Goal: Task Accomplishment & Management: Manage account settings

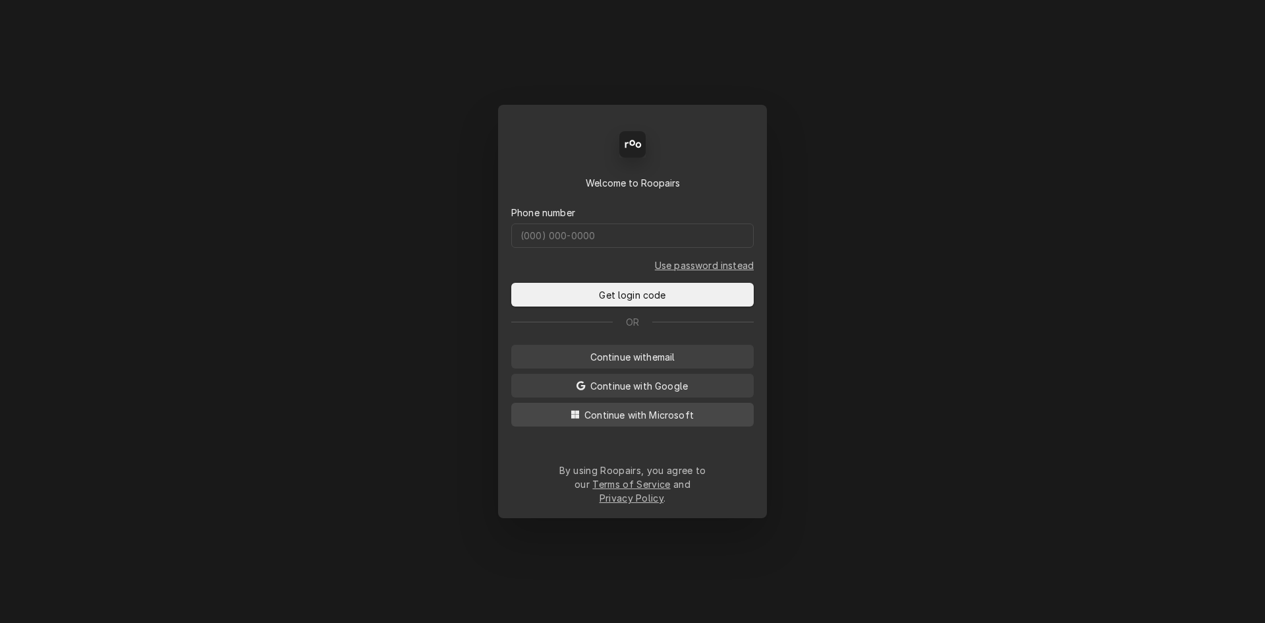
click at [650, 422] on span "Continue with Microsoft" at bounding box center [639, 415] width 115 height 14
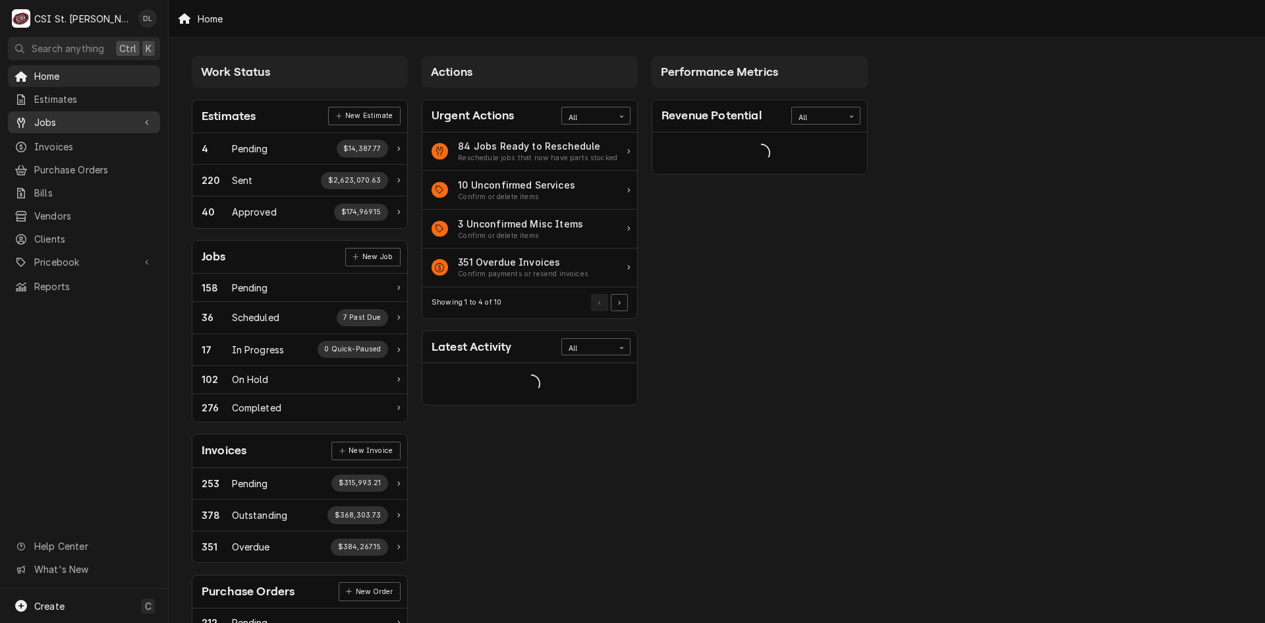
click at [52, 114] on div "Jobs" at bounding box center [84, 122] width 147 height 16
click at [64, 143] on span "Jobs" at bounding box center [93, 145] width 119 height 14
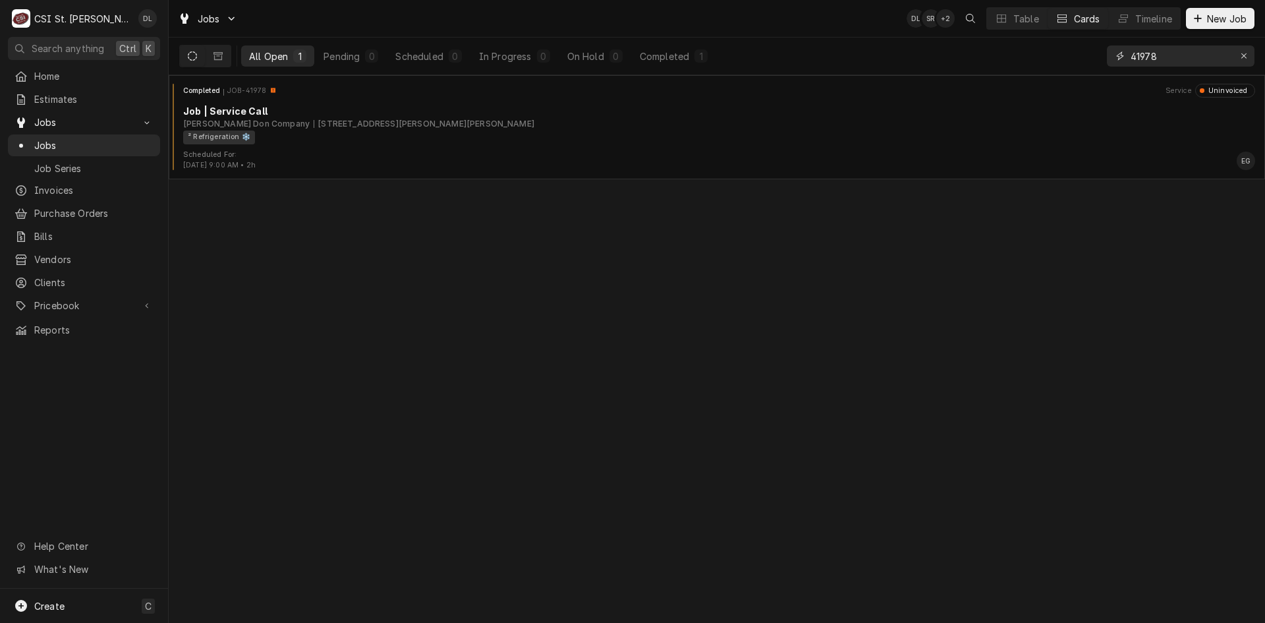
click at [1249, 57] on div "Erase input" at bounding box center [1244, 55] width 13 height 13
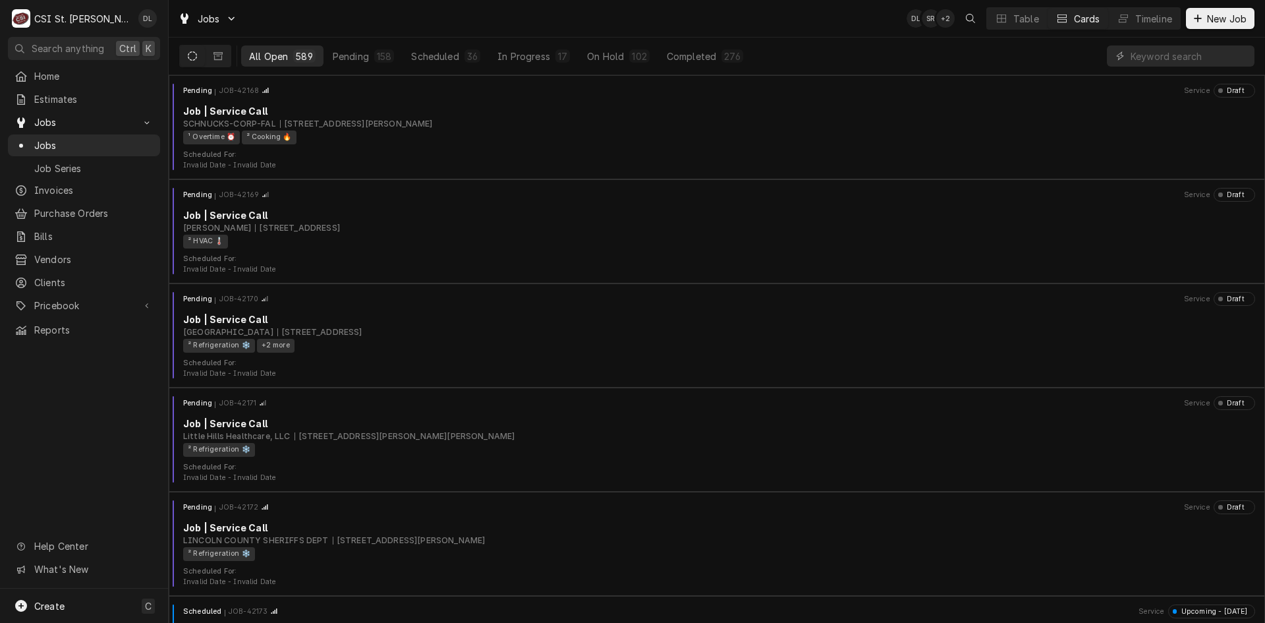
click at [194, 60] on icon "Dynamic Content Wrapper" at bounding box center [192, 55] width 9 height 9
click at [222, 59] on icon "Dynamic Content Wrapper" at bounding box center [218, 56] width 9 height 8
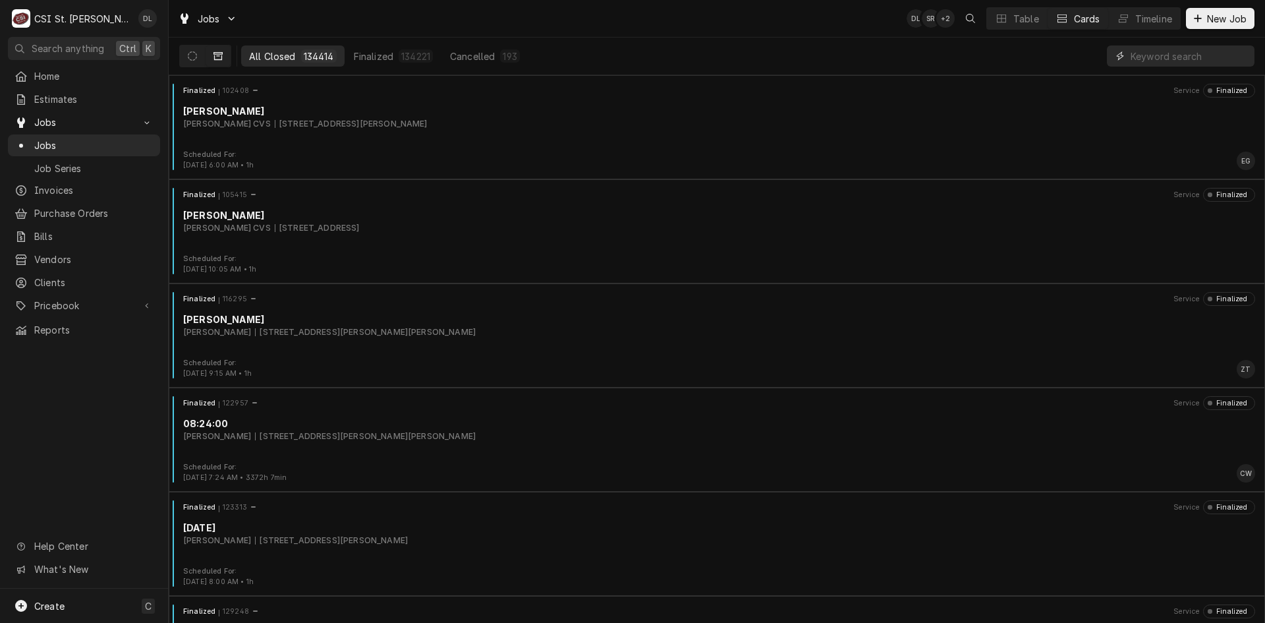
click at [1181, 61] on input "Dynamic Content Wrapper" at bounding box center [1189, 55] width 117 height 21
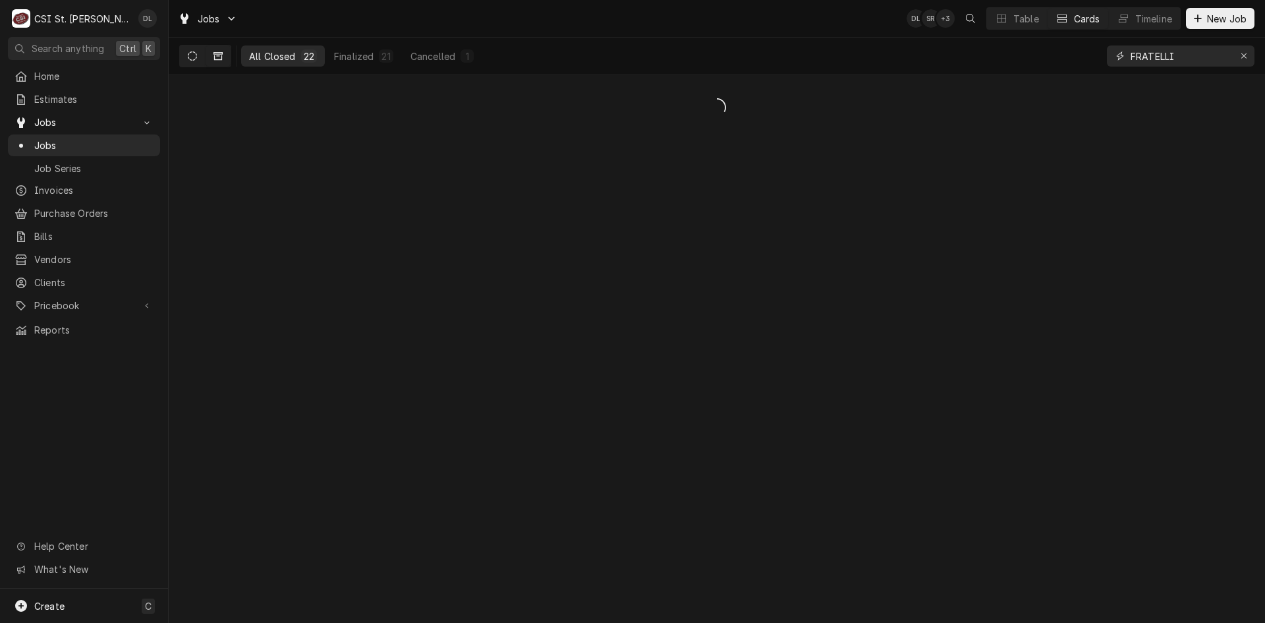
type input "FRATELLI"
click at [200, 58] on button "Dynamic Content Wrapper" at bounding box center [192, 55] width 25 height 21
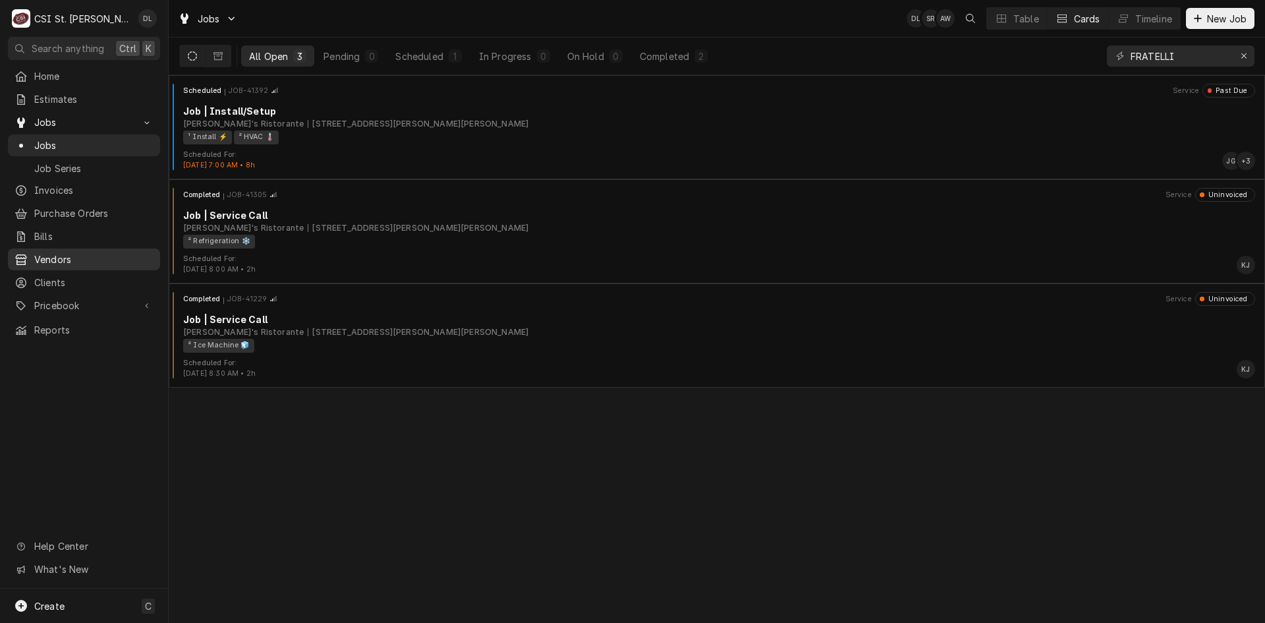
click at [51, 258] on span "Vendors" at bounding box center [93, 259] width 119 height 14
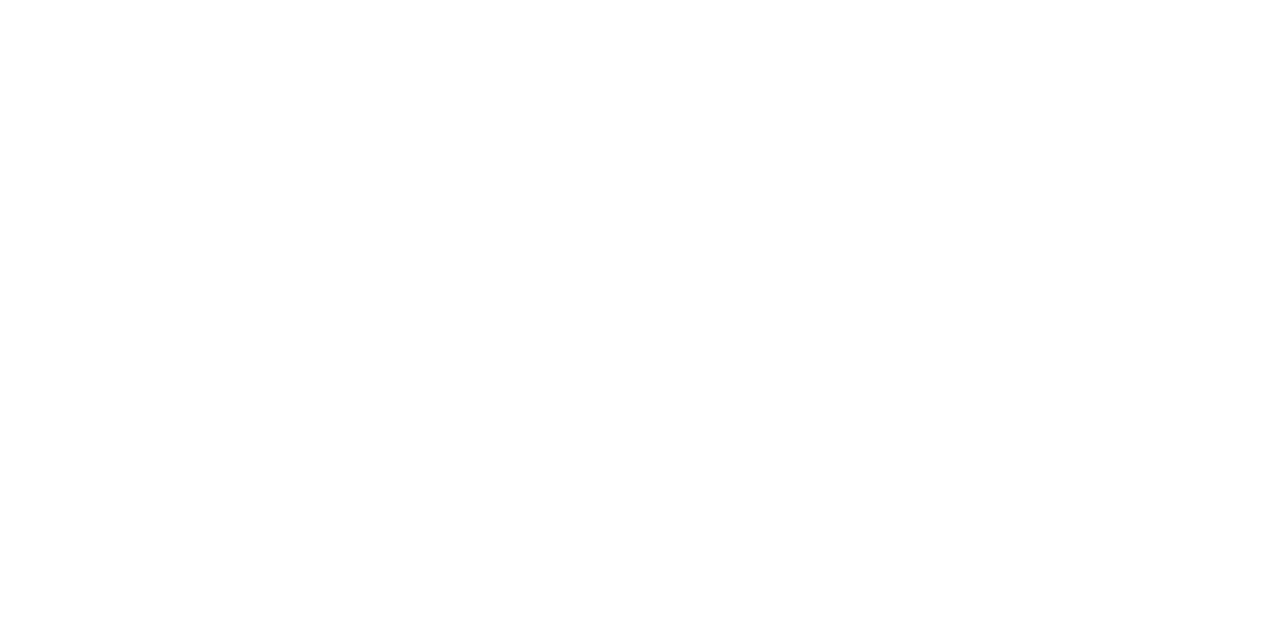
click span "Bills"
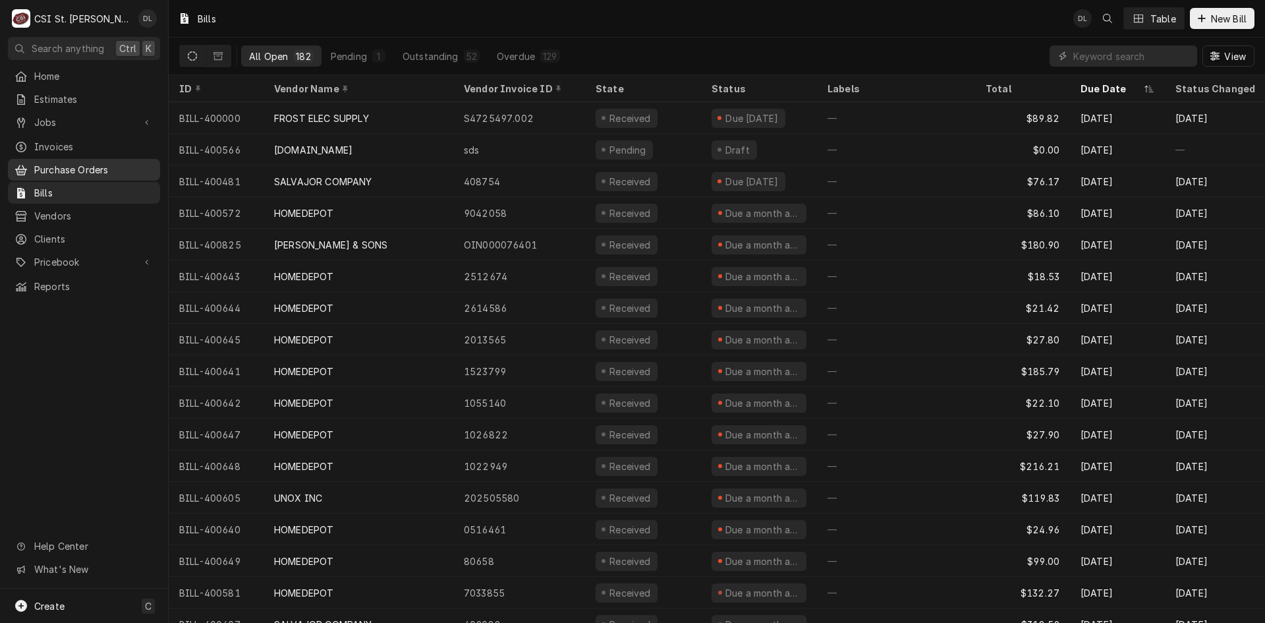
click at [53, 166] on span "Purchase Orders" at bounding box center [93, 170] width 119 height 14
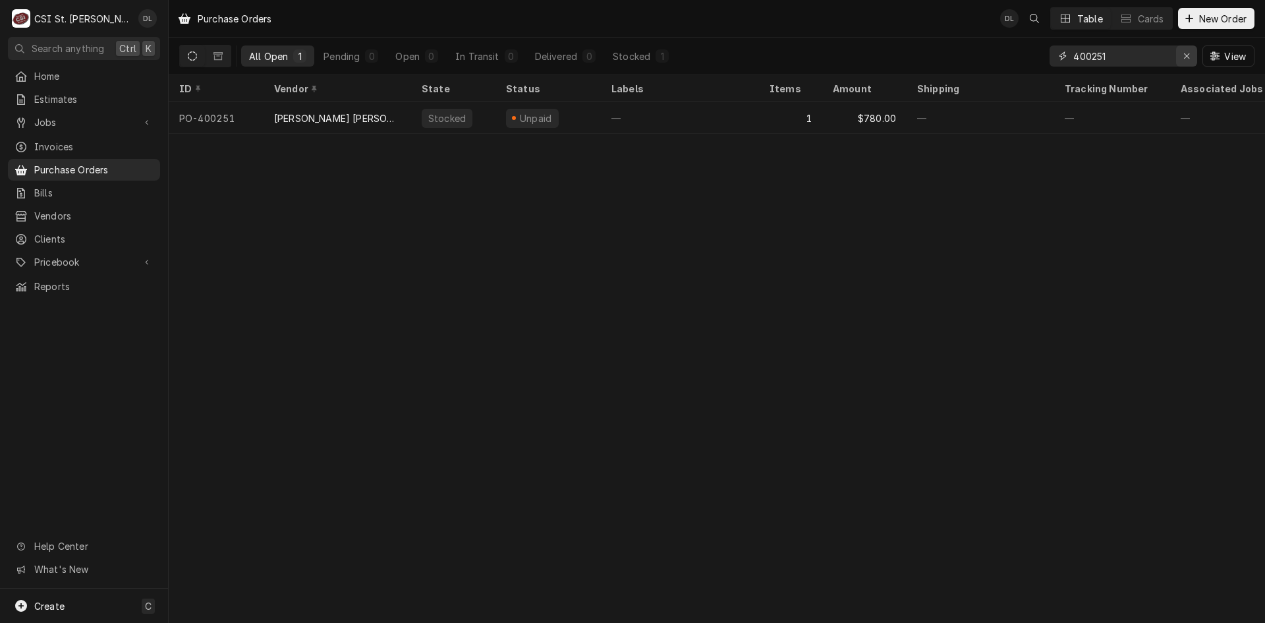
click at [1187, 55] on icon "Erase input" at bounding box center [1186, 55] width 5 height 5
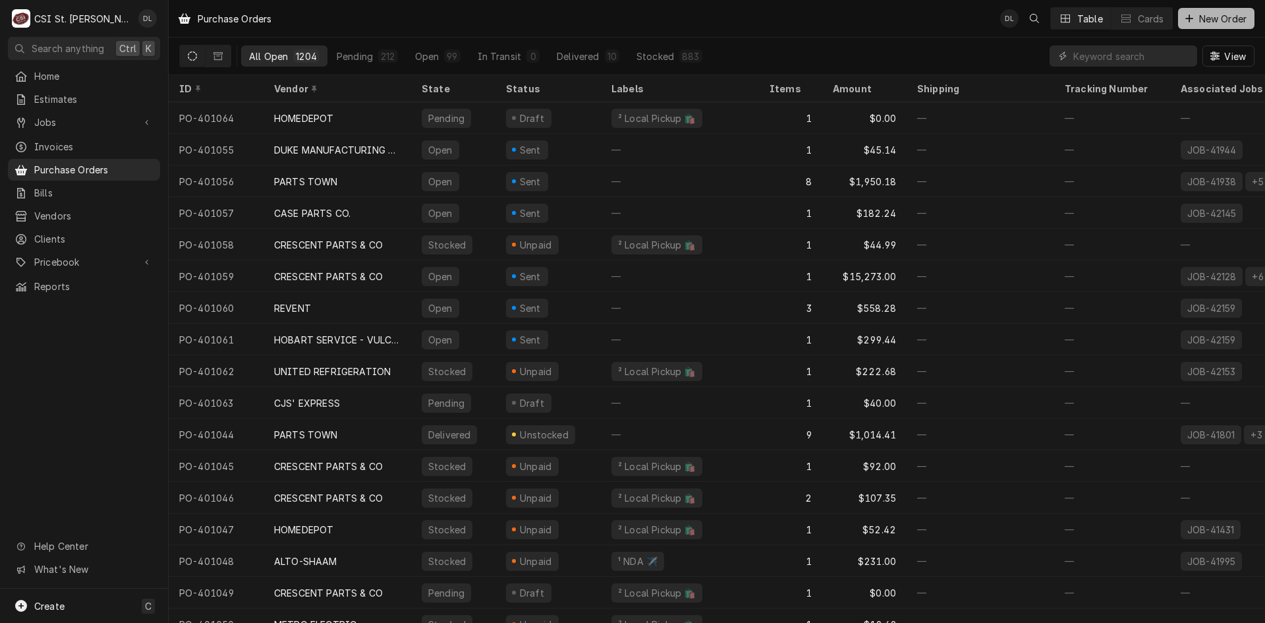
click at [1197, 14] on span "New Order" at bounding box center [1223, 19] width 53 height 14
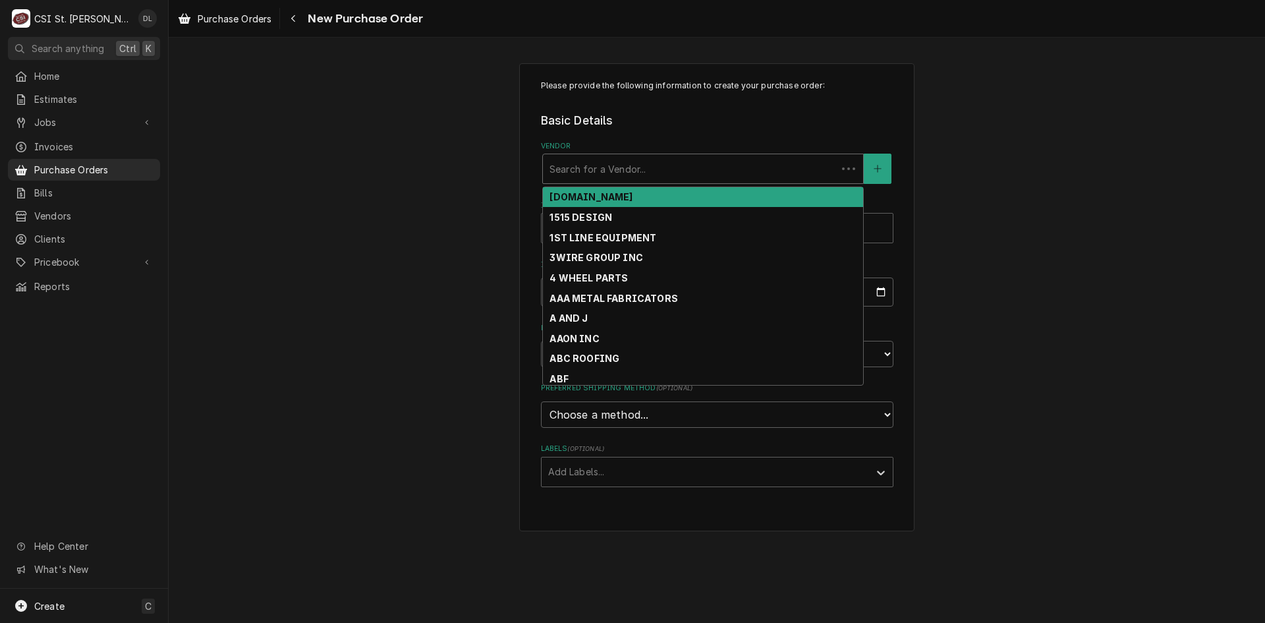
click at [729, 173] on div "Vendor" at bounding box center [690, 169] width 281 height 24
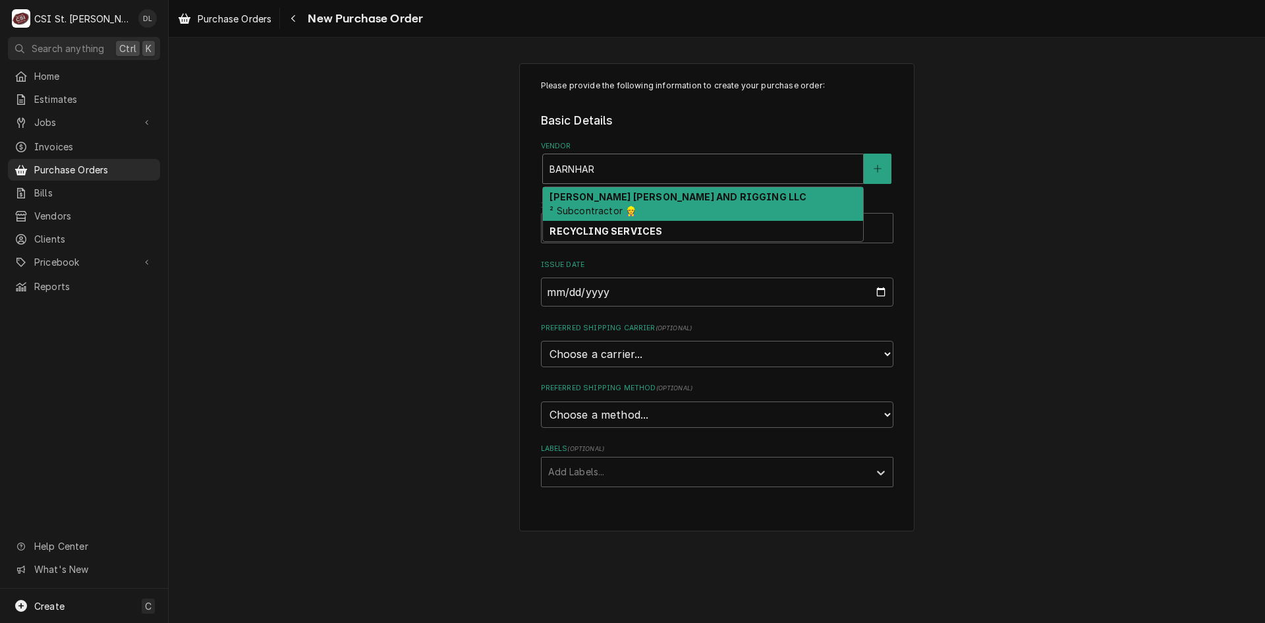
type input "BARNHA"
click at [717, 207] on div "BARNHART CRANE AND RIGGING LLC ² Subcontractor 👷" at bounding box center [703, 204] width 320 height 34
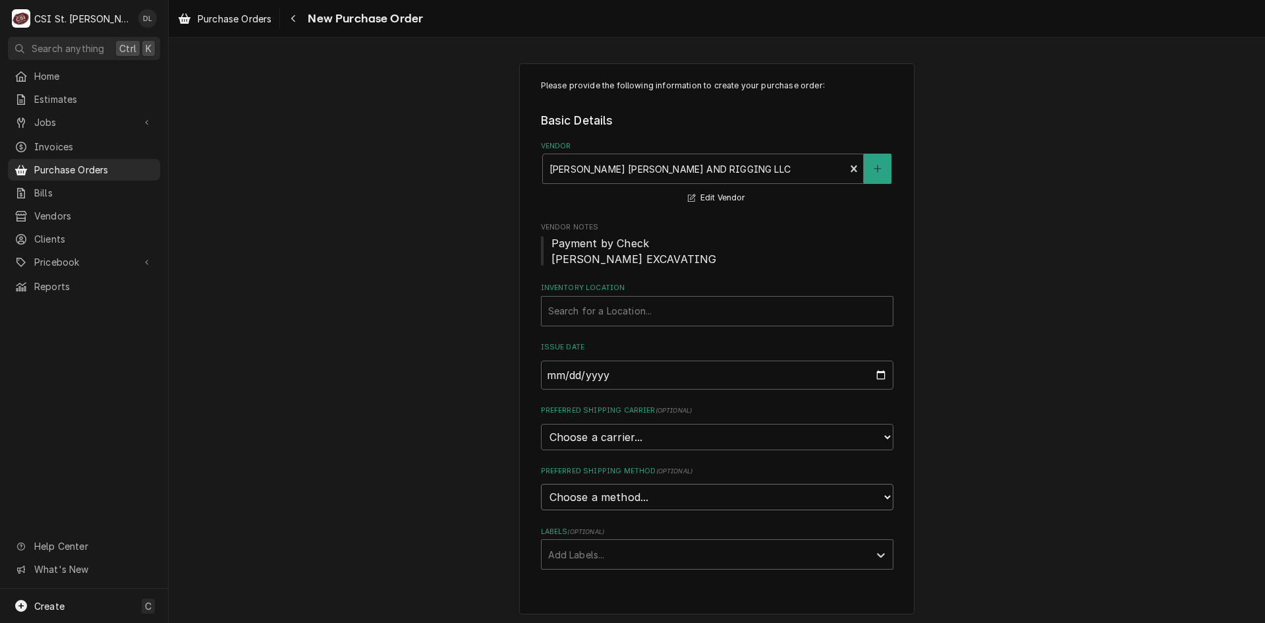
click at [886, 498] on select "Choose a method... Ground Next Day Early AM Next Day Air 2 Day Air Other" at bounding box center [717, 497] width 353 height 26
click at [995, 452] on div "Please provide the following information to create your purchase order: Basic D…" at bounding box center [717, 338] width 1097 height 574
click at [863, 557] on div "Add Labels..." at bounding box center [706, 554] width 328 height 29
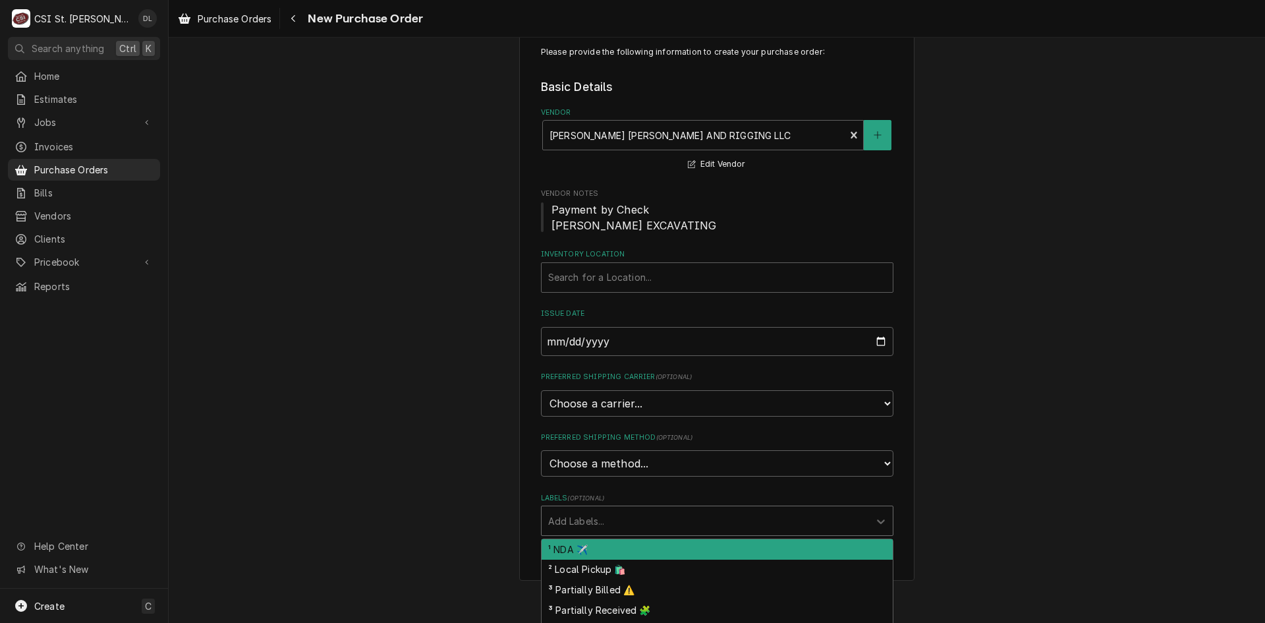
scroll to position [51, 0]
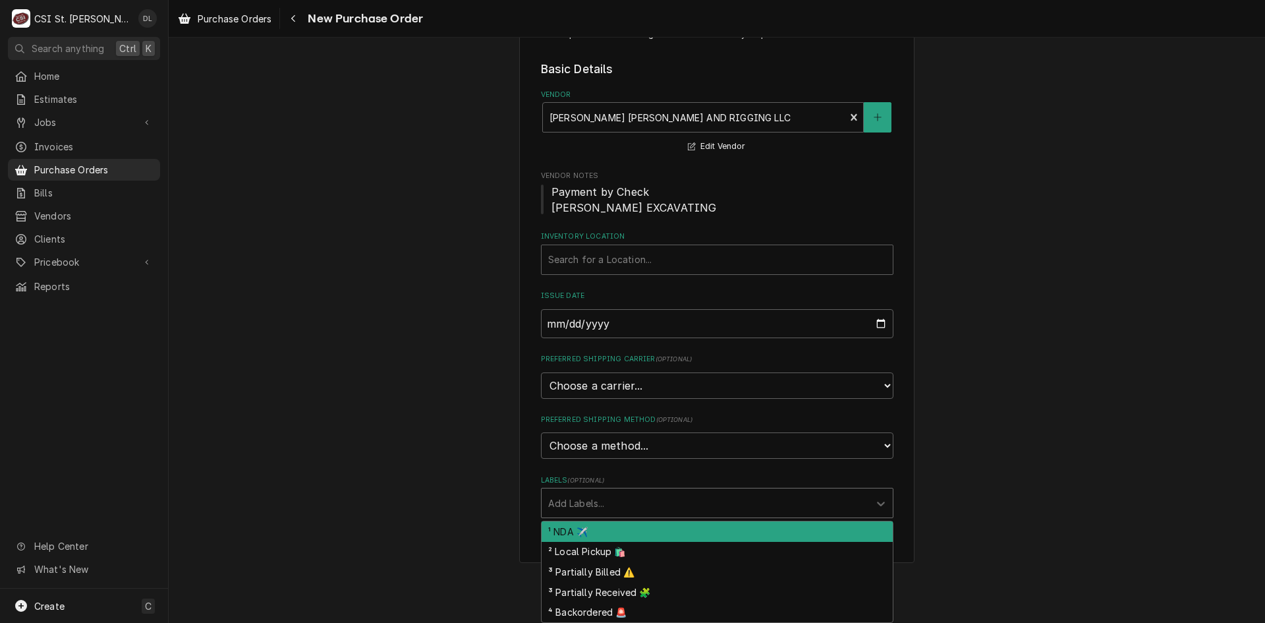
click at [964, 484] on div "Please provide the following information to create your purchase order: Basic D…" at bounding box center [717, 287] width 1097 height 574
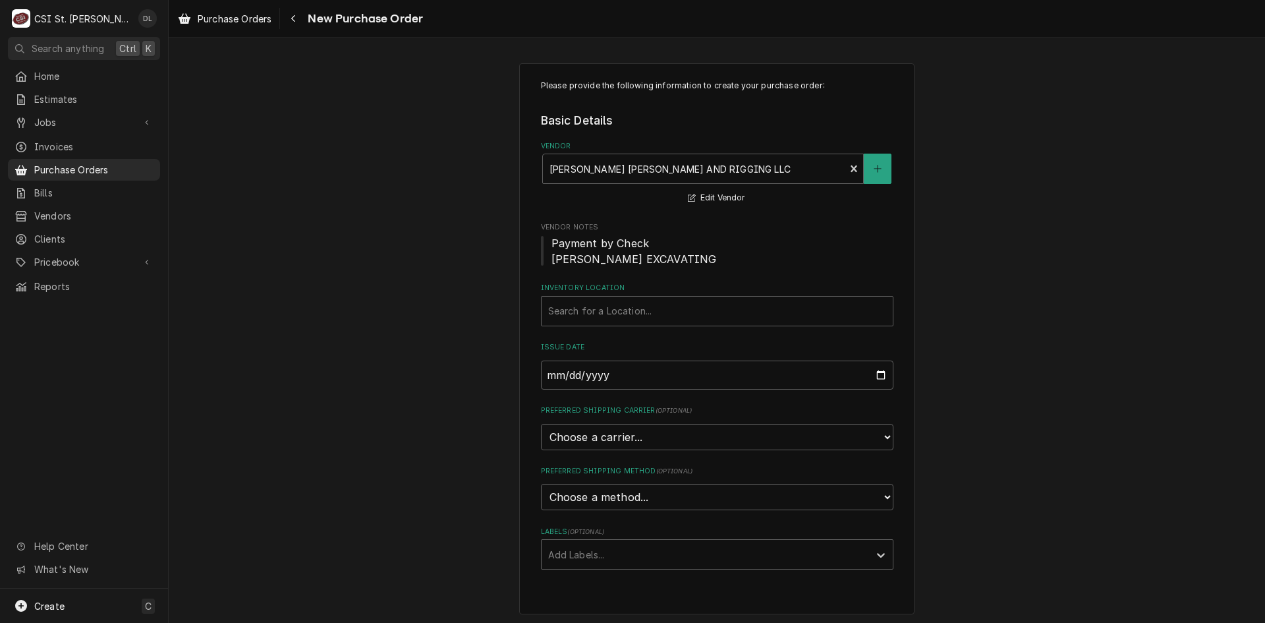
scroll to position [3, 0]
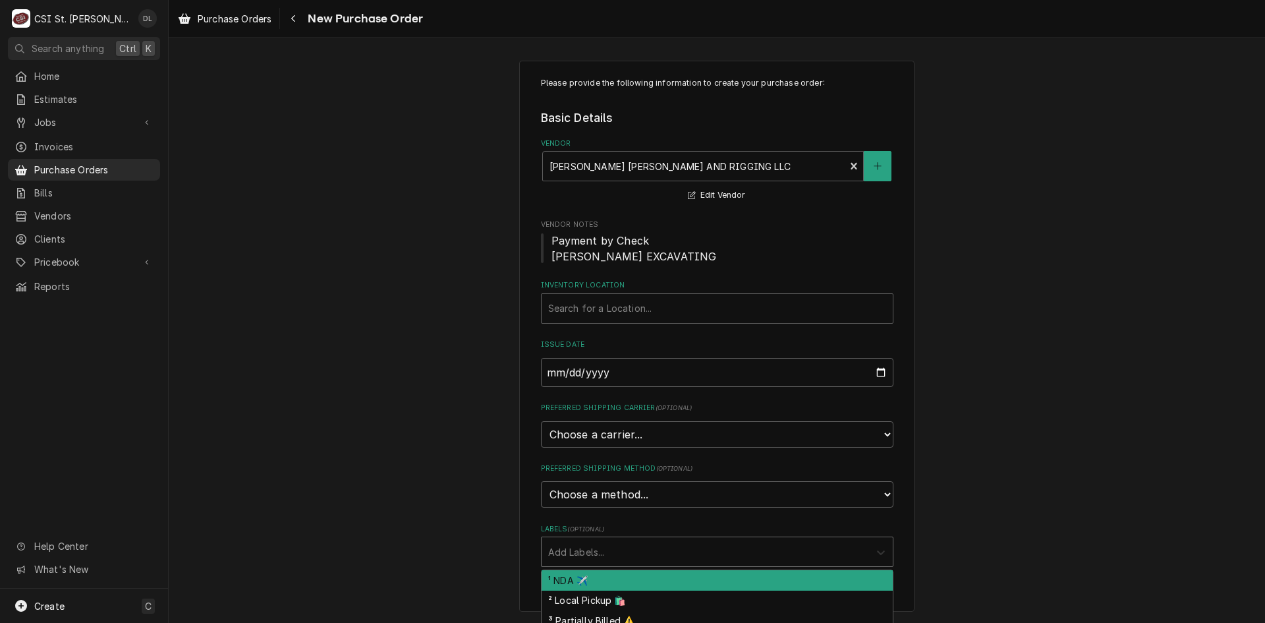
click at [878, 550] on icon "Labels" at bounding box center [881, 552] width 13 height 13
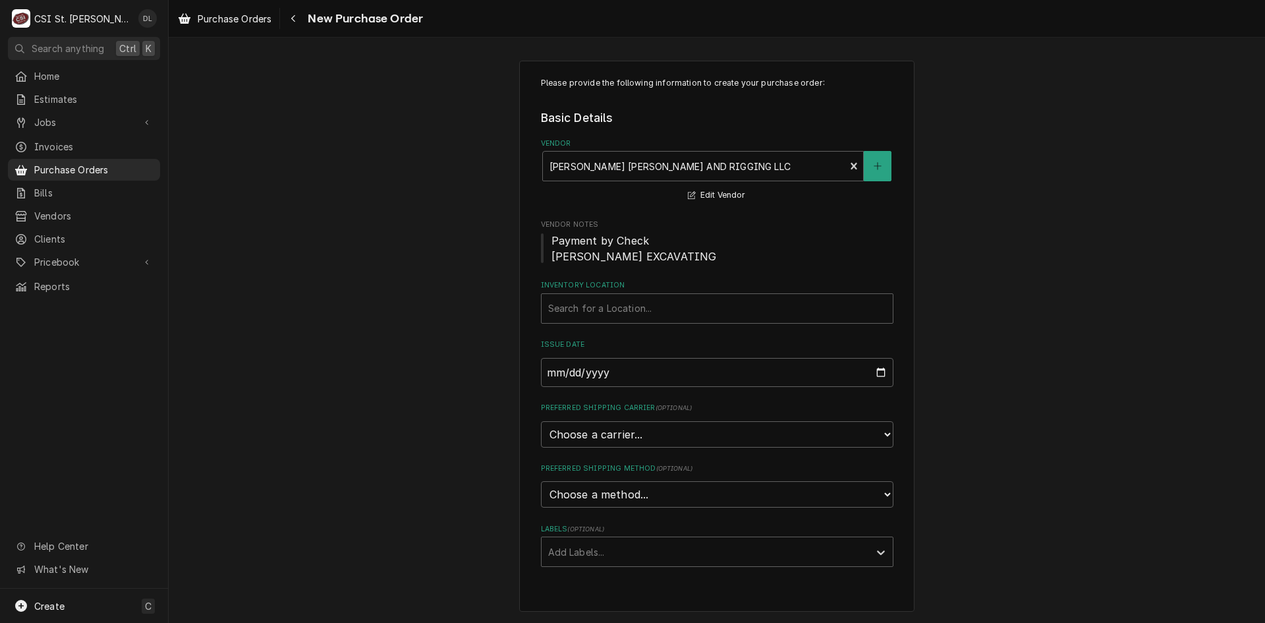
click at [1053, 512] on div "Please provide the following information to create your purchase order: Basic D…" at bounding box center [717, 336] width 1097 height 574
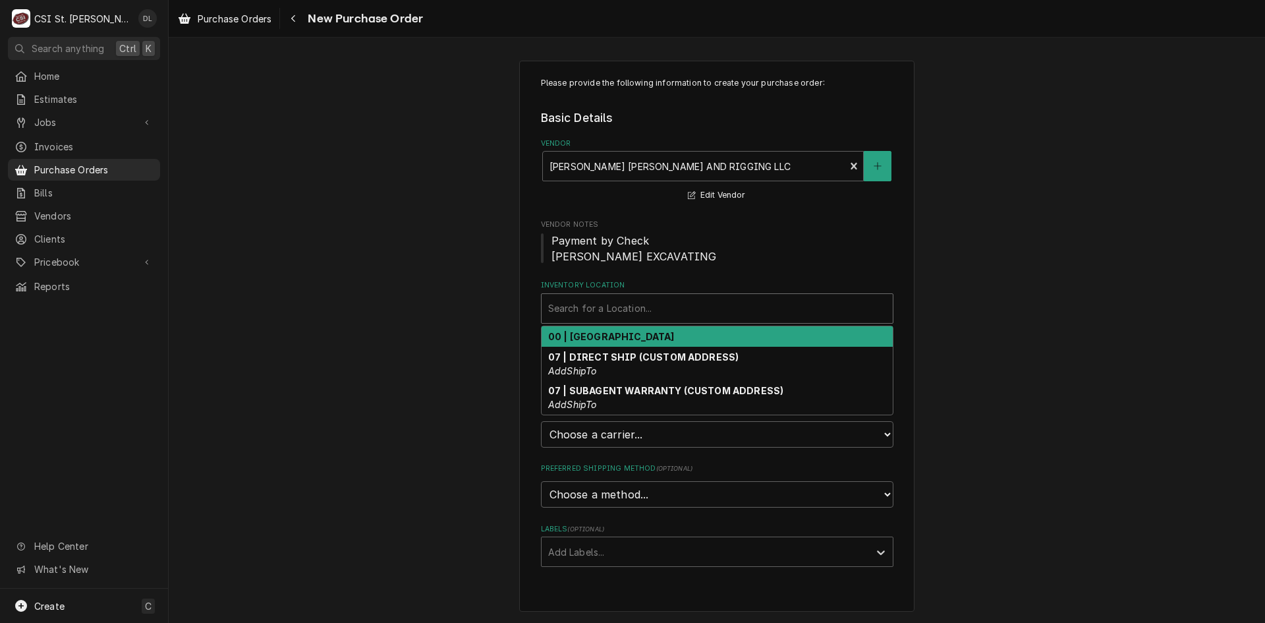
click at [761, 303] on div "Inventory Location" at bounding box center [717, 309] width 338 height 24
click at [676, 331] on div "00 | STL WAREHOUSE" at bounding box center [717, 336] width 351 height 20
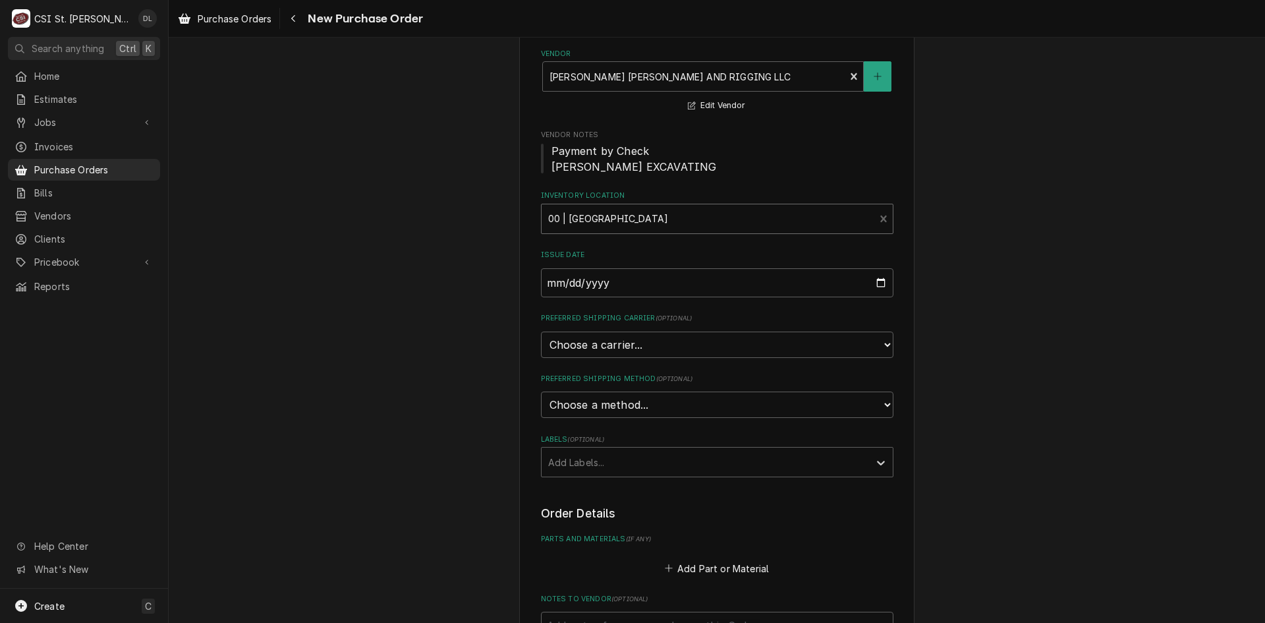
scroll to position [266, 0]
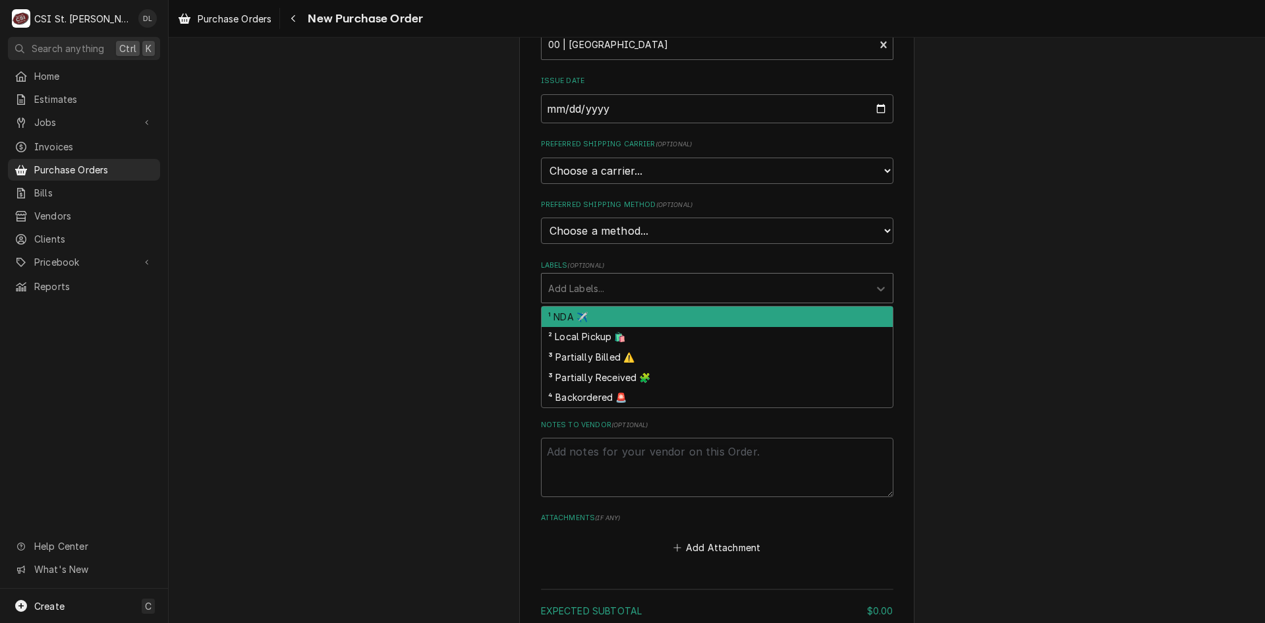
click at [670, 291] on div "Labels" at bounding box center [705, 288] width 314 height 24
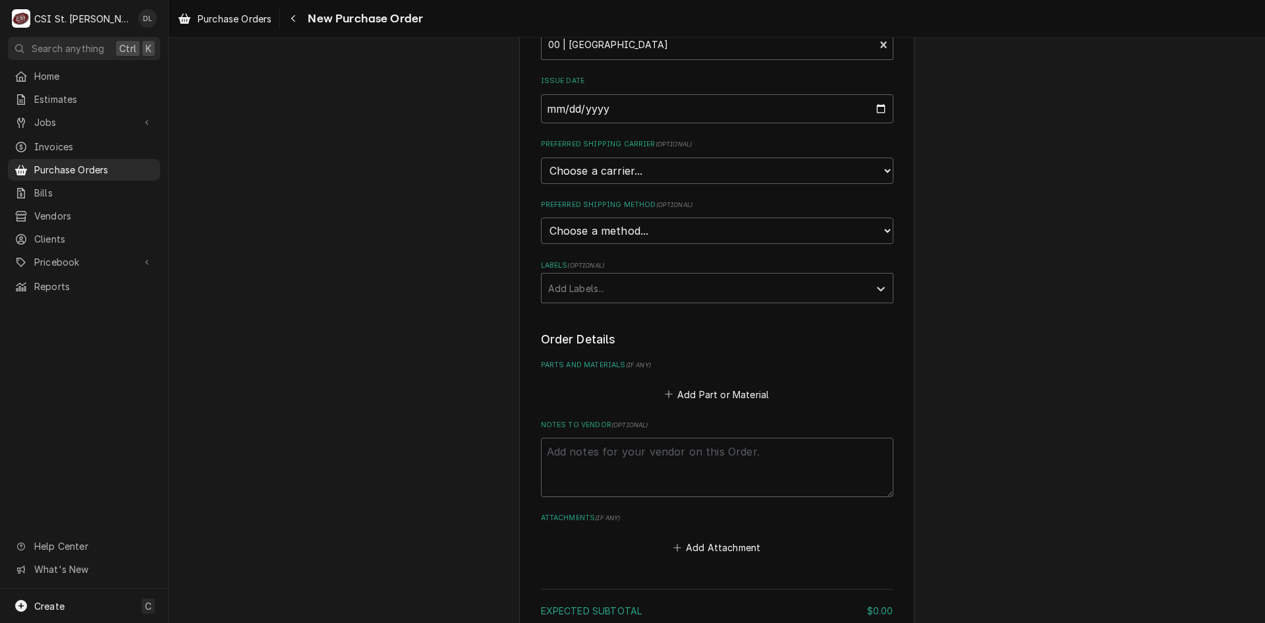
click at [1072, 295] on div "Please provide the following information to create your purchase order: Basic D…" at bounding box center [717, 263] width 1097 height 956
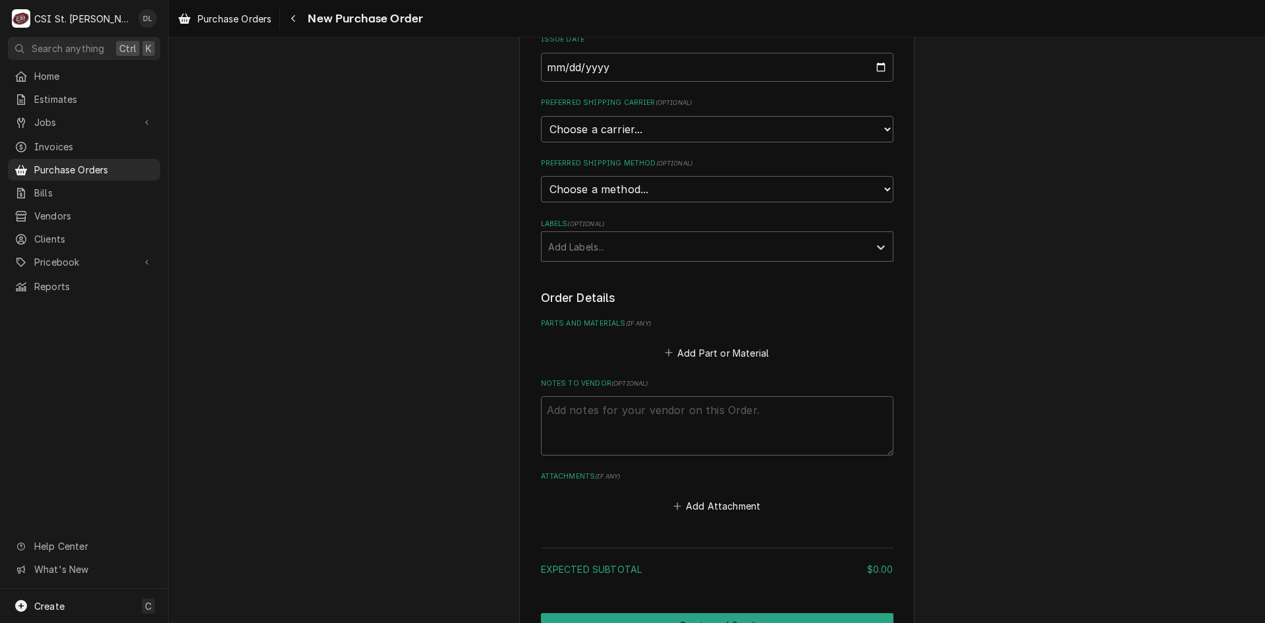
scroll to position [384, 0]
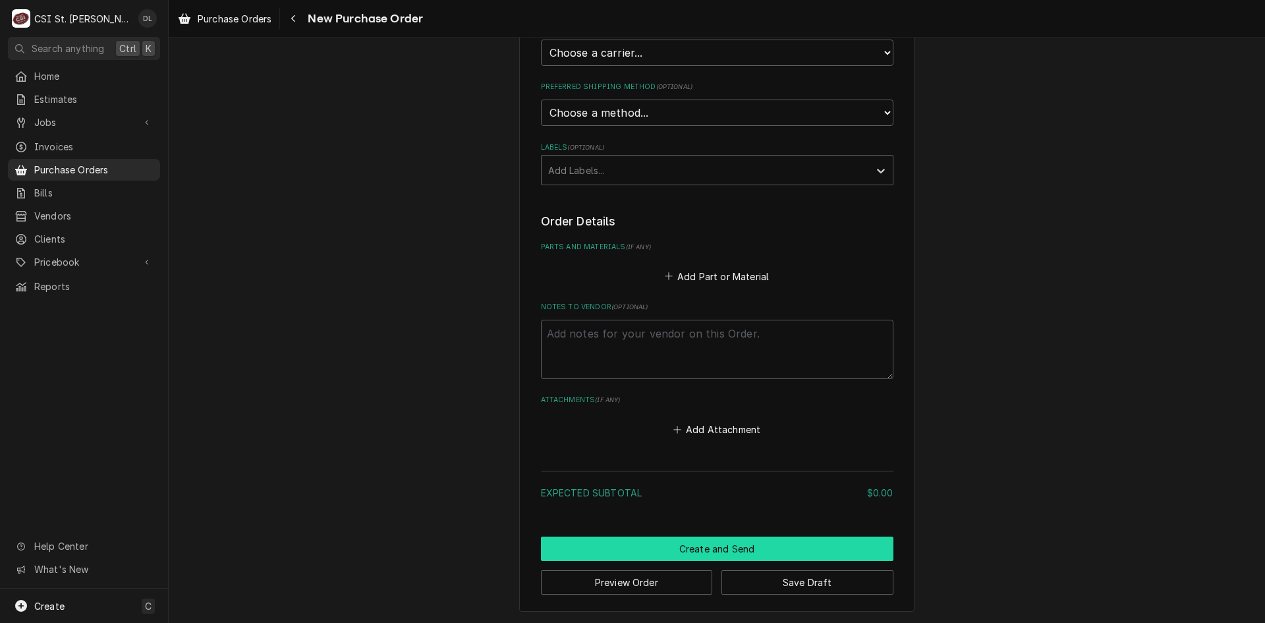
click at [741, 545] on button "Create and Send" at bounding box center [717, 548] width 353 height 24
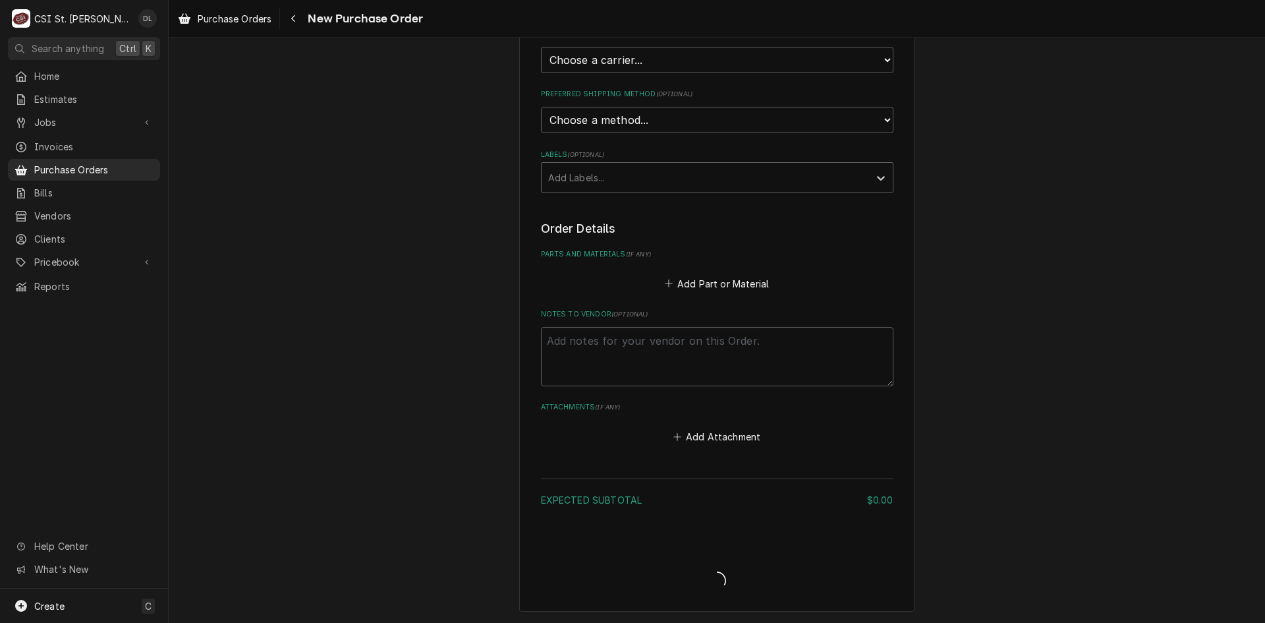
type textarea "x"
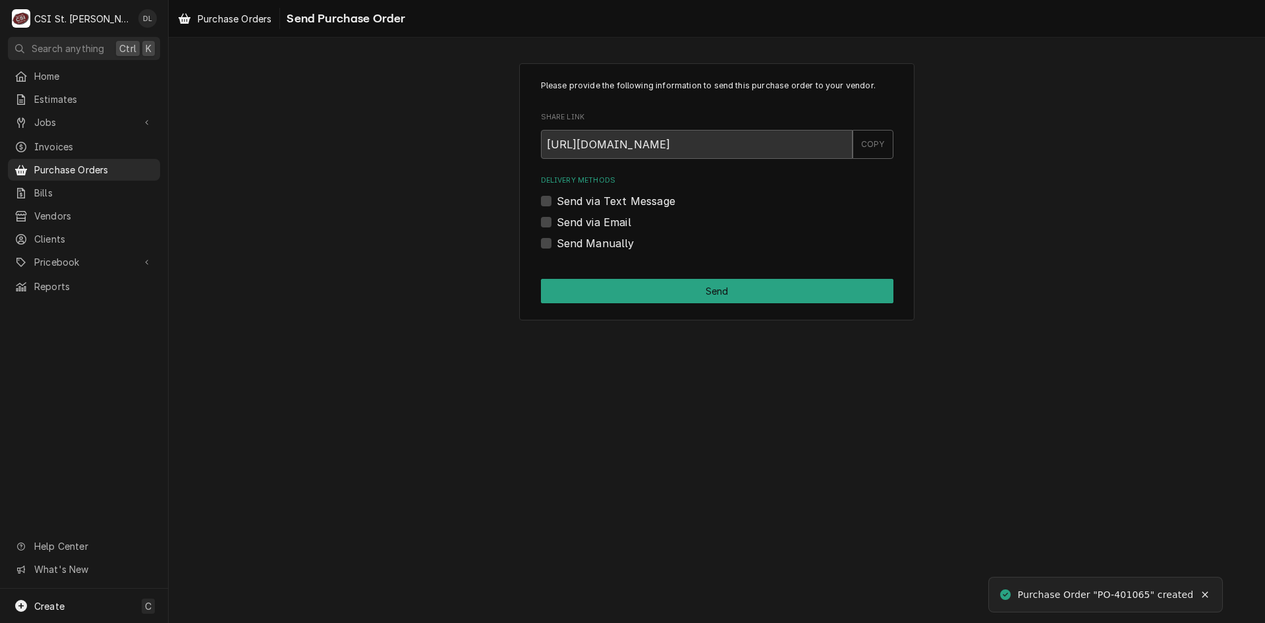
click at [557, 242] on label "Send Manually" at bounding box center [596, 243] width 78 height 16
click at [557, 242] on input "Send Manually" at bounding box center [733, 249] width 353 height 29
checkbox input "true"
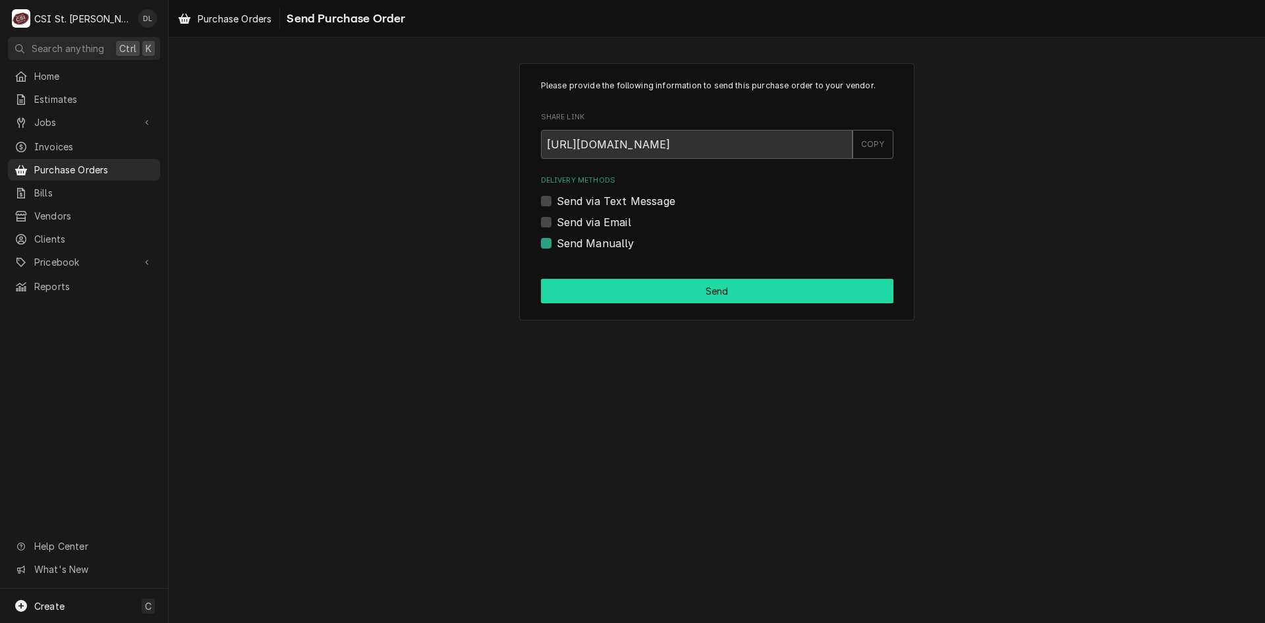
click at [785, 291] on button "Send" at bounding box center [717, 291] width 353 height 24
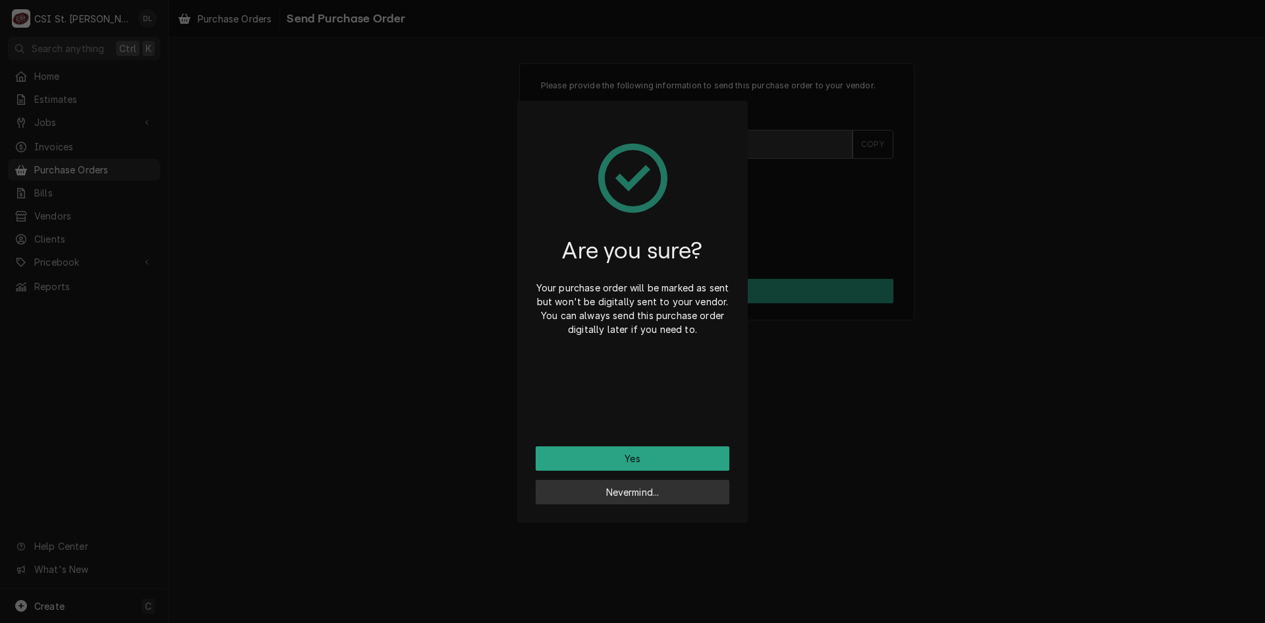
click at [604, 493] on button "Nevermind..." at bounding box center [633, 492] width 194 height 24
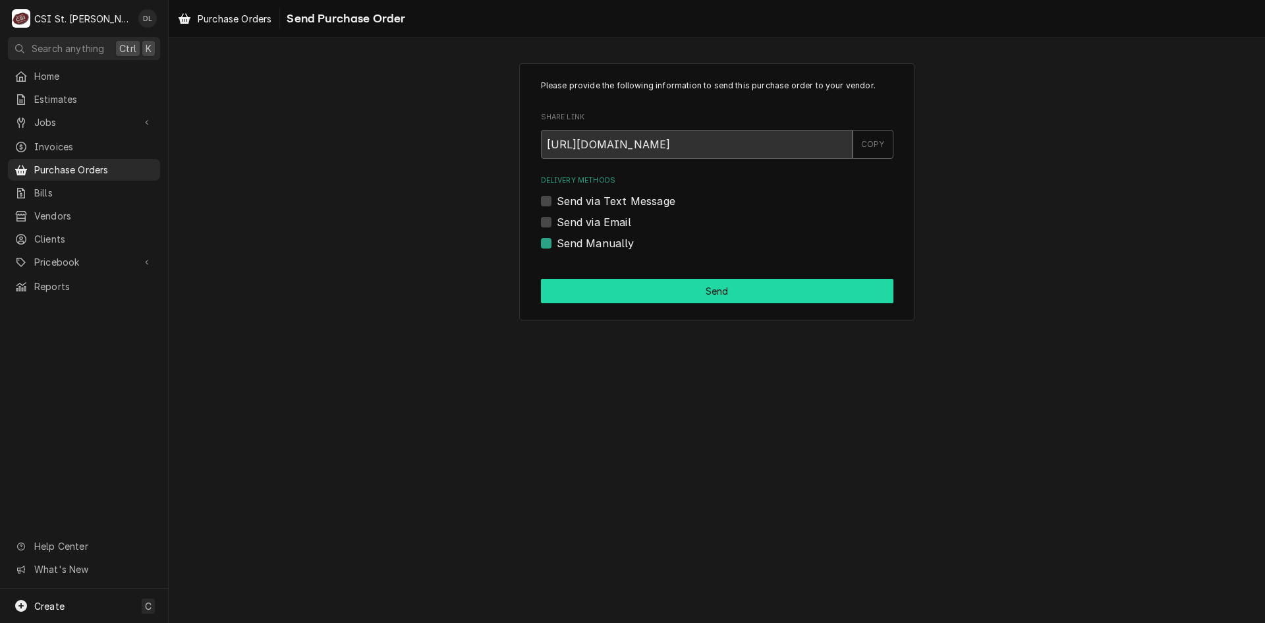
click at [718, 287] on button "Send" at bounding box center [717, 291] width 353 height 24
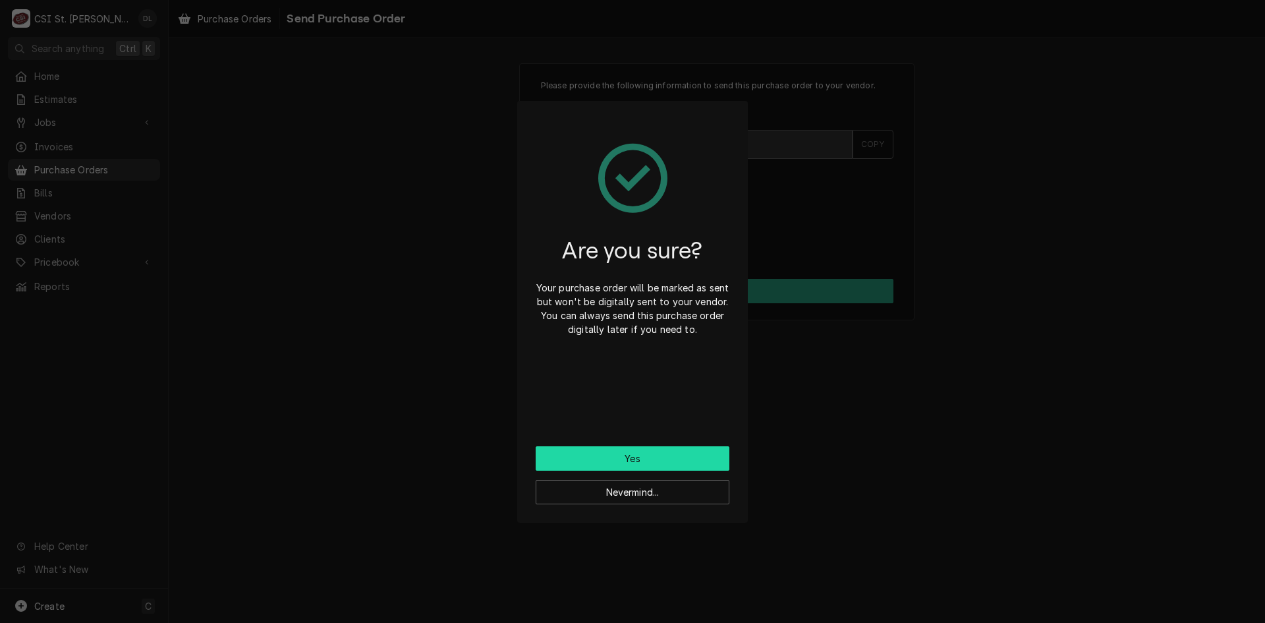
click at [657, 465] on button "Yes" at bounding box center [633, 458] width 194 height 24
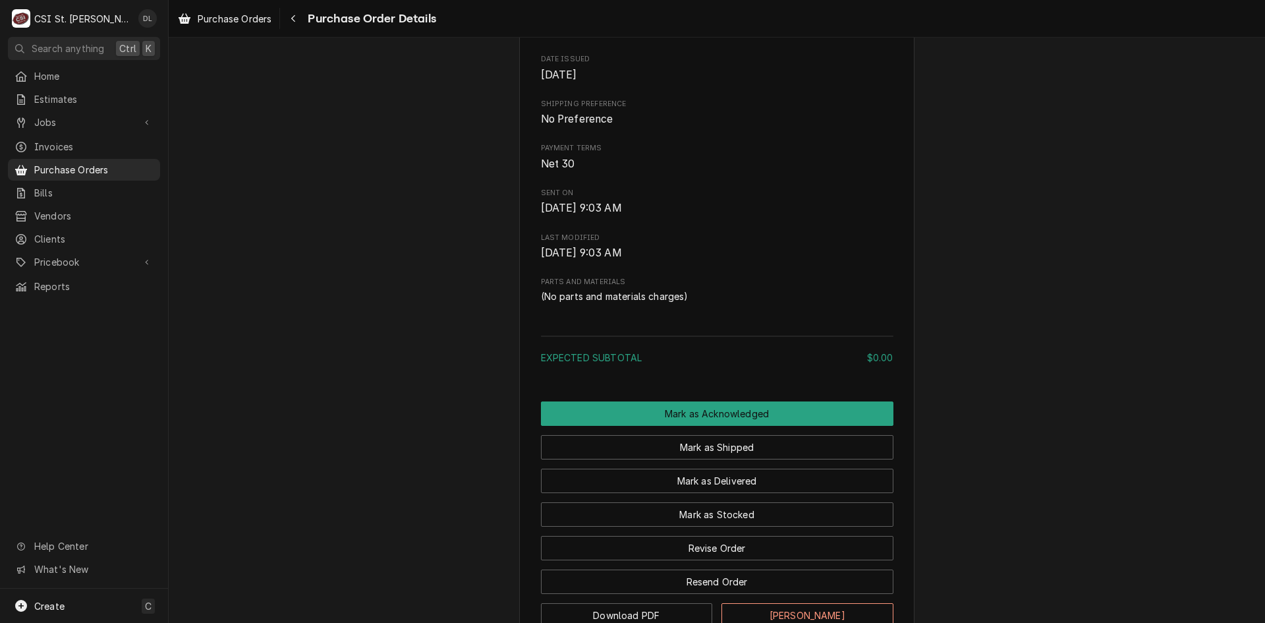
scroll to position [624, 0]
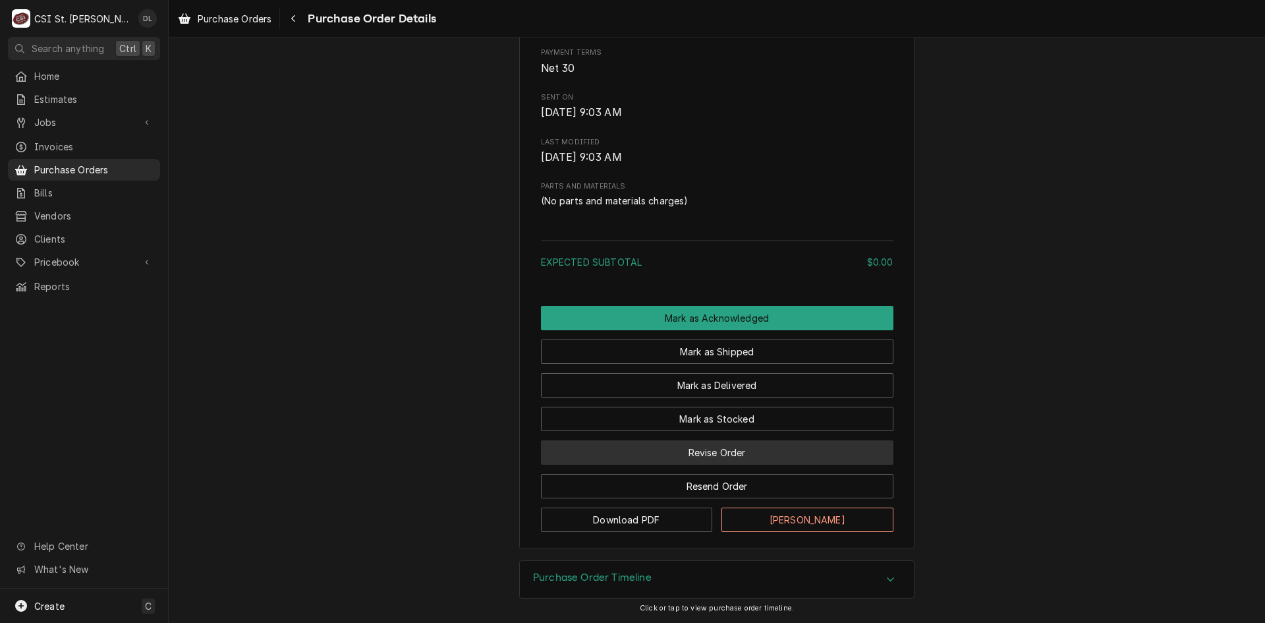
click at [743, 457] on button "Revise Order" at bounding box center [717, 452] width 353 height 24
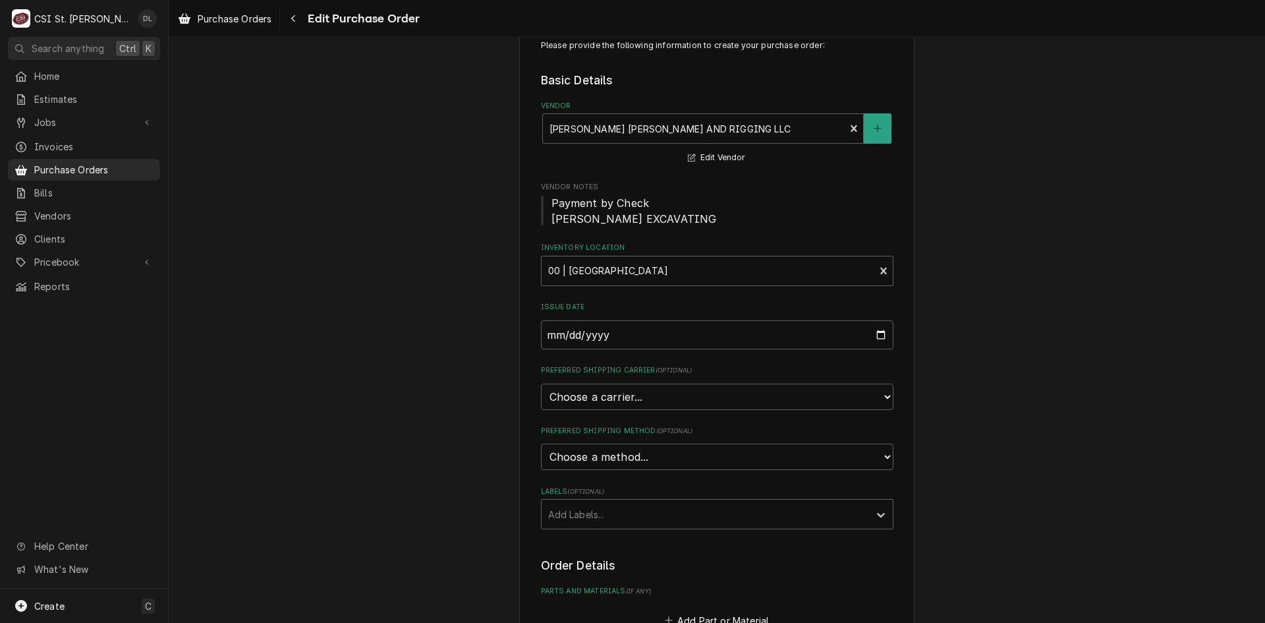
scroll to position [198, 0]
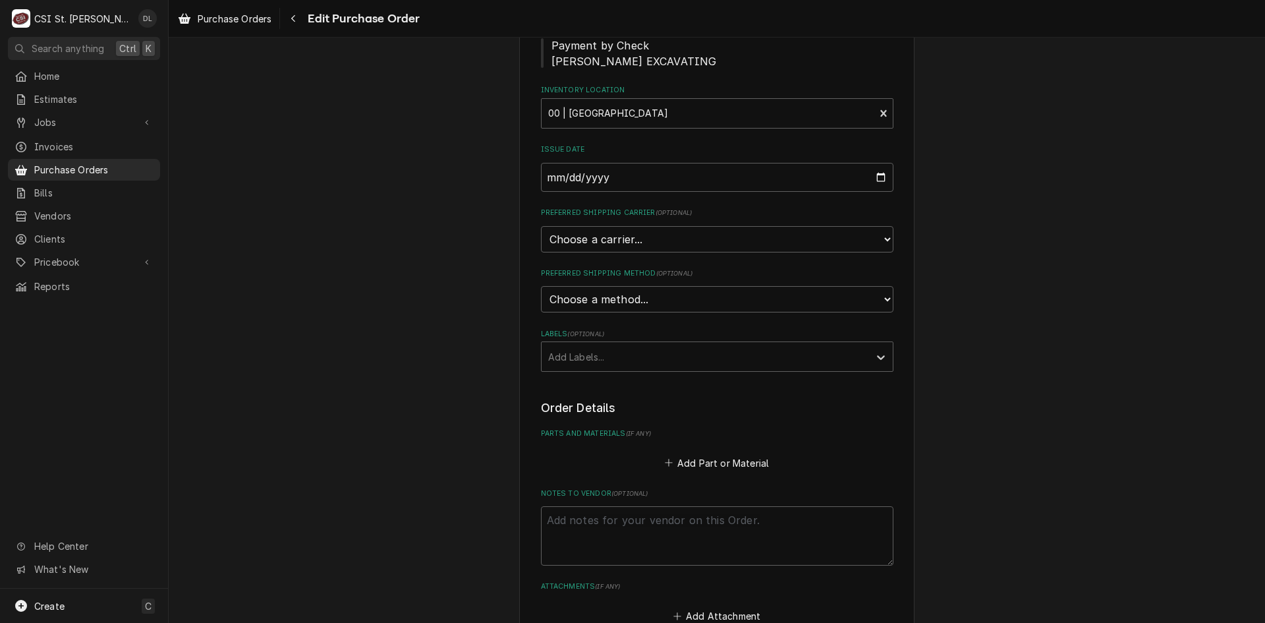
click at [623, 539] on textarea "Notes to Vendor ( optional )" at bounding box center [717, 535] width 353 height 59
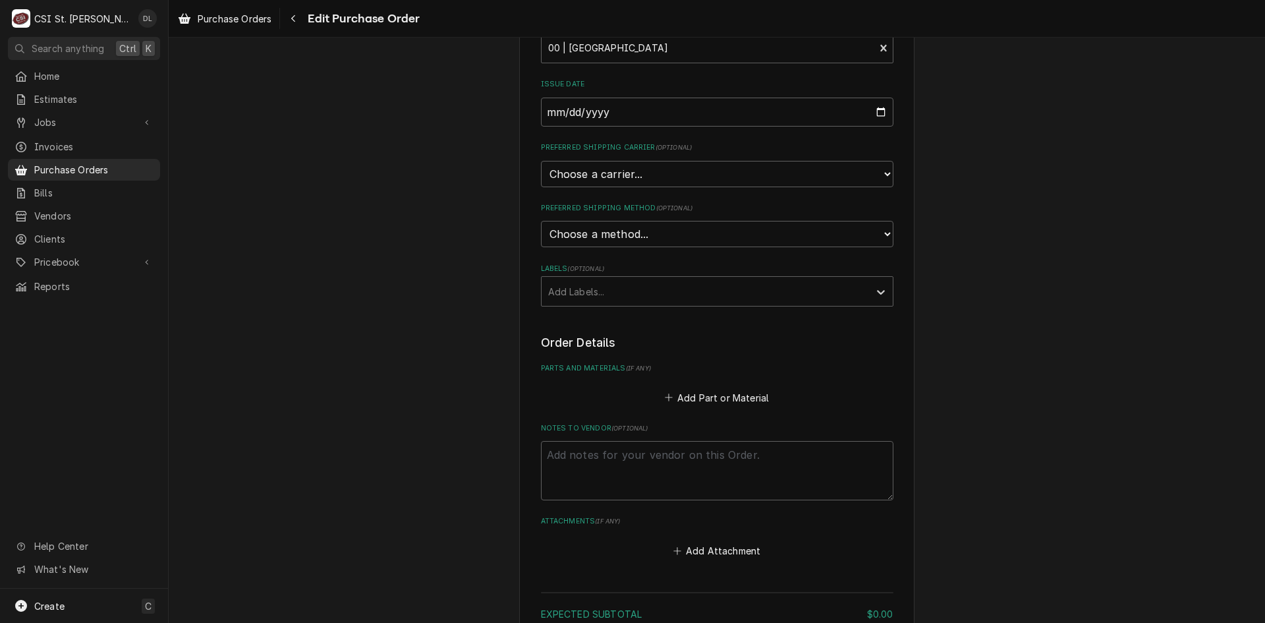
scroll to position [264, 0]
click at [640, 449] on textarea "Notes to Vendor ( optional )" at bounding box center [717, 469] width 353 height 59
type textarea "x"
type textarea "C"
type textarea "x"
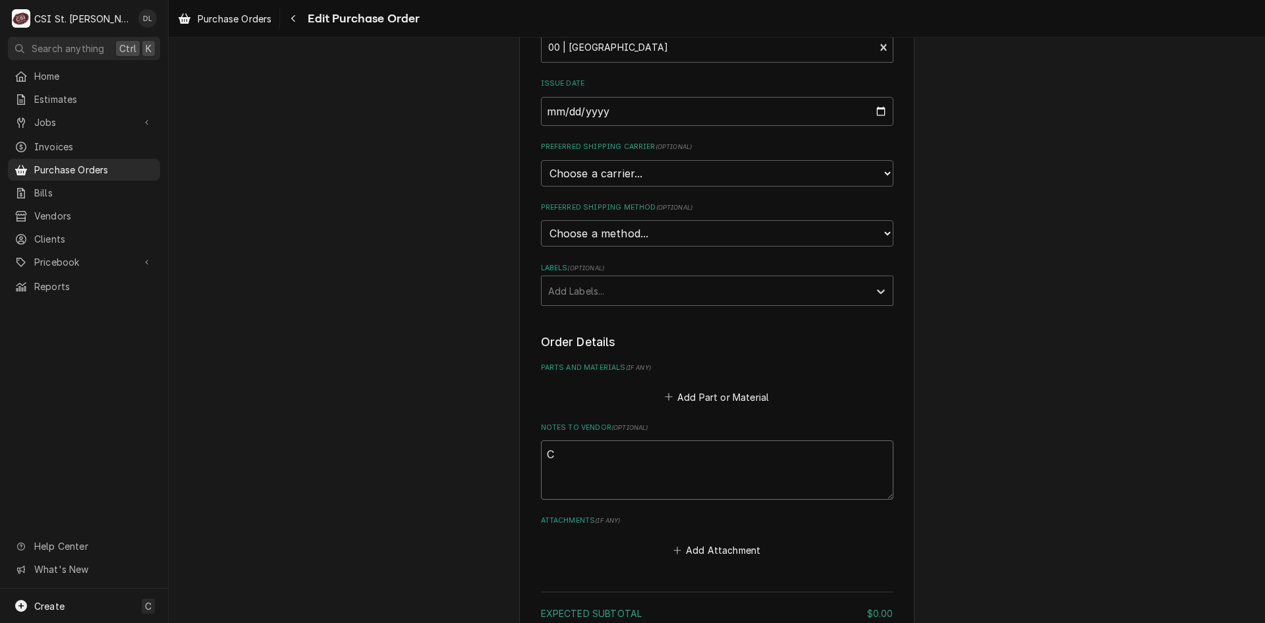
type textarea "CR"
type textarea "x"
type textarea "CRA"
type textarea "x"
type textarea "CRAN"
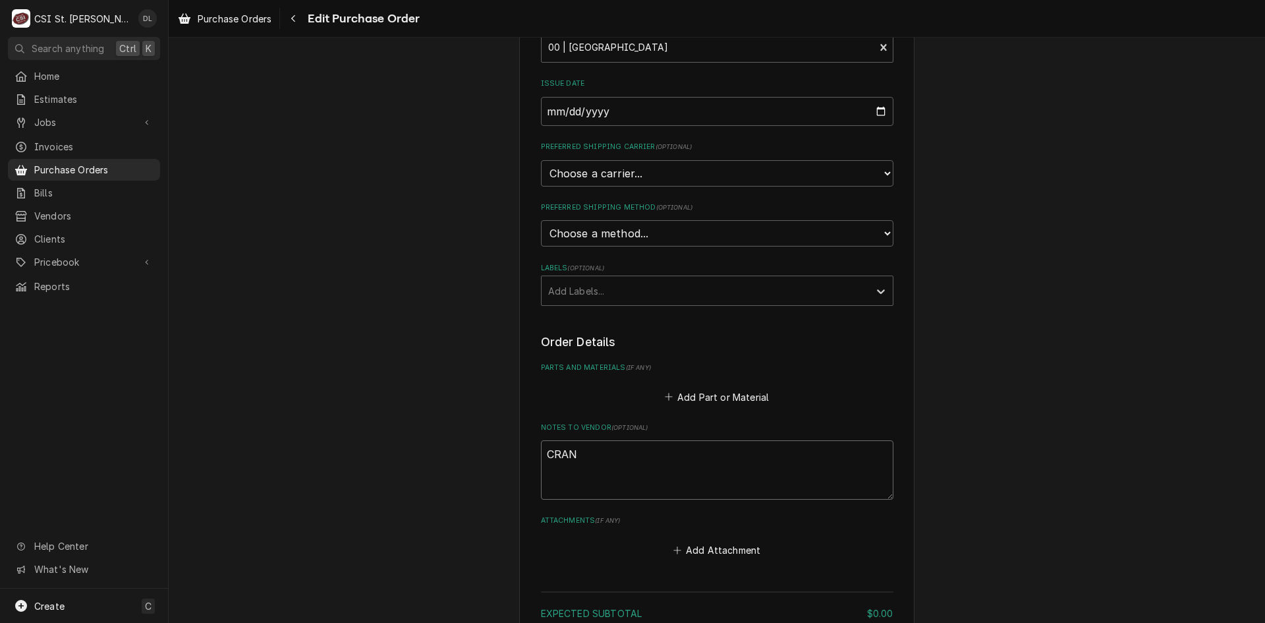
type textarea "x"
type textarea "CRANE"
type textarea "x"
type textarea "CRANE"
type textarea "x"
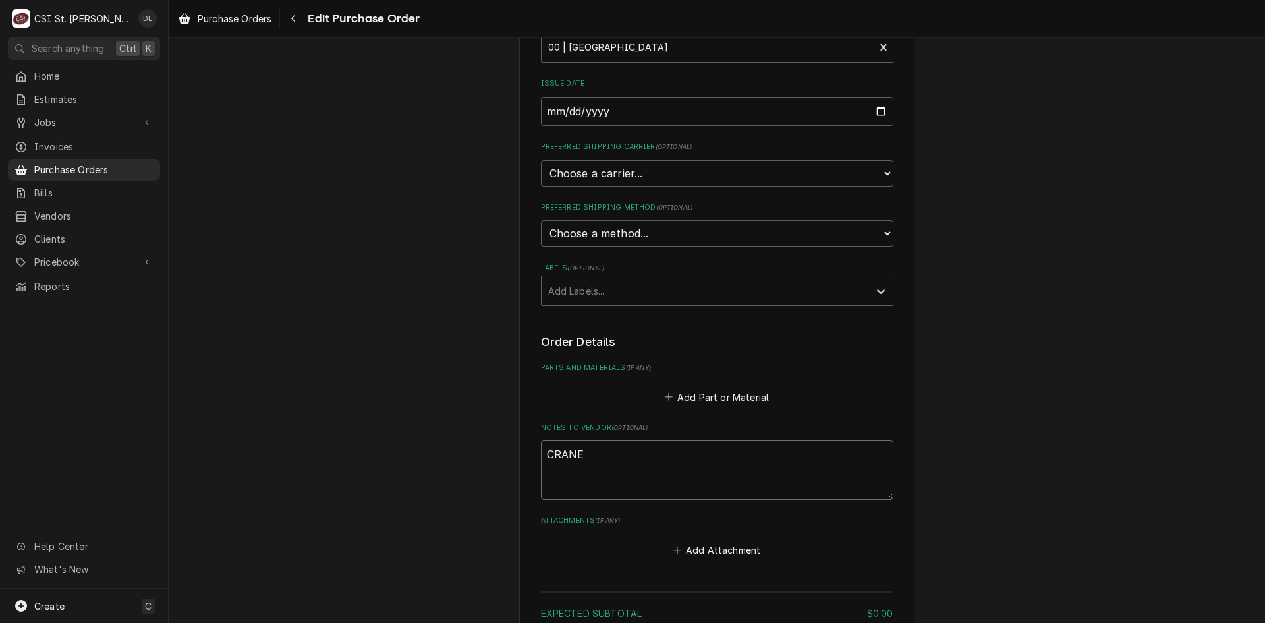
type textarea "CRANE F"
type textarea "x"
type textarea "CRANE FO"
type textarea "x"
type textarea "CRANE FOR"
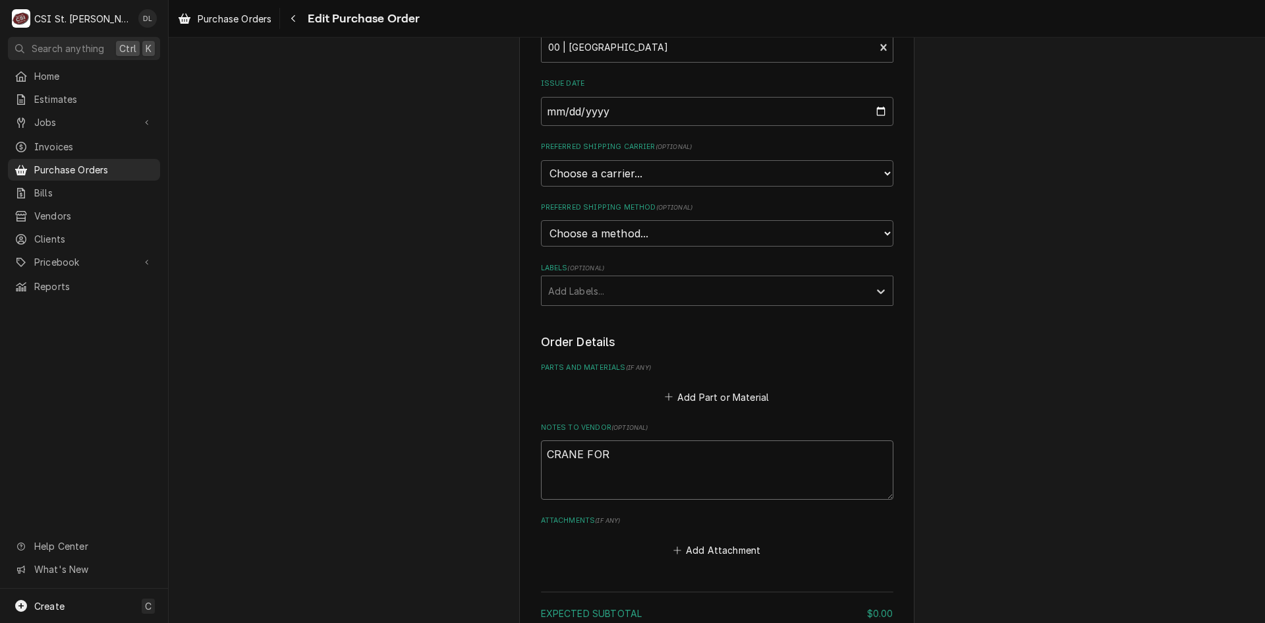
type textarea "x"
type textarea "CRANE FOR"
type textarea "x"
type textarea "CRANE FOR J"
type textarea "x"
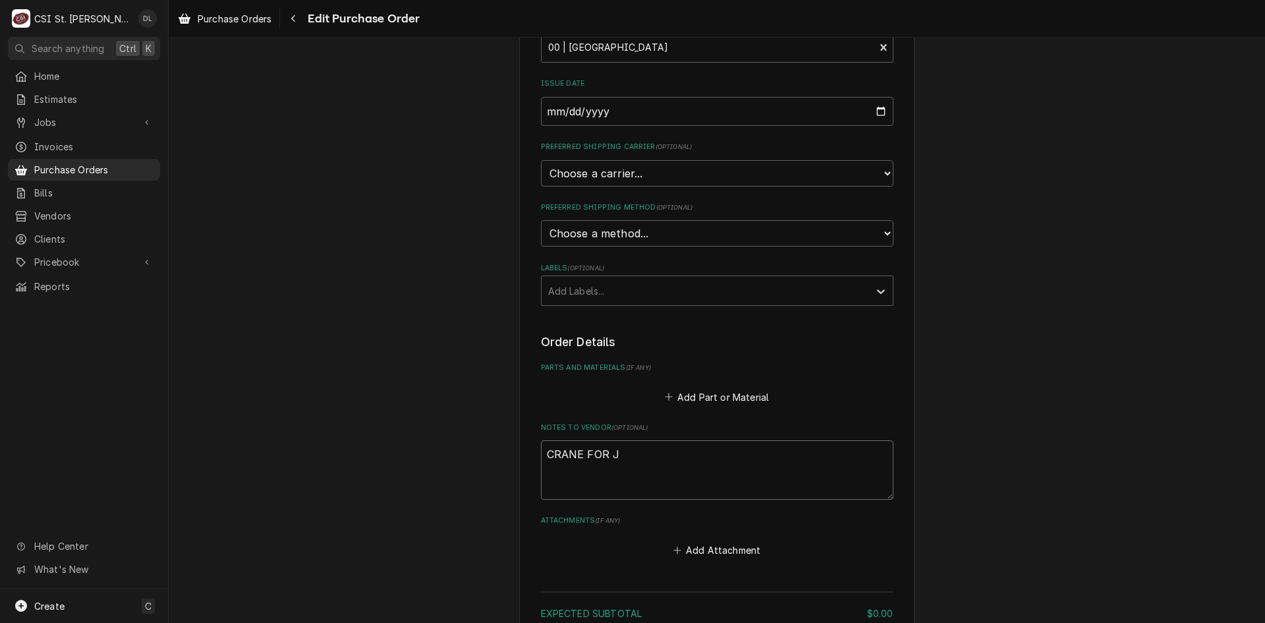
type textarea "CRANE FOR JO"
type textarea "x"
type textarea "CRANE FOR JOB"
type textarea "x"
type textarea "CRANE FOR JOB"
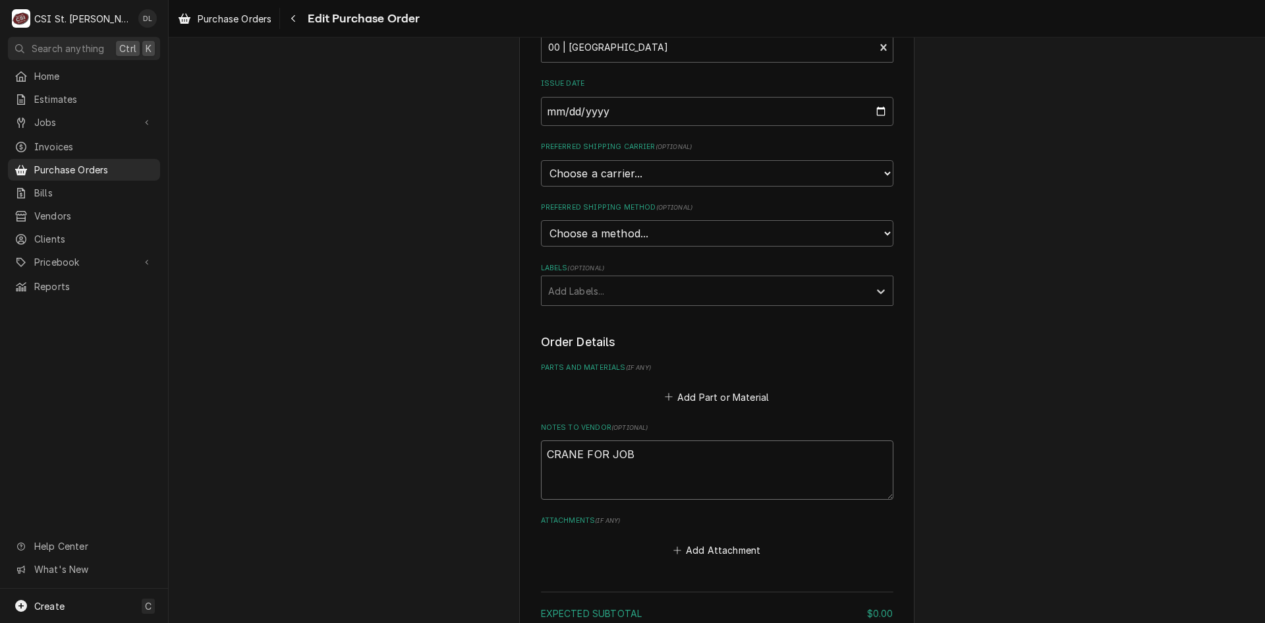
type textarea "x"
type textarea "CRANE FOR JOB 4"
type textarea "x"
type textarea "CRANE FOR JOB 41"
type textarea "x"
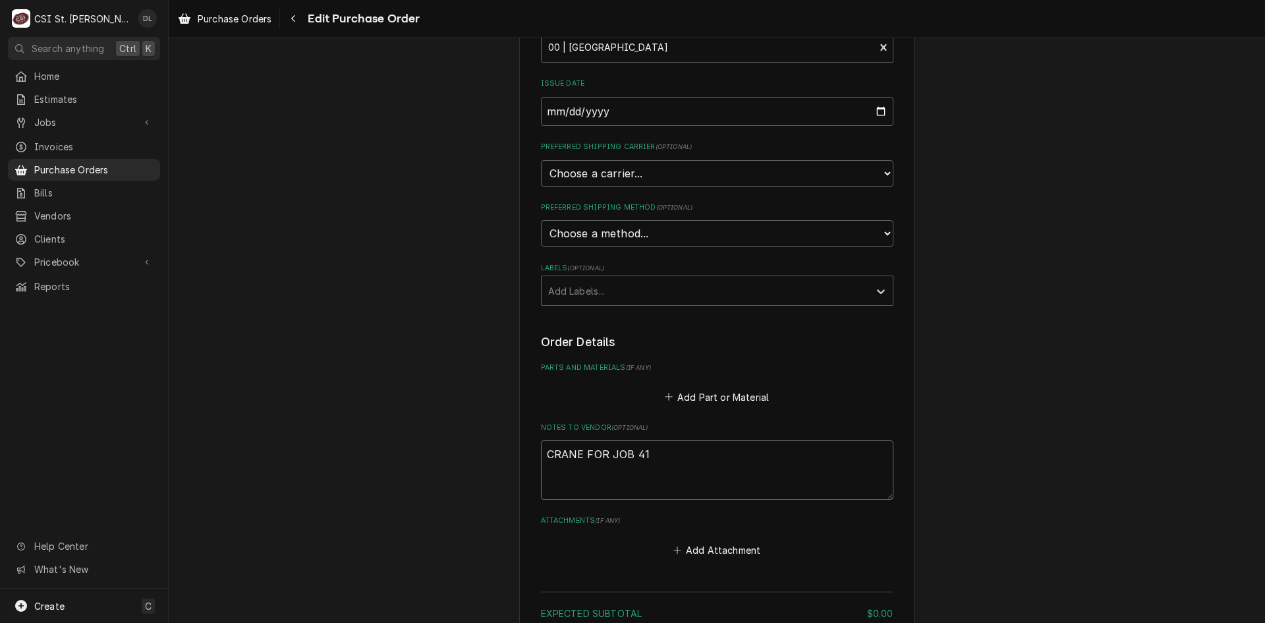
type textarea "CRANE FOR JOB 413"
type textarea "x"
type textarea "CRANE FOR JOB 4130"
type textarea "x"
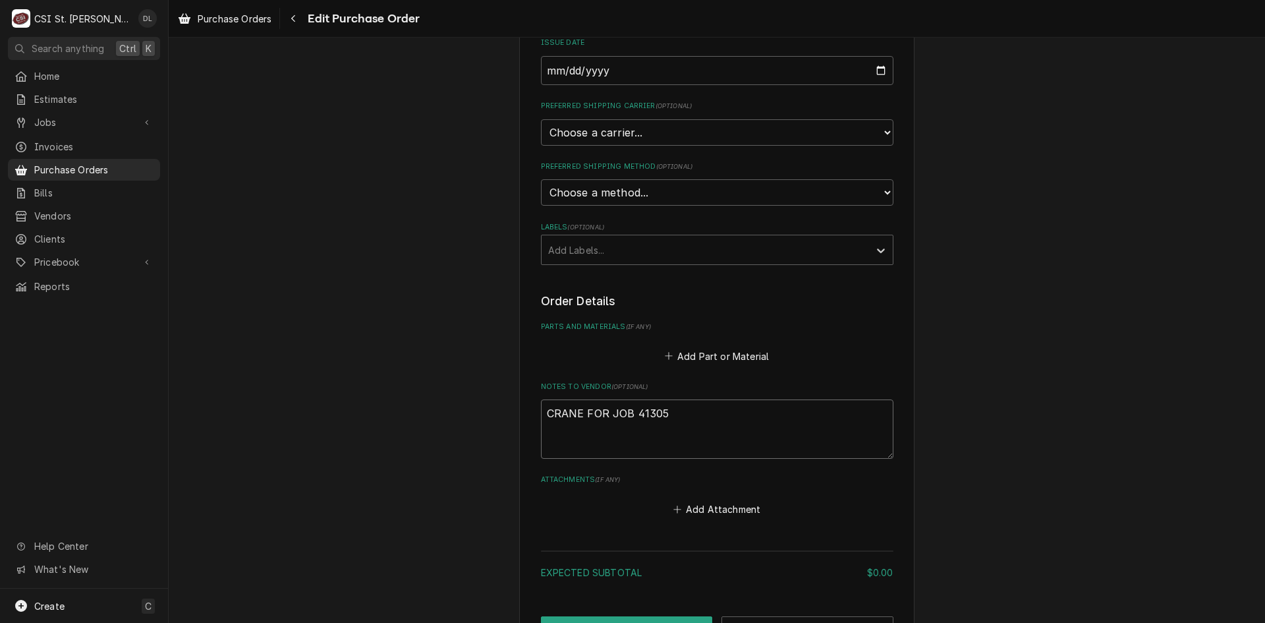
scroll to position [413, 0]
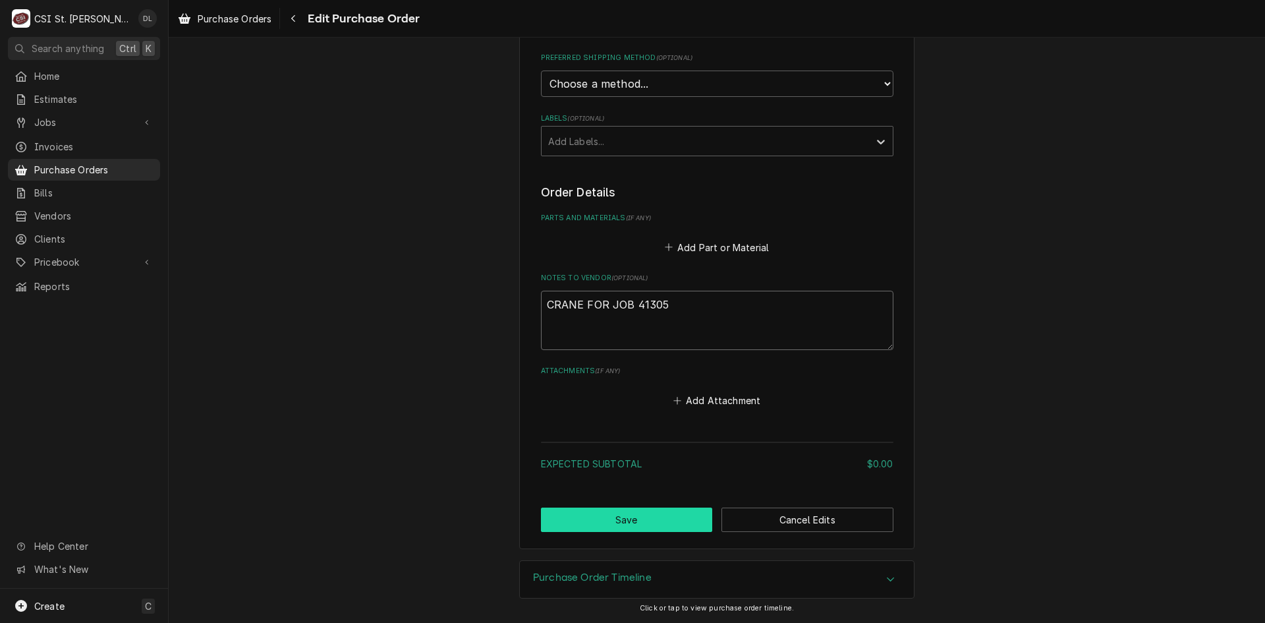
type textarea "CRANE FOR JOB 41305"
click at [661, 529] on button "Save" at bounding box center [627, 519] width 172 height 24
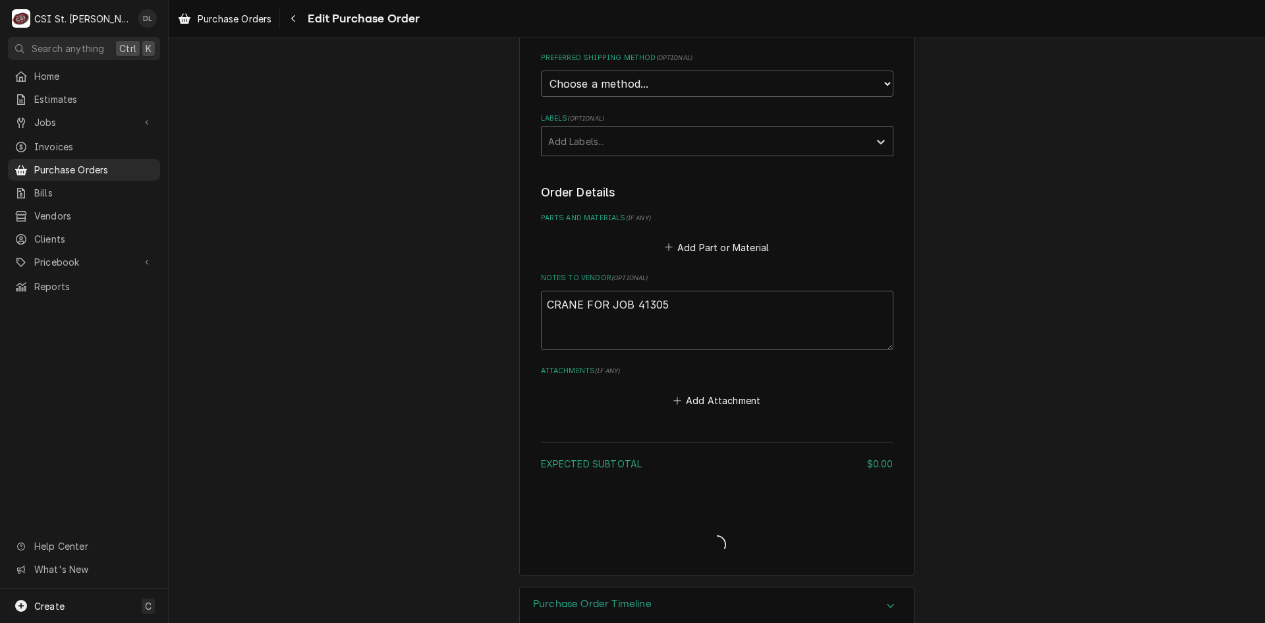
type textarea "x"
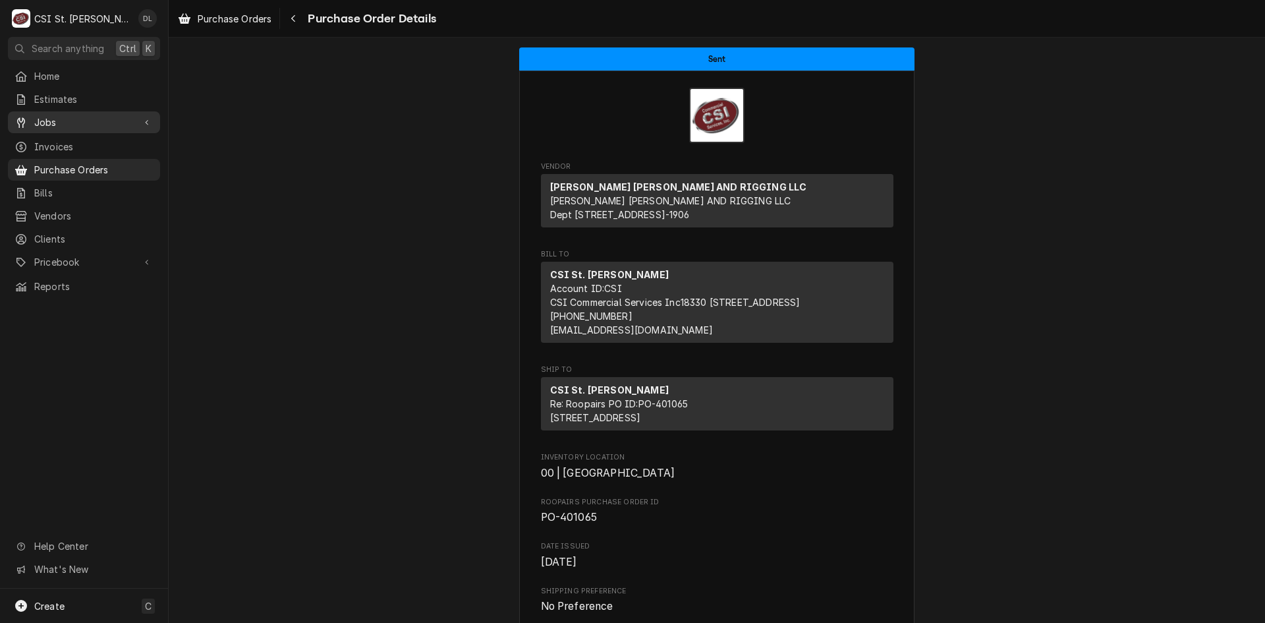
click at [77, 121] on span "Jobs" at bounding box center [84, 122] width 100 height 14
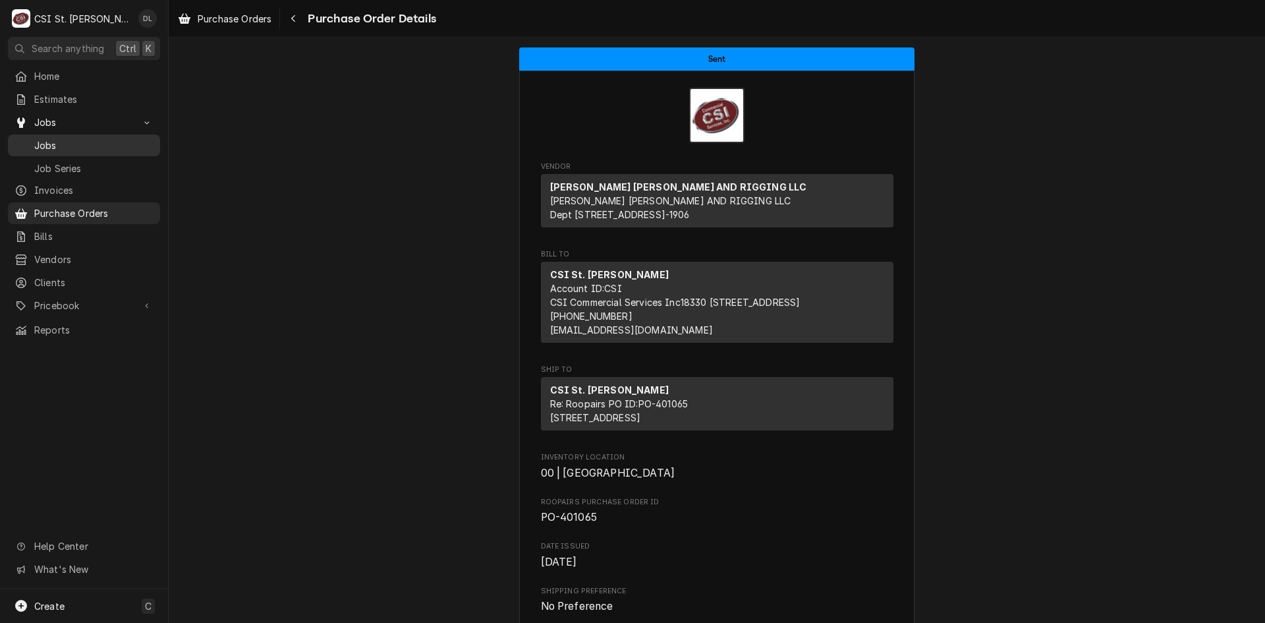
click at [36, 139] on span "Jobs" at bounding box center [93, 145] width 119 height 14
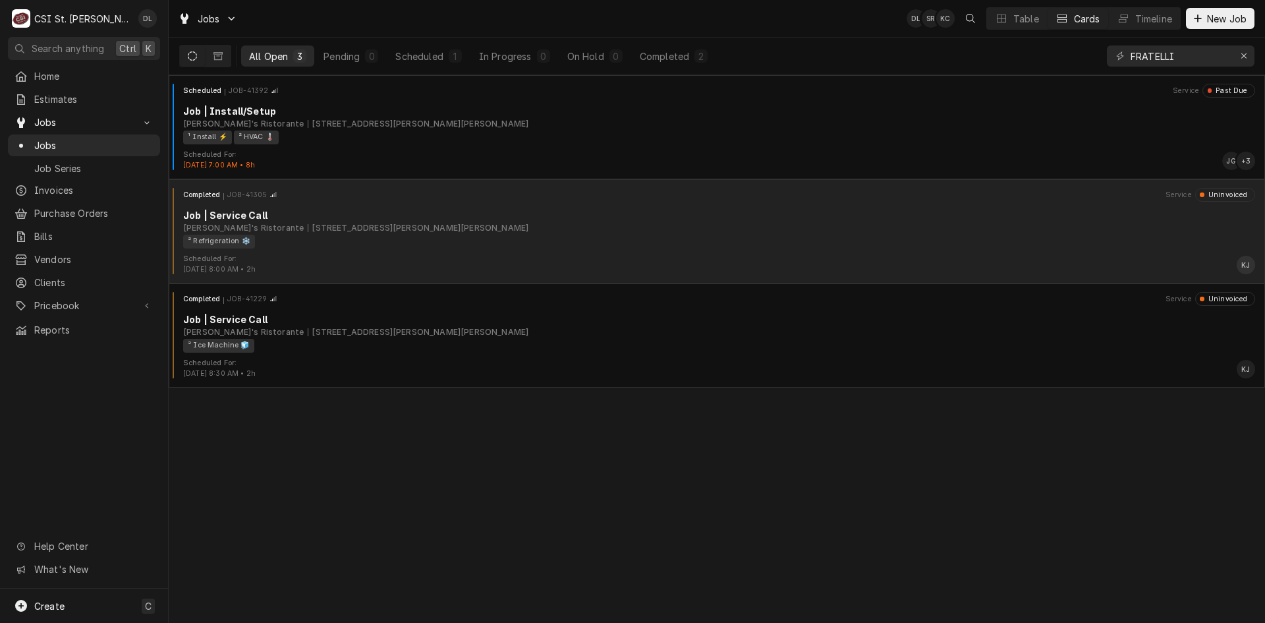
click at [514, 258] on div "Scheduled For: Aug 4th, 2025 - 8:00 AM • 2h KJ" at bounding box center [717, 264] width 1086 height 21
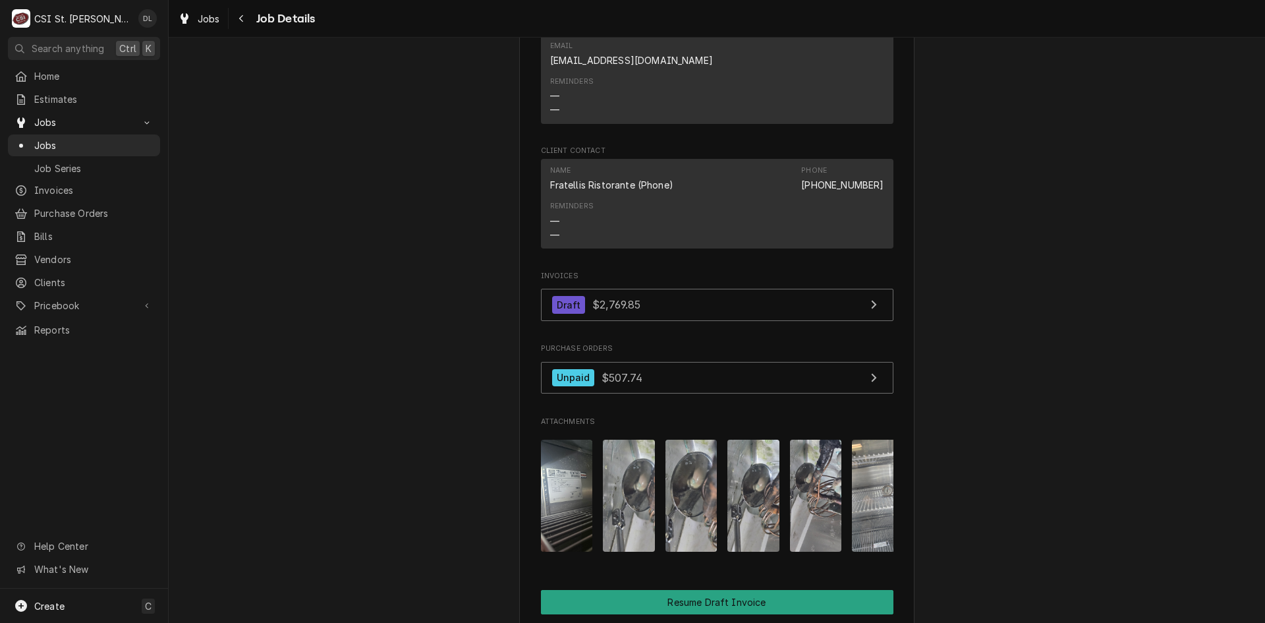
scroll to position [1055, 0]
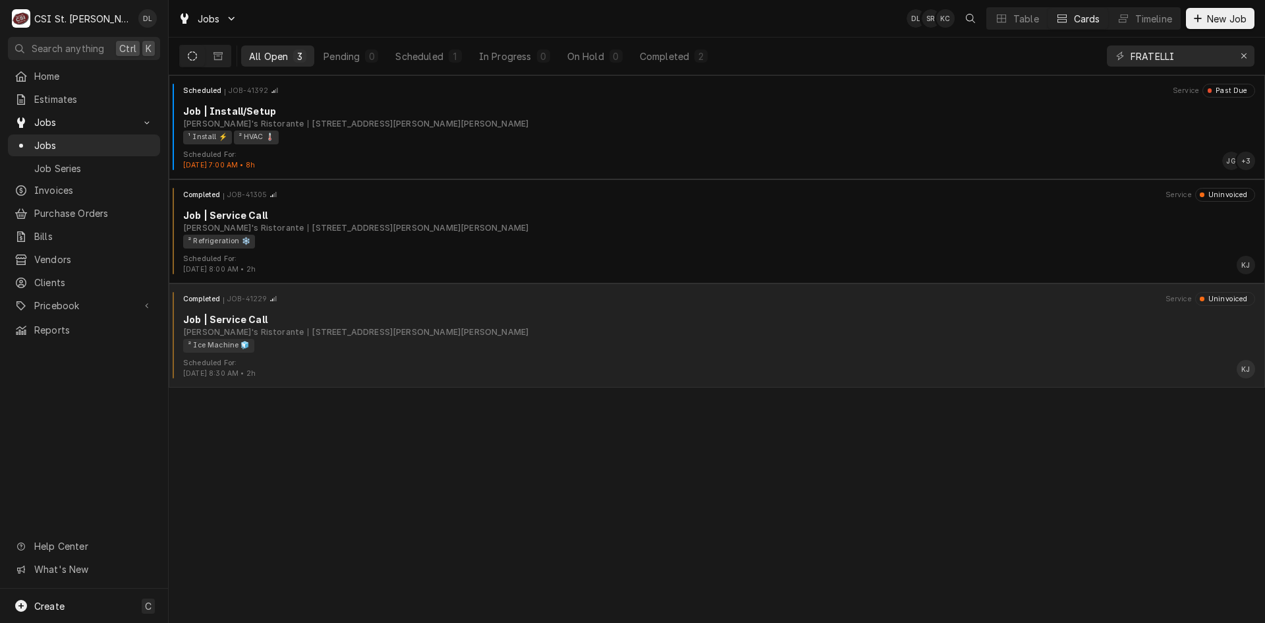
click at [343, 358] on div "Scheduled For: Aug 4th, 2025 - 8:30 AM • 2h KJ" at bounding box center [717, 368] width 1086 height 21
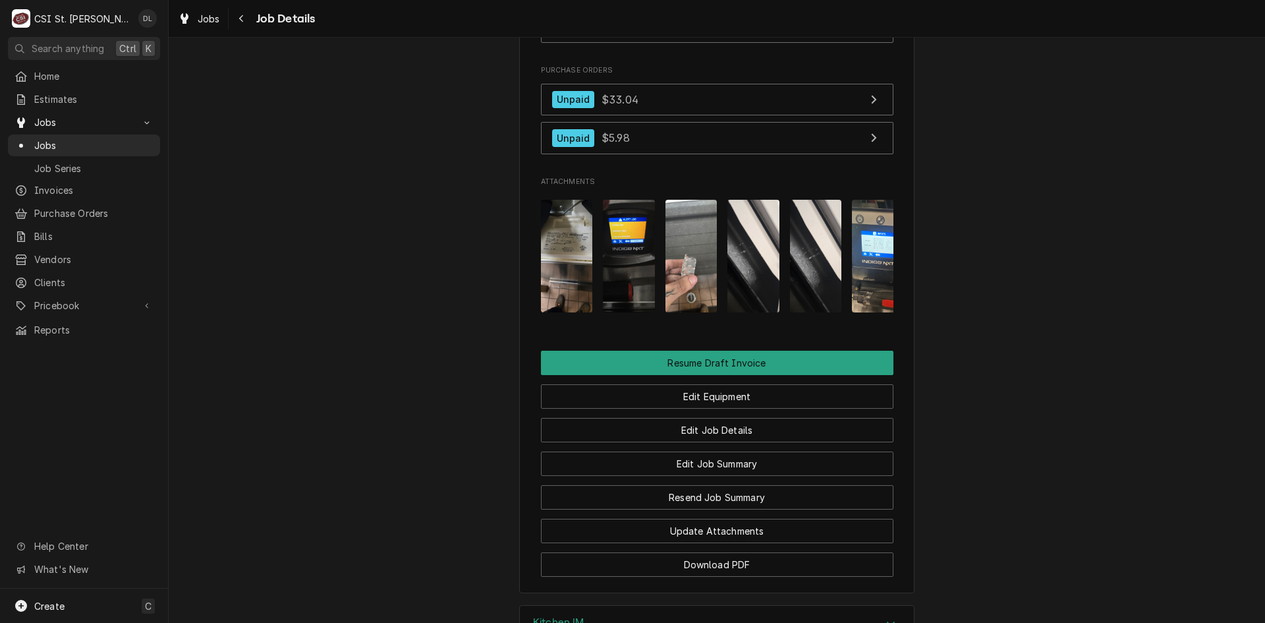
scroll to position [1252, 0]
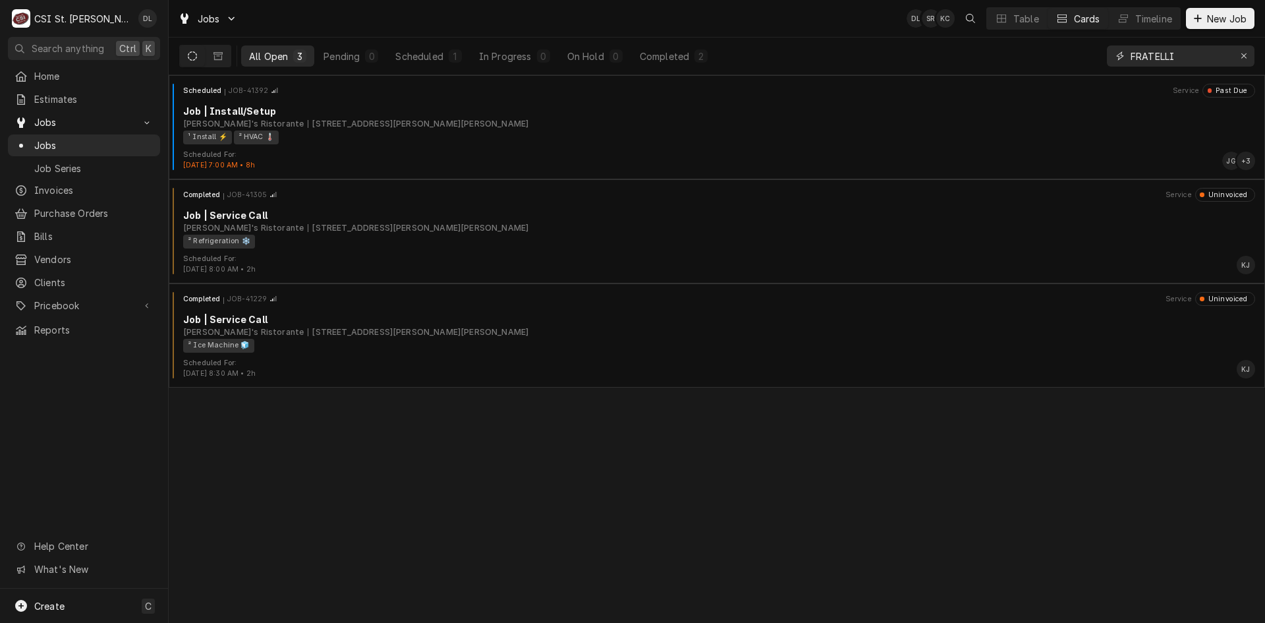
click at [1188, 54] on input "FRATELLI" at bounding box center [1180, 55] width 99 height 21
type input "FRATELLI HVAC"
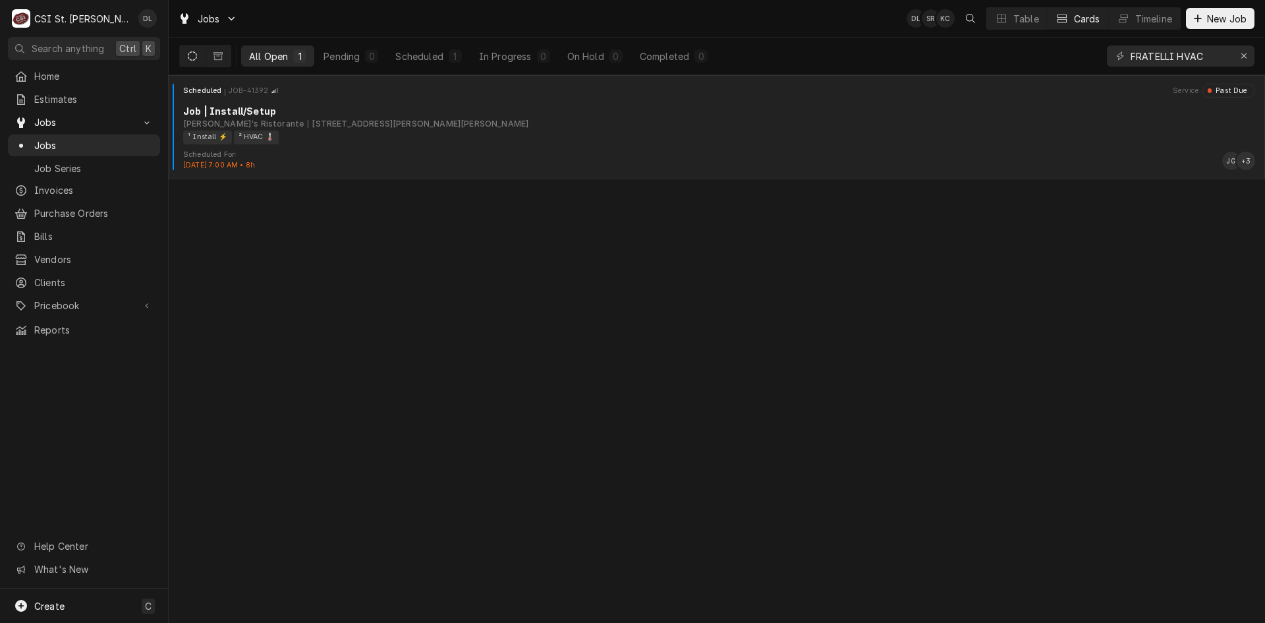
click at [414, 129] on div "[STREET_ADDRESS][PERSON_NAME][PERSON_NAME]" at bounding box center [418, 124] width 221 height 12
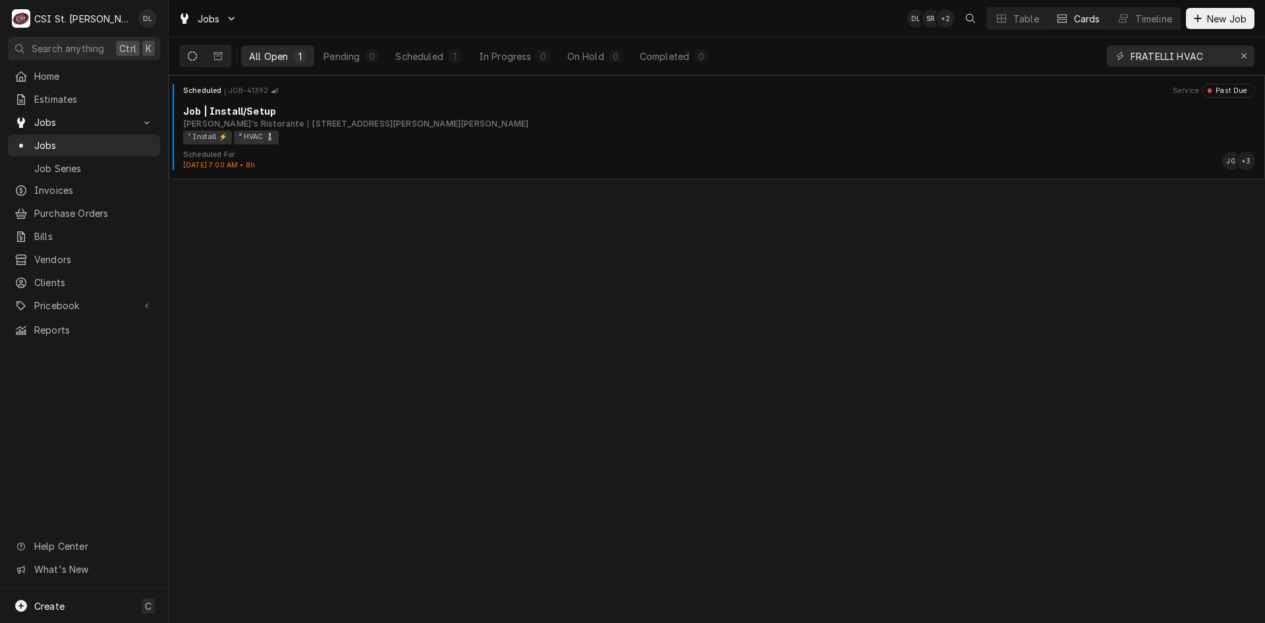
click at [190, 57] on icon "Dynamic Content Wrapper" at bounding box center [192, 55] width 9 height 9
click at [213, 53] on button "Dynamic Content Wrapper" at bounding box center [218, 55] width 25 height 21
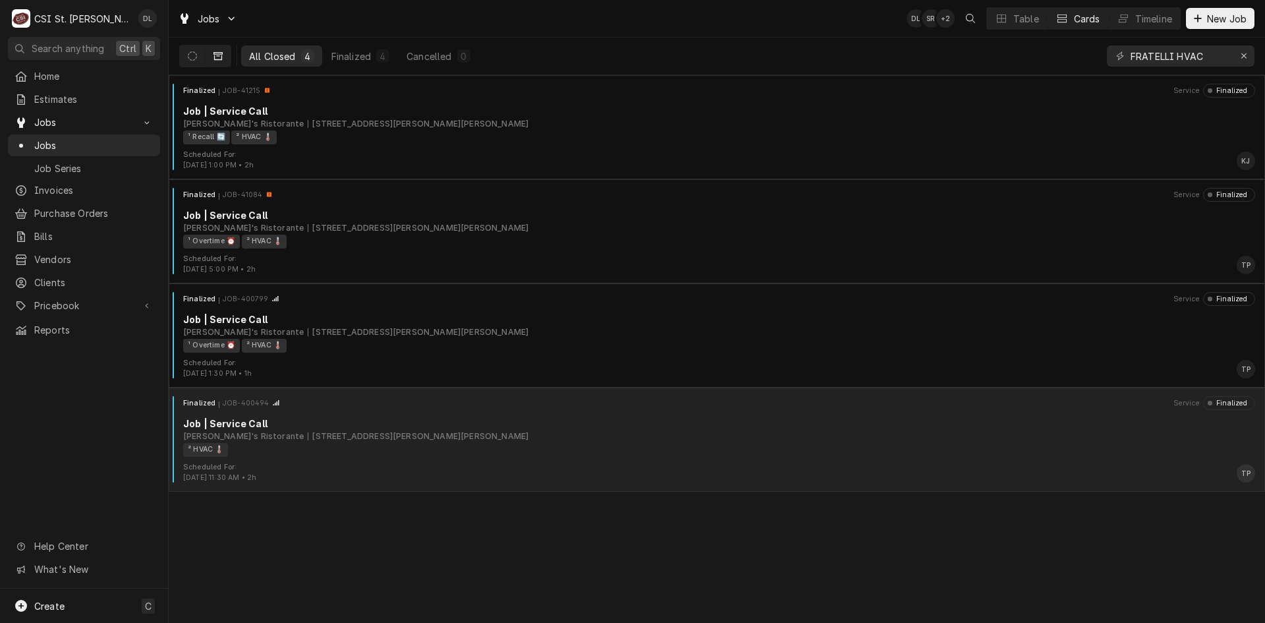
click at [511, 459] on div "Finalized JOB-400494 Service Finalized Job | Service Call [PERSON_NAME]'s Risto…" at bounding box center [717, 429] width 1086 height 66
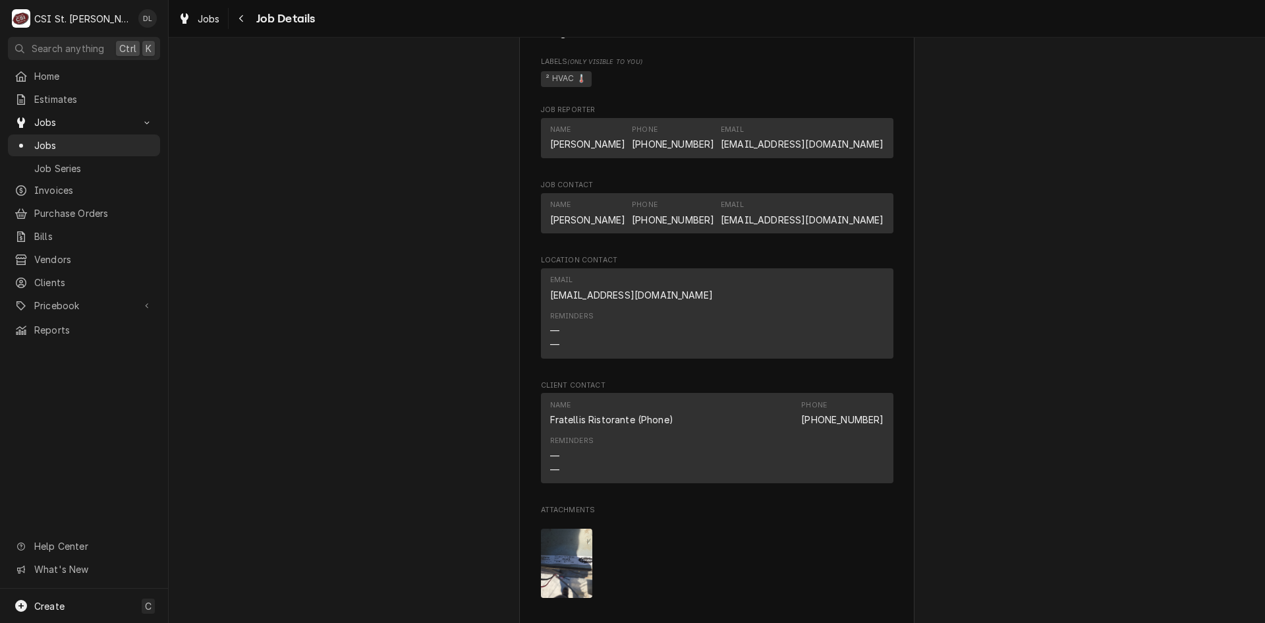
scroll to position [989, 0]
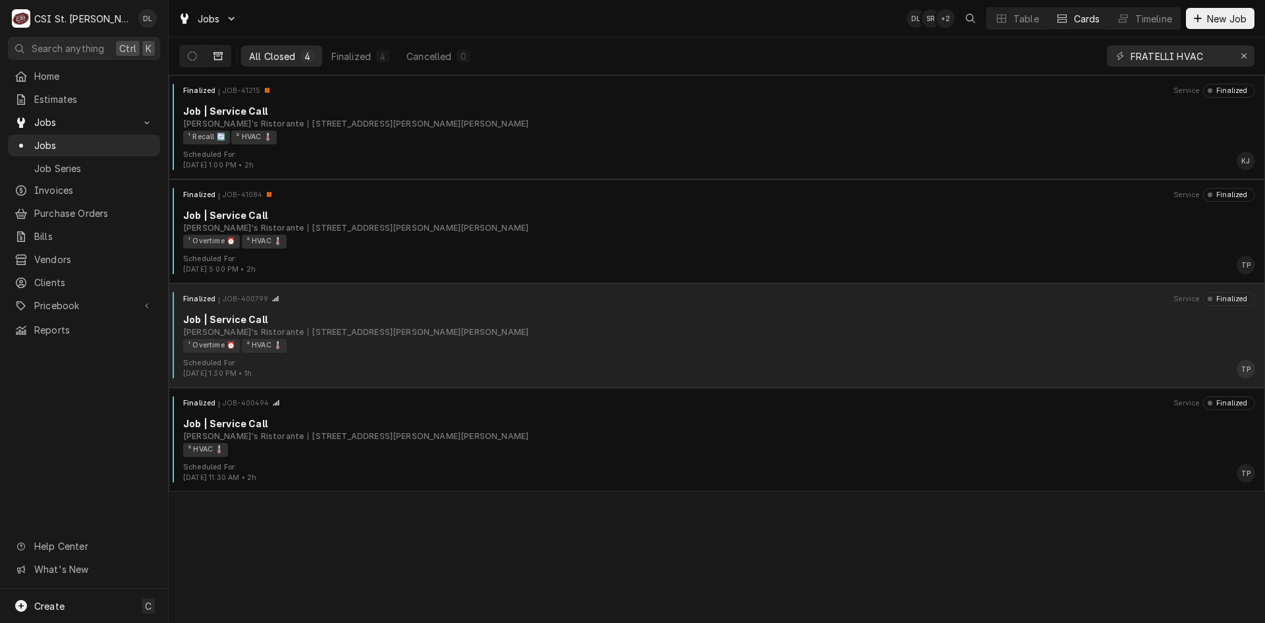
click at [462, 355] on div "Finalized JOB-400799 Service Finalized Job | Service Call Fratelli's Ristorante…" at bounding box center [717, 325] width 1086 height 66
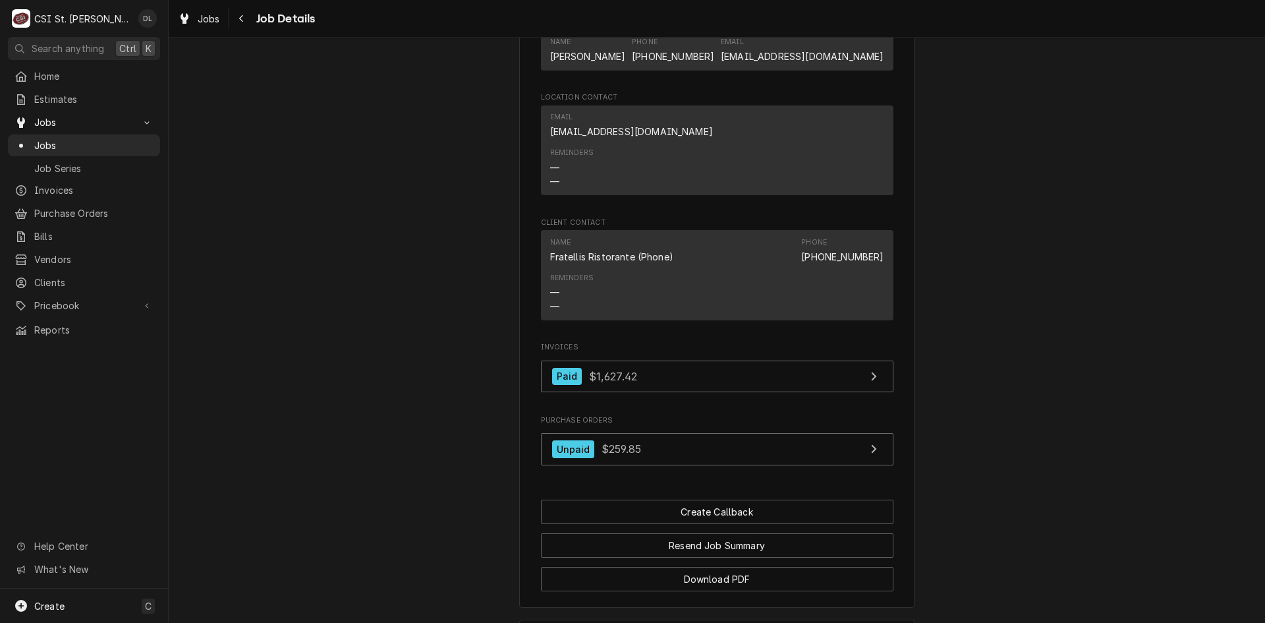
scroll to position [1121, 0]
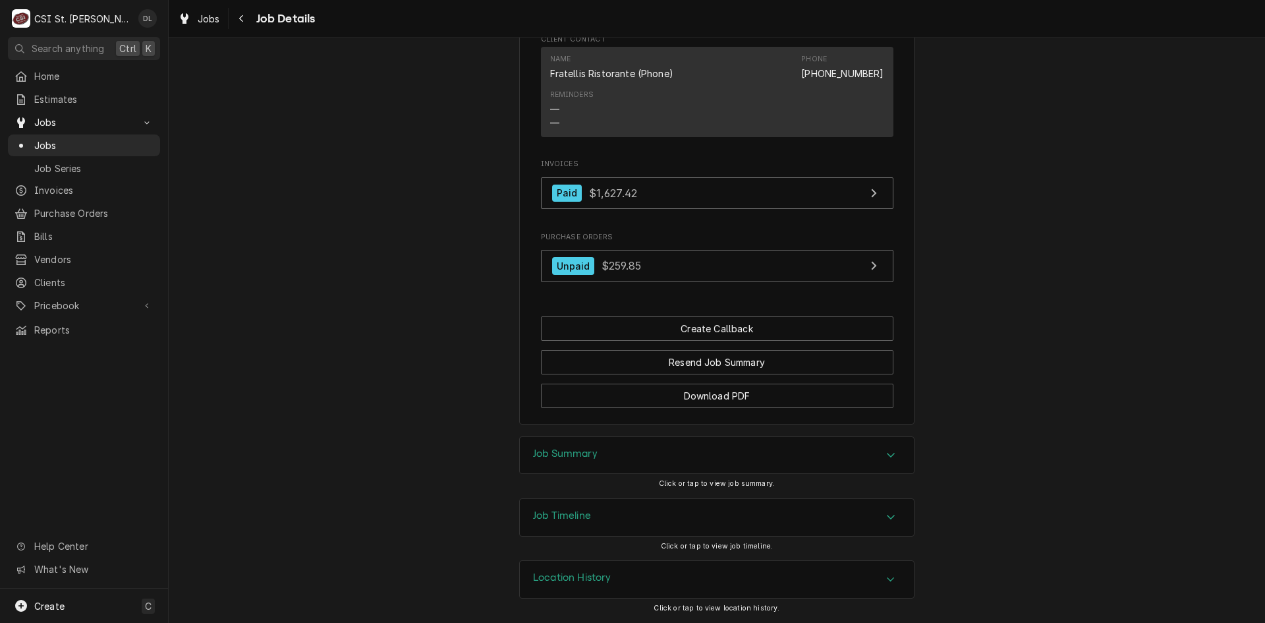
drag, startPoint x: 905, startPoint y: 459, endPoint x: 883, endPoint y: 457, distance: 21.9
click at [904, 459] on div "Job Summary" at bounding box center [717, 455] width 394 height 37
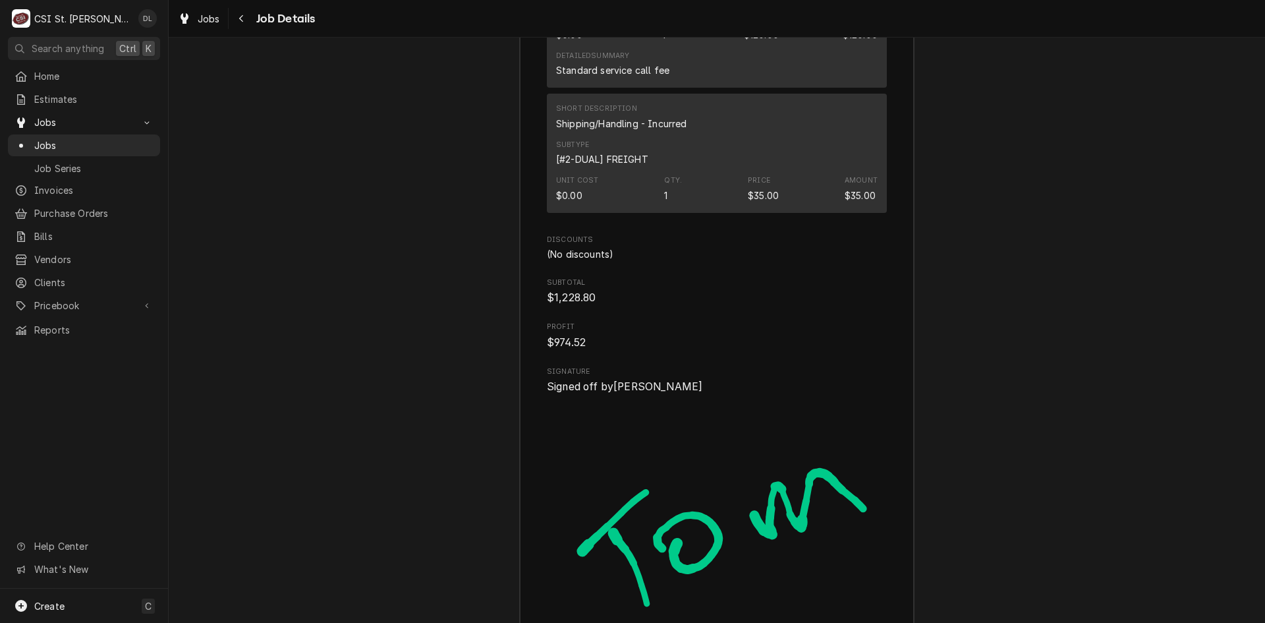
scroll to position [3543, 0]
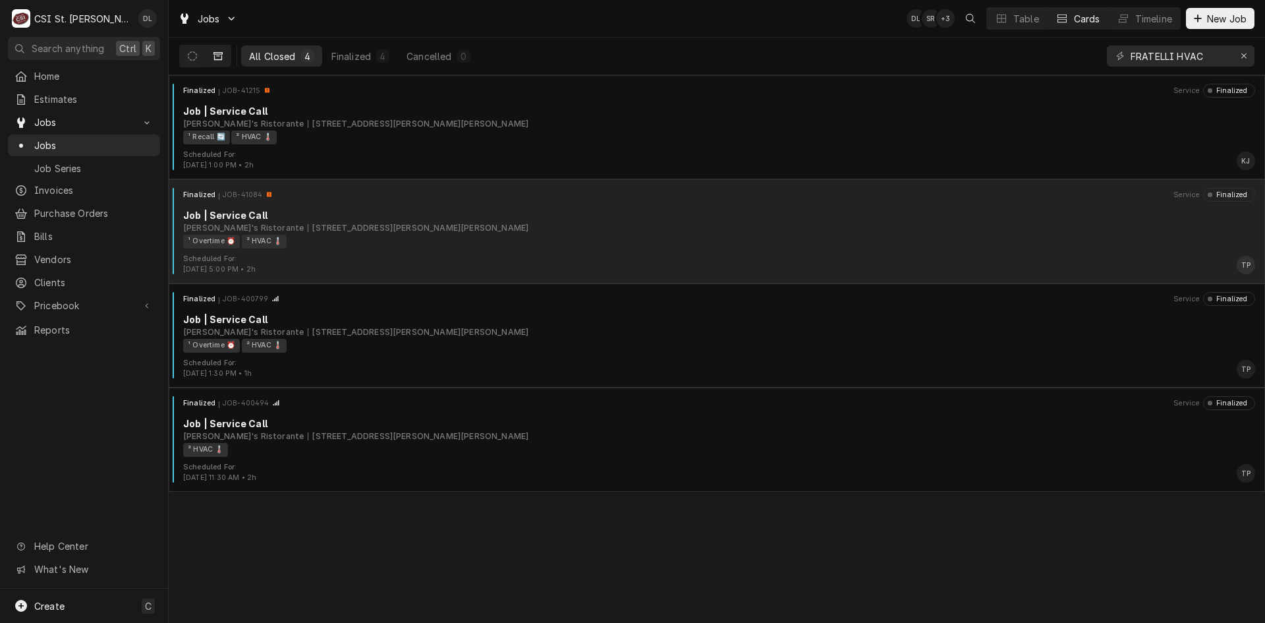
click at [492, 254] on div "Scheduled For: [DATE] 5:00 PM • 2h TP" at bounding box center [717, 264] width 1086 height 21
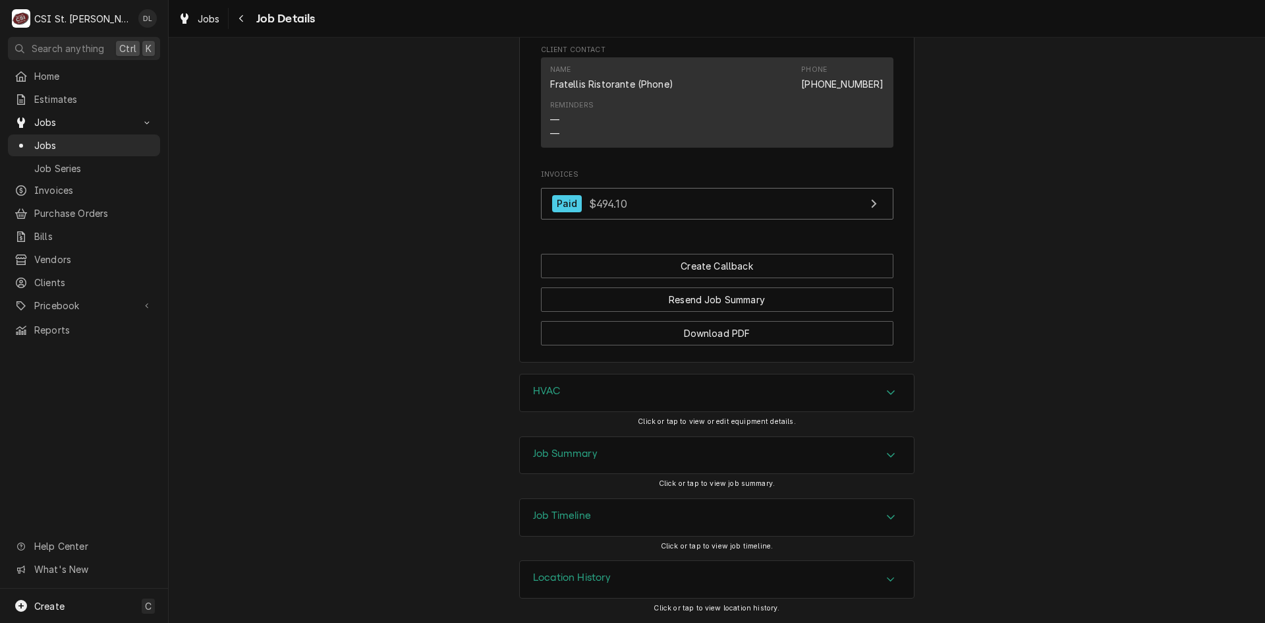
scroll to position [1188, 0]
click at [884, 398] on div "Accordion Header" at bounding box center [891, 393] width 20 height 16
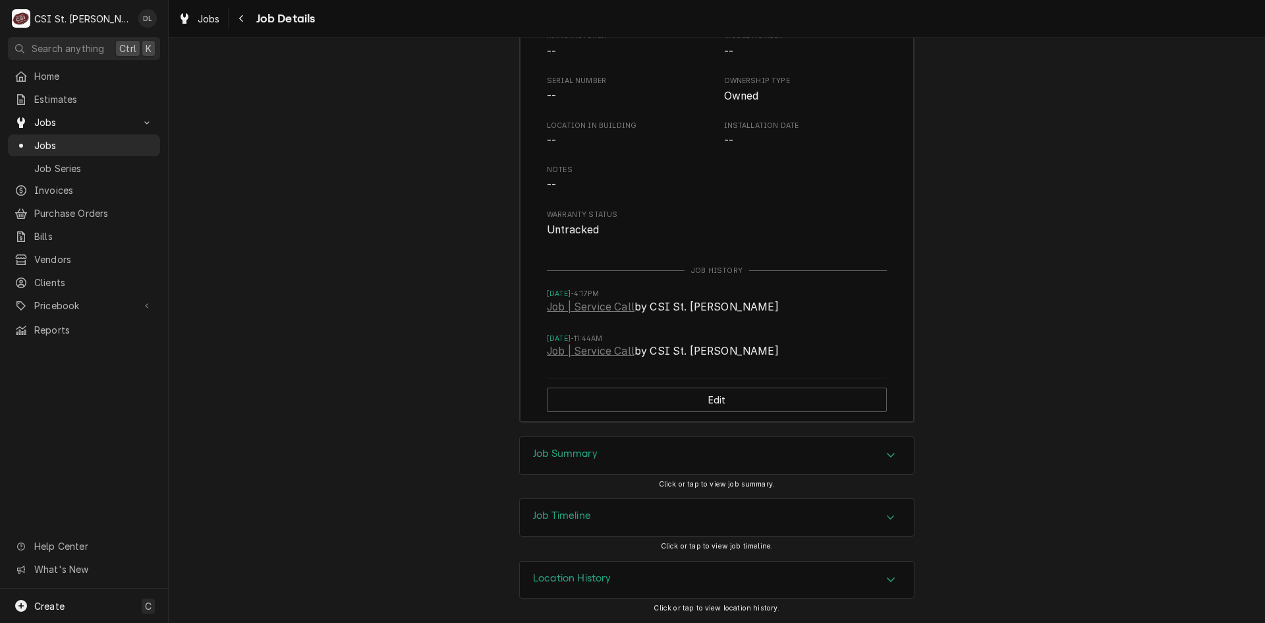
scroll to position [1628, 0]
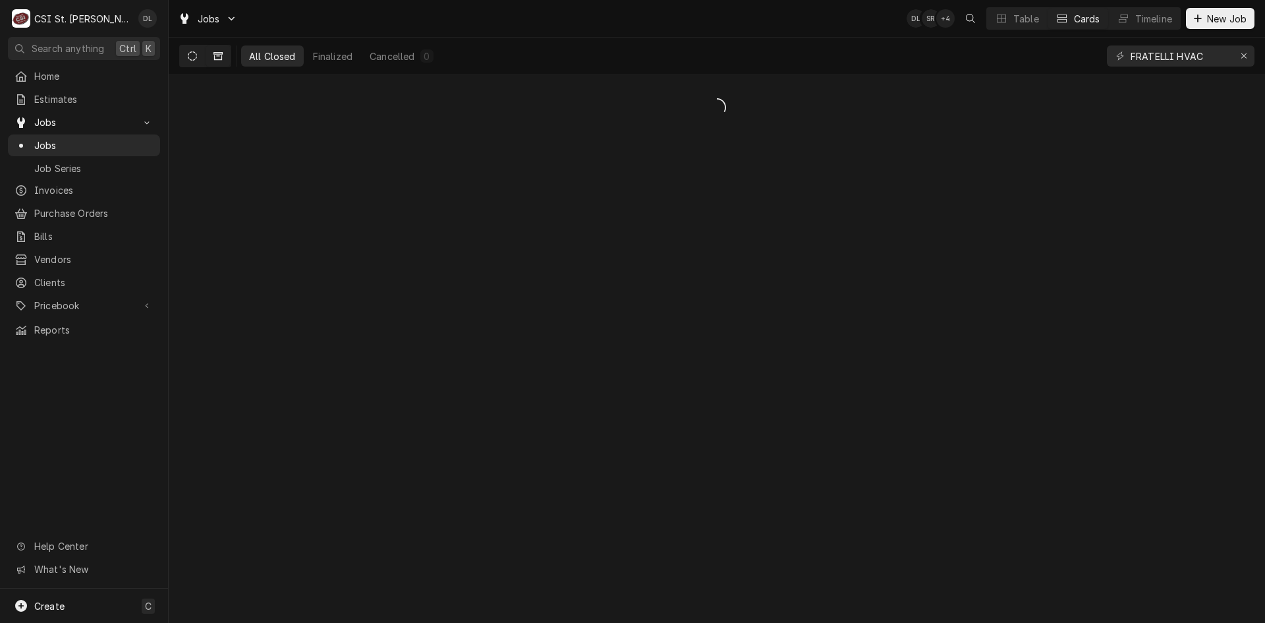
click at [190, 57] on icon "Dynamic Content Wrapper" at bounding box center [192, 55] width 9 height 9
click at [214, 51] on button "Dynamic Content Wrapper" at bounding box center [218, 55] width 25 height 21
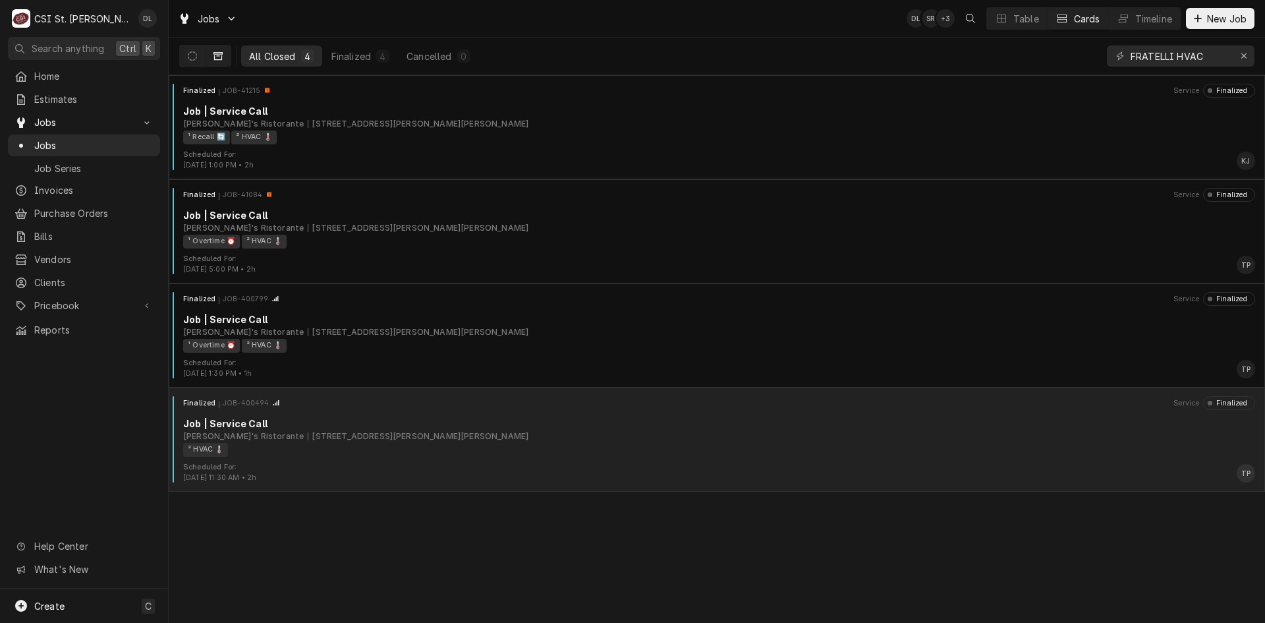
click at [522, 410] on div "Finalized JOB-400494 Service Finalized Job | Service Call [PERSON_NAME]'s Risto…" at bounding box center [717, 429] width 1086 height 66
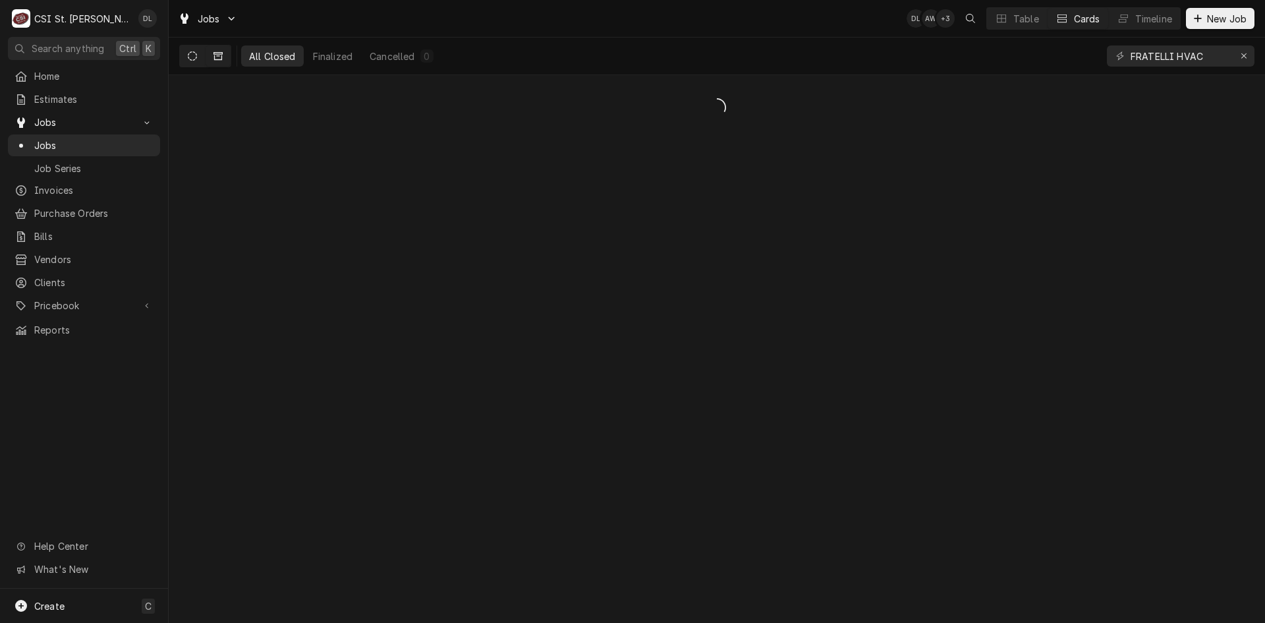
click at [192, 57] on icon "Dynamic Content Wrapper" at bounding box center [192, 55] width 9 height 9
click at [216, 57] on icon "Dynamic Content Wrapper" at bounding box center [218, 55] width 9 height 9
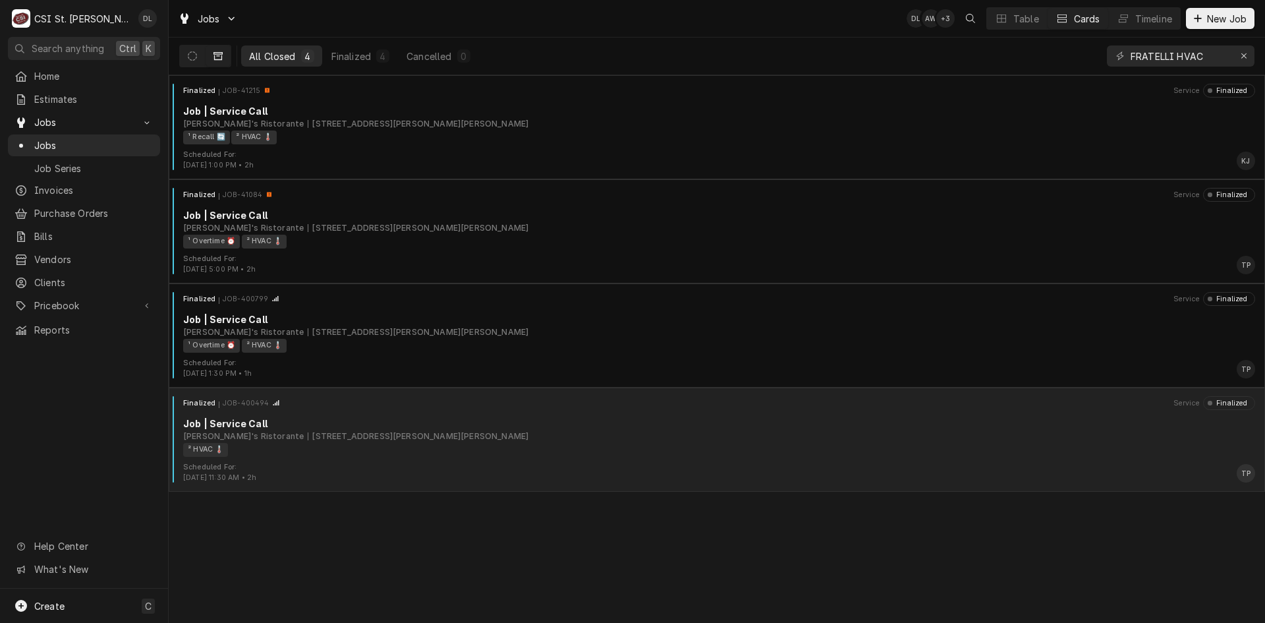
click at [511, 419] on div "Job | Service Call" at bounding box center [719, 424] width 1072 height 14
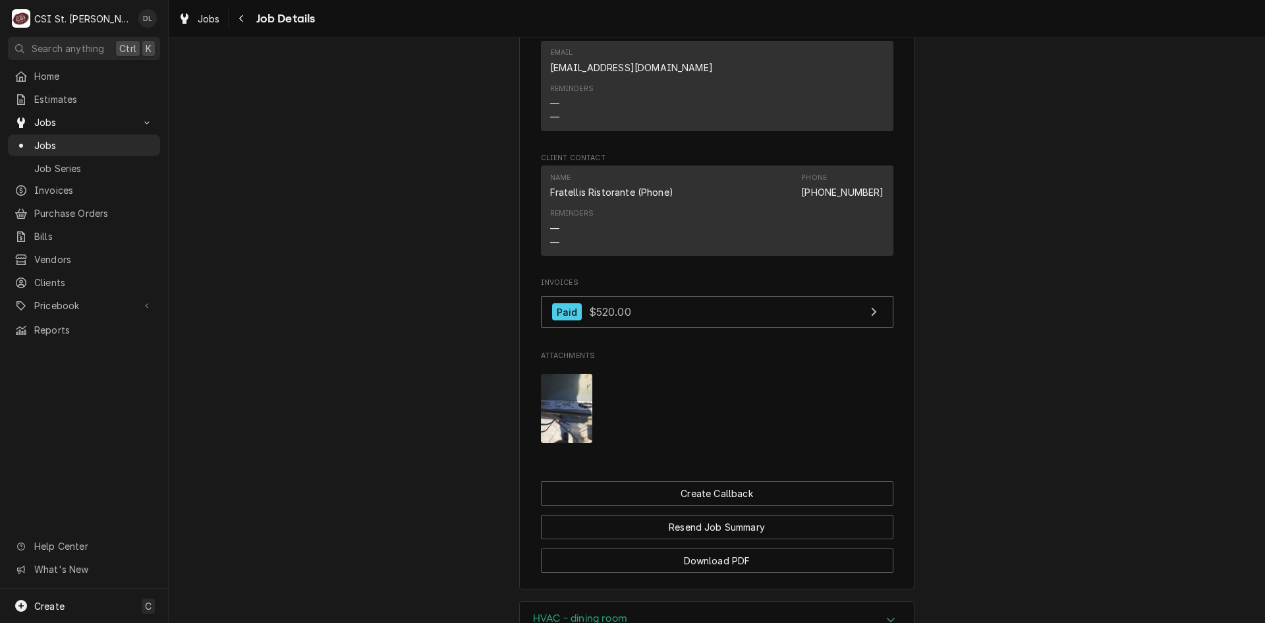
scroll to position [1186, 0]
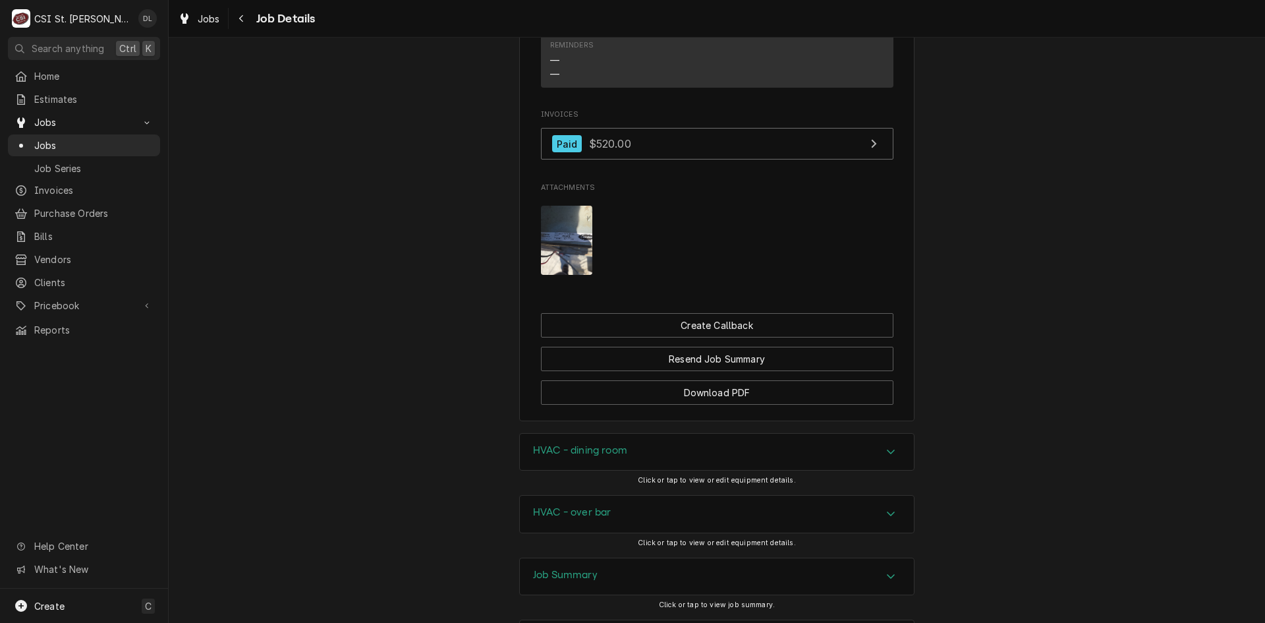
click at [548, 272] on img "Attachments" at bounding box center [567, 240] width 52 height 69
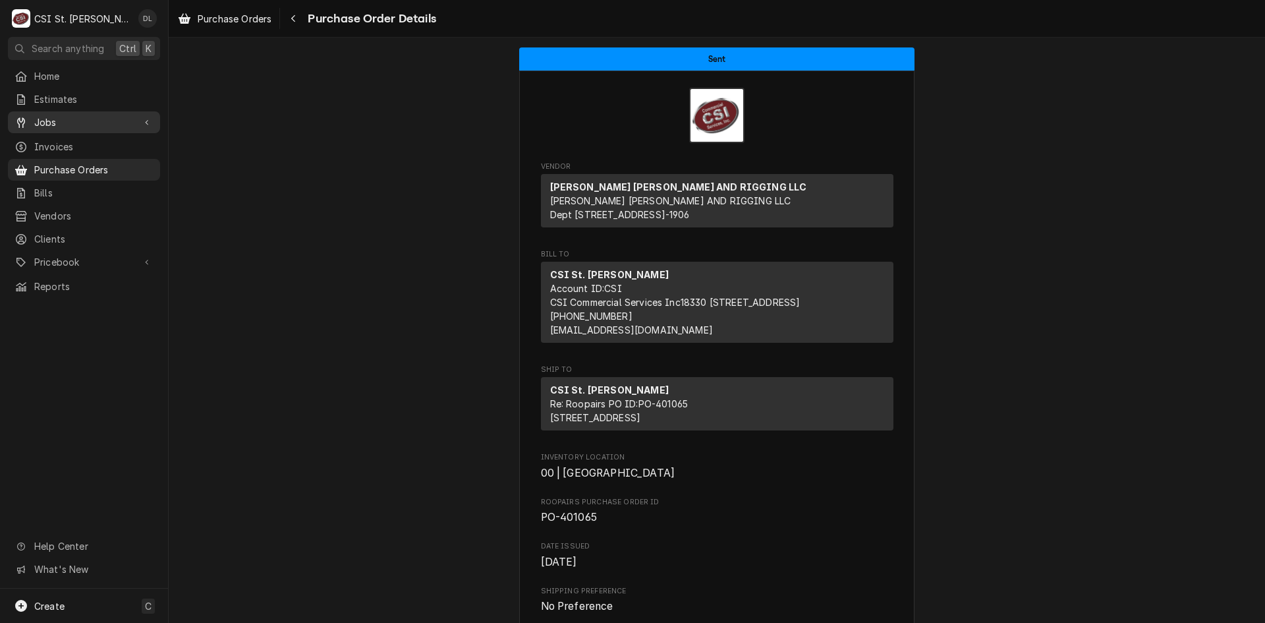
click at [77, 124] on span "Jobs" at bounding box center [84, 122] width 100 height 14
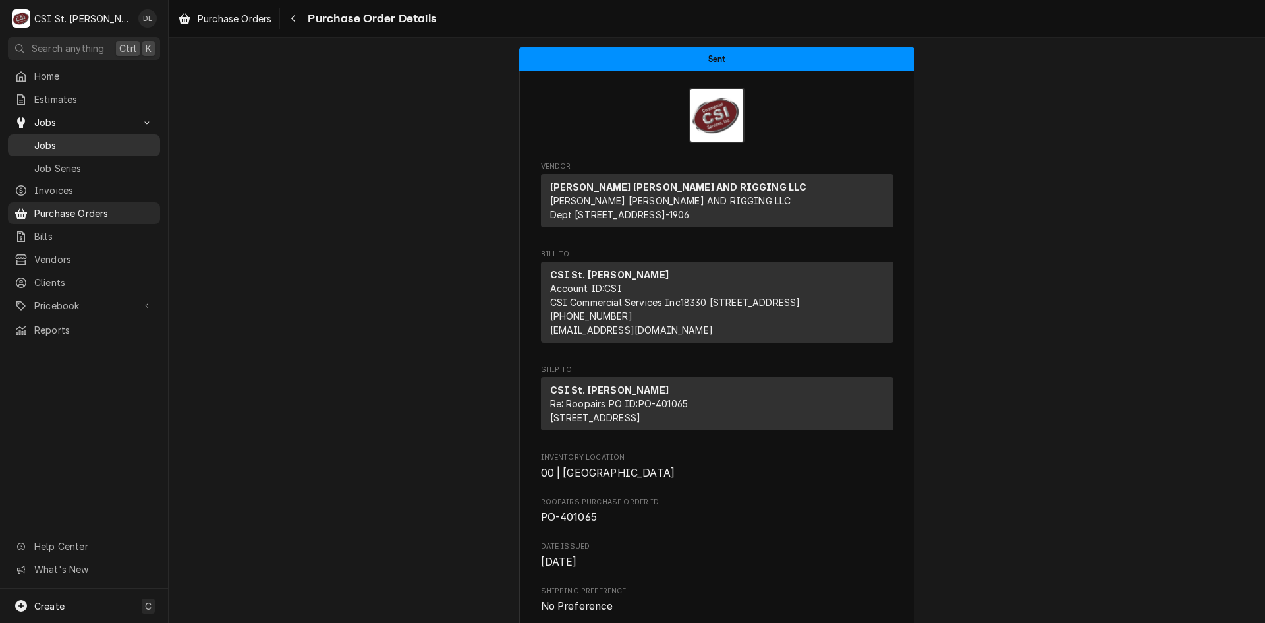
click at [65, 138] on span "Jobs" at bounding box center [93, 145] width 119 height 14
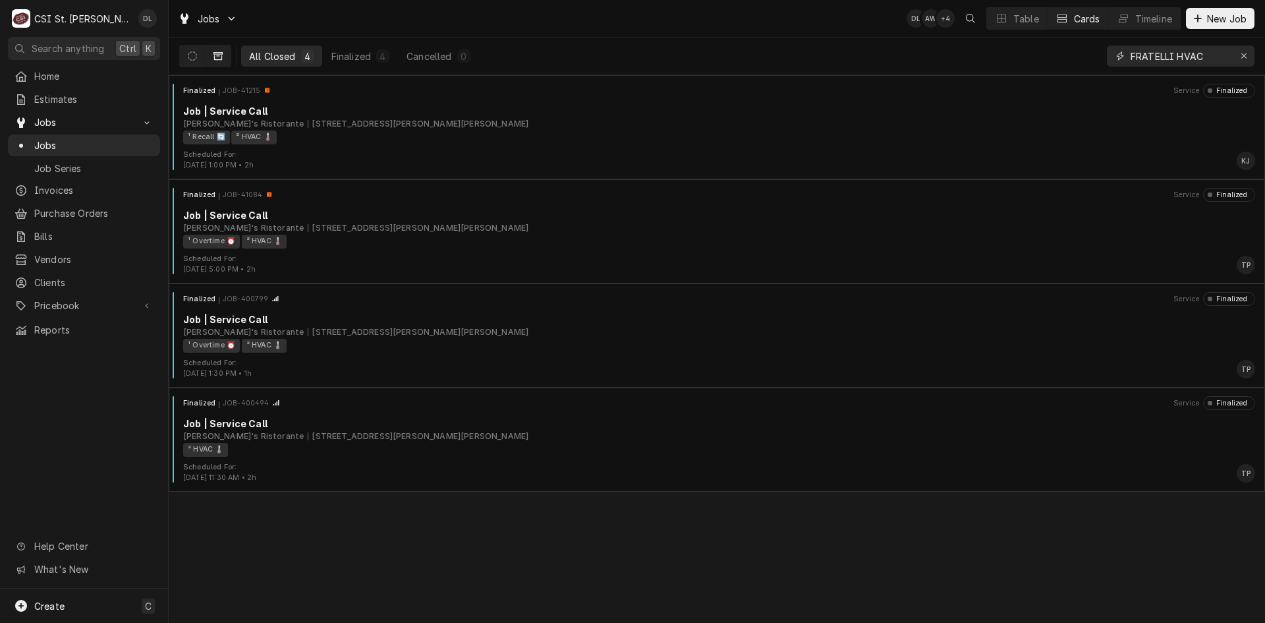
click at [1225, 53] on input "FRATELLI HVAC" at bounding box center [1180, 55] width 99 height 21
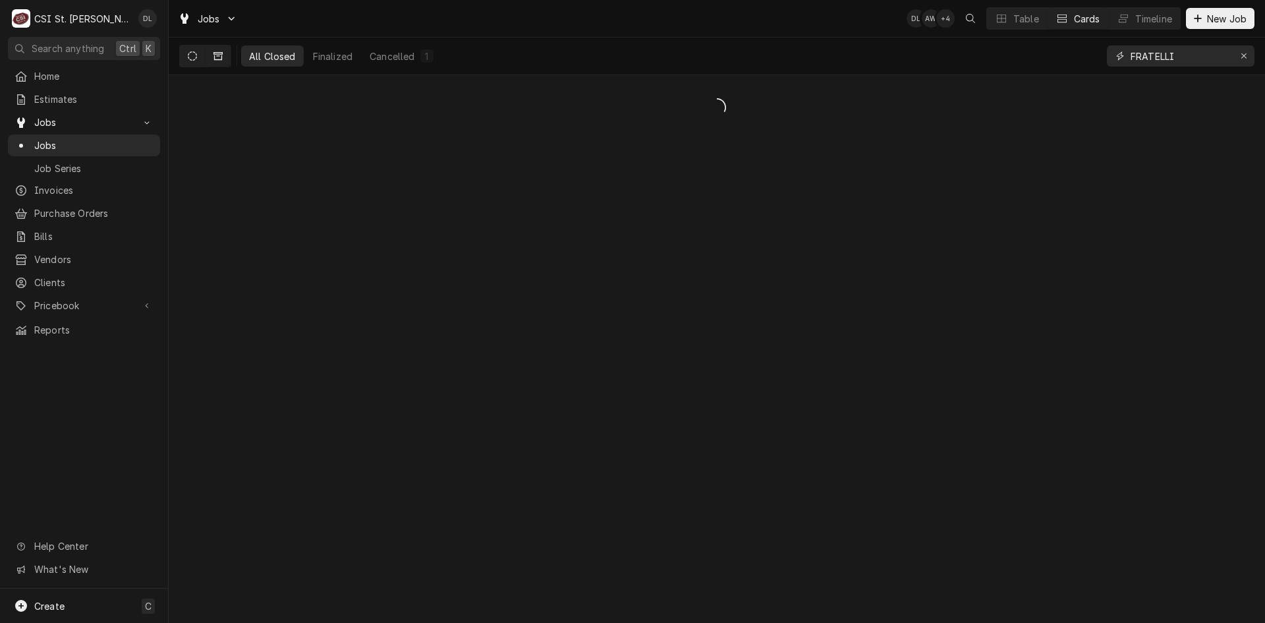
type input "FRATELLI"
click at [196, 53] on icon "Dynamic Content Wrapper" at bounding box center [192, 55] width 9 height 9
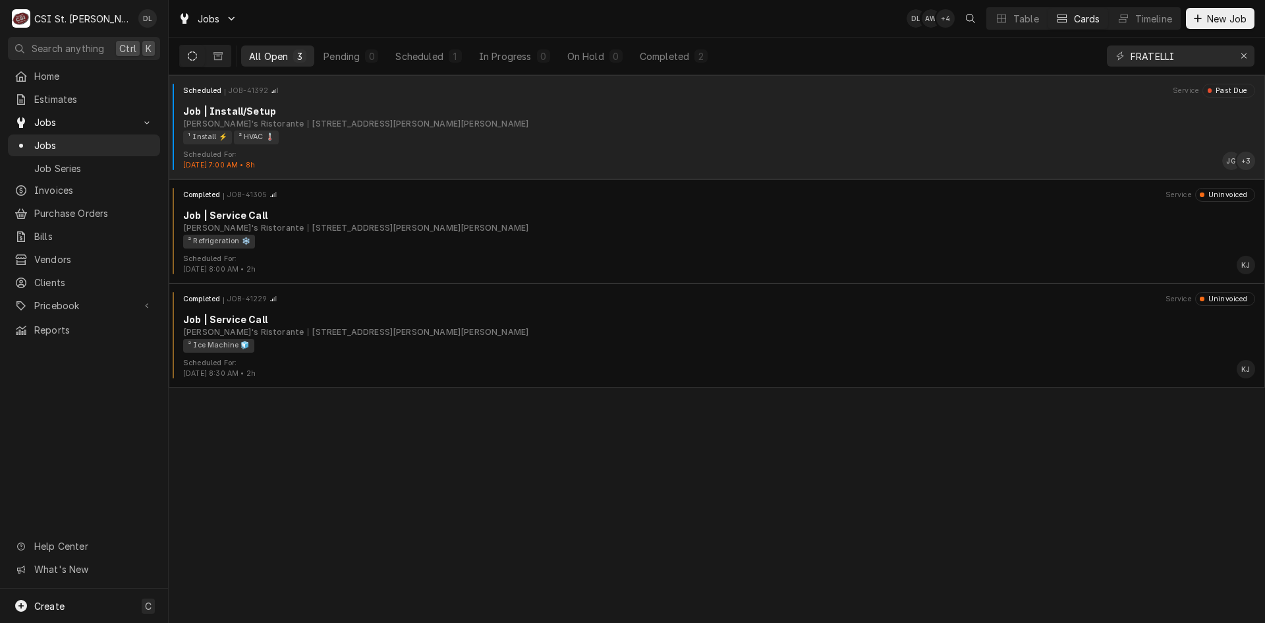
click at [384, 140] on div "¹ Install ⚡️ ² HVAC 🌡️" at bounding box center [714, 137] width 1063 height 14
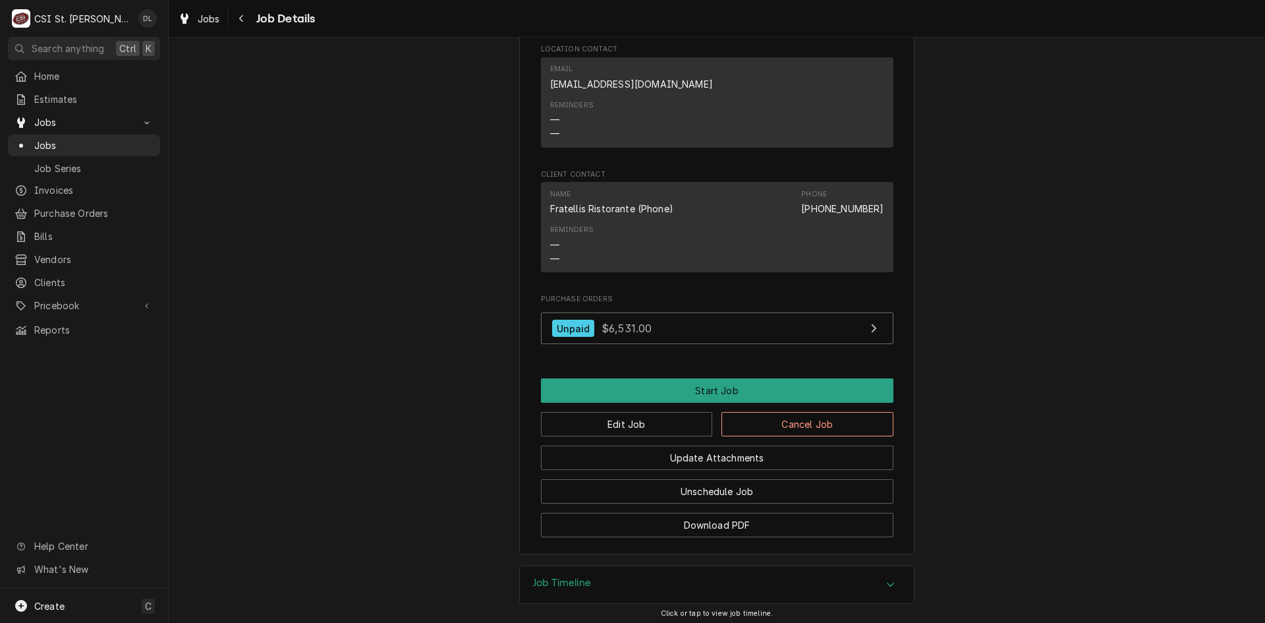
scroll to position [1611, 0]
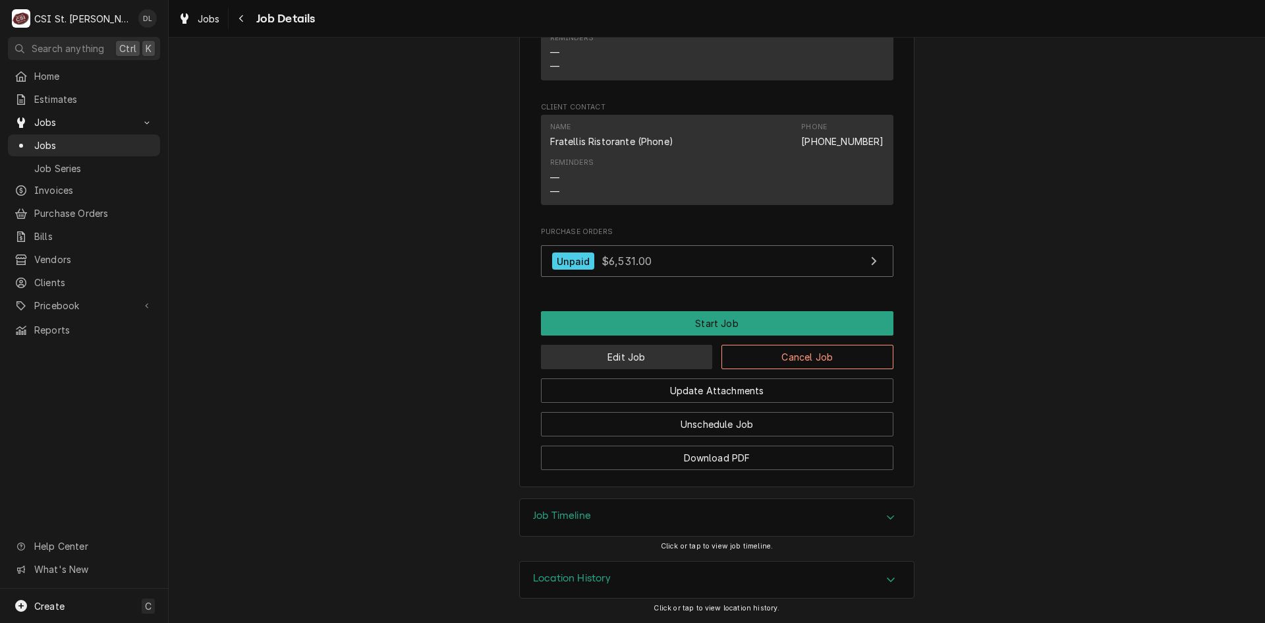
click at [620, 355] on button "Edit Job" at bounding box center [627, 357] width 172 height 24
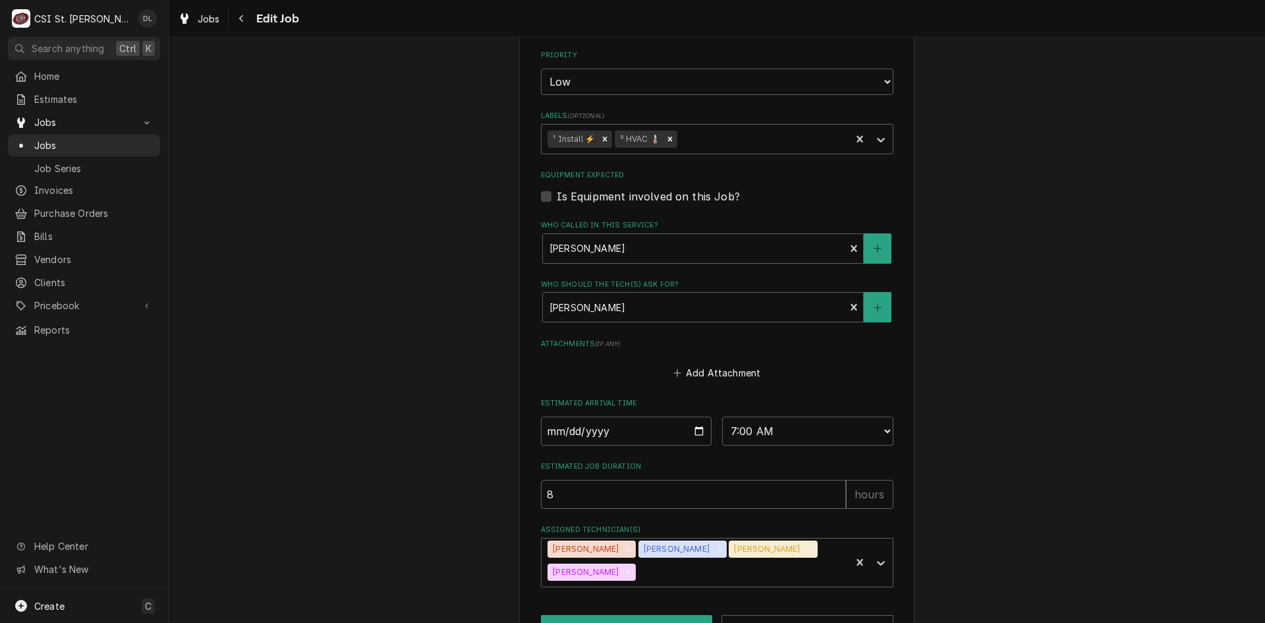
scroll to position [1139, 0]
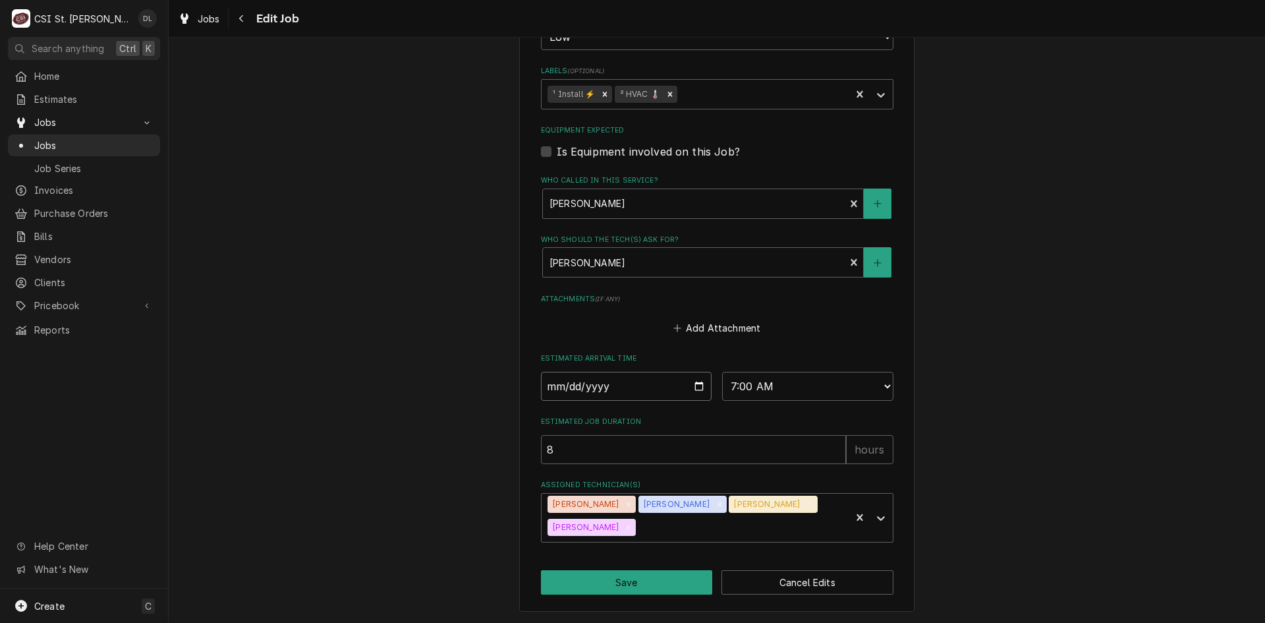
click at [691, 390] on input "[DATE]" at bounding box center [626, 386] width 171 height 29
type textarea "x"
type input "[DATE]"
click at [619, 585] on button "Save" at bounding box center [627, 582] width 172 height 24
type textarea "x"
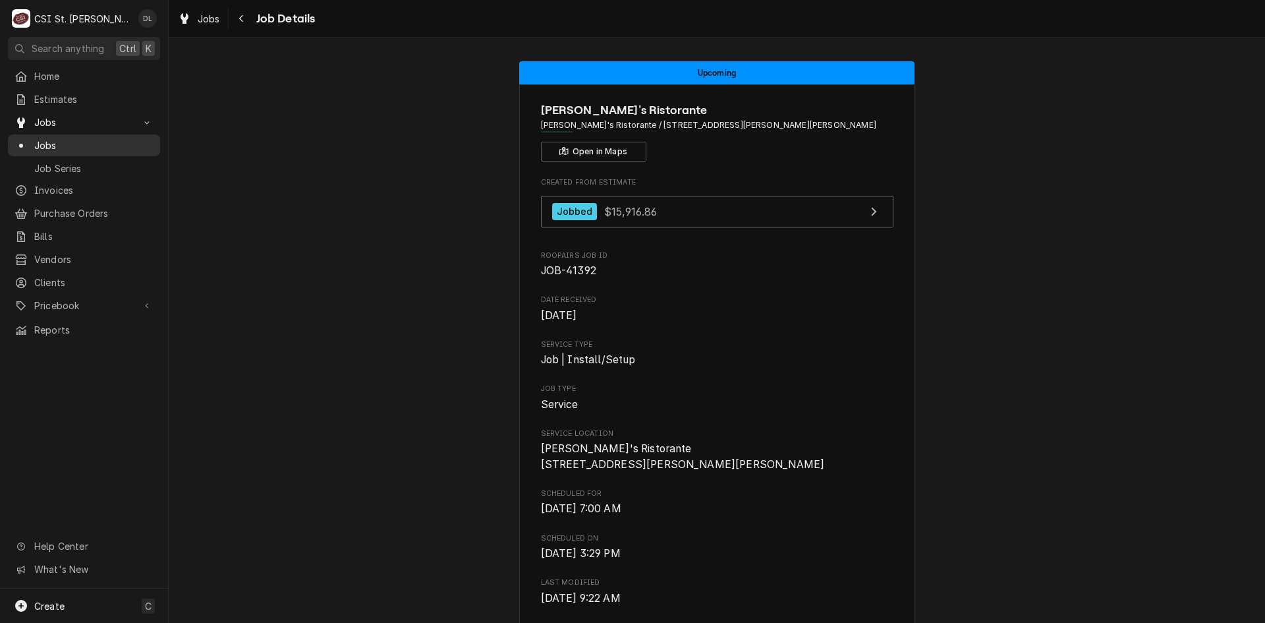
click at [50, 139] on span "Jobs" at bounding box center [93, 145] width 119 height 14
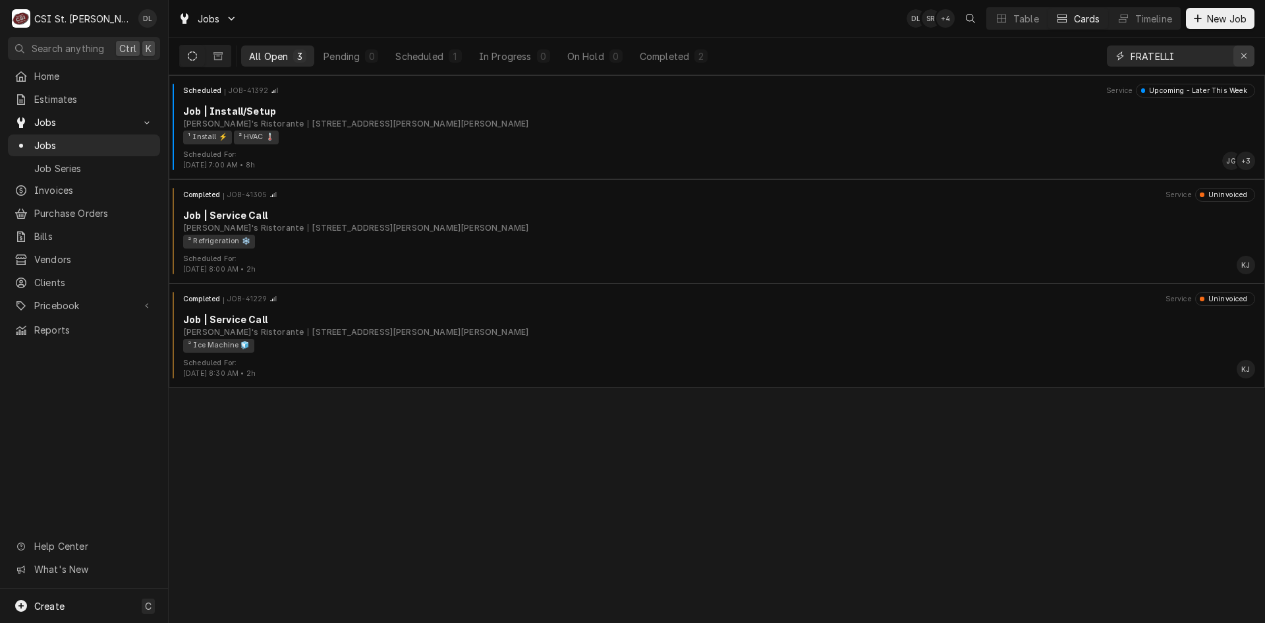
click at [1244, 51] on icon "Erase input" at bounding box center [1244, 55] width 7 height 9
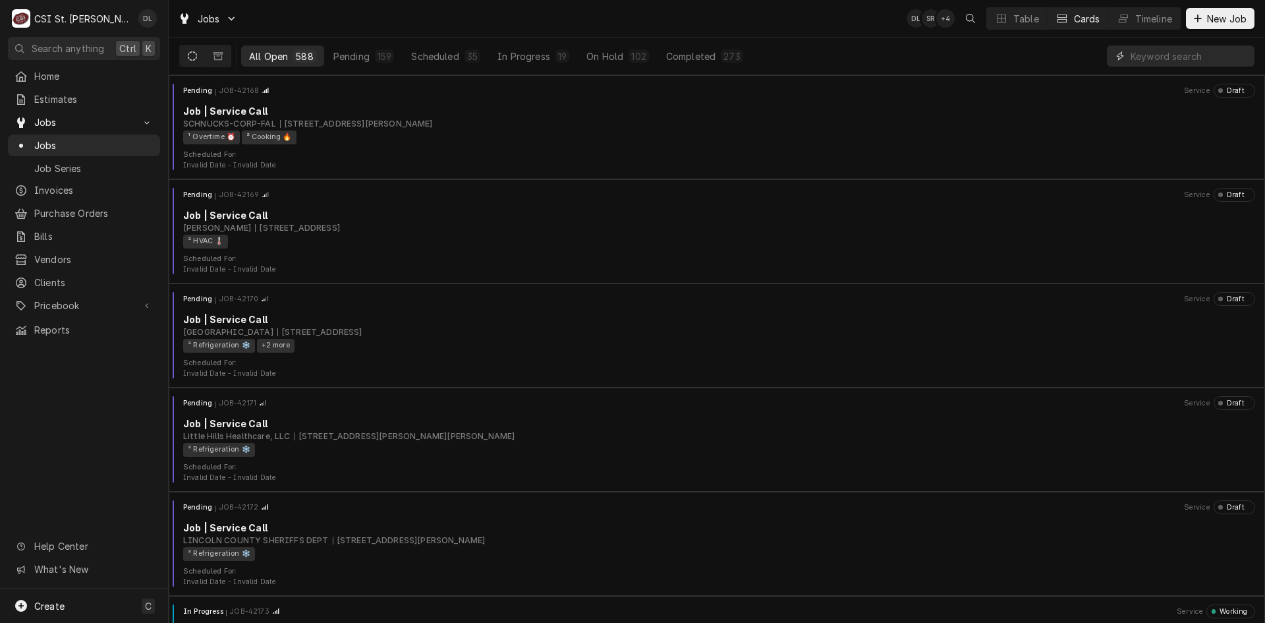
click at [1161, 51] on input "Dynamic Content Wrapper" at bounding box center [1189, 55] width 117 height 21
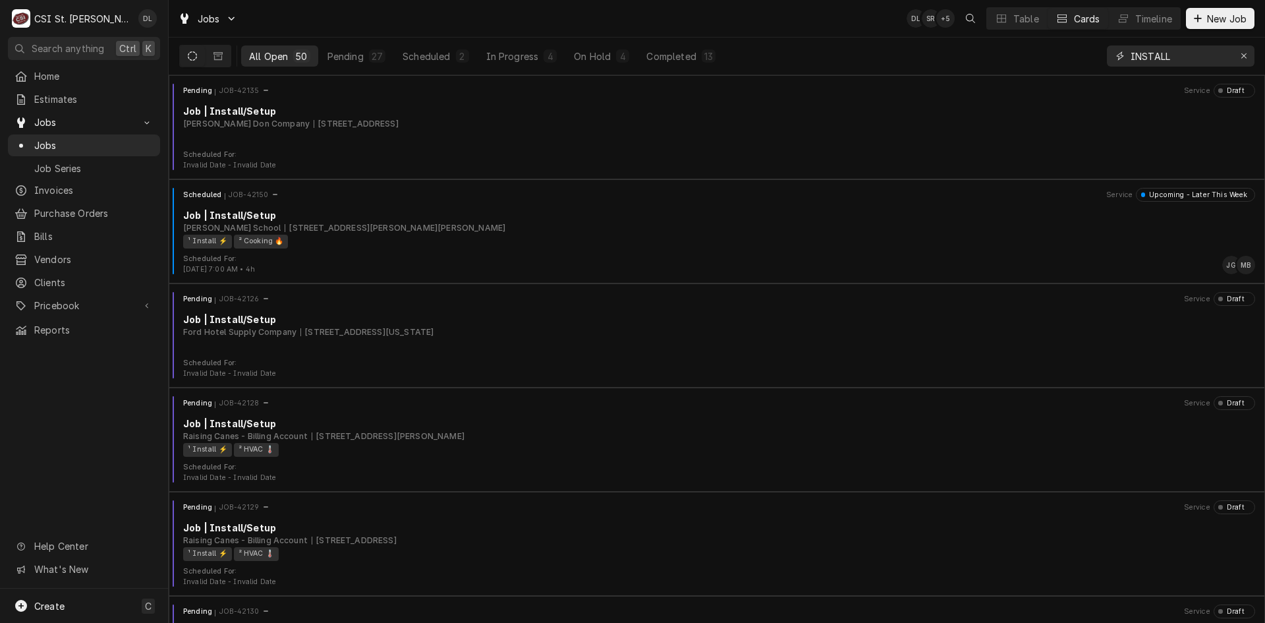
type input "INSTALL"
click at [62, 100] on span "Estimates" at bounding box center [93, 99] width 119 height 14
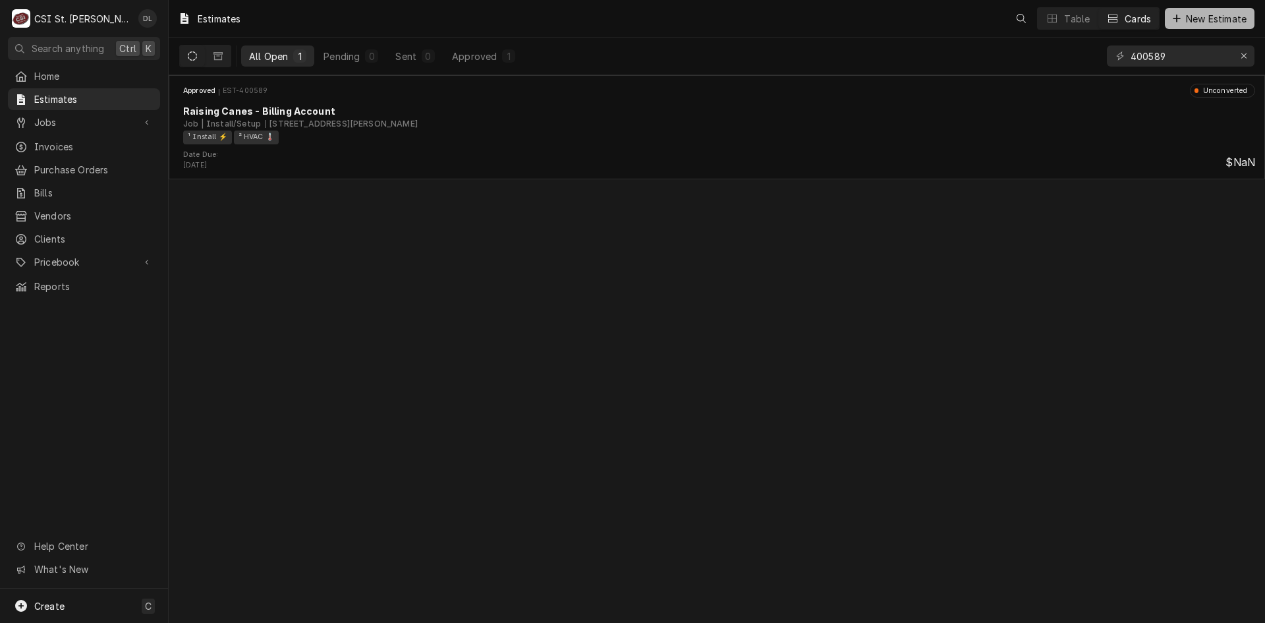
click at [1178, 17] on icon "Dynamic Content Wrapper" at bounding box center [1177, 18] width 8 height 9
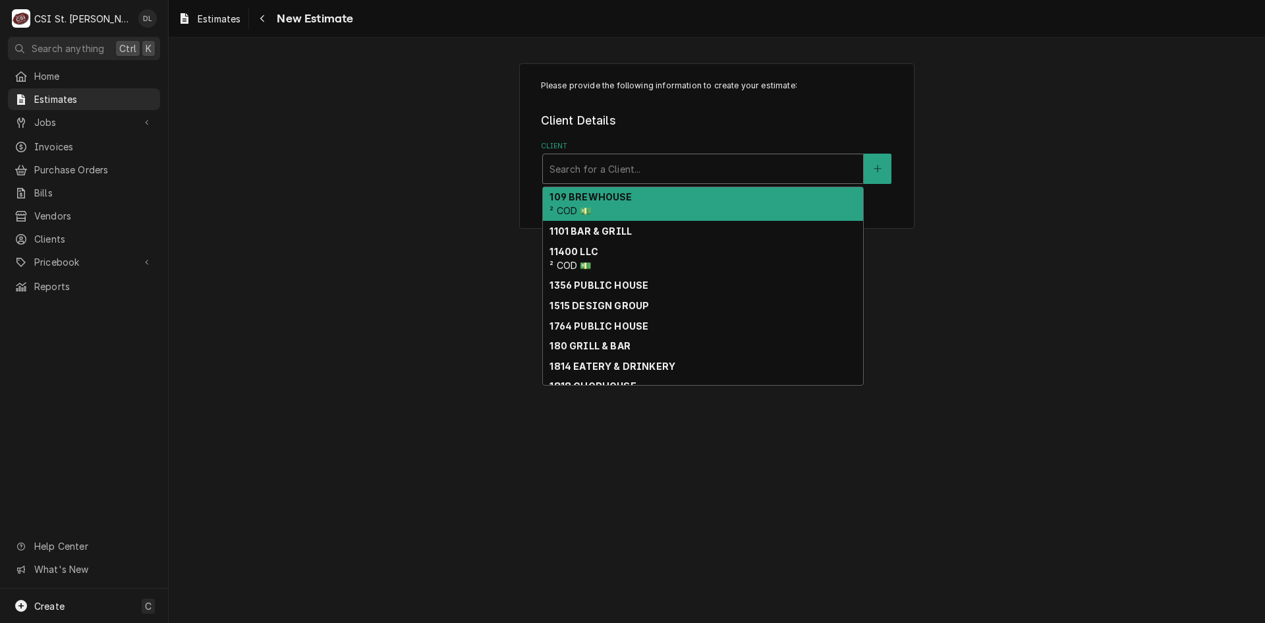
click at [678, 173] on div "Client" at bounding box center [703, 169] width 307 height 24
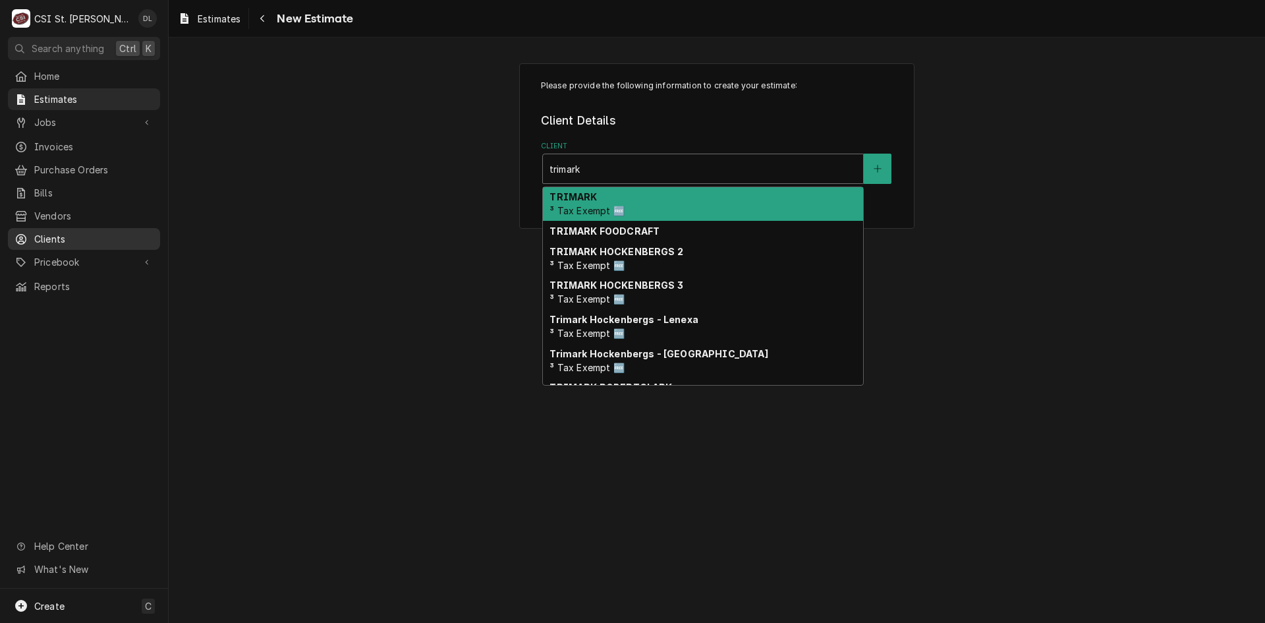
type input "trimark"
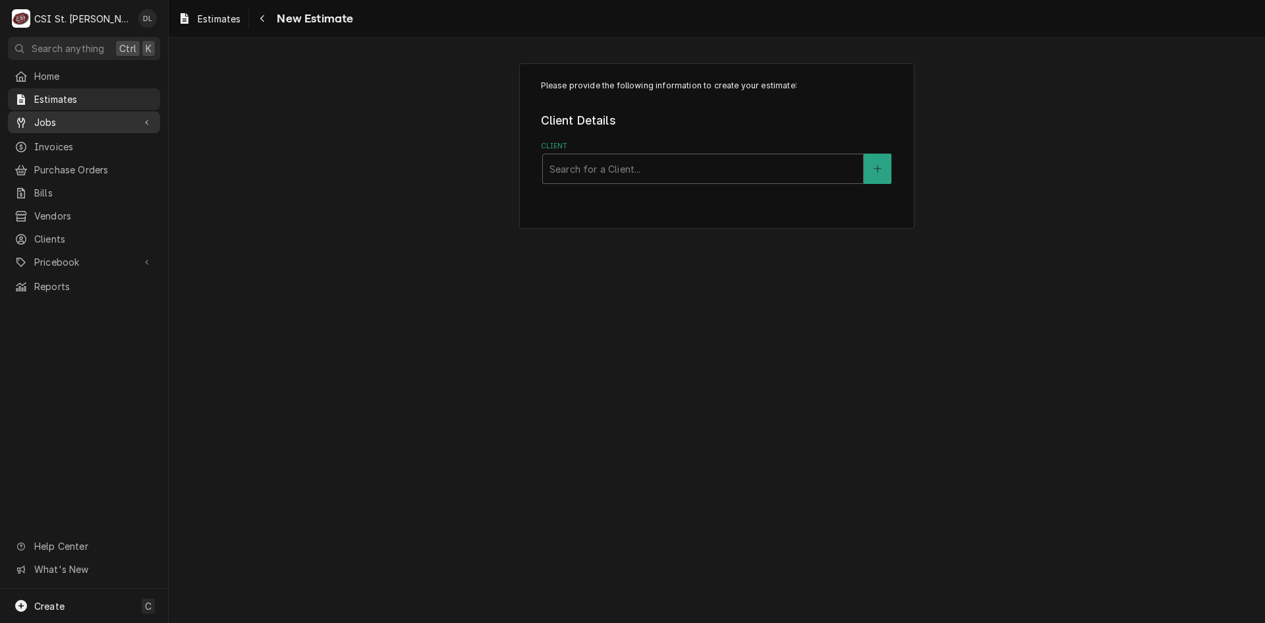
click at [48, 127] on link "Jobs" at bounding box center [84, 122] width 152 height 22
click at [61, 144] on span "Jobs" at bounding box center [93, 145] width 119 height 14
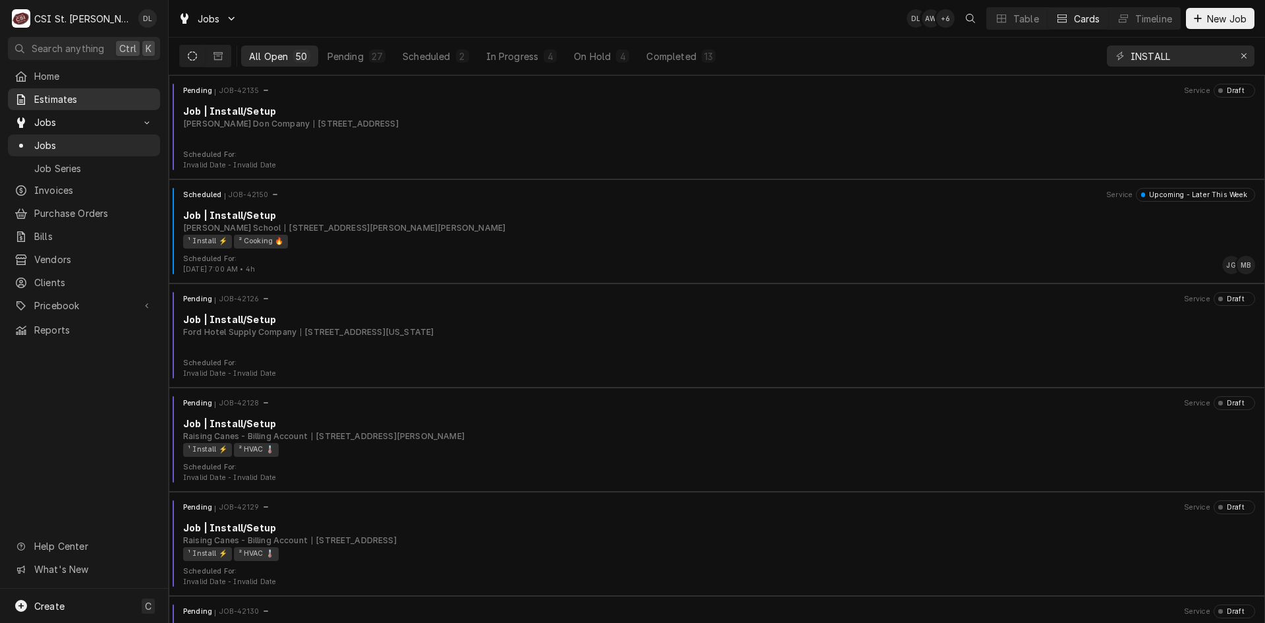
click at [84, 97] on span "Estimates" at bounding box center [93, 99] width 119 height 14
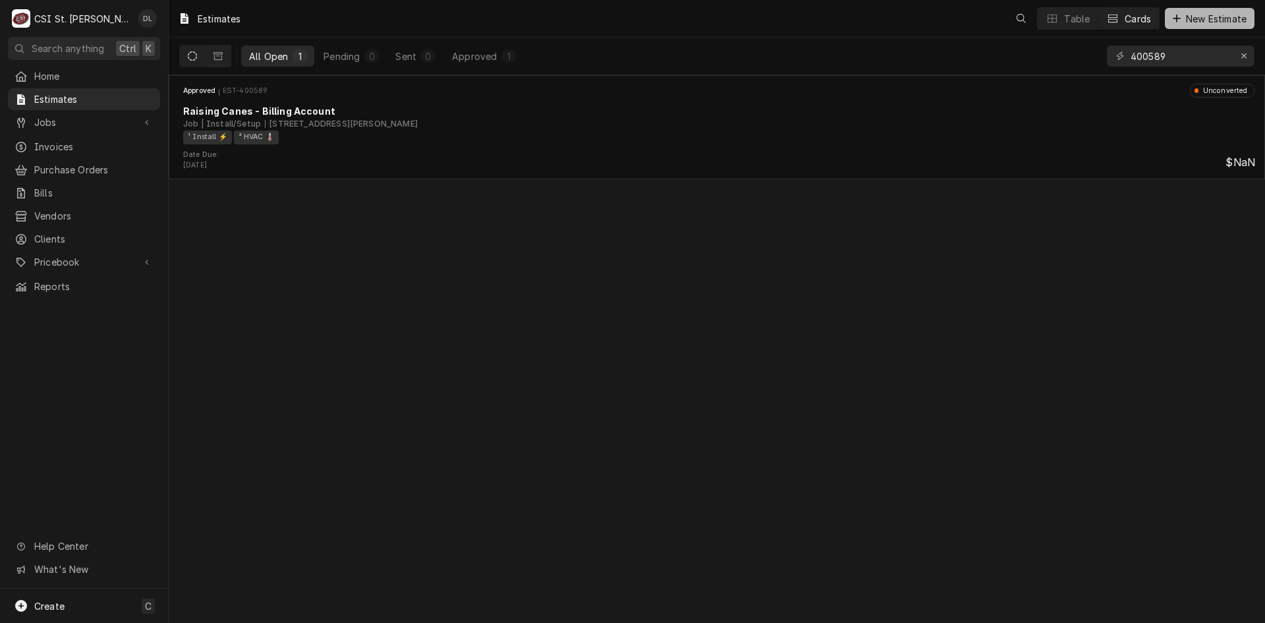
click at [1176, 17] on icon "Dynamic Content Wrapper" at bounding box center [1176, 17] width 7 height 7
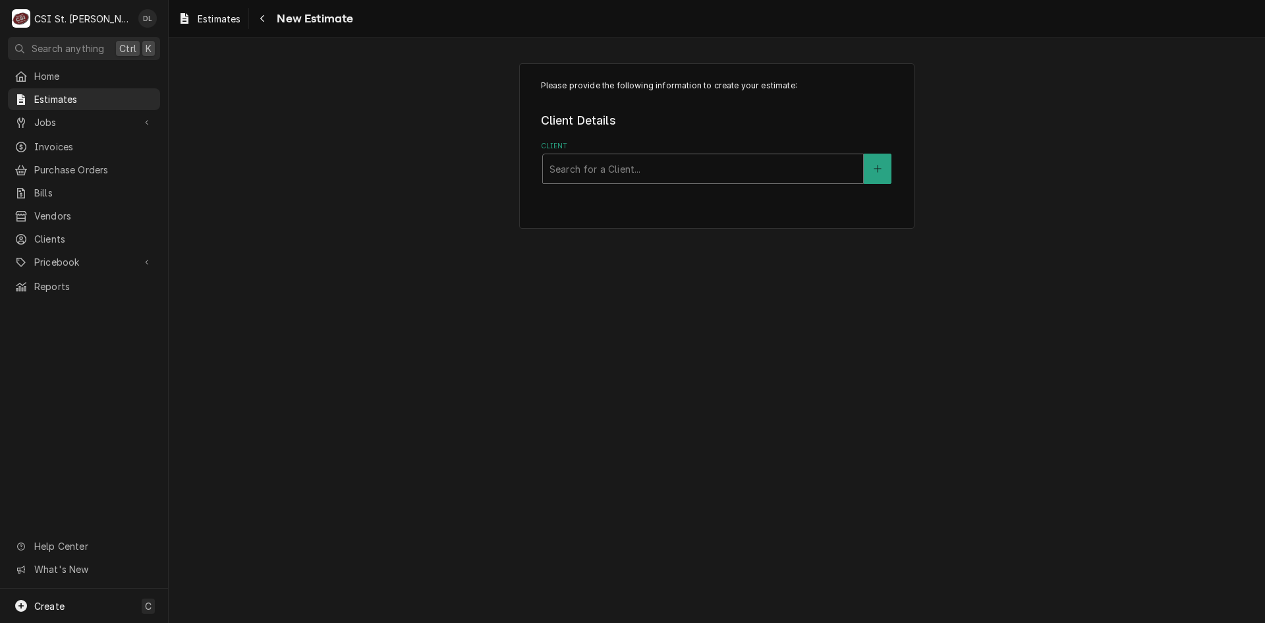
click at [682, 169] on div "Client" at bounding box center [703, 169] width 307 height 24
click at [92, 100] on span "Estimates" at bounding box center [93, 99] width 119 height 14
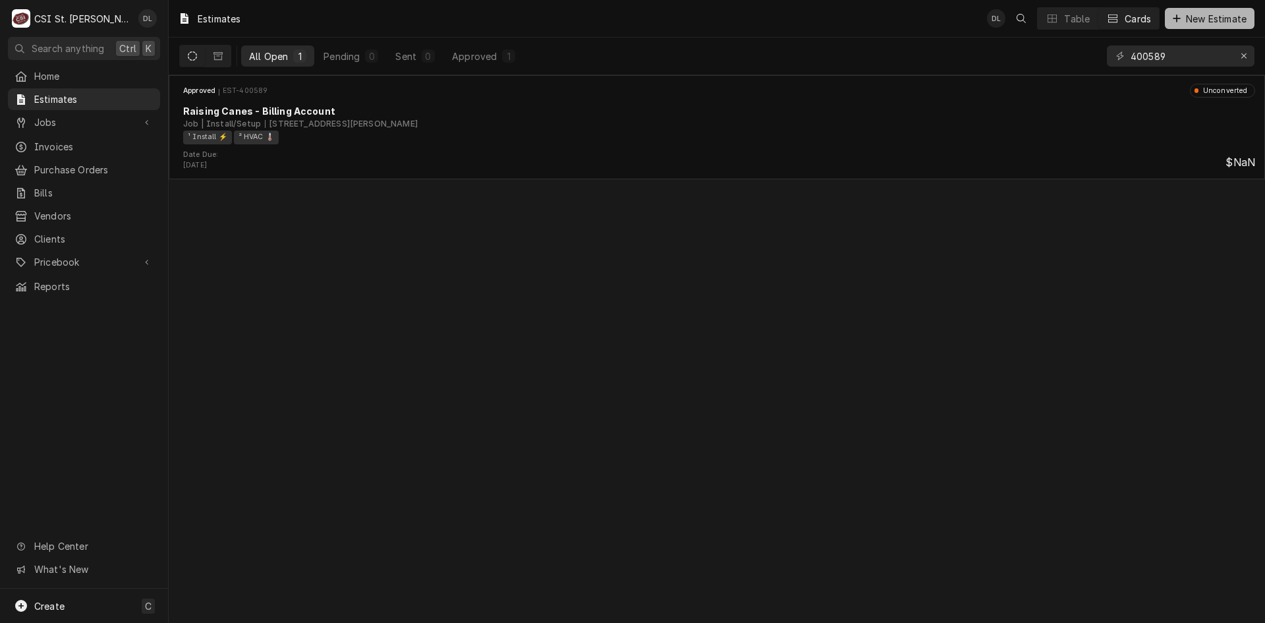
click at [1172, 13] on div "Dynamic Content Wrapper" at bounding box center [1177, 18] width 13 height 13
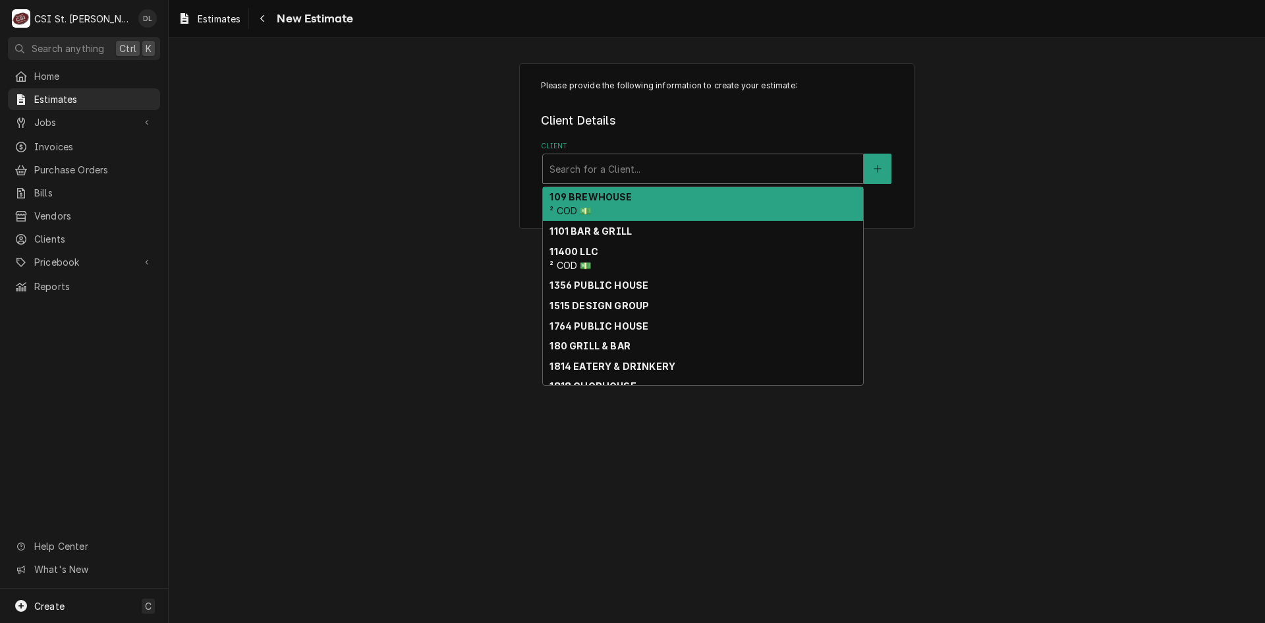
click at [647, 161] on div "Client" at bounding box center [703, 169] width 307 height 24
click at [633, 164] on div "Client" at bounding box center [703, 169] width 307 height 24
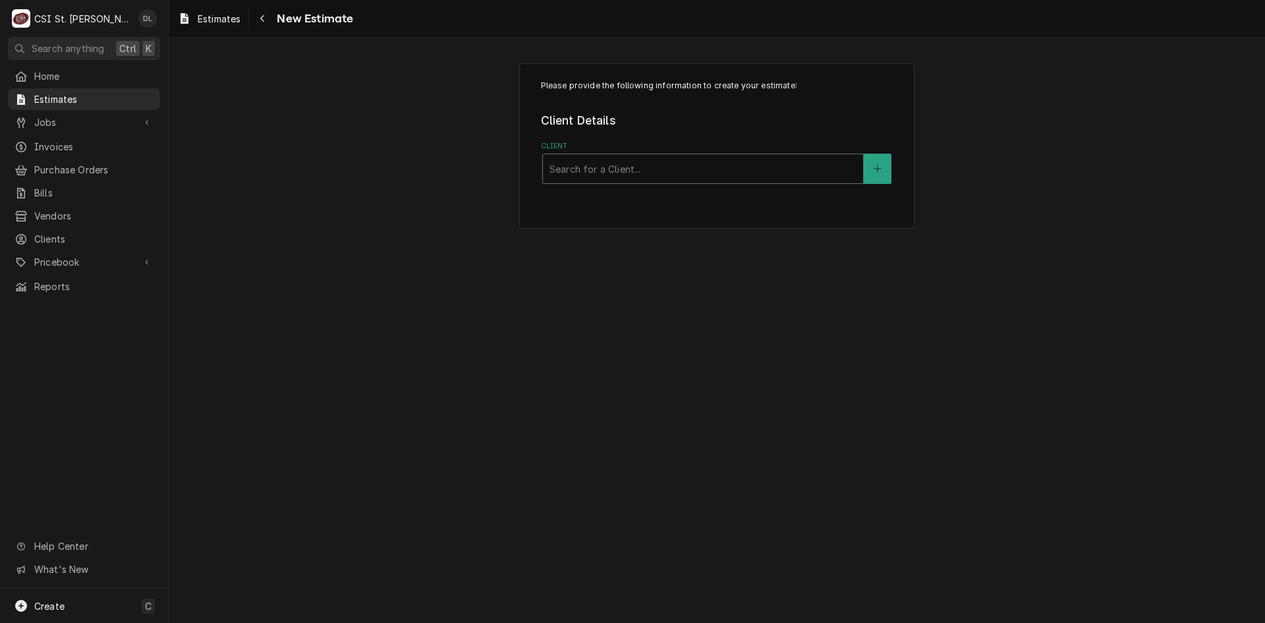
click at [633, 164] on div "Client" at bounding box center [703, 169] width 307 height 24
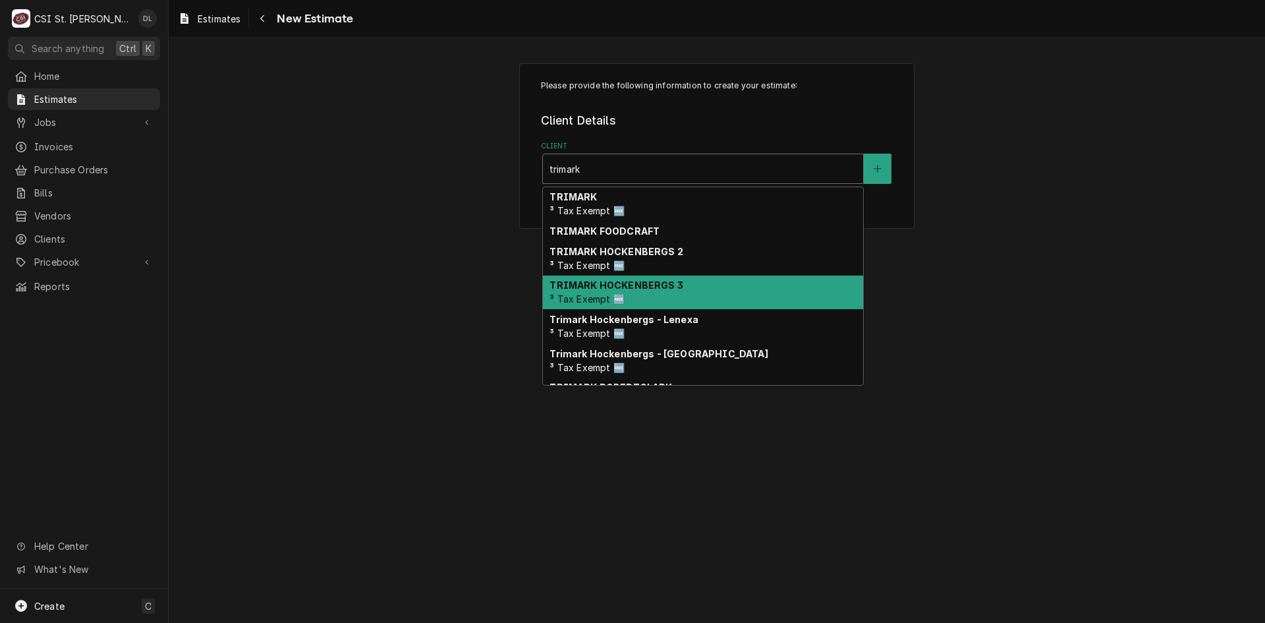
type input "trimark"
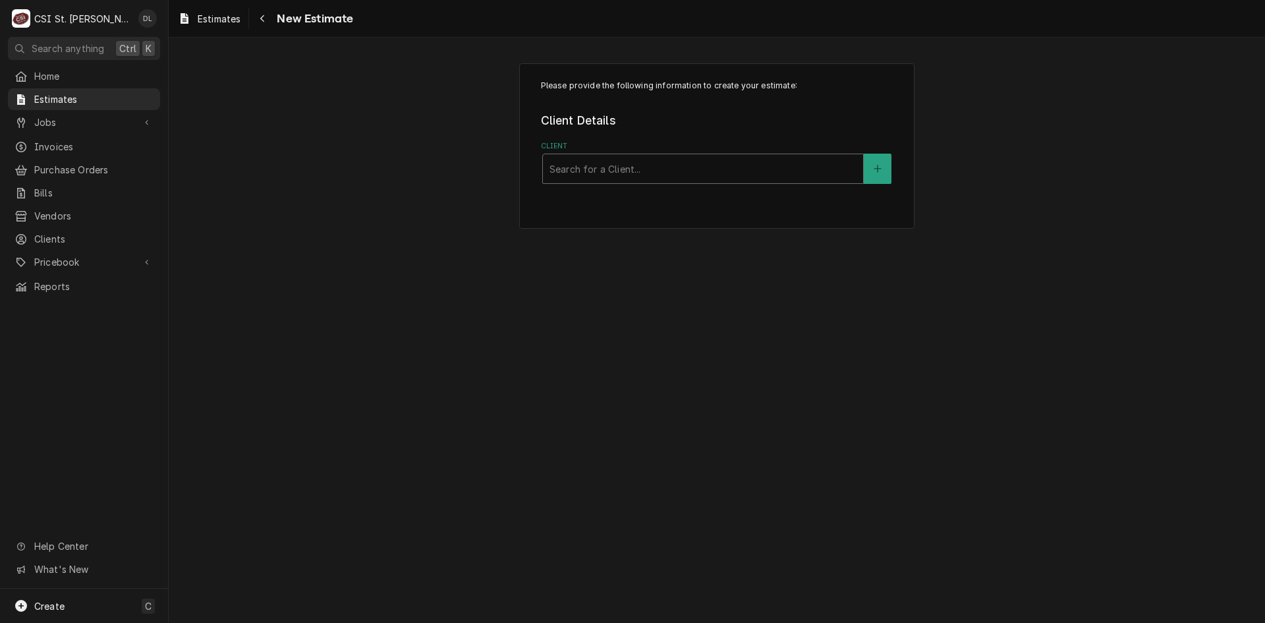
click at [684, 165] on div "Client" at bounding box center [703, 169] width 307 height 24
type input "r"
type input "trimark"
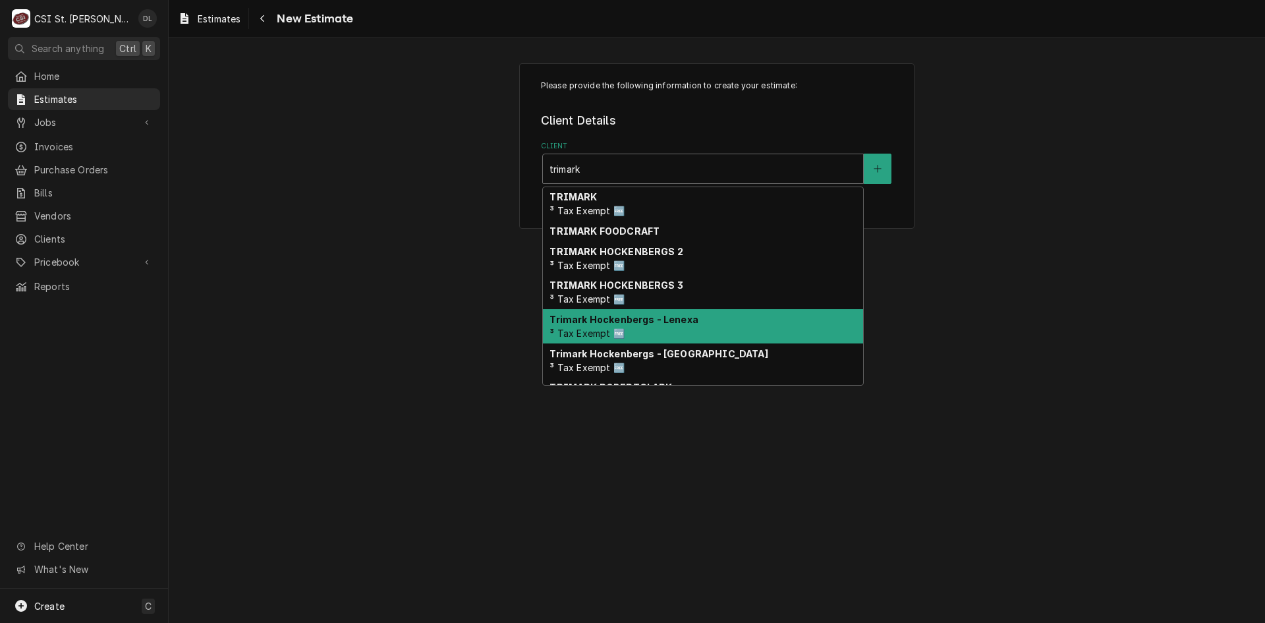
click at [658, 328] on div "Trimark Hockenbergs - Lenexa ³ Tax Exempt 🆓" at bounding box center [703, 326] width 320 height 34
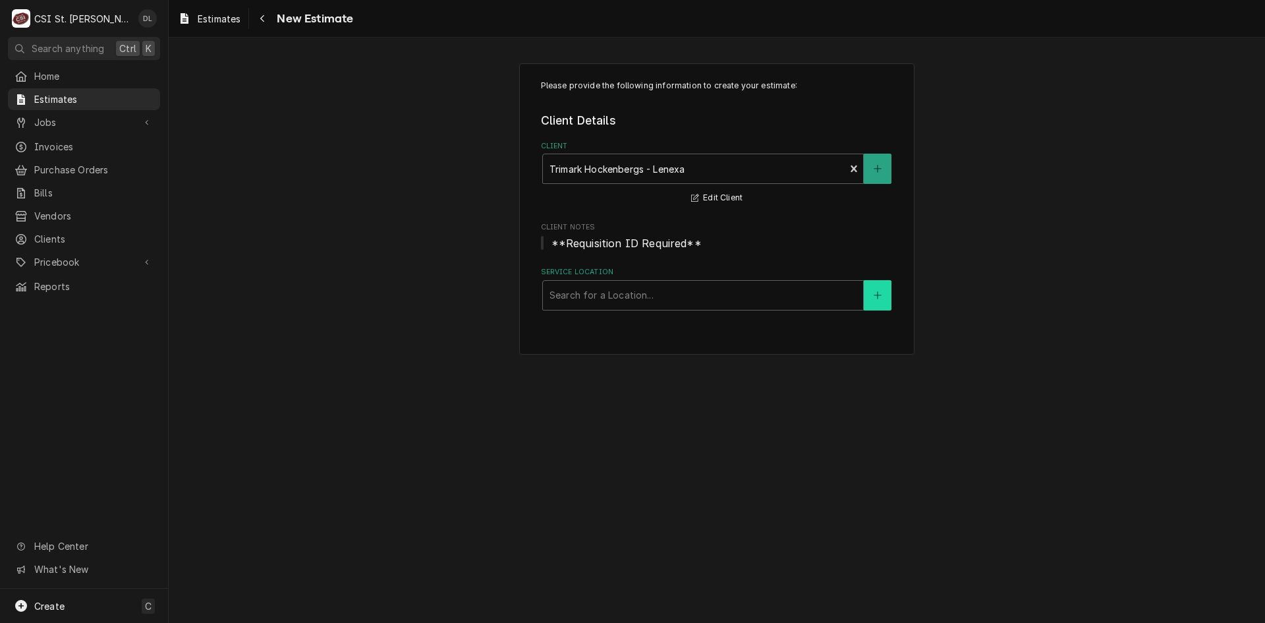
click at [867, 292] on button "Service Location" at bounding box center [878, 295] width 28 height 30
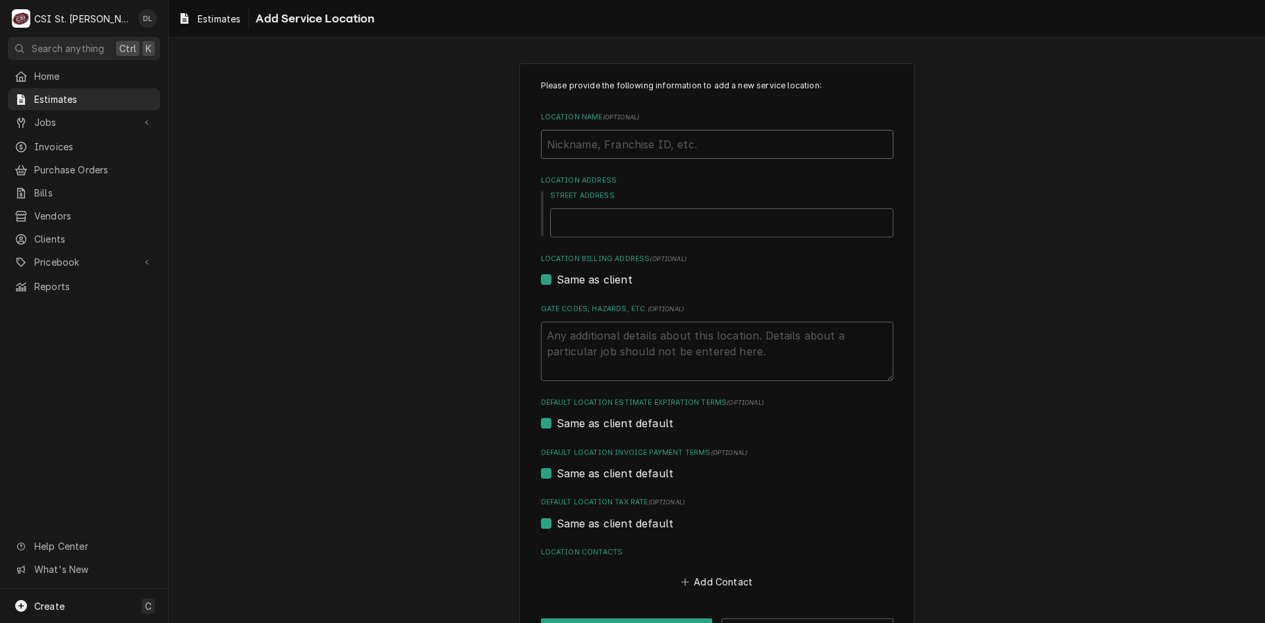
click at [616, 148] on input "Location Name ( optional )" at bounding box center [717, 144] width 353 height 29
type textarea "x"
type input "F"
type textarea "x"
type input "Fr"
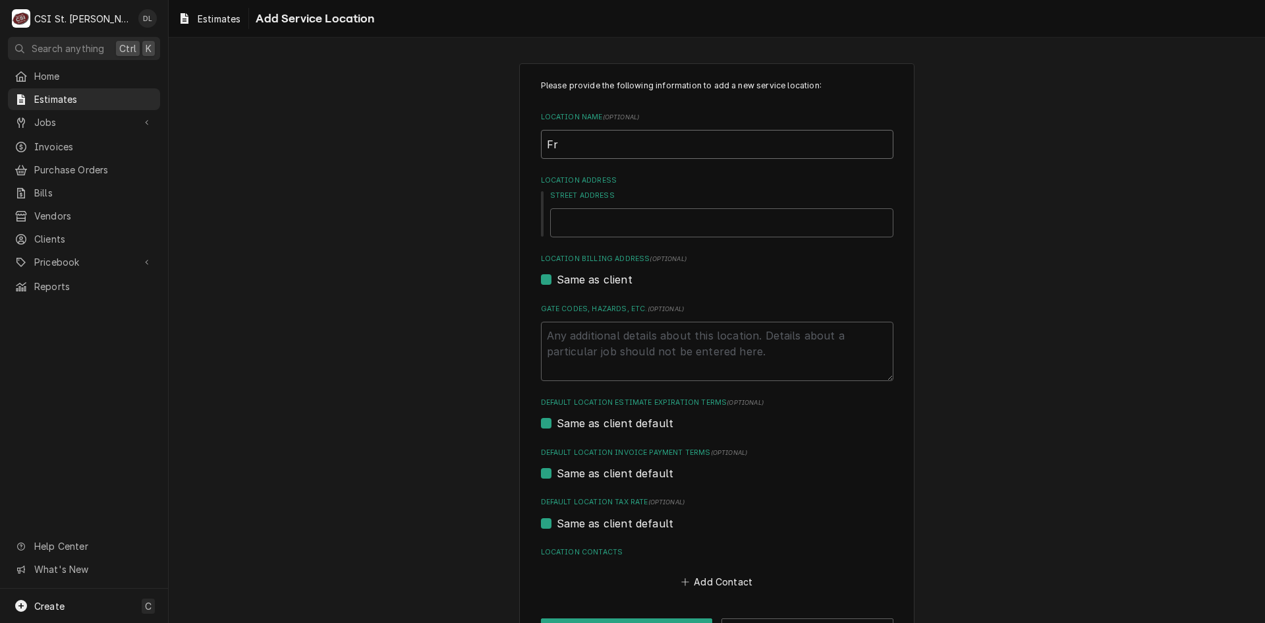
type textarea "x"
type input "Fre"
type textarea "x"
type input "Fred"
type textarea "x"
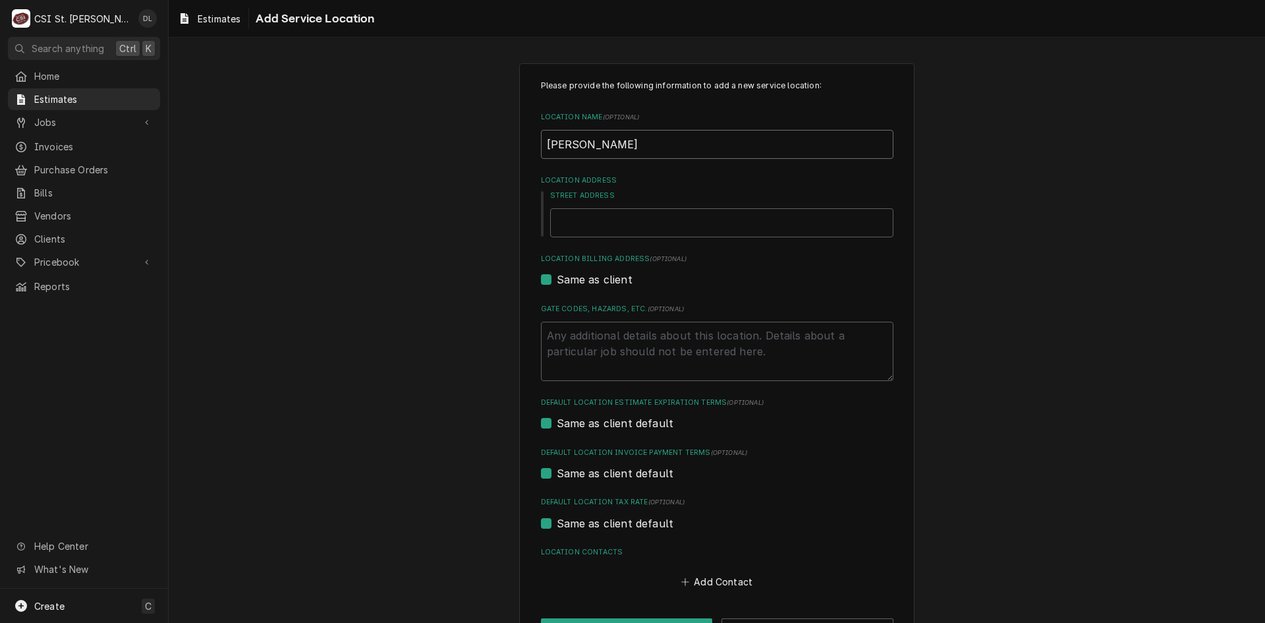
type input "Fredd"
type textarea "x"
type input "Freddy"
type textarea "x"
type input "Freddys"
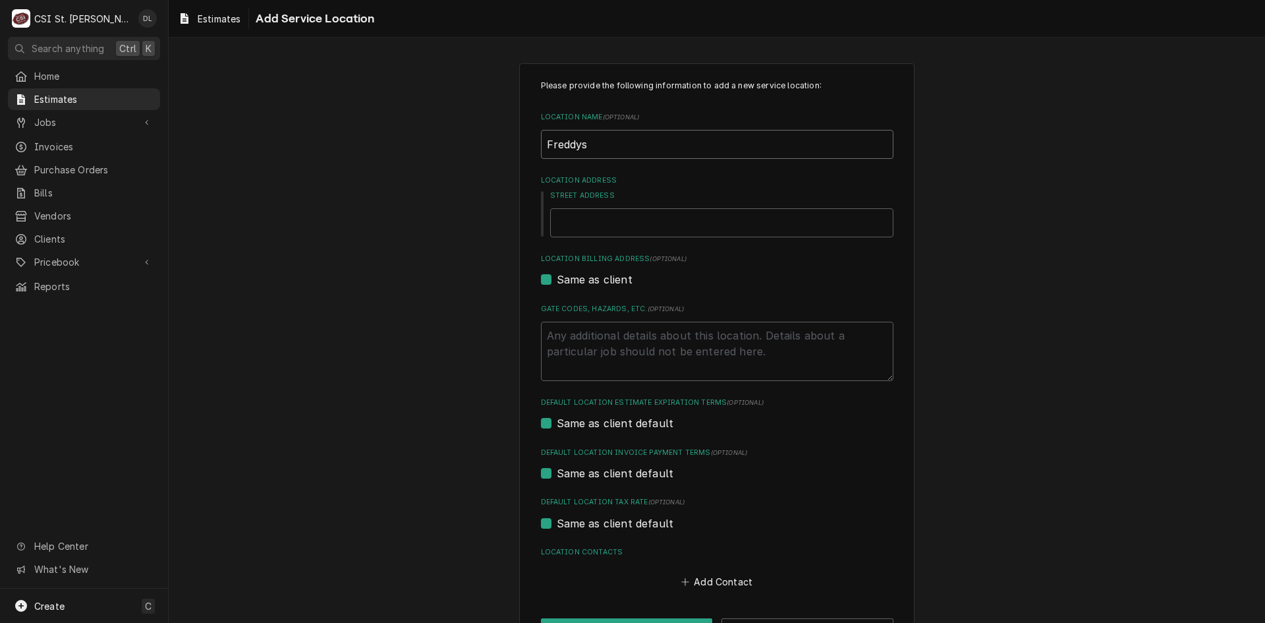
type textarea "x"
type input "Freddy"
type textarea "x"
type input "Freddy'"
type textarea "x"
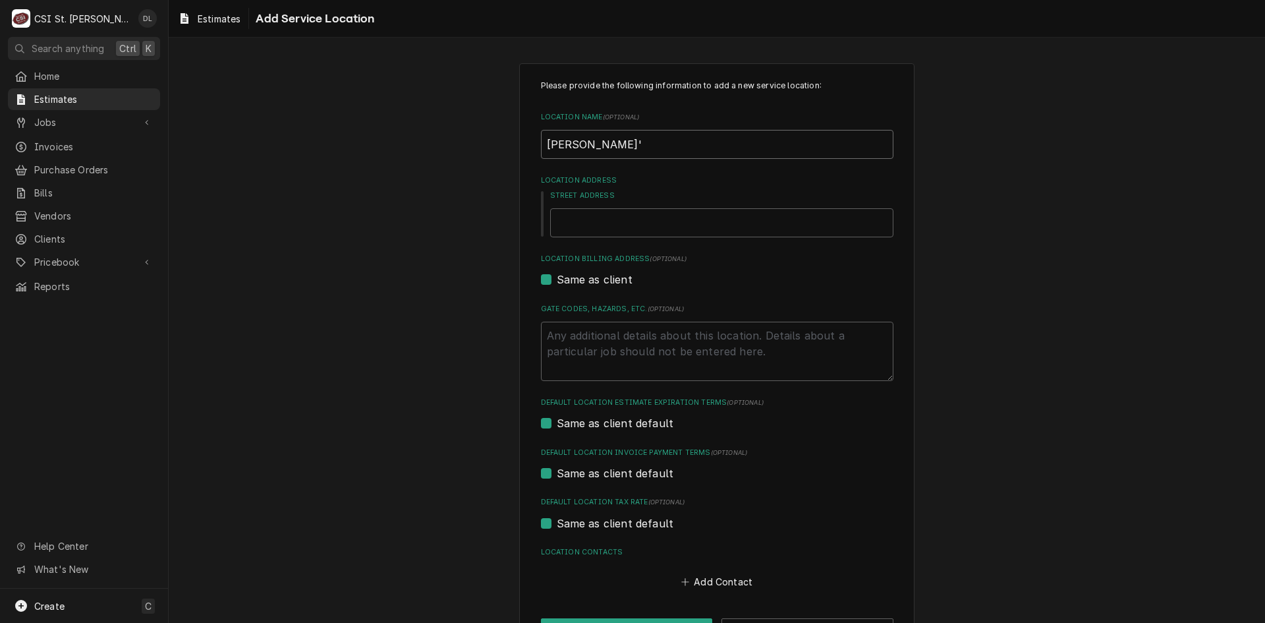
type input "Freddy's"
type textarea "x"
type input "Freddy's"
type textarea "x"
type input "Freddy's f"
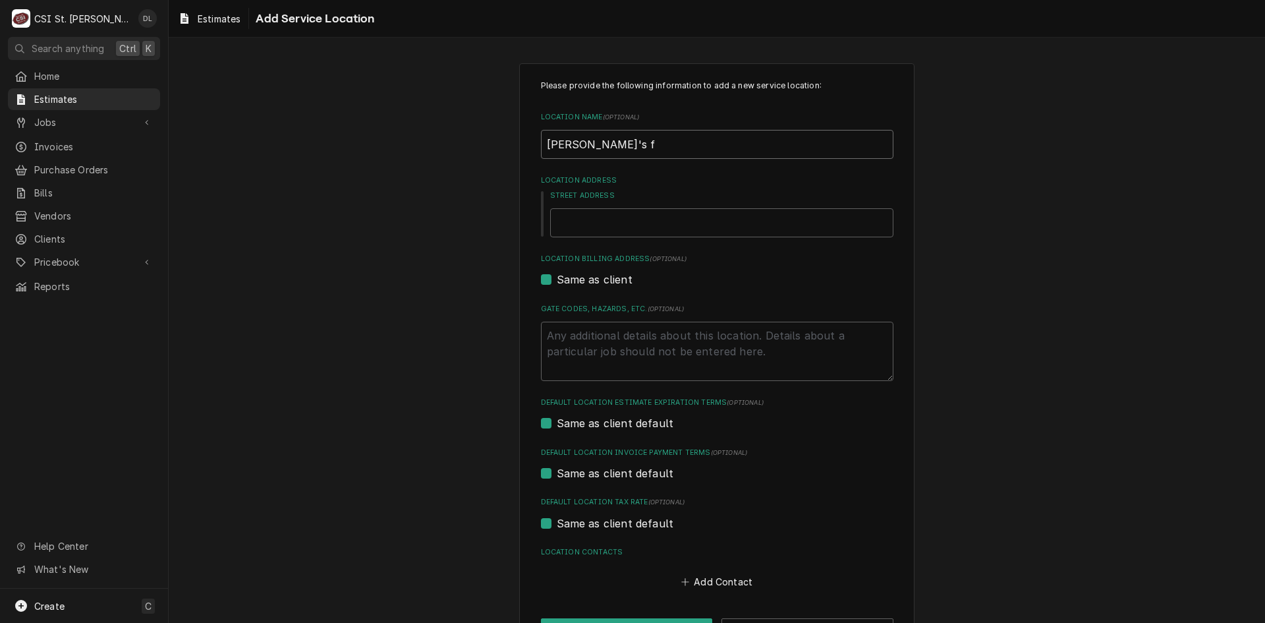
type textarea "x"
type input "Freddy's"
type textarea "x"
type input "Freddy's F"
type textarea "x"
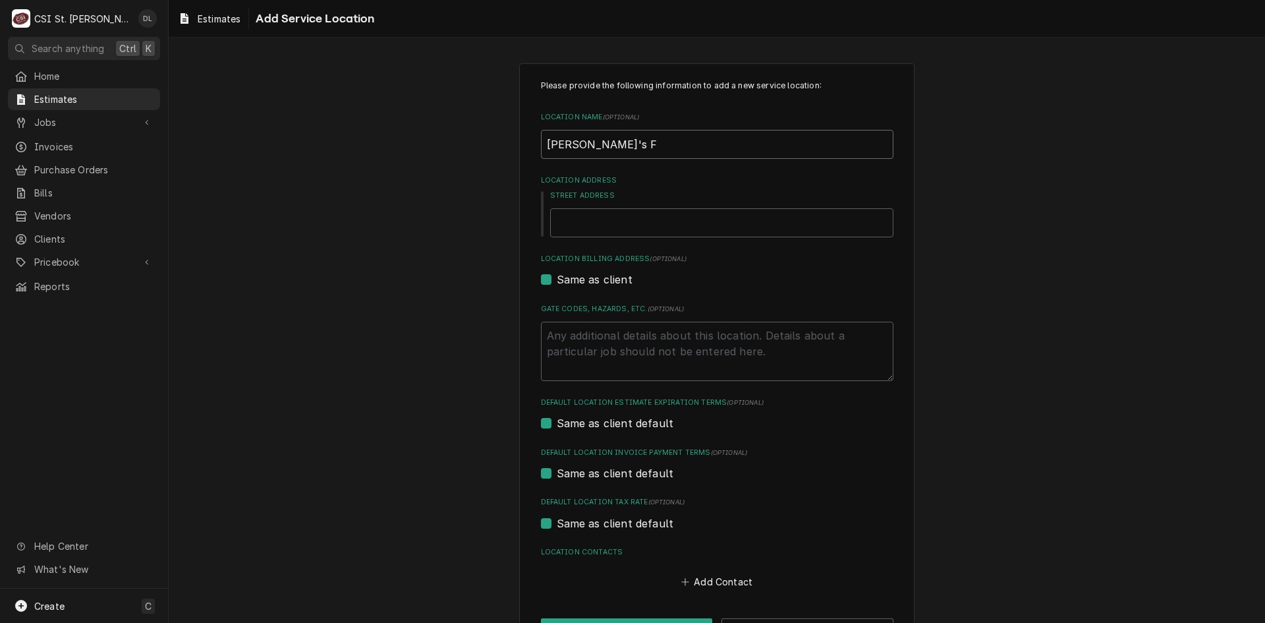
type input "Freddy's Fr"
type textarea "x"
type input "Freddy's Fro"
type textarea "x"
type input "Freddy's Froz"
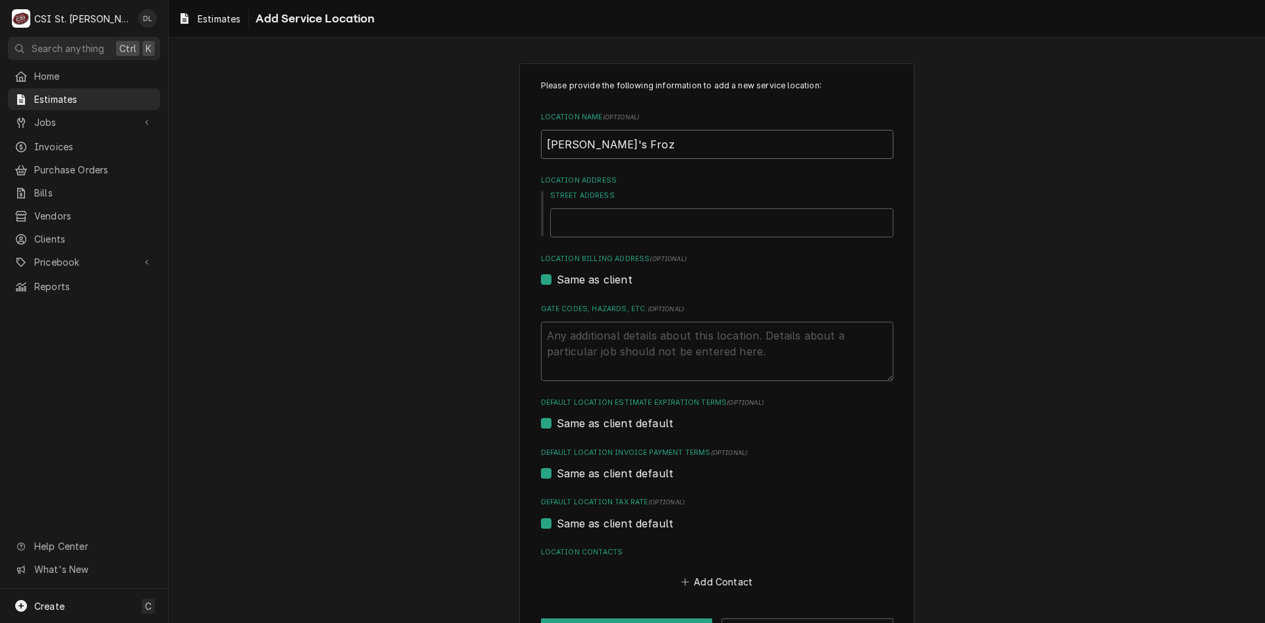
type textarea "x"
type input "Freddy's Froze"
type textarea "x"
type input "Freddy's Frozen"
type textarea "x"
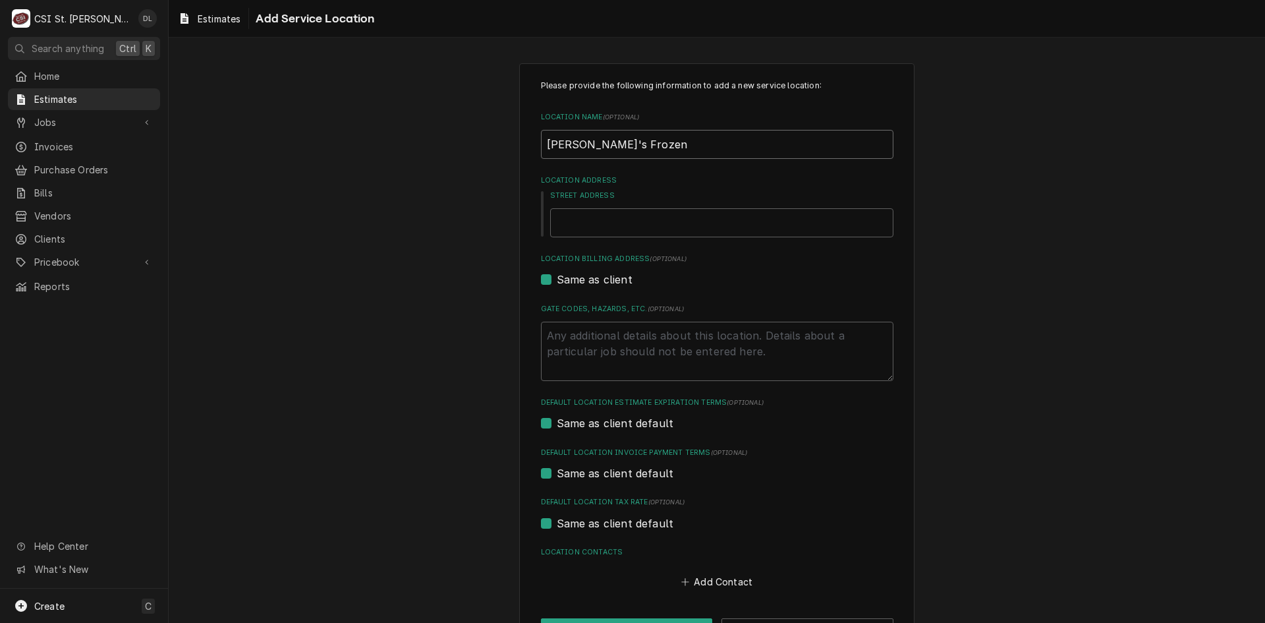
type input "Freddy's Frozen"
type textarea "x"
type input "Freddy's Frozen C"
type textarea "x"
type input "Freddy's Frozen Cu"
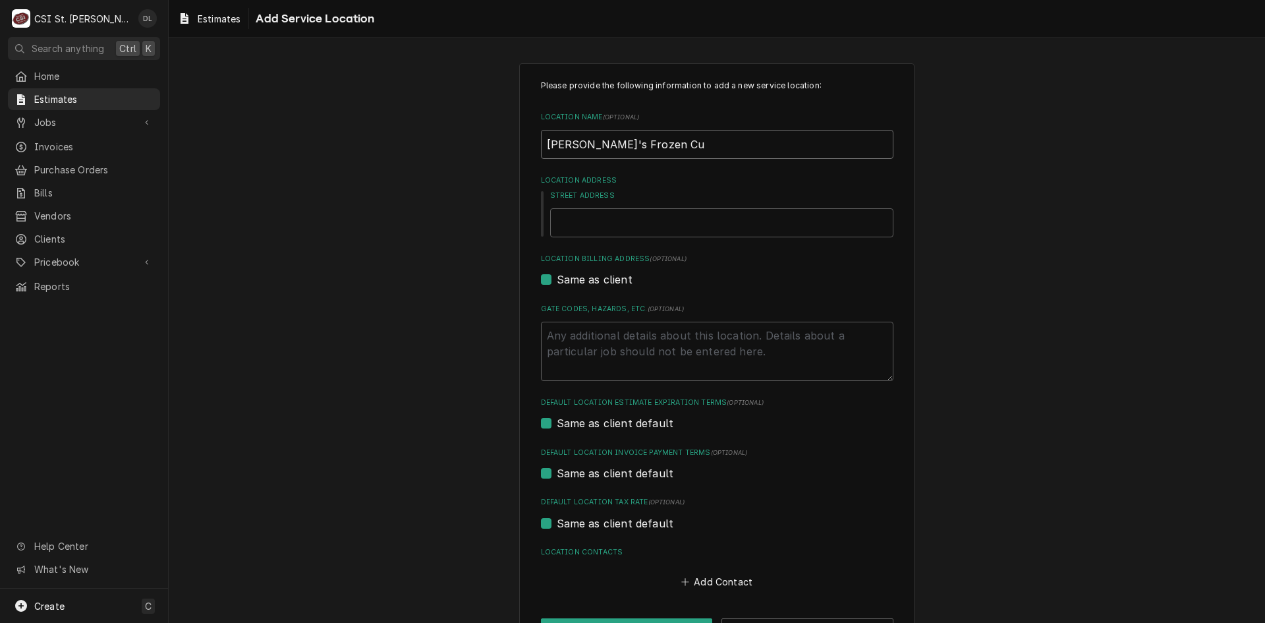
type textarea "x"
type input "Freddy's Frozen Cus"
type textarea "x"
type input "Freddy's Frozen Cust"
type textarea "x"
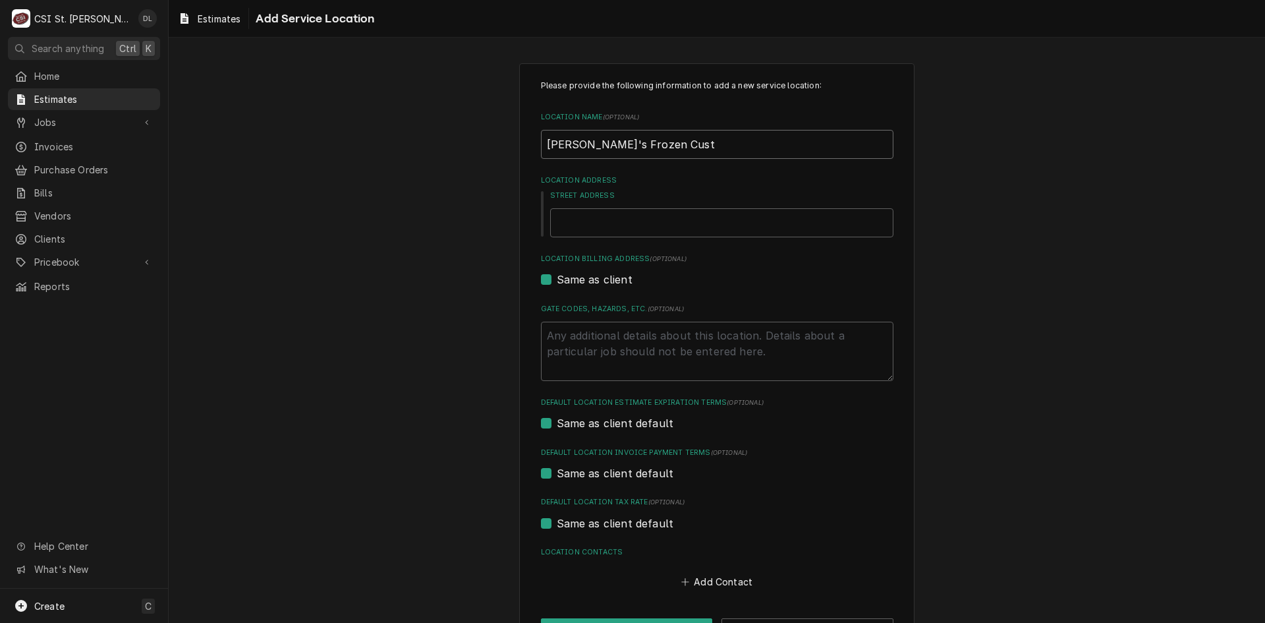
type input "Freddy's Frozen Custa"
type textarea "x"
type input "Freddy's Frozen Custar"
type textarea "x"
type input "Freddy's Frozen Custard"
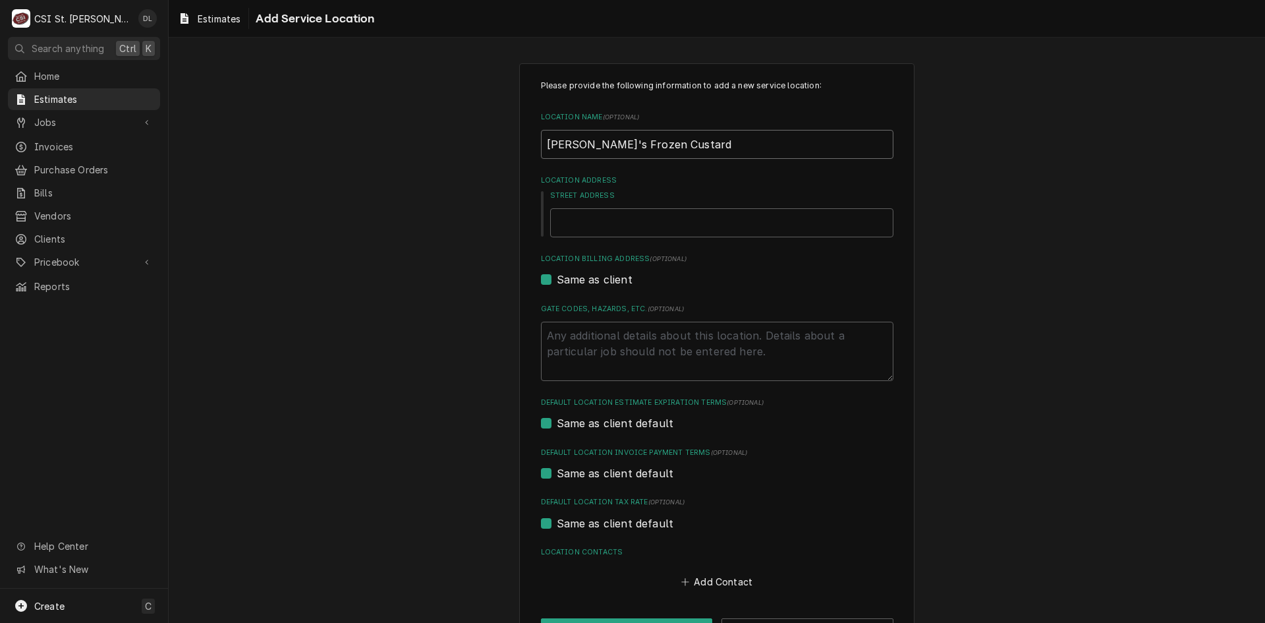
type textarea "x"
type input "Freddy's Frozen Custard"
click at [622, 226] on input "Street Address" at bounding box center [721, 222] width 343 height 29
type textarea "x"
type input "2"
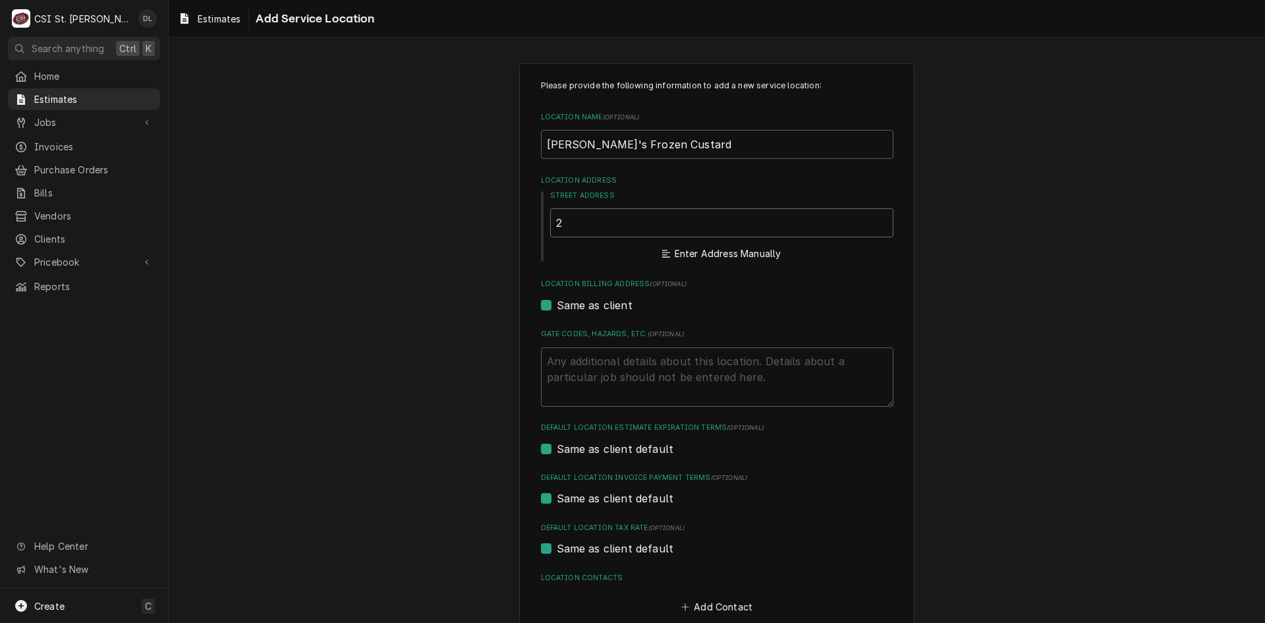
type textarea "x"
type input "21"
type textarea "x"
type input "210"
type textarea "x"
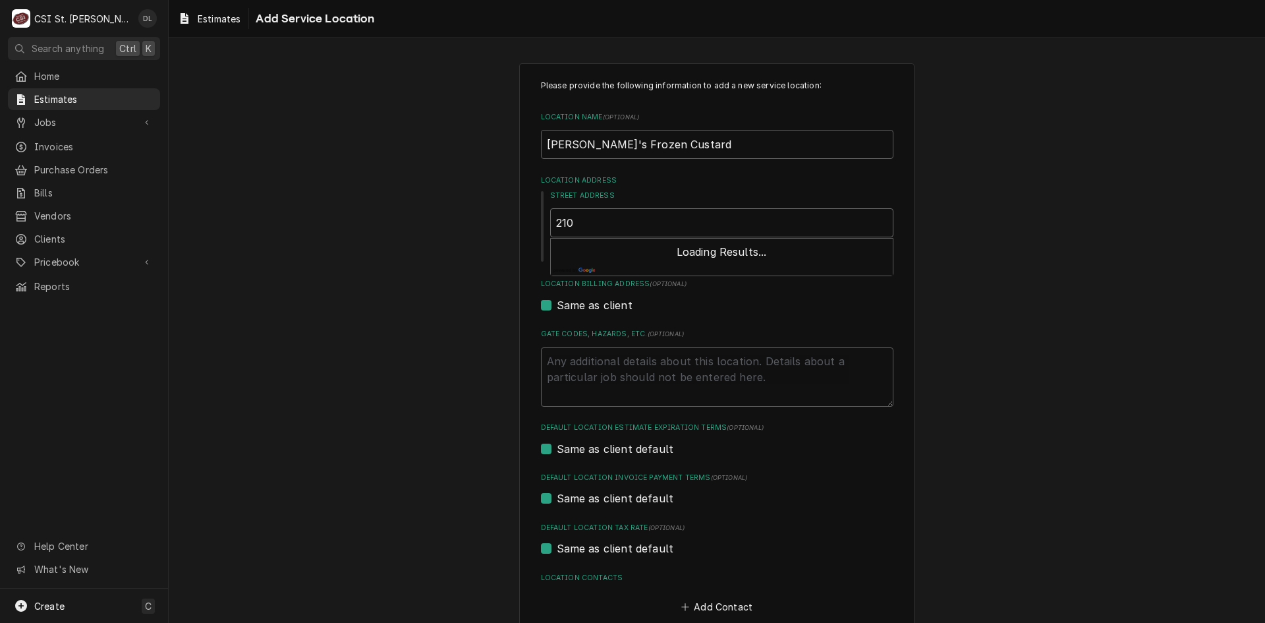
type input "2103"
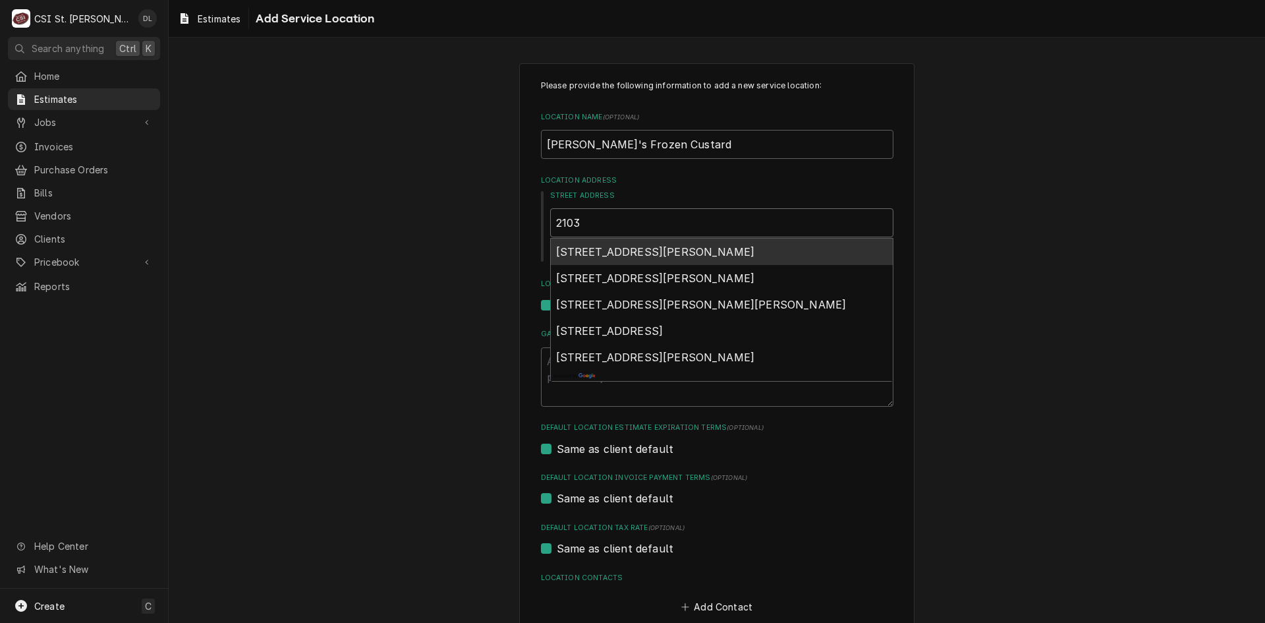
type textarea "x"
type input "2103"
type textarea "x"
type input "2103 m"
type textarea "x"
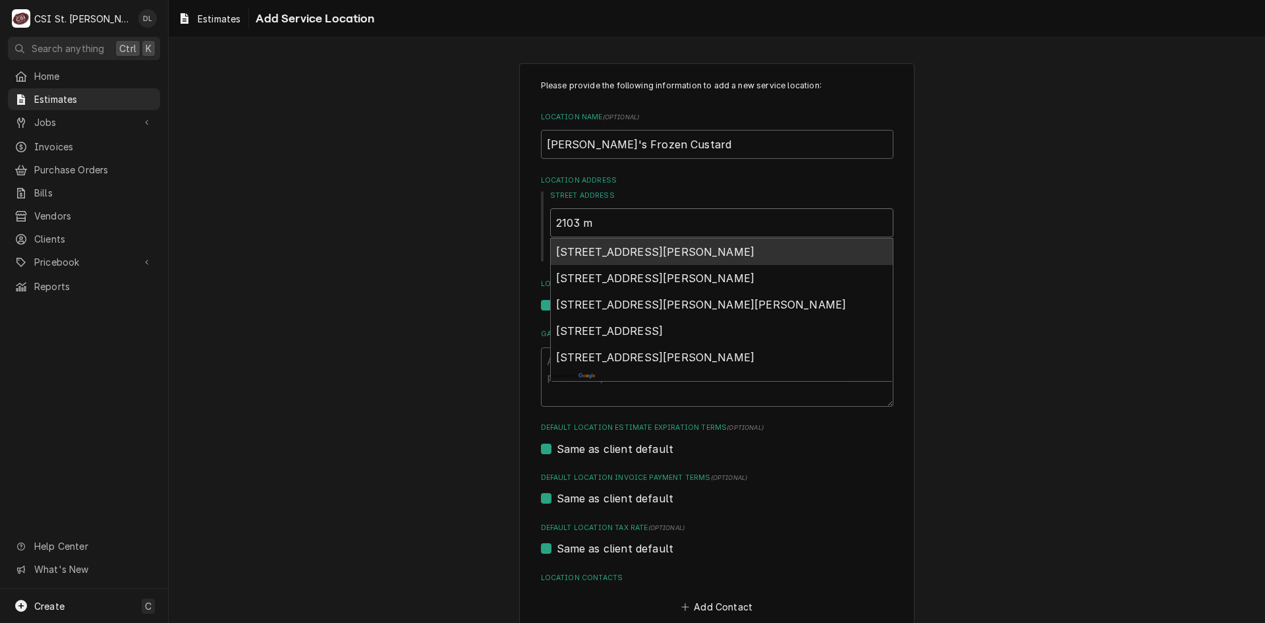
type input "2103 mi"
type textarea "x"
type input "2103 mis"
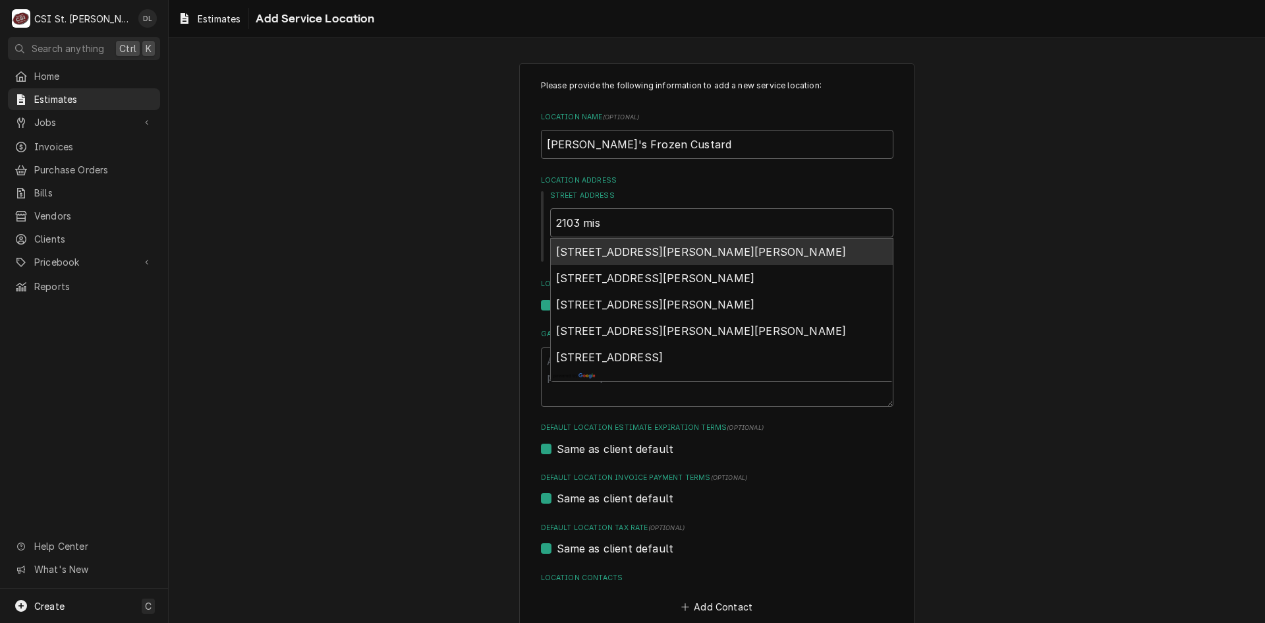
type textarea "x"
type input "2103 miss"
type textarea "x"
type input "2103 misso"
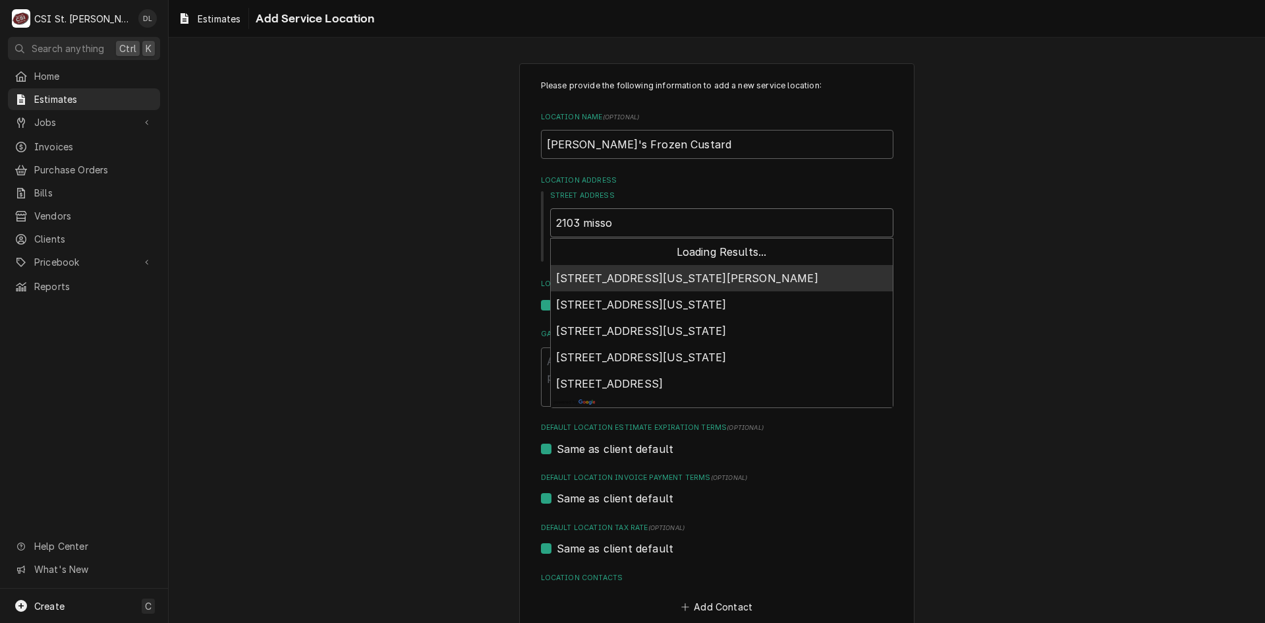
type textarea "x"
type input "2103 missou"
click at [727, 277] on span "2103 Missouri Boulevard, Jefferson City, MO, USA" at bounding box center [641, 278] width 171 height 13
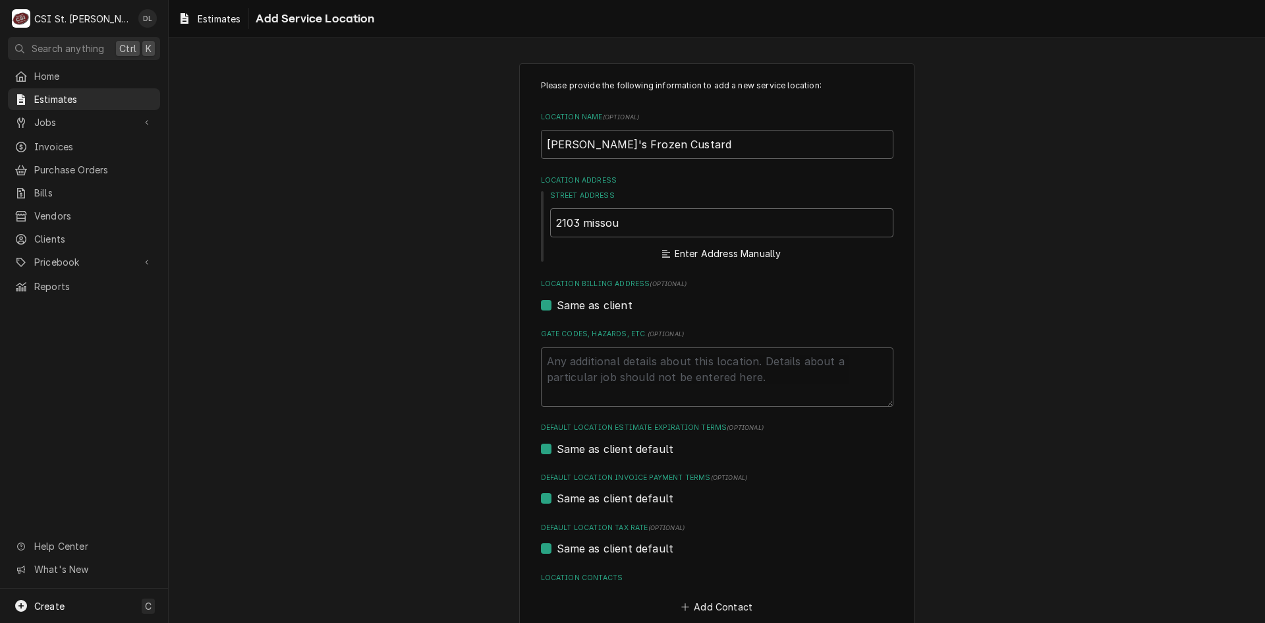
type textarea "x"
type input "2103 Missouri Blvd"
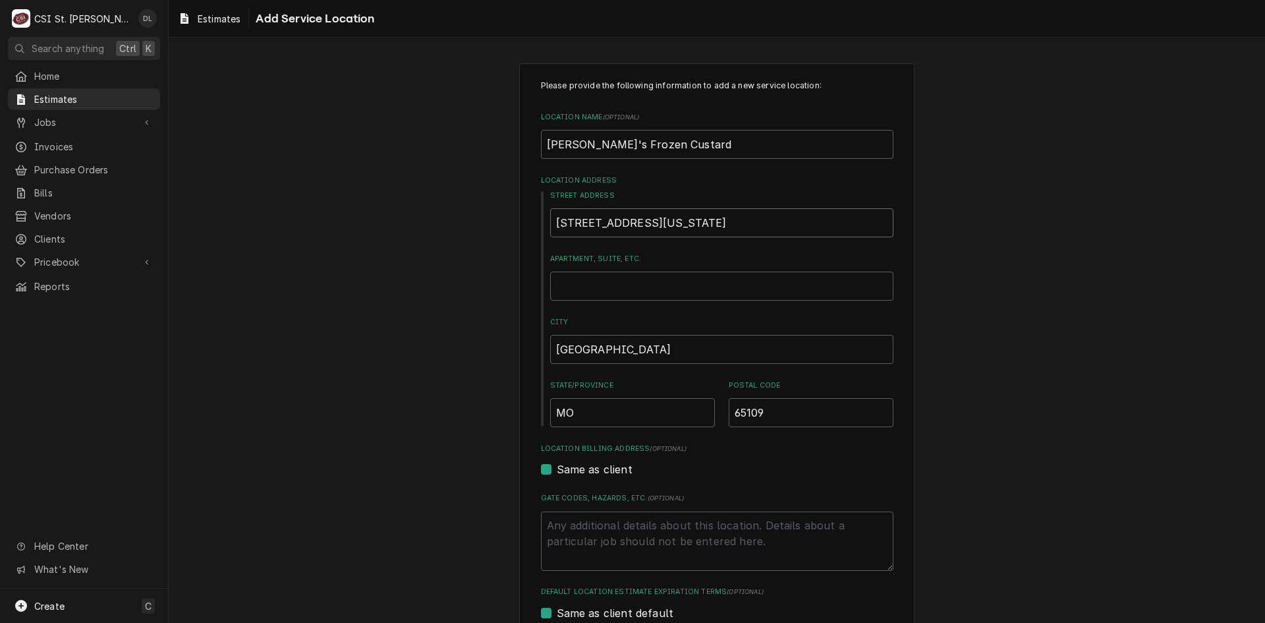
type textarea "x"
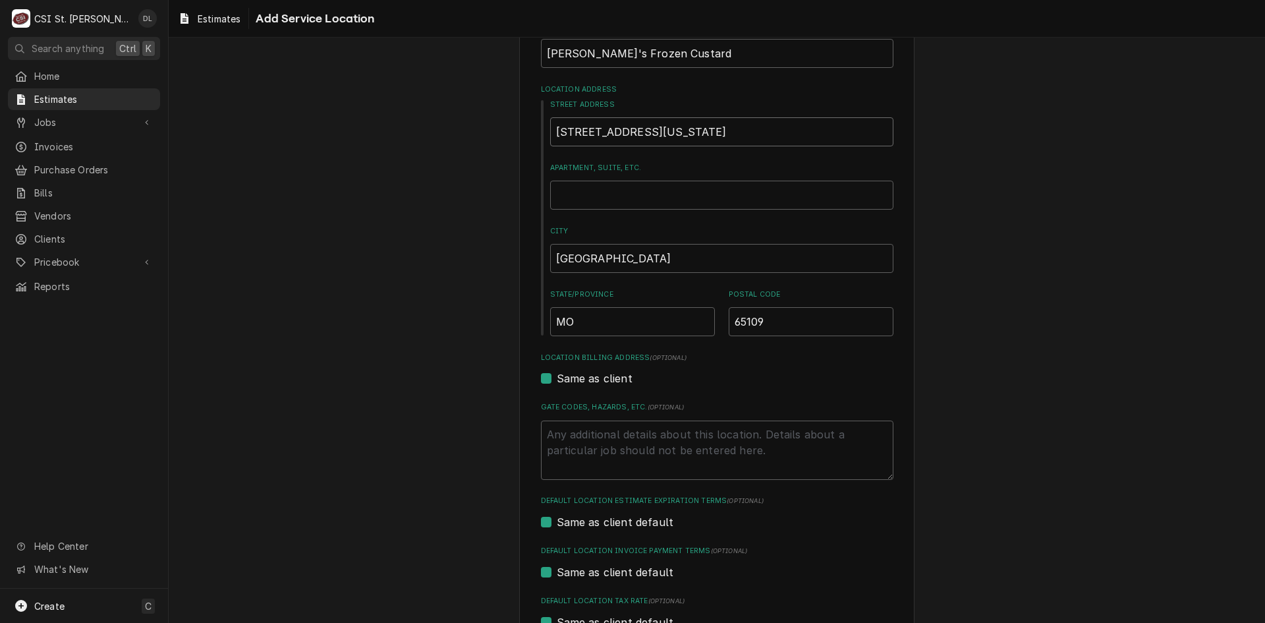
scroll to position [238, 0]
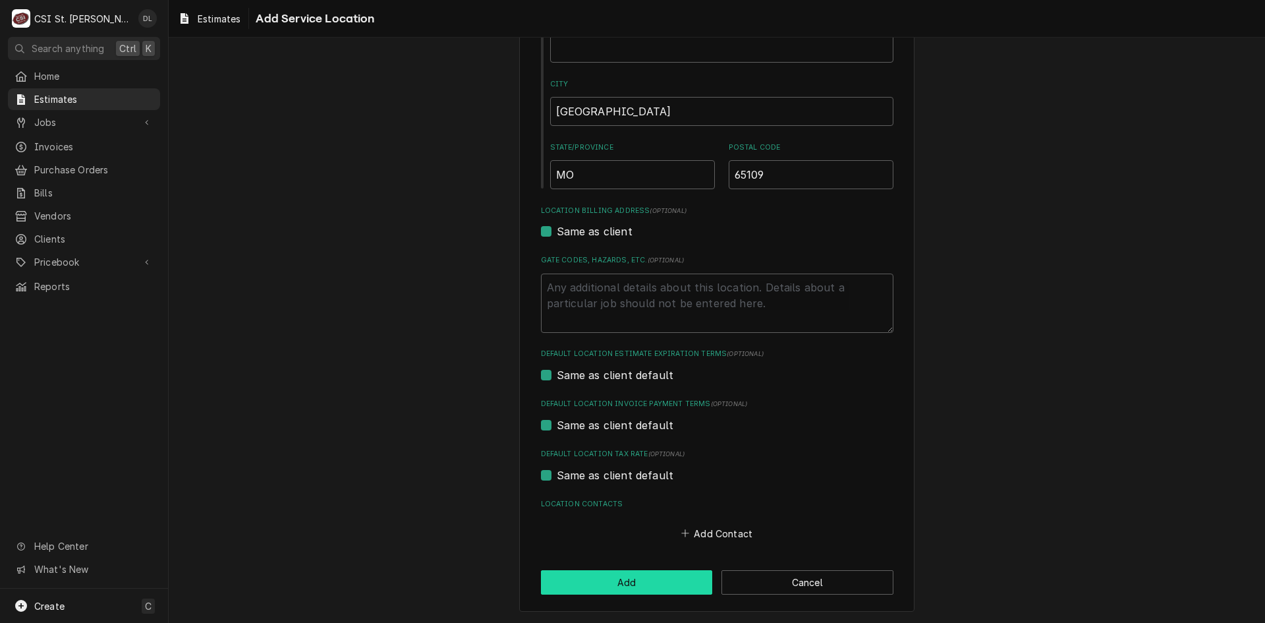
type input "2103 Missouri Blvd"
click at [618, 583] on button "Add" at bounding box center [627, 582] width 172 height 24
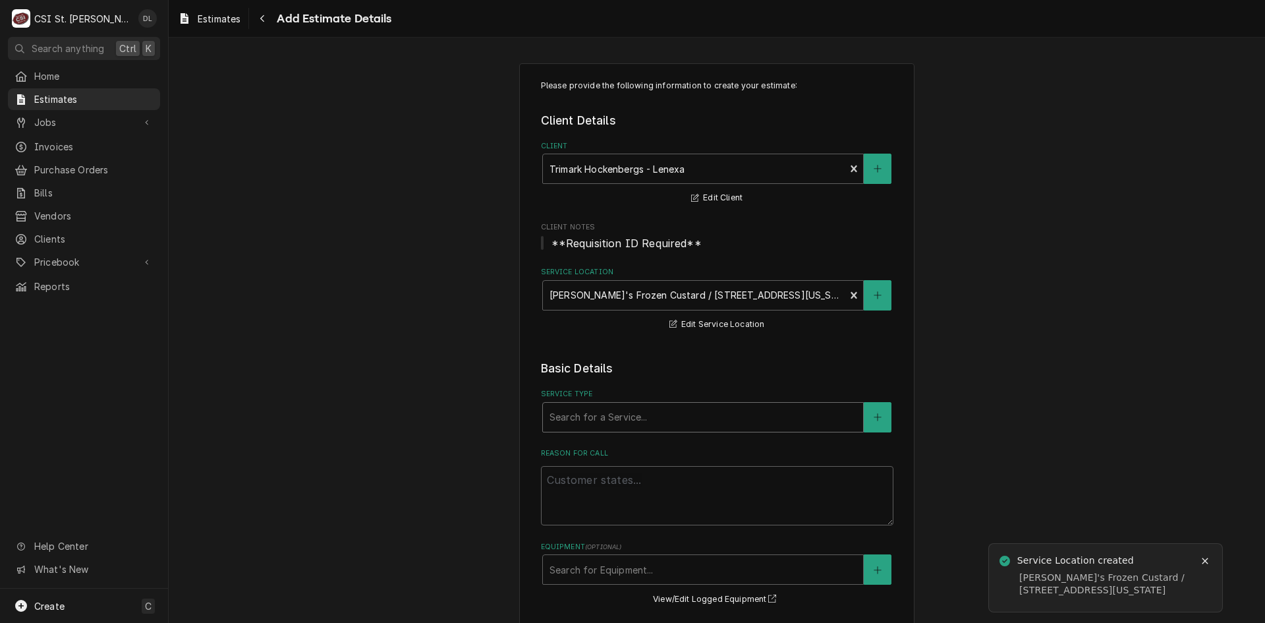
click at [608, 420] on div "Service Type" at bounding box center [703, 417] width 307 height 24
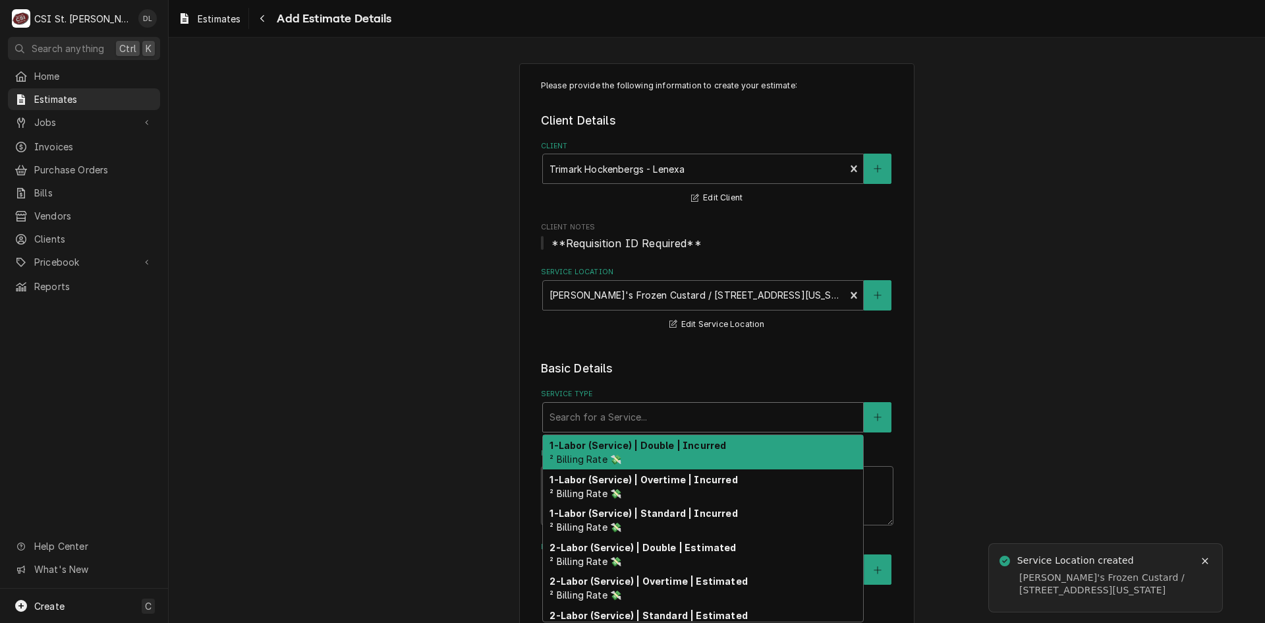
type textarea "x"
type input "i"
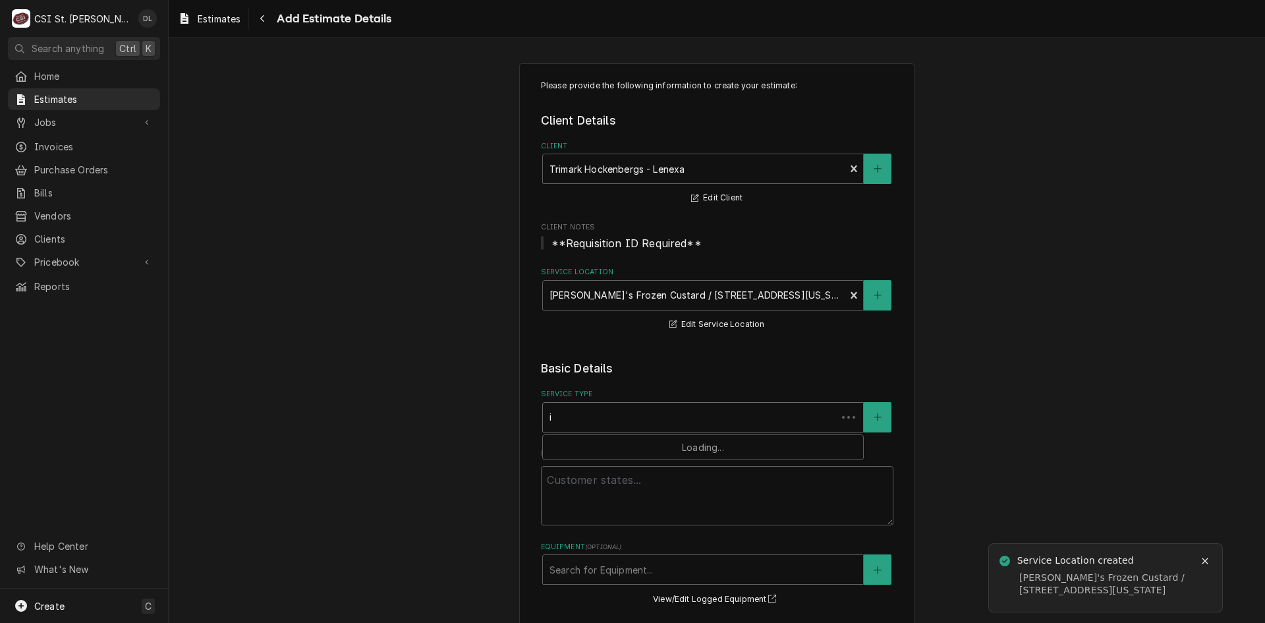
type textarea "x"
type input "in"
type textarea "x"
type input "ins"
type textarea "x"
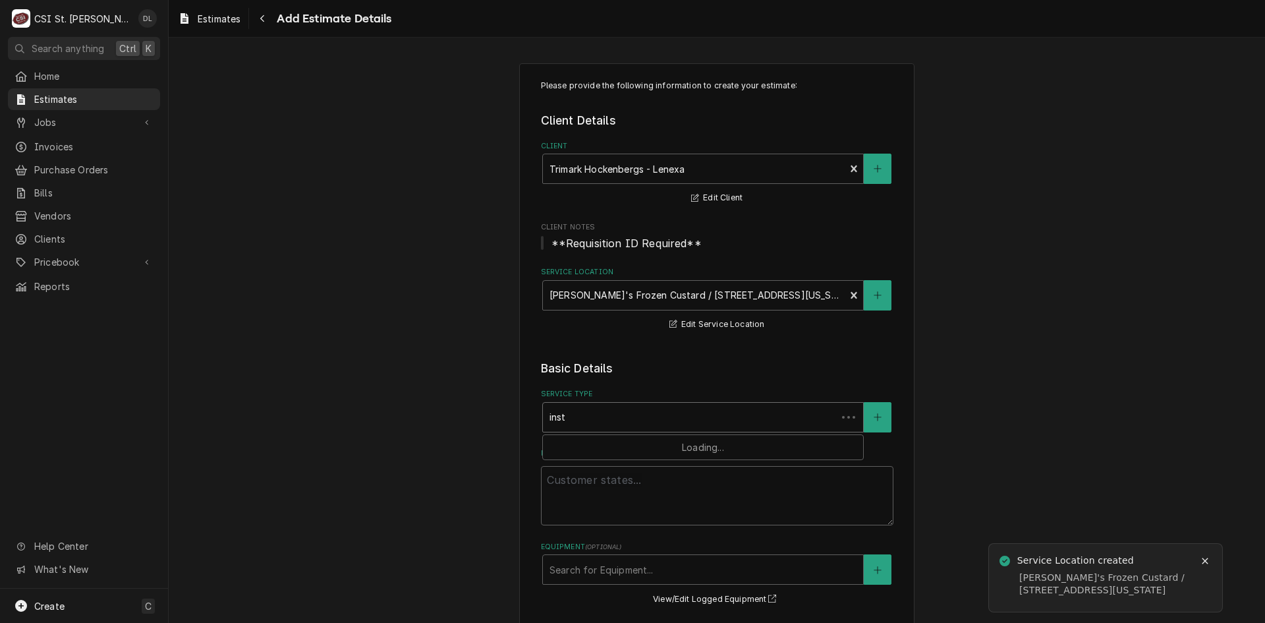
type input "insta"
type textarea "x"
type input "instal"
type textarea "x"
type input "install"
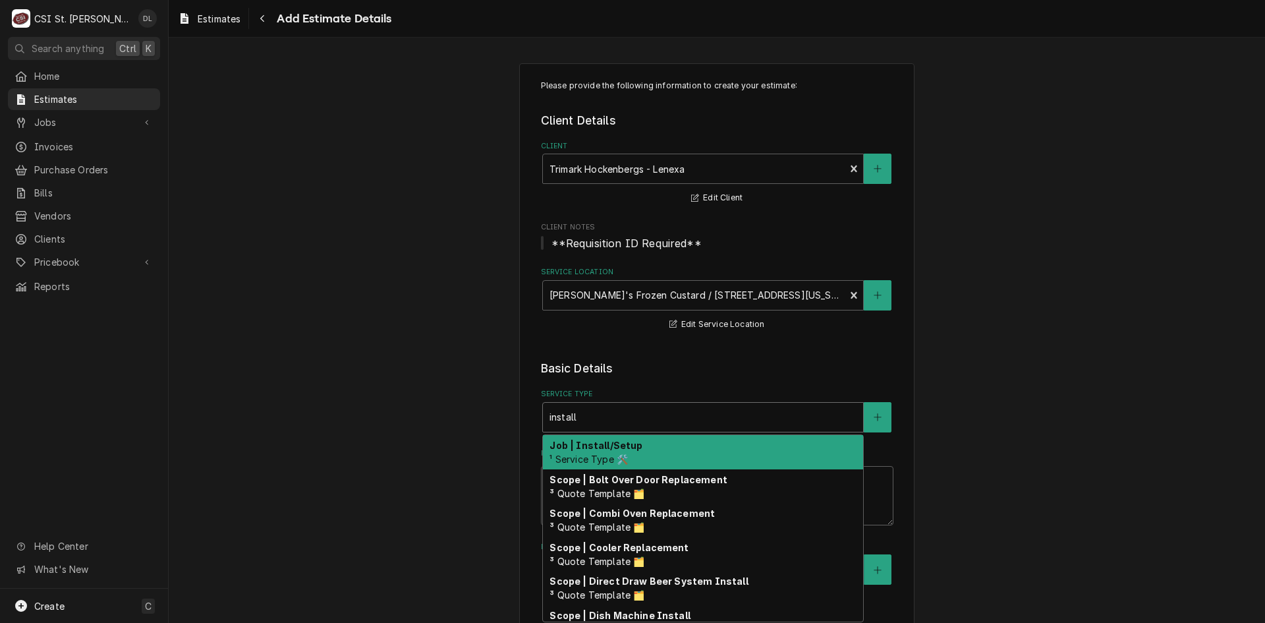
click at [629, 440] on strong "Job | Install/Setup" at bounding box center [596, 445] width 93 height 11
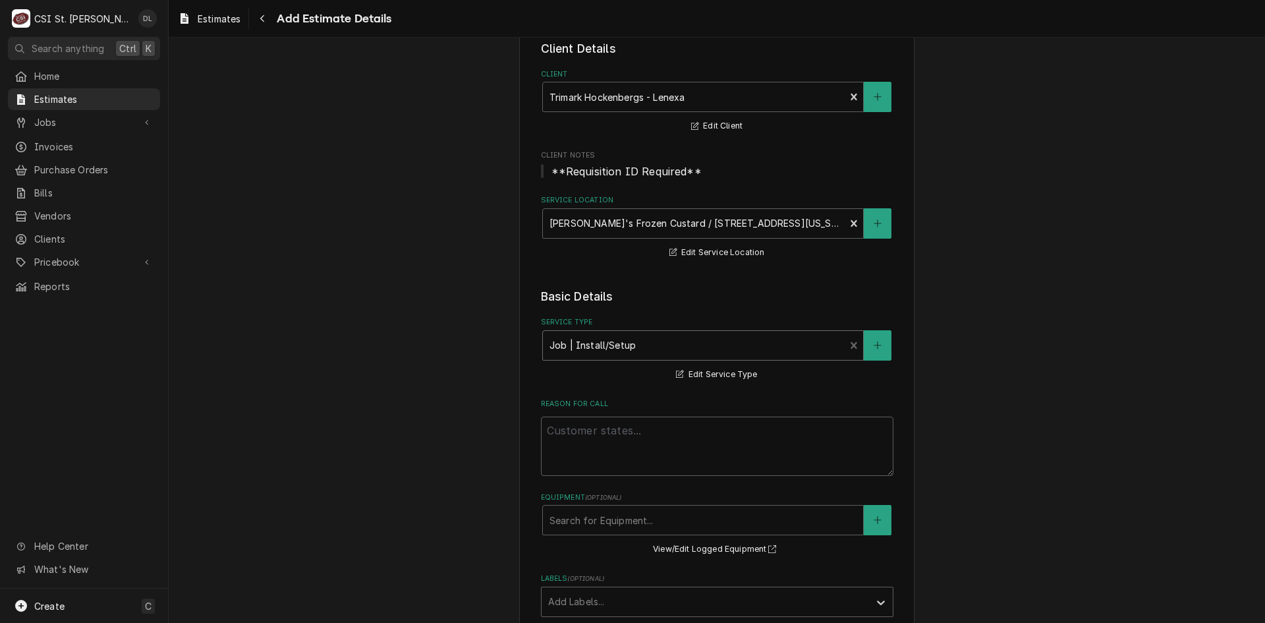
scroll to position [198, 0]
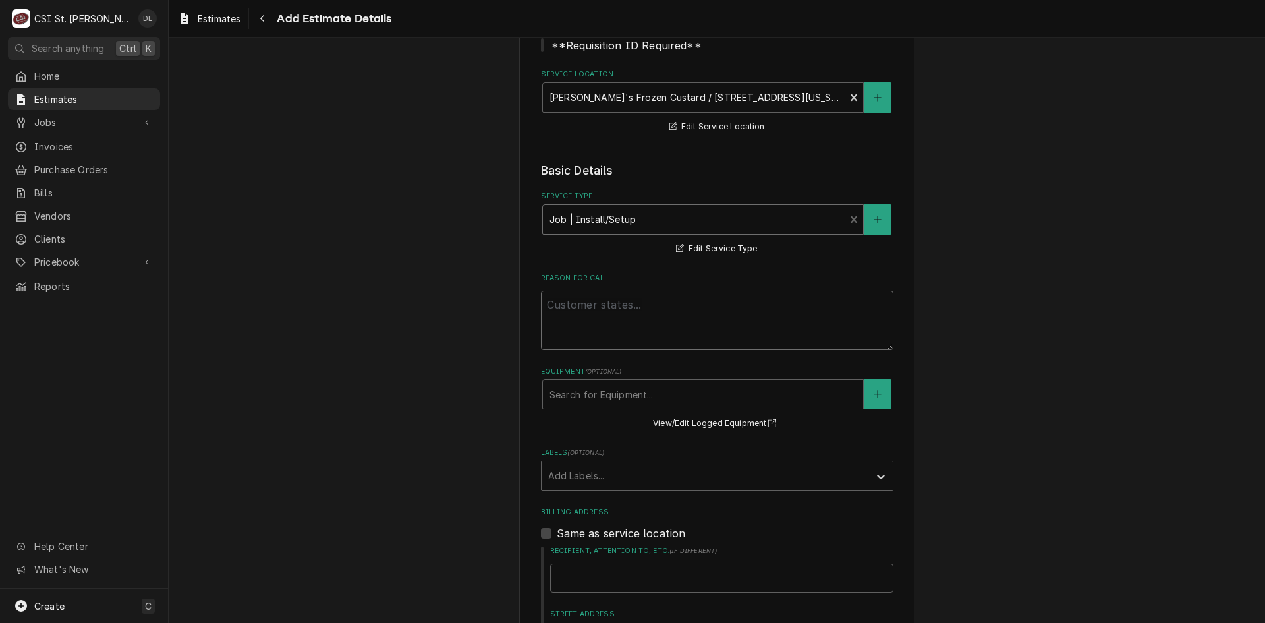
click at [587, 299] on textarea "Reason For Call" at bounding box center [717, 320] width 353 height 59
type textarea "x"
type textarea "Q"
type textarea "x"
type textarea "Qu"
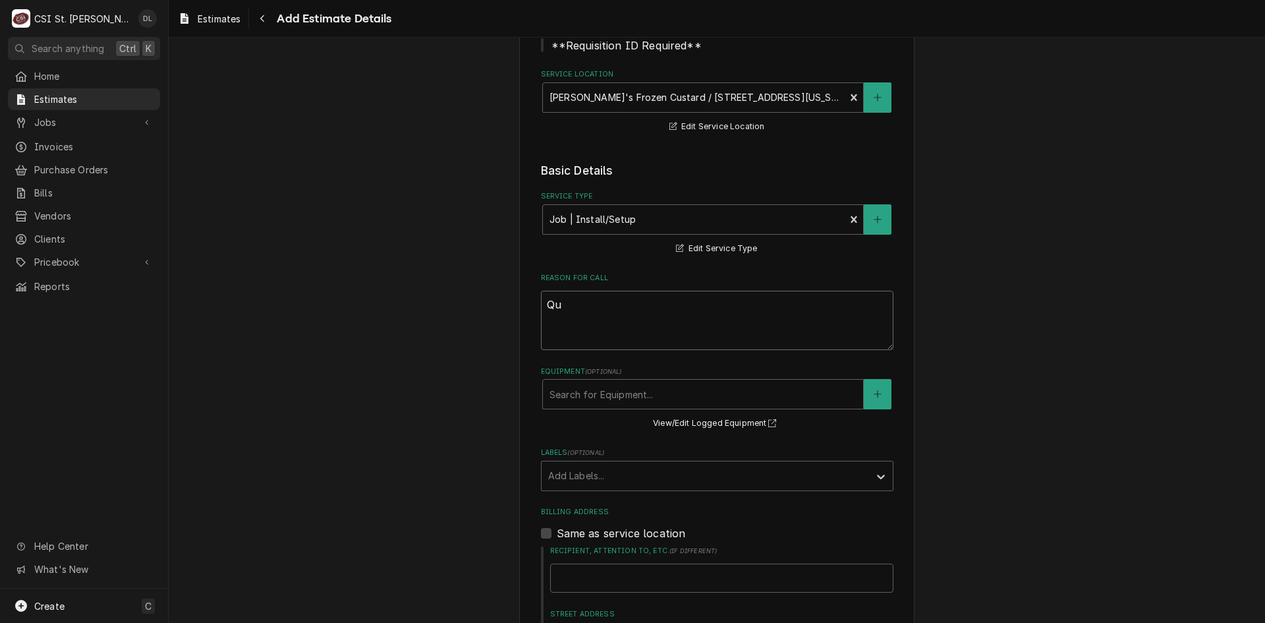
type textarea "x"
type textarea "Quo"
type textarea "x"
type textarea "Quot"
type textarea "x"
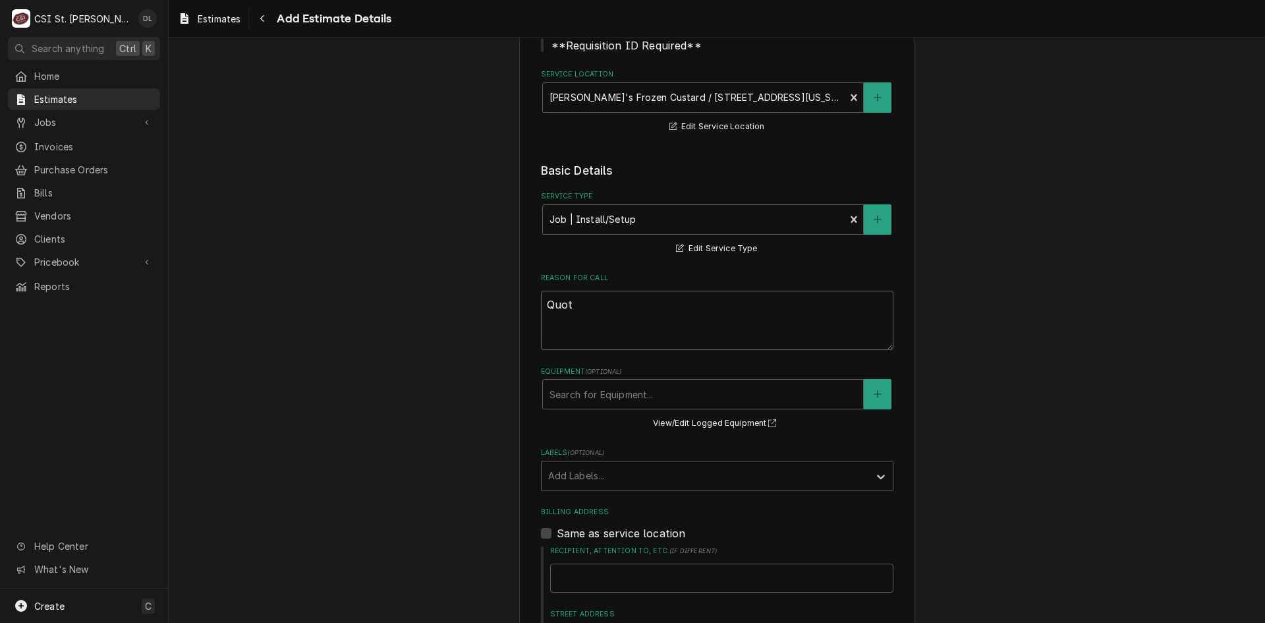
type textarea "Quote"
type textarea "x"
type textarea "Quote"
type textarea "x"
type textarea "Quote t"
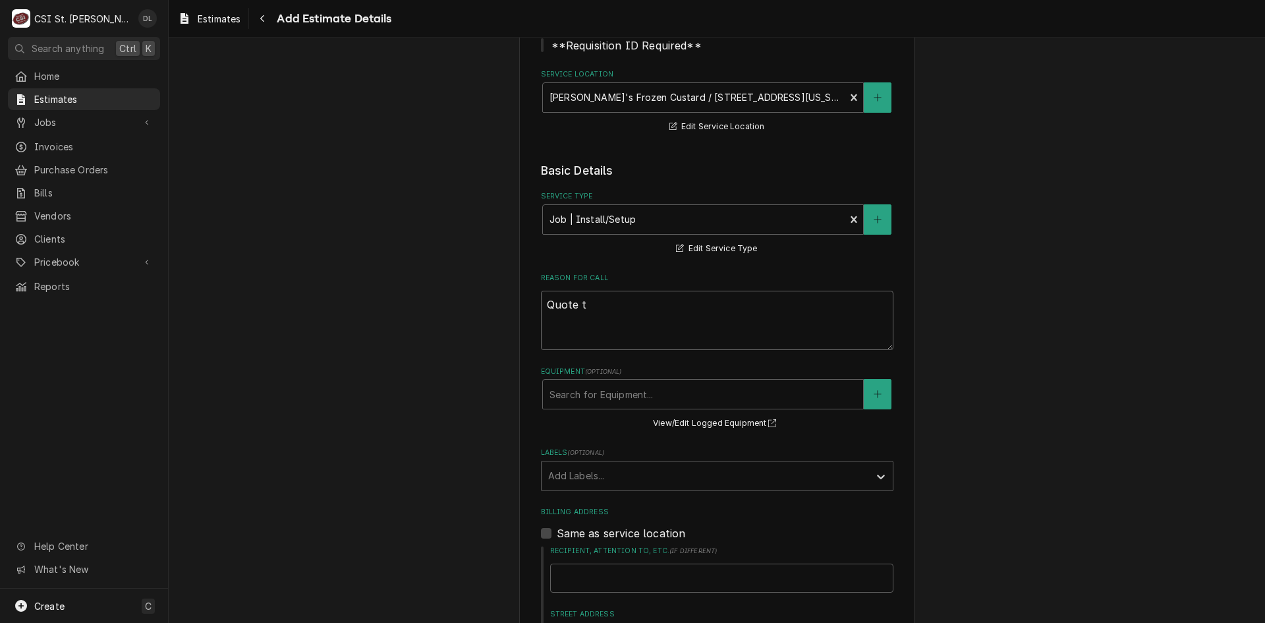
type textarea "x"
type textarea "Quote to"
type textarea "x"
type textarea "Quote to"
type textarea "x"
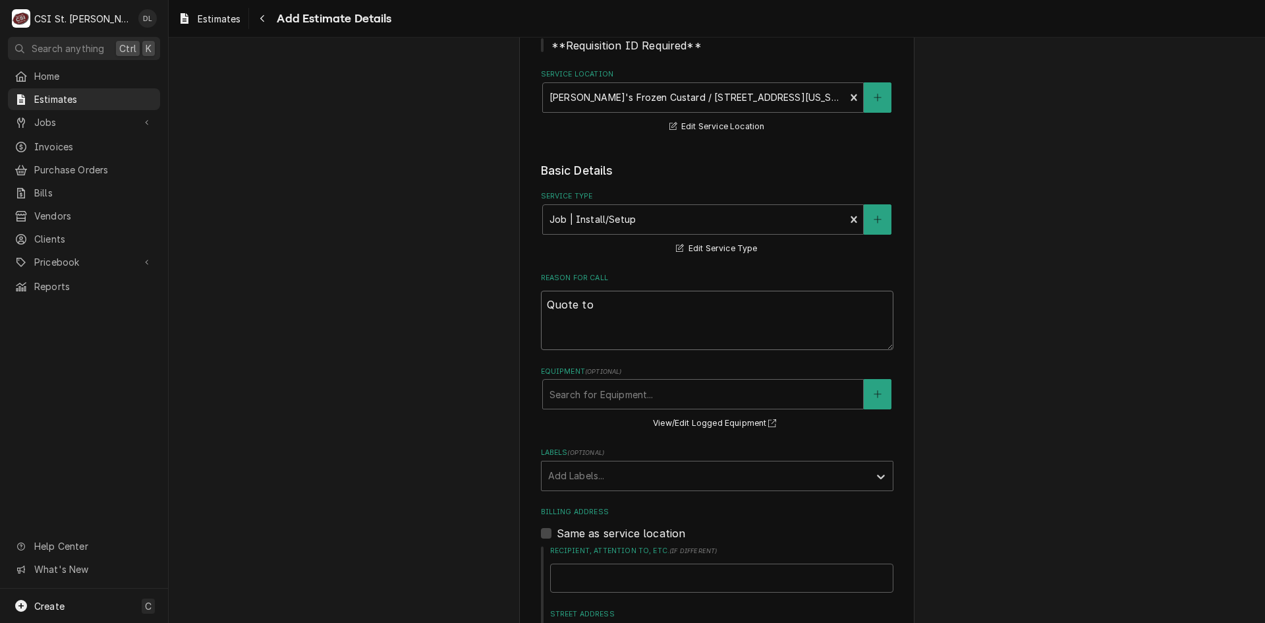
type textarea "Quote to i"
type textarea "x"
type textarea "Quote to in"
type textarea "x"
type textarea "Quote to ins"
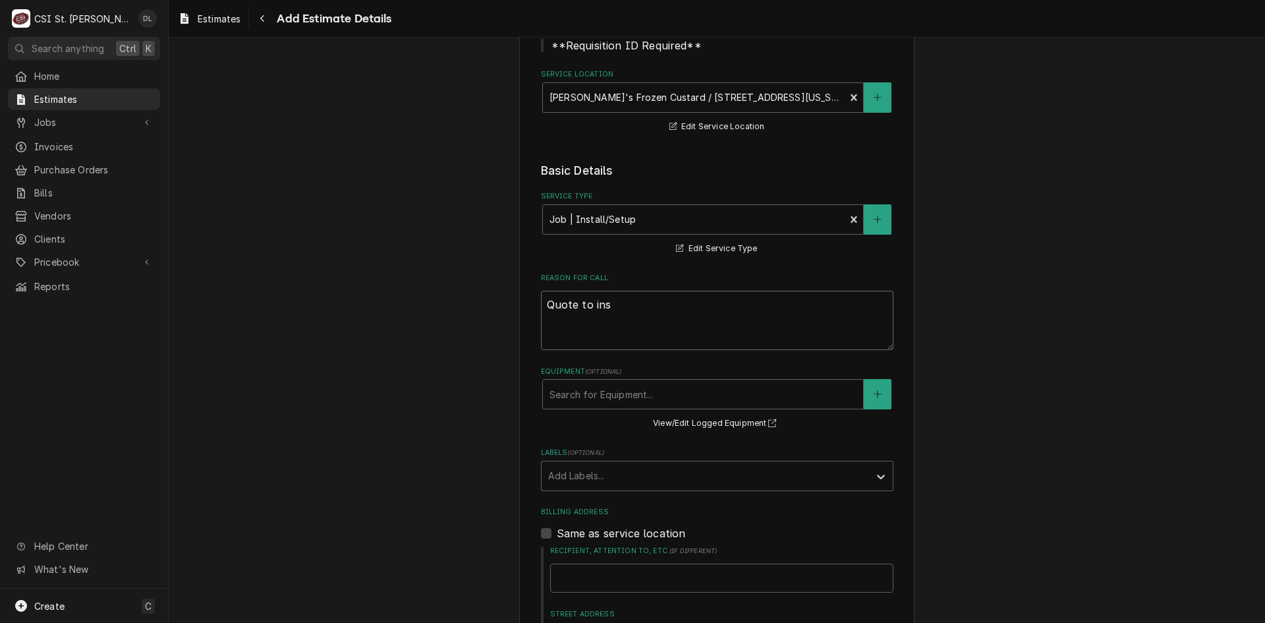
type textarea "x"
type textarea "Quote to insta"
type textarea "x"
type textarea "Quote to instal"
type textarea "x"
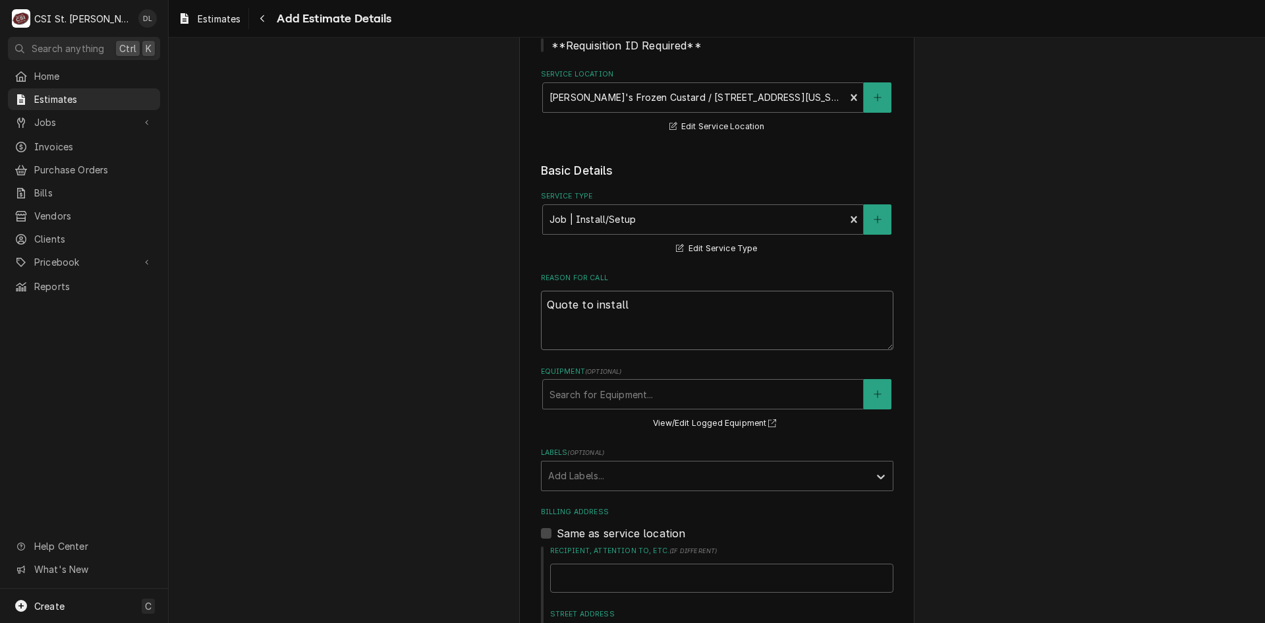
type textarea "Quote to install"
type textarea "x"
type textarea "Quote to install i"
type textarea "x"
type textarea "Quote to install ic"
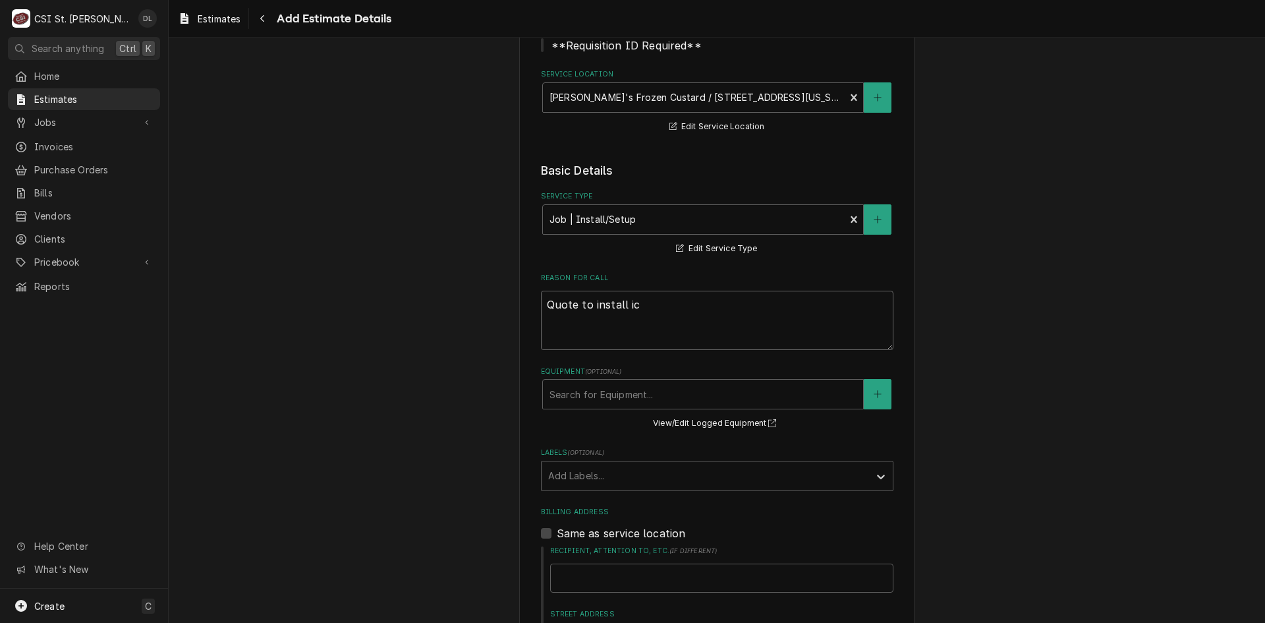
type textarea "x"
type textarea "Quote to install ice"
type textarea "x"
type textarea "Quote to install ice"
type textarea "x"
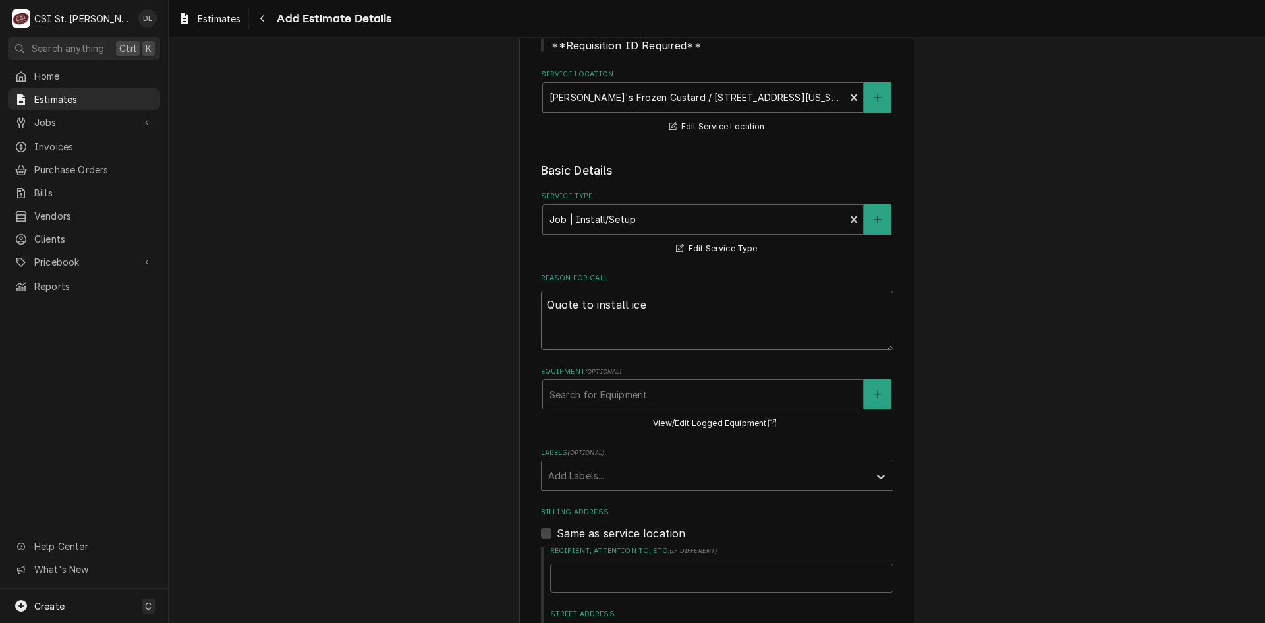
type textarea "Quote to install ice m"
type textarea "x"
type textarea "Quote to install ice ma"
type textarea "x"
type textarea "Quote to install ice mach"
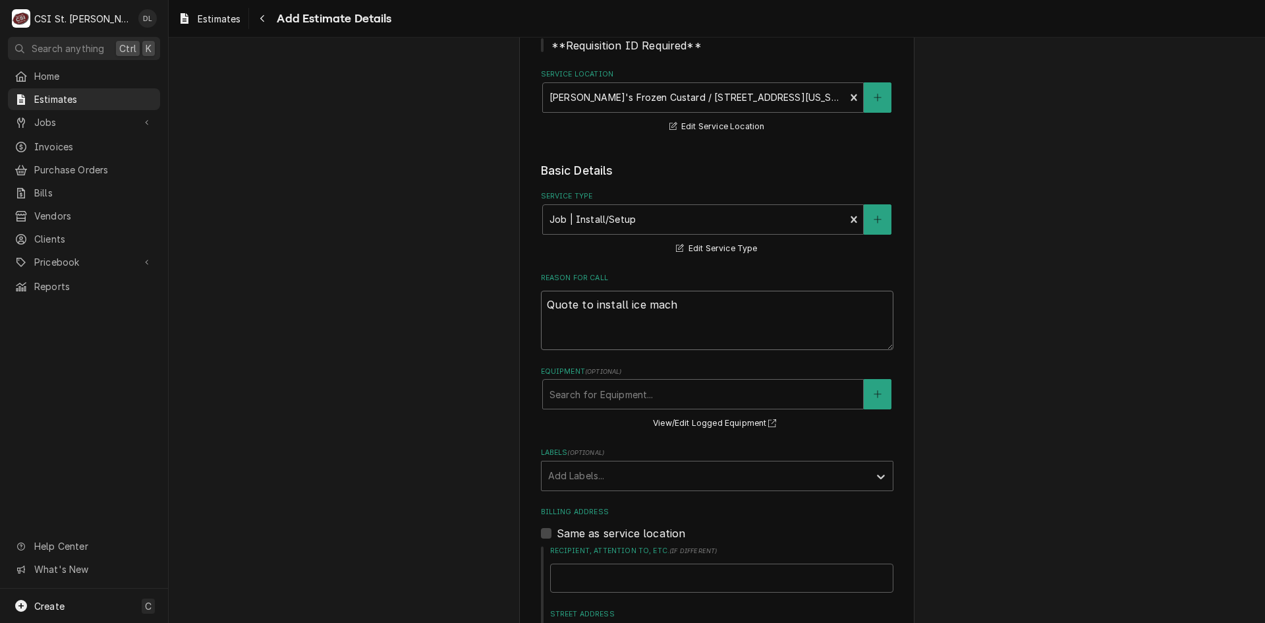
type textarea "x"
type textarea "Quote to install ice machi"
type textarea "x"
type textarea "Quote to install ice machin"
type textarea "x"
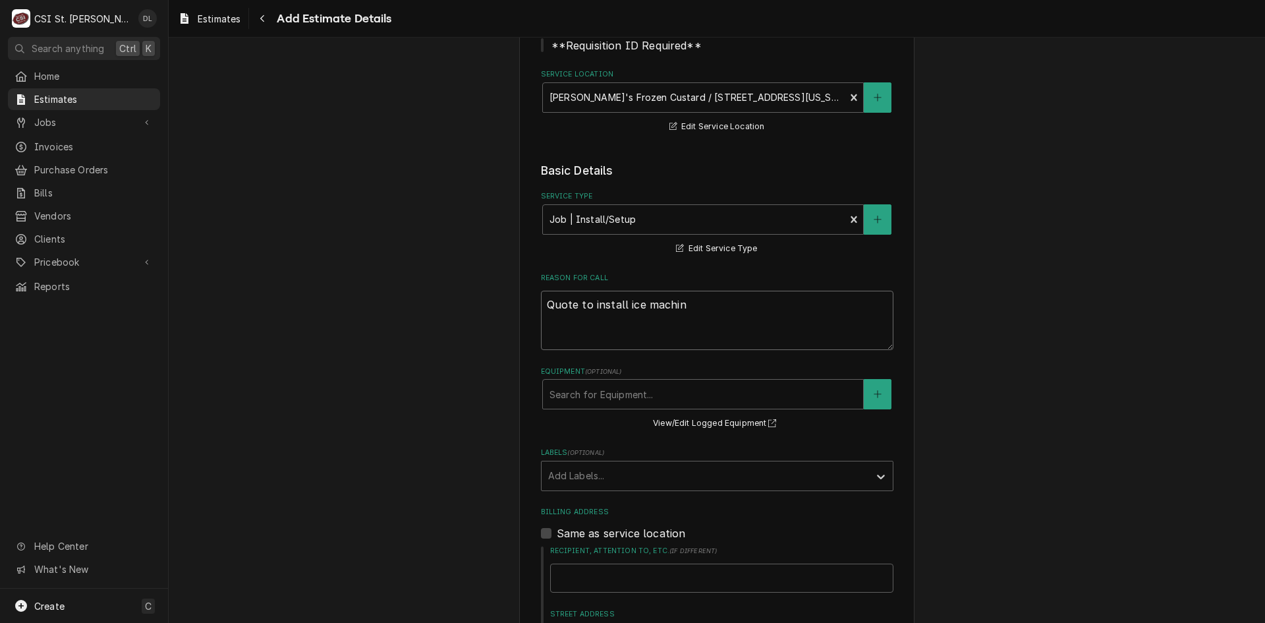
type textarea "Quote to install ice machine"
type textarea "x"
type textarea "Quote to install ice machine"
type textarea "x"
type textarea "Quote to install ice machine"
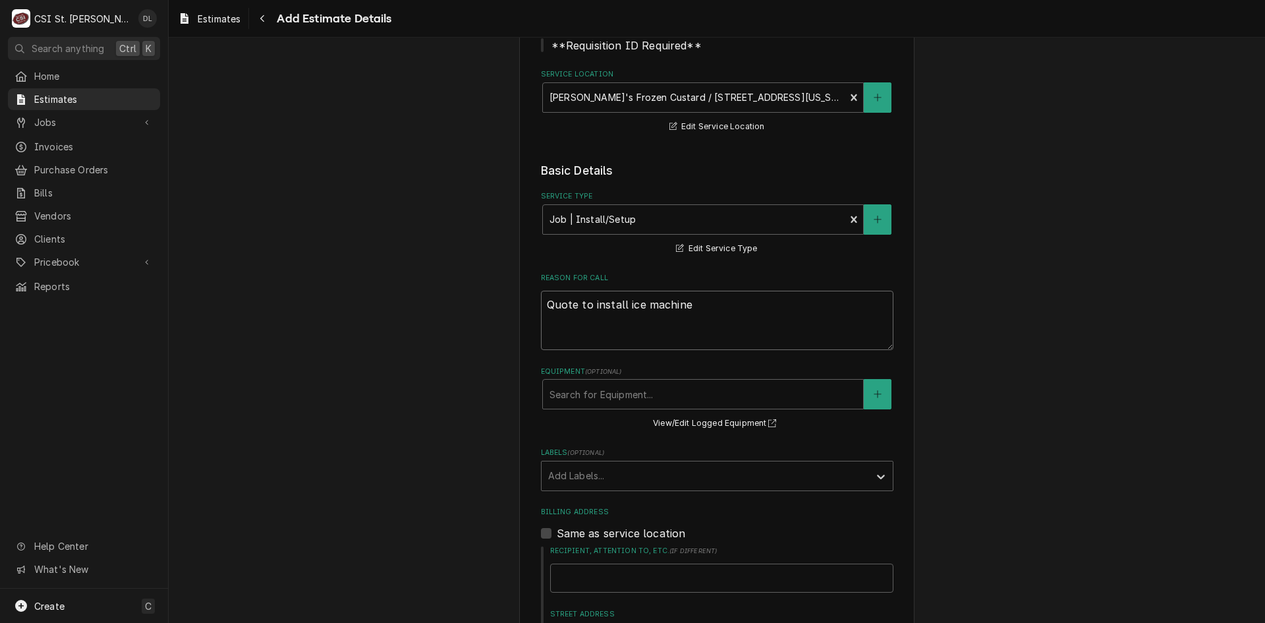
type textarea "x"
type textarea "Quote to install ice machin"
type textarea "x"
type textarea "Quote to install ice machi"
type textarea "x"
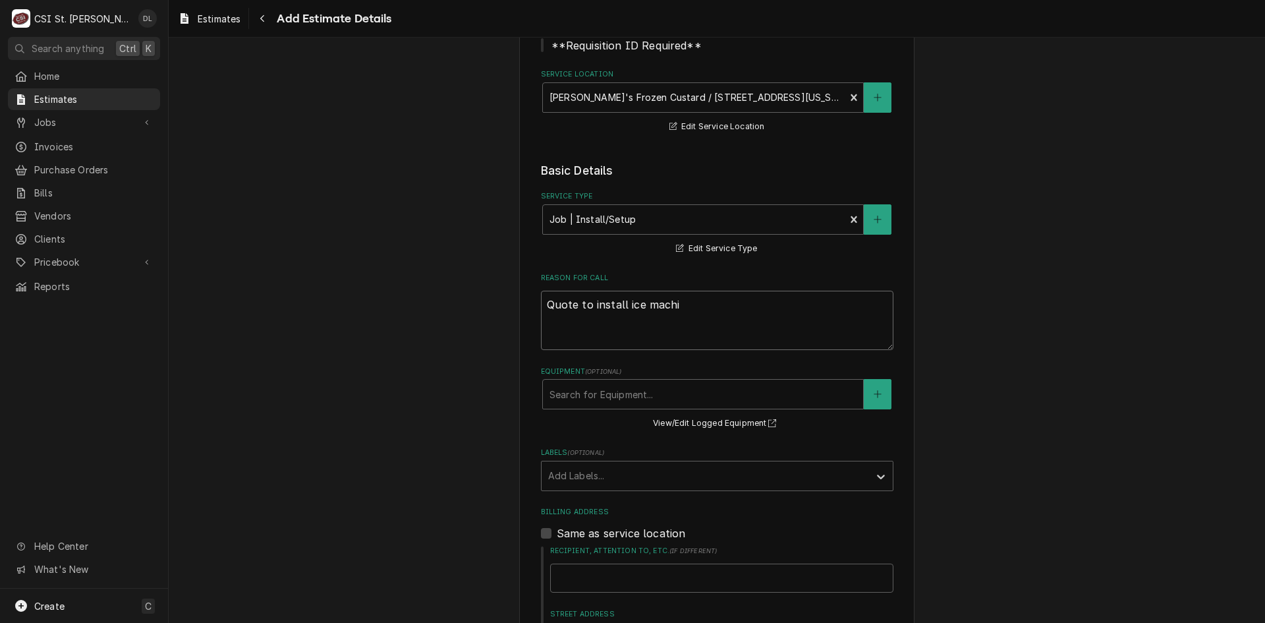
type textarea "Quote to install ice mach"
type textarea "x"
type textarea "Quote to install ice mac"
type textarea "x"
type textarea "Quote to install ice ma"
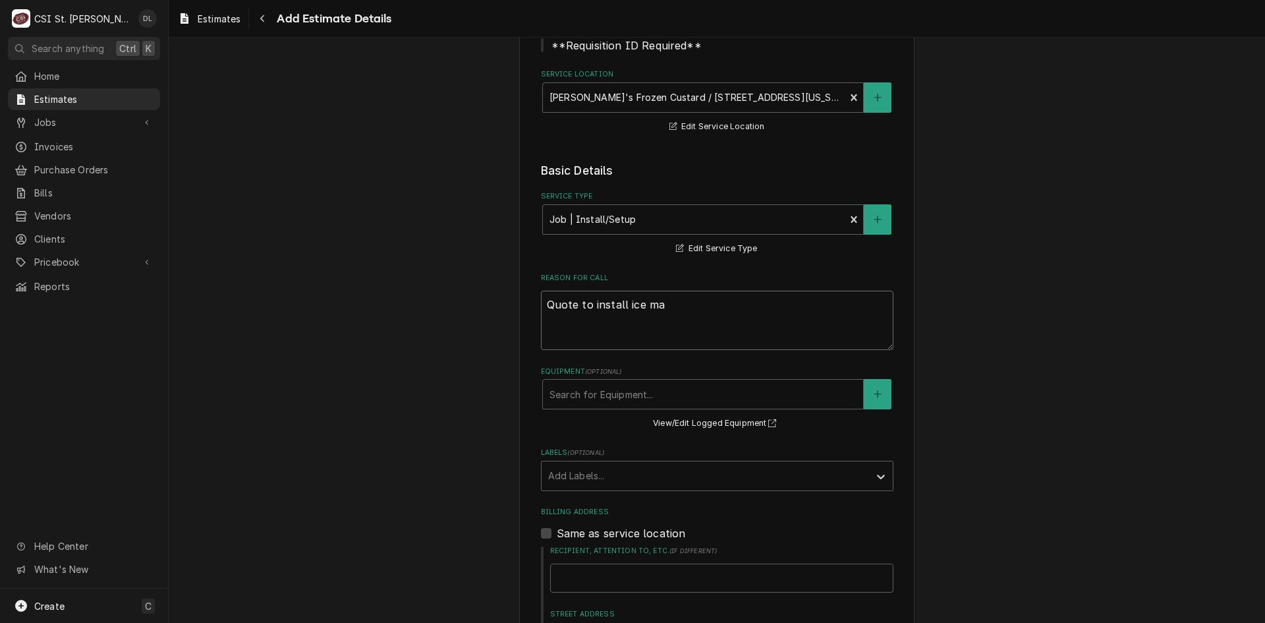
type textarea "x"
type textarea "Quote to install ice m"
type textarea "x"
type textarea "Quote to install ice"
type textarea "x"
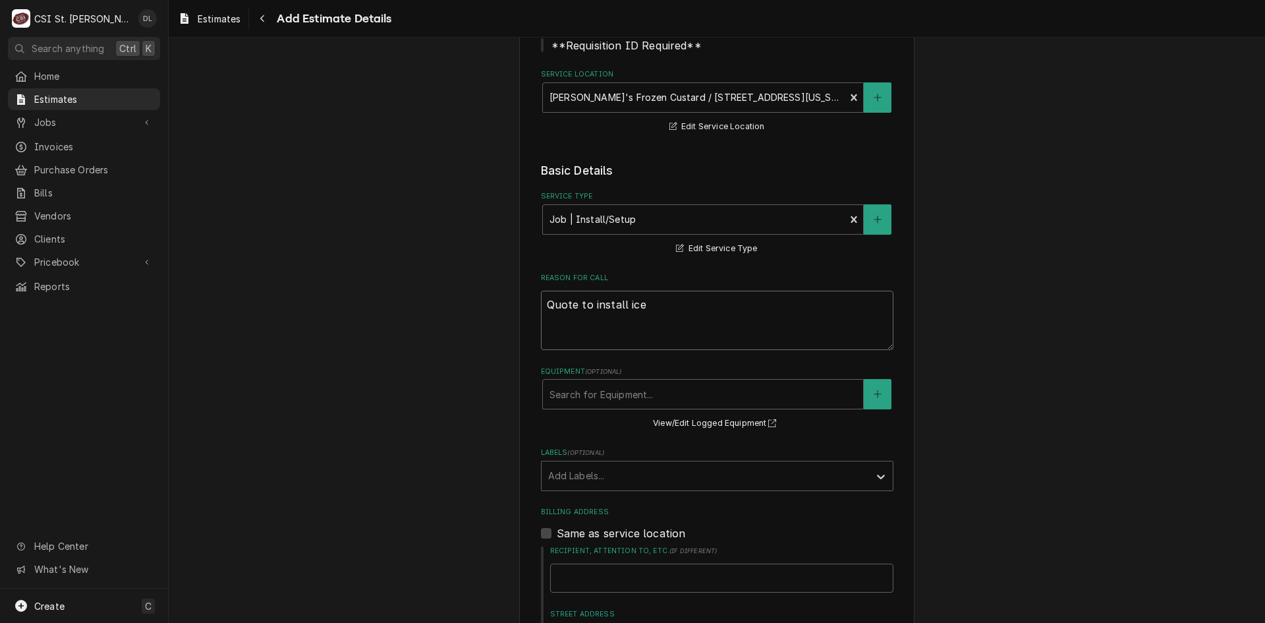
type textarea "Quote to install ice"
type textarea "x"
type textarea "Quote to install ic"
type textarea "x"
type textarea "Quote to install i"
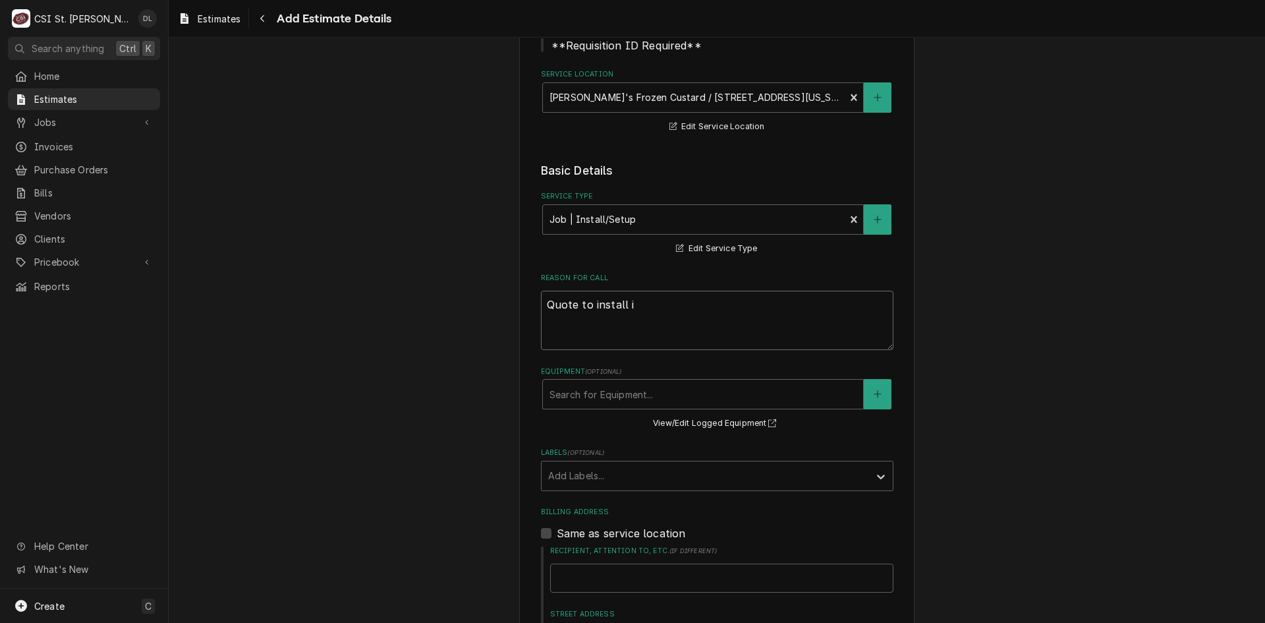
type textarea "x"
type textarea "Quote to install"
type textarea "x"
type textarea "Quote to install"
type textarea "x"
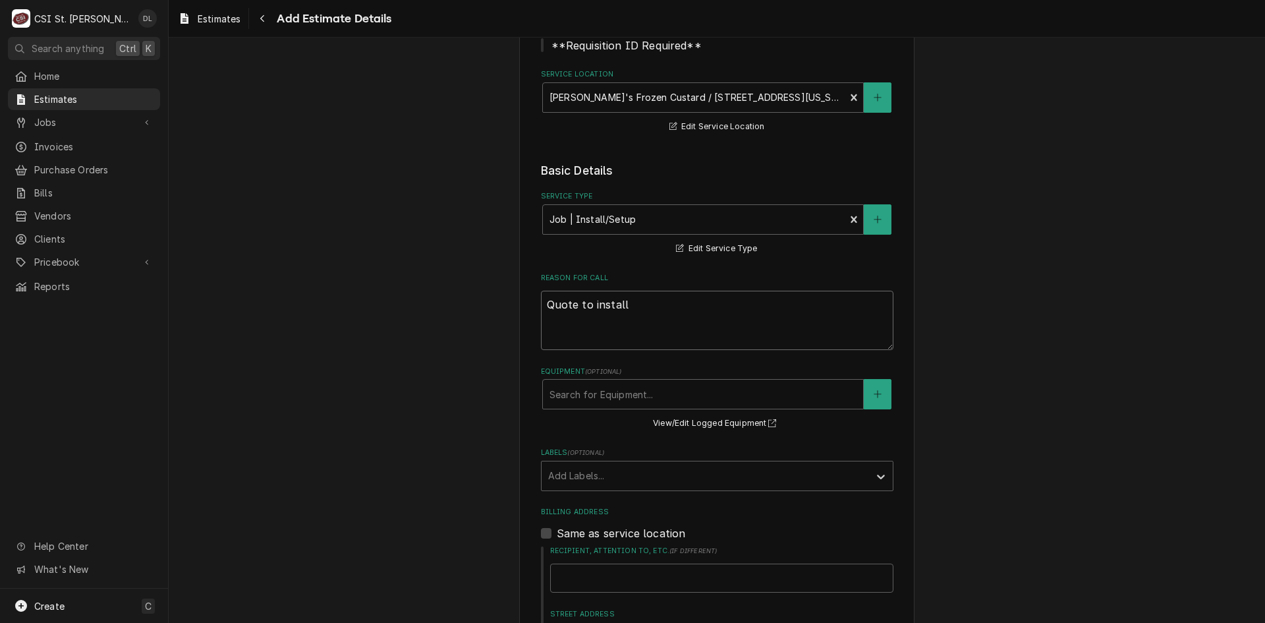
type textarea "Quote to instal"
type textarea "x"
type textarea "Quote to insta"
type textarea "x"
type textarea "Quote to inst"
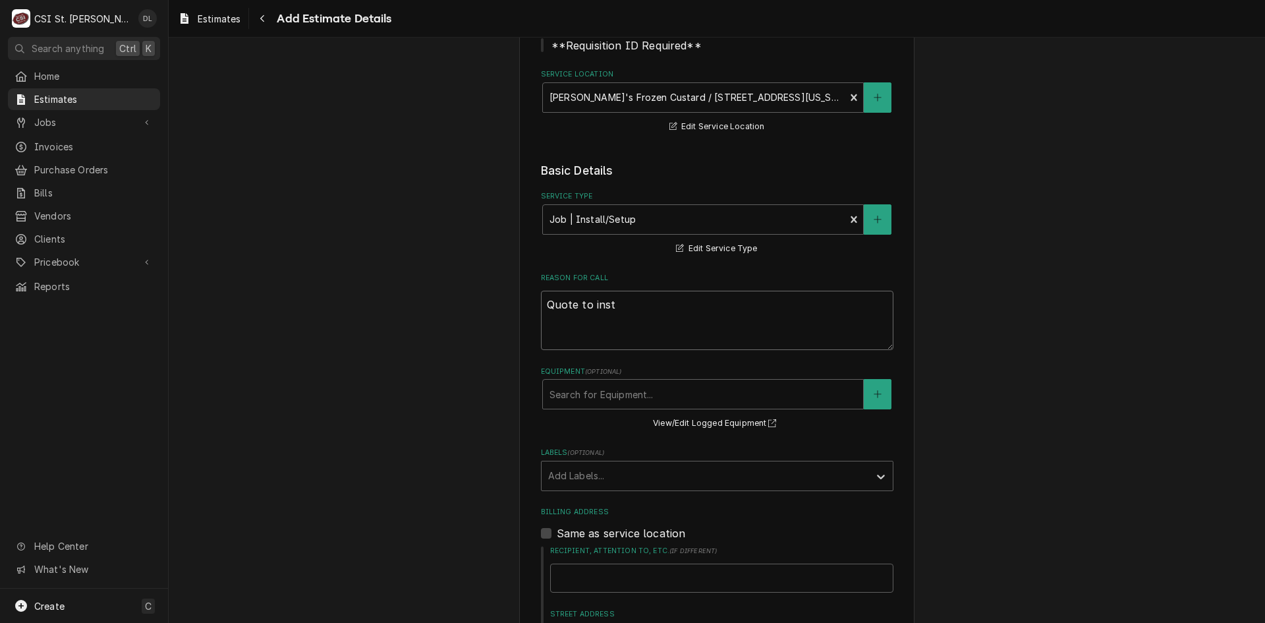
type textarea "x"
type textarea "Quote to ins"
type textarea "x"
type textarea "Quote to in"
type textarea "x"
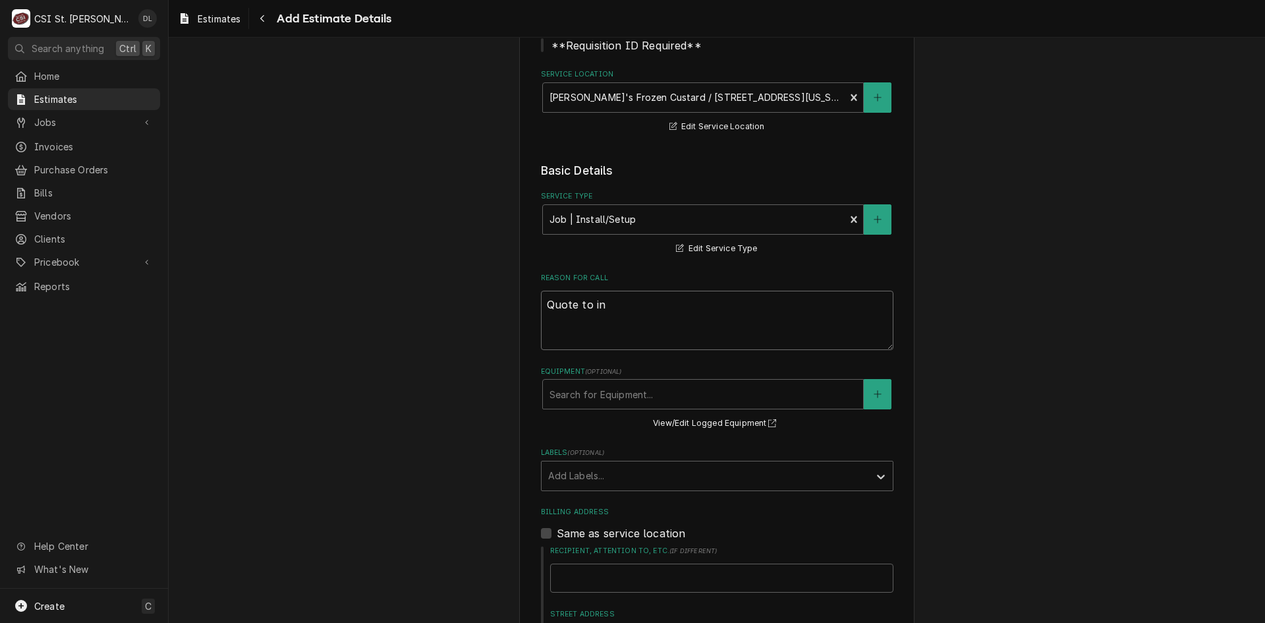
type textarea "Quote to i"
type textarea "x"
type textarea "Quote to ir"
type textarea "x"
type textarea "Quote to ire"
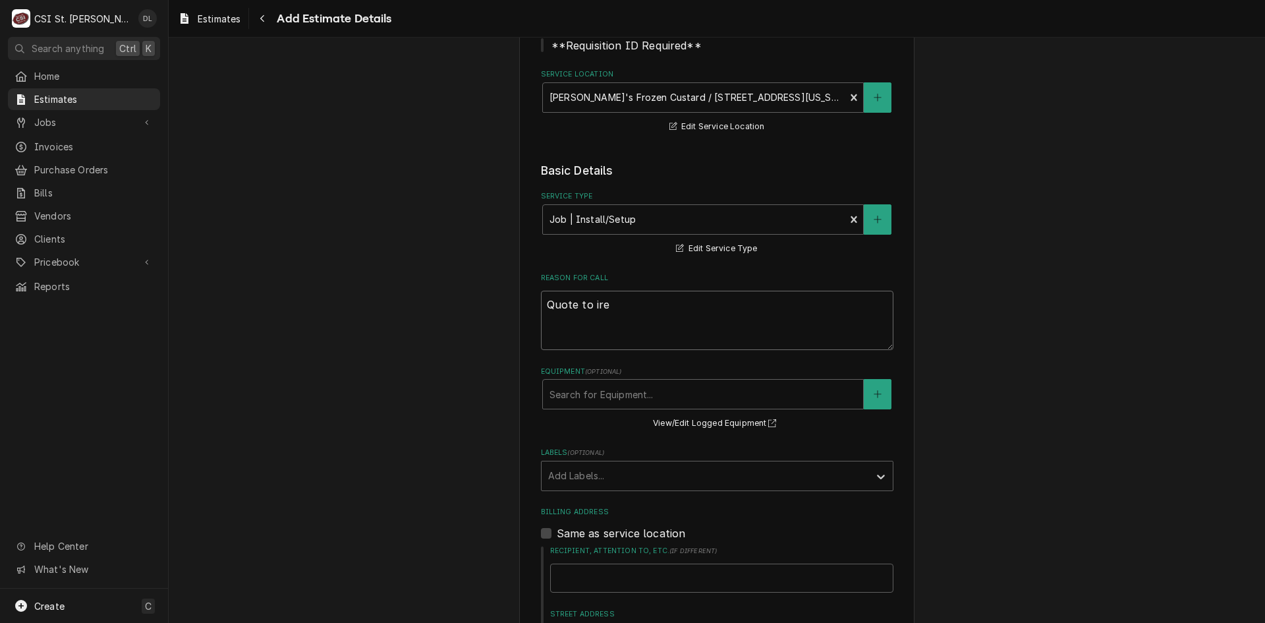
type textarea "x"
type textarea "Quote to irem"
type textarea "x"
type textarea "Quote to ire"
type textarea "x"
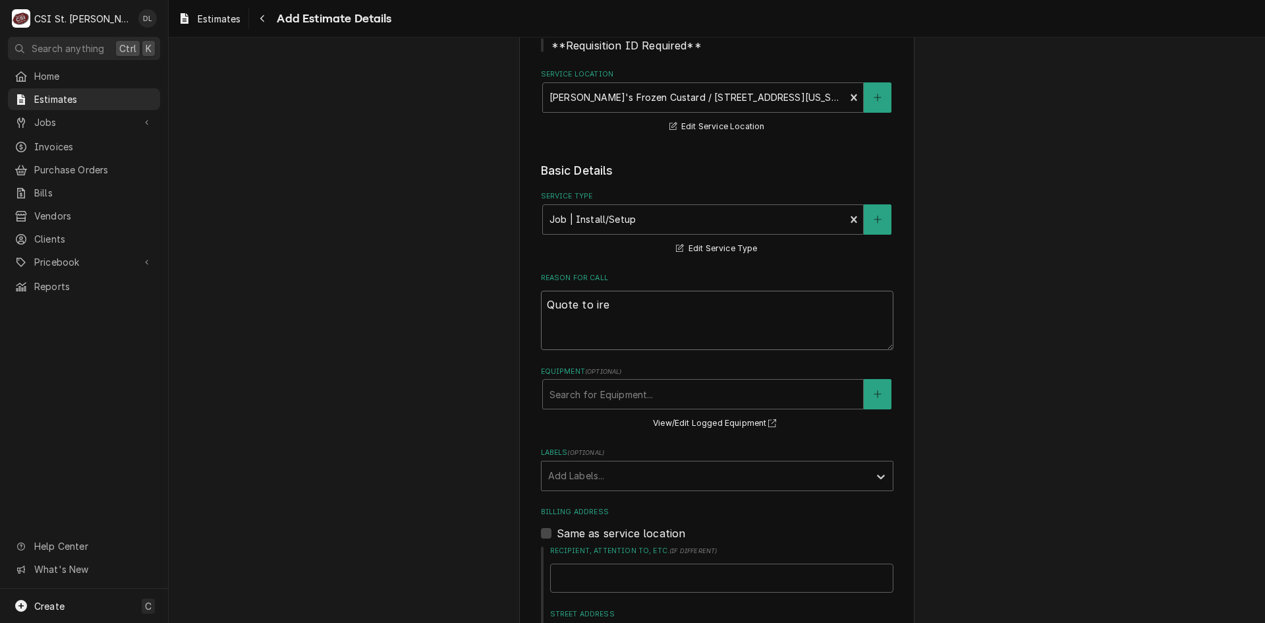
type textarea "Quote to ir"
type textarea "x"
drag, startPoint x: 703, startPoint y: 302, endPoint x: 628, endPoint y: 304, distance: 75.2
click at [628, 304] on textarea "Quote to remove self contained ice machine leave on roof cut line set. Install …" at bounding box center [717, 320] width 353 height 59
click at [630, 322] on textarea "Quote to remove remote ice machine leave on roof cut line set. Install new self" at bounding box center [717, 320] width 353 height 59
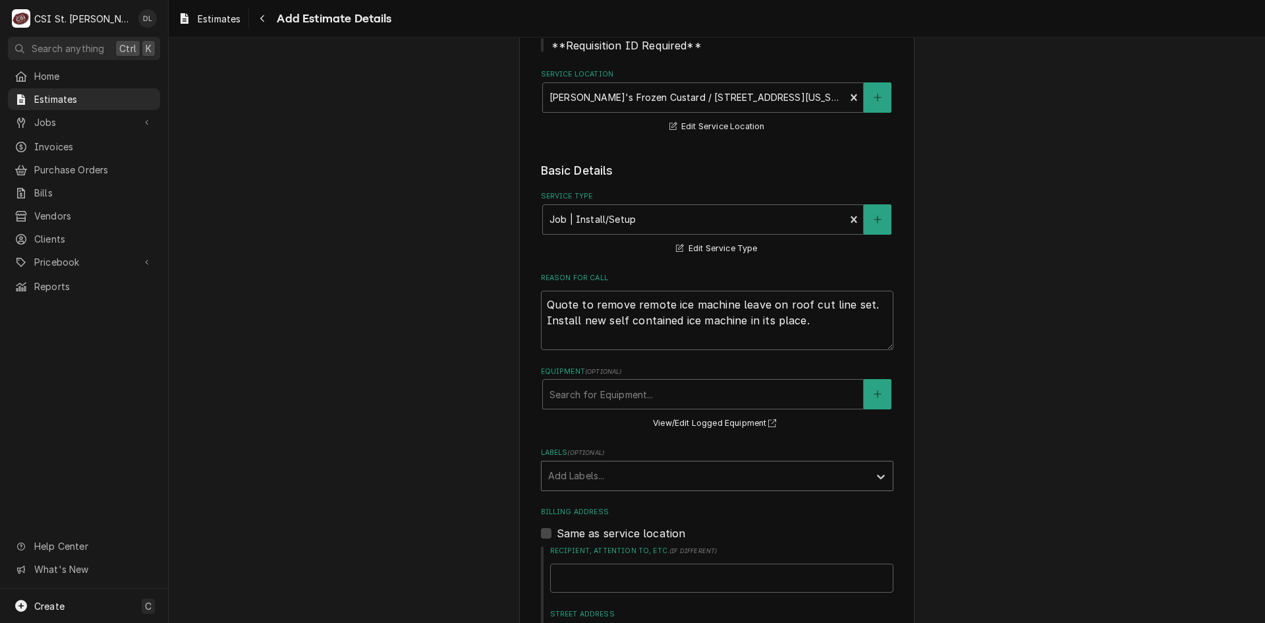
click at [742, 471] on div "Labels" at bounding box center [705, 476] width 314 height 24
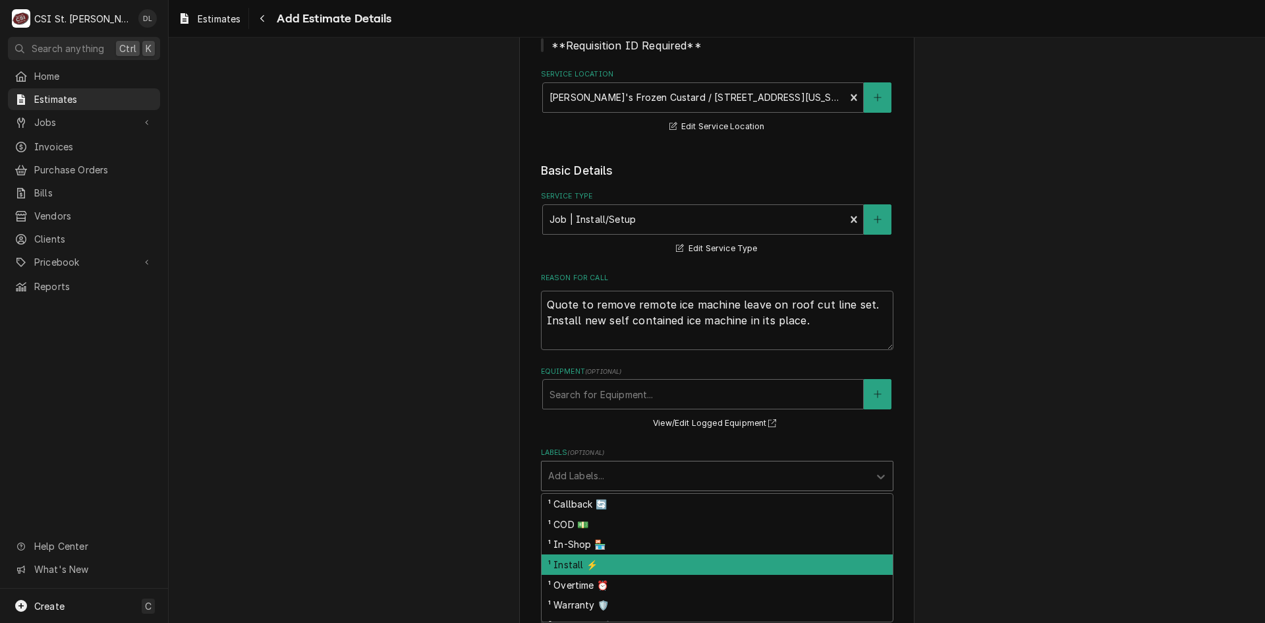
click at [600, 564] on div "¹ Install ⚡️" at bounding box center [717, 564] width 351 height 20
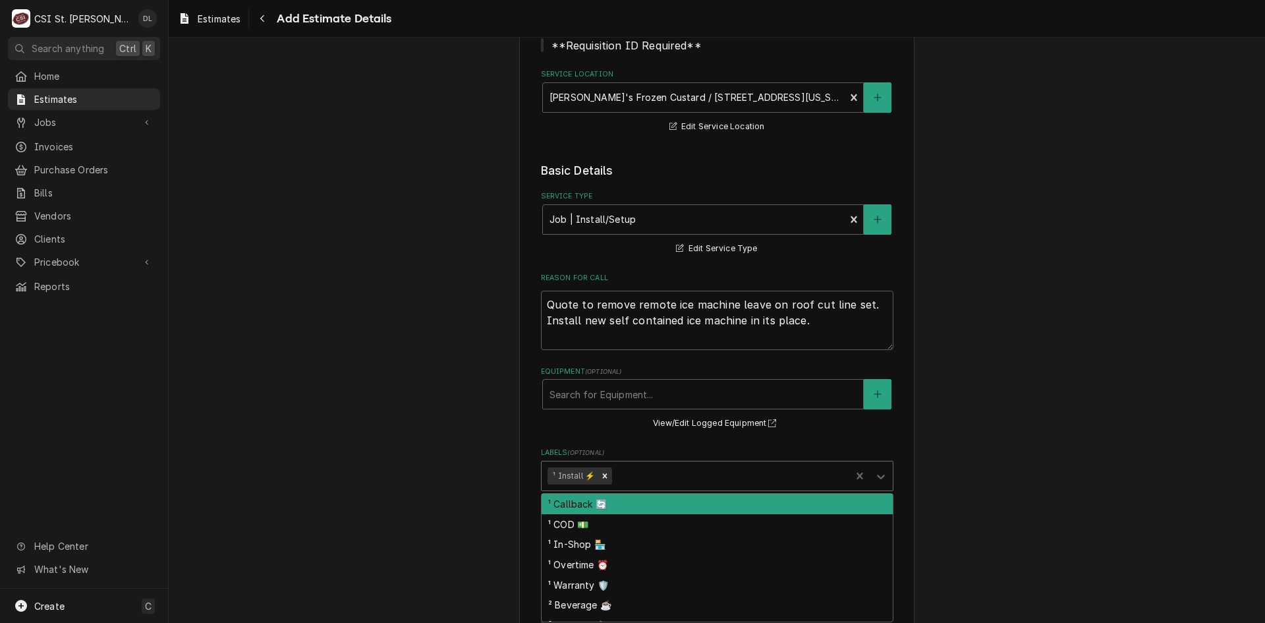
click at [654, 473] on div "Labels" at bounding box center [730, 476] width 230 height 24
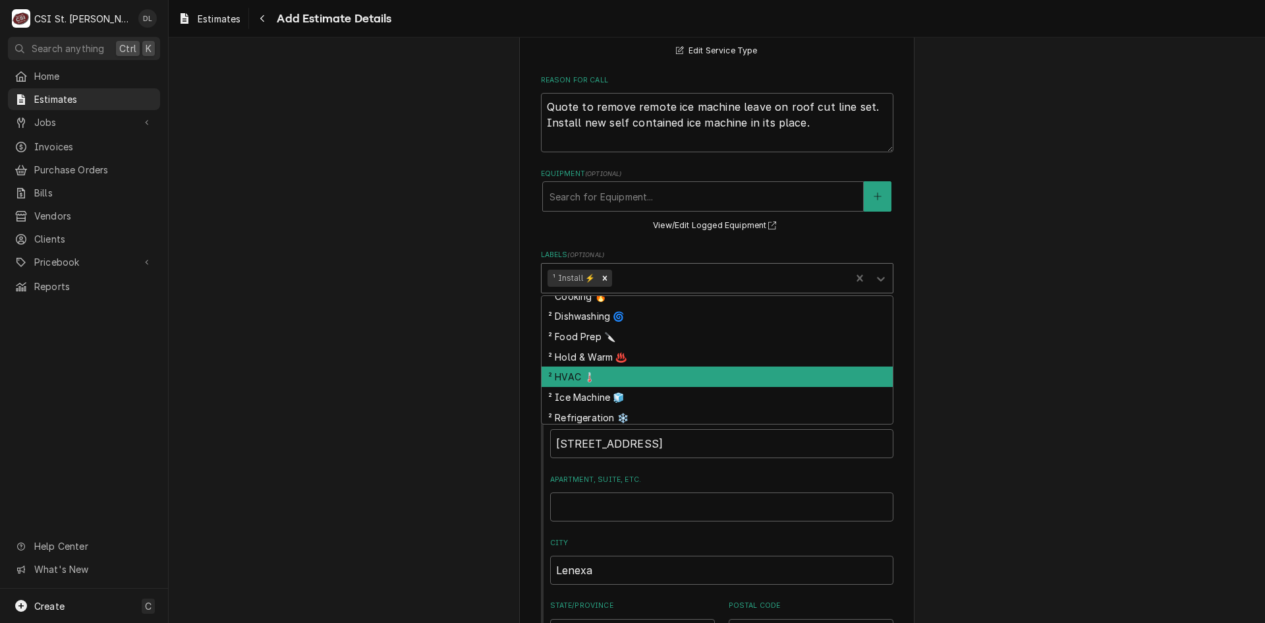
scroll to position [132, 0]
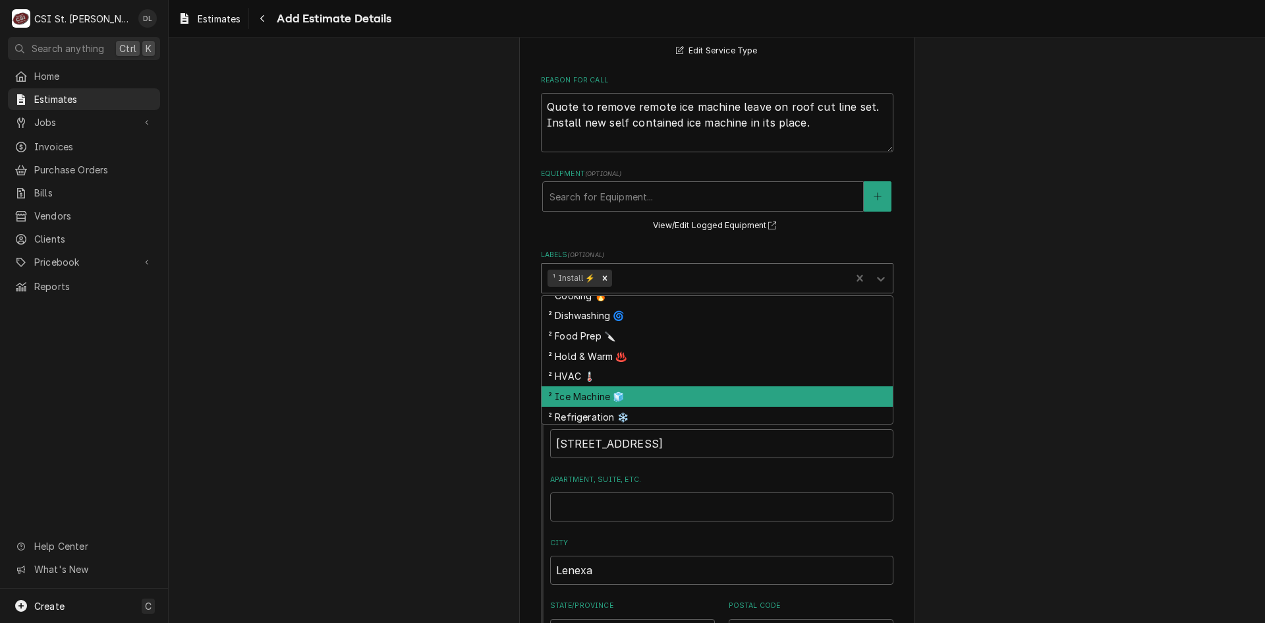
click at [613, 391] on div "² Ice Machine 🧊" at bounding box center [717, 396] width 351 height 20
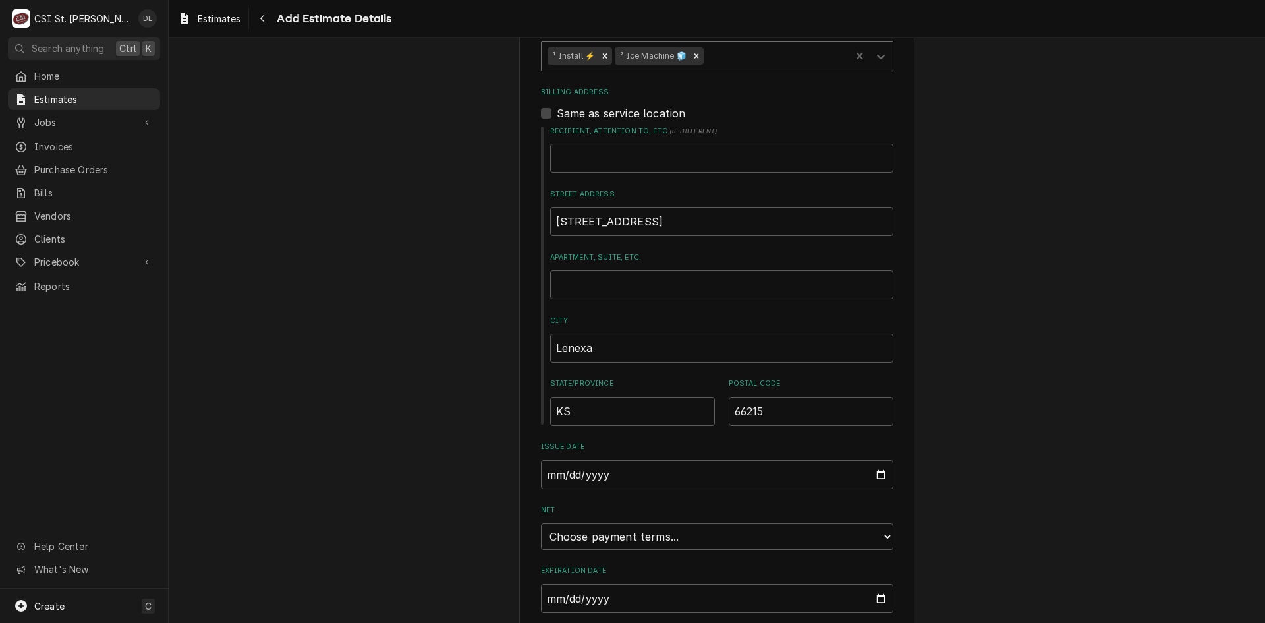
scroll to position [664, 0]
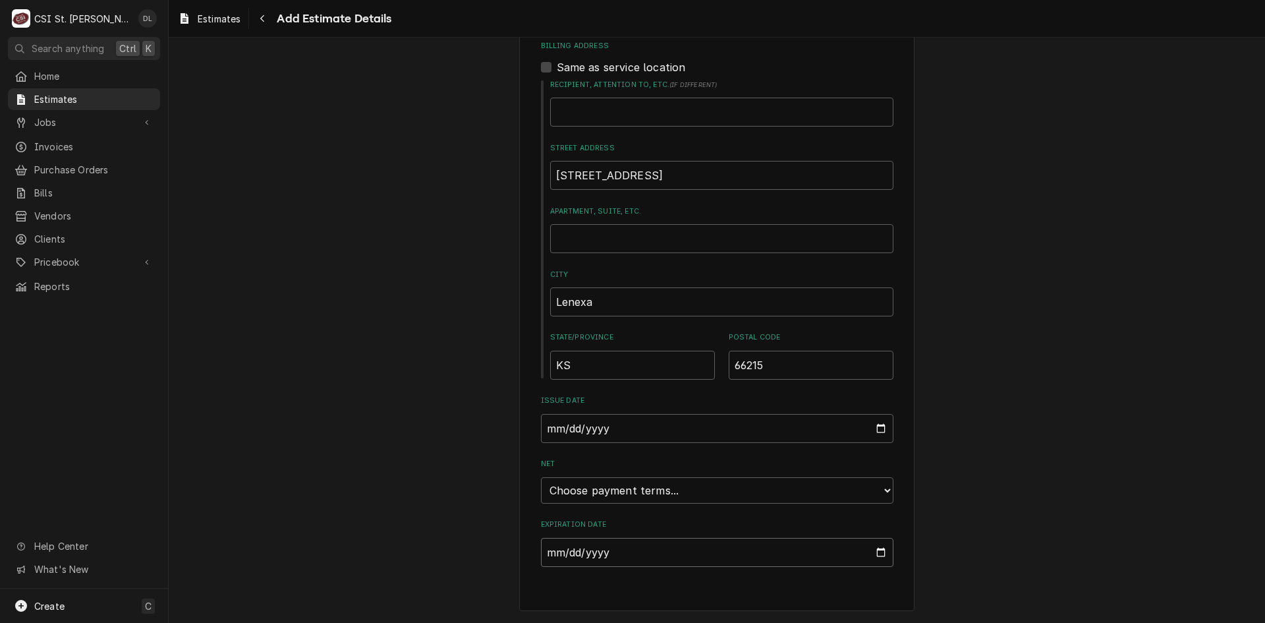
click at [869, 549] on input "Expiration Date" at bounding box center [717, 552] width 353 height 29
click at [869, 551] on input "Expiration Date" at bounding box center [717, 552] width 353 height 29
drag, startPoint x: 1091, startPoint y: 504, endPoint x: 1060, endPoint y: 498, distance: 31.5
click at [1077, 502] on div "Please provide the following information to create your estimate: Client Detail…" at bounding box center [717, 5] width 1097 height 1235
click at [882, 494] on select "Choose payment terms... Same Day Net 7 Net 14 Net 21 Net 30 Net 45 Net 60 Net 90" at bounding box center [717, 490] width 353 height 26
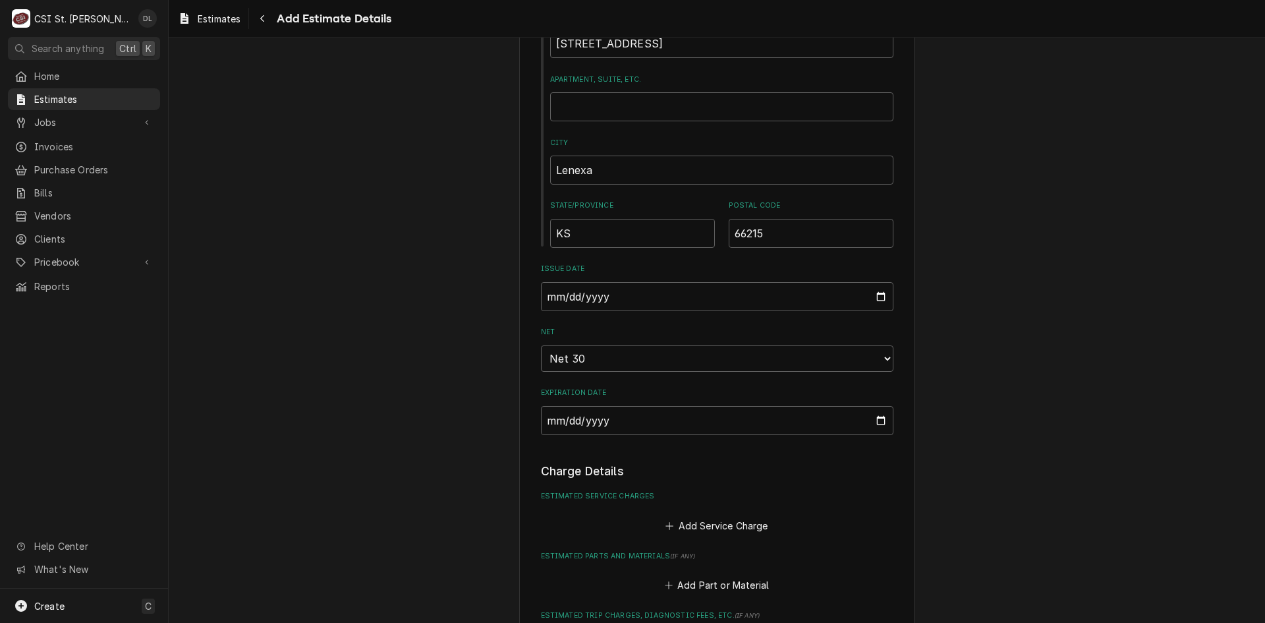
scroll to position [861, 0]
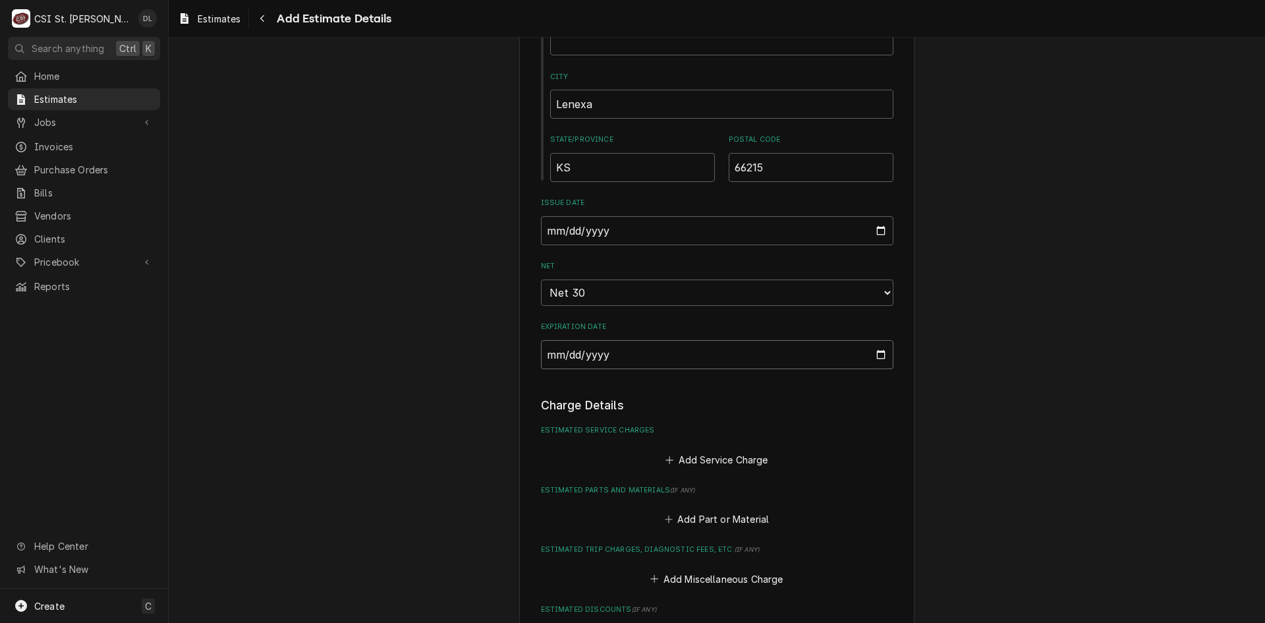
click at [869, 353] on input "2025-09-19" at bounding box center [717, 354] width 353 height 29
click at [878, 357] on input "2025-09-19" at bounding box center [717, 354] width 353 height 29
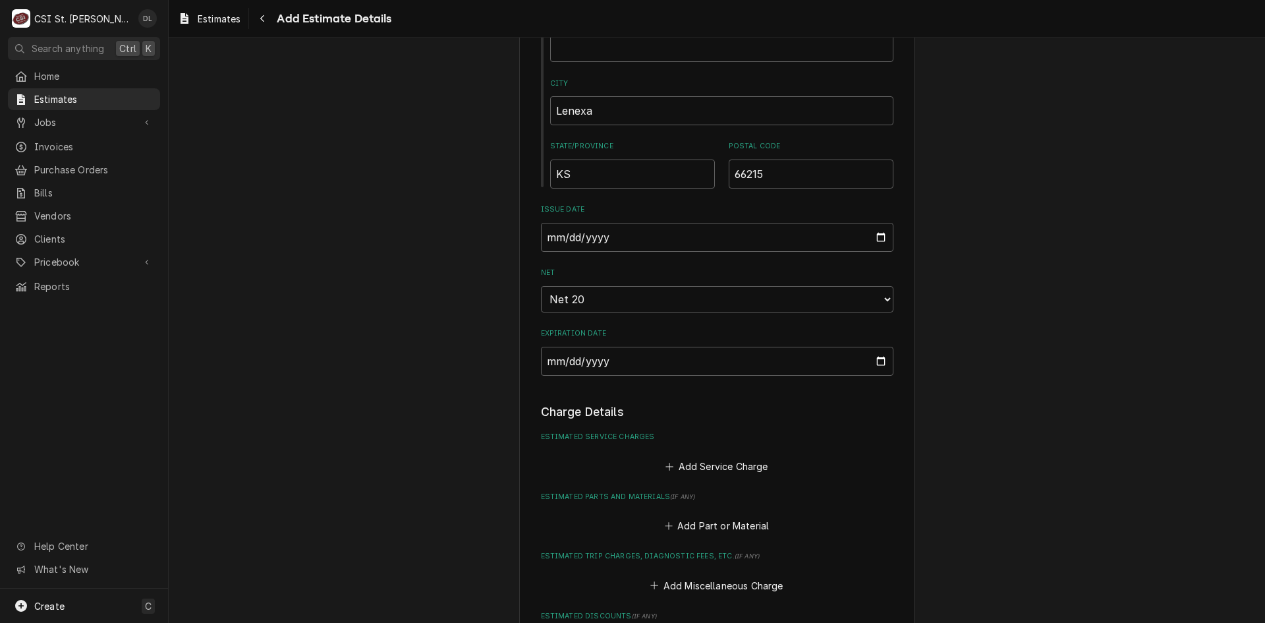
scroll to position [856, 0]
click at [666, 469] on icon "Estimated Service Charges" at bounding box center [670, 465] width 8 height 9
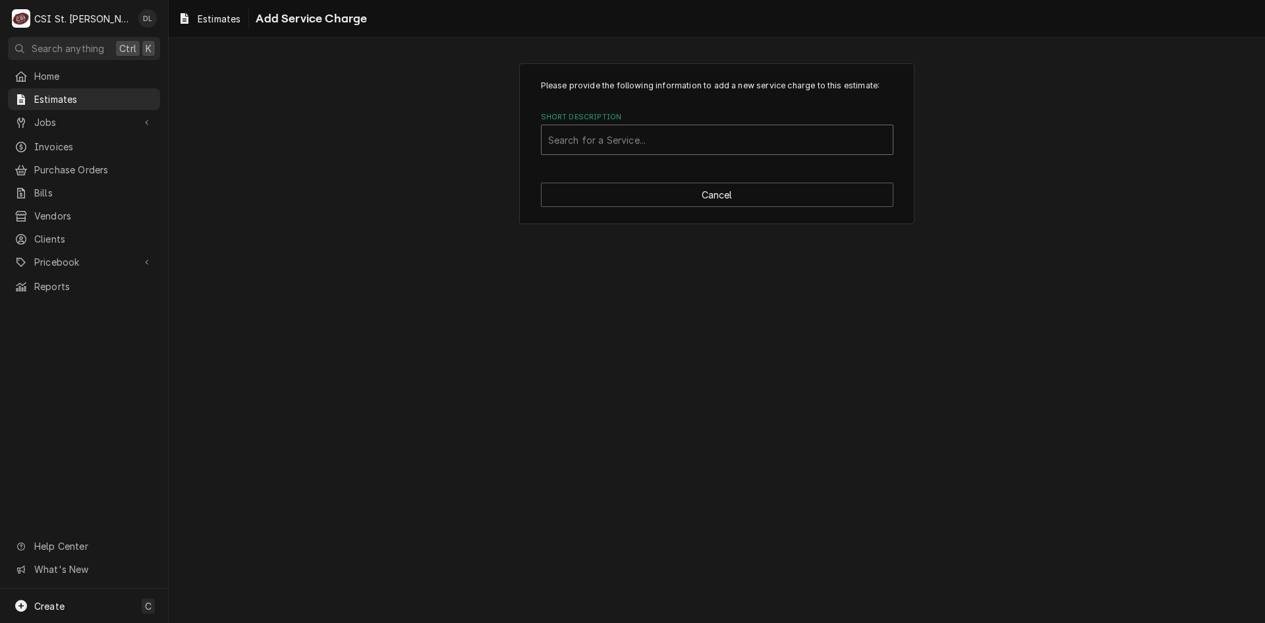
click at [643, 135] on div "Short Description" at bounding box center [717, 140] width 338 height 24
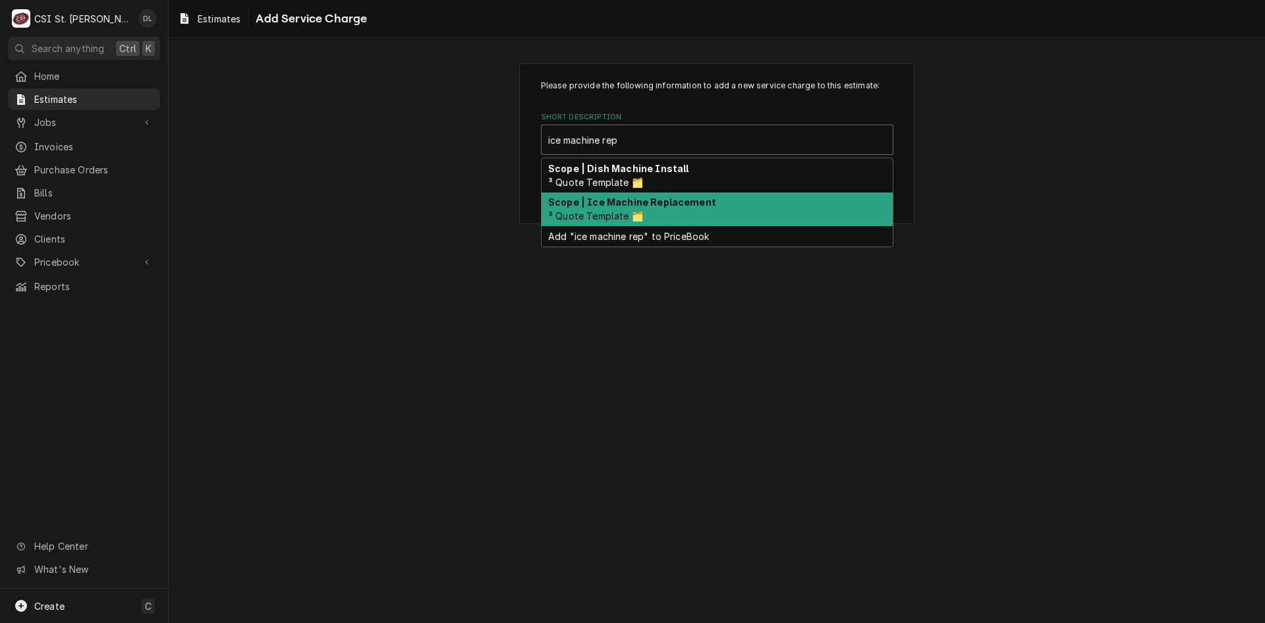
click at [676, 212] on div "Scope | Ice Machine Replacement ³ Quote Template 🗂️" at bounding box center [717, 209] width 351 height 34
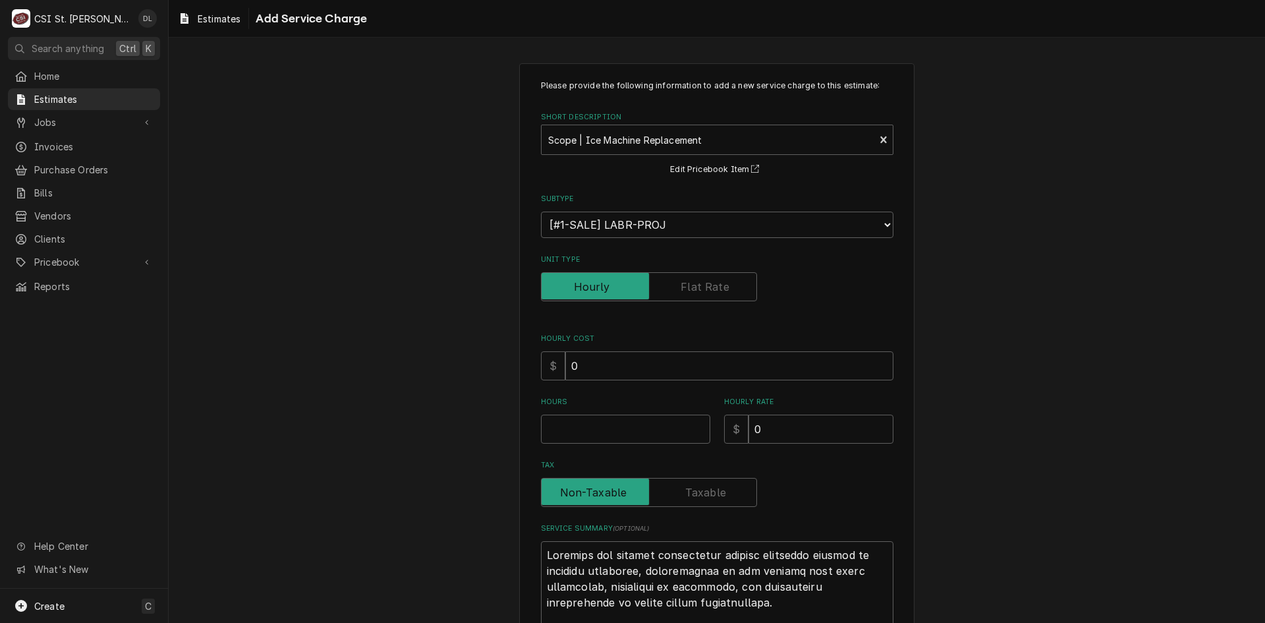
click at [701, 290] on label "Unit Type" at bounding box center [649, 286] width 216 height 29
click at [701, 290] on input "Unit Type" at bounding box center [649, 286] width 204 height 29
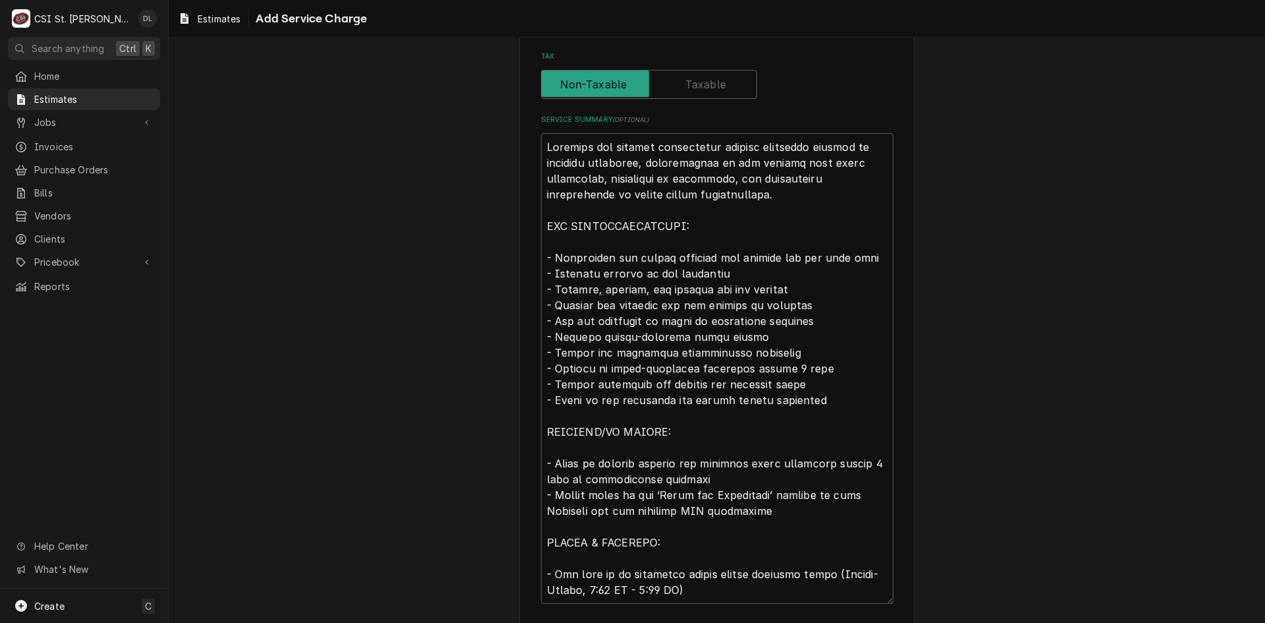
scroll to position [453, 0]
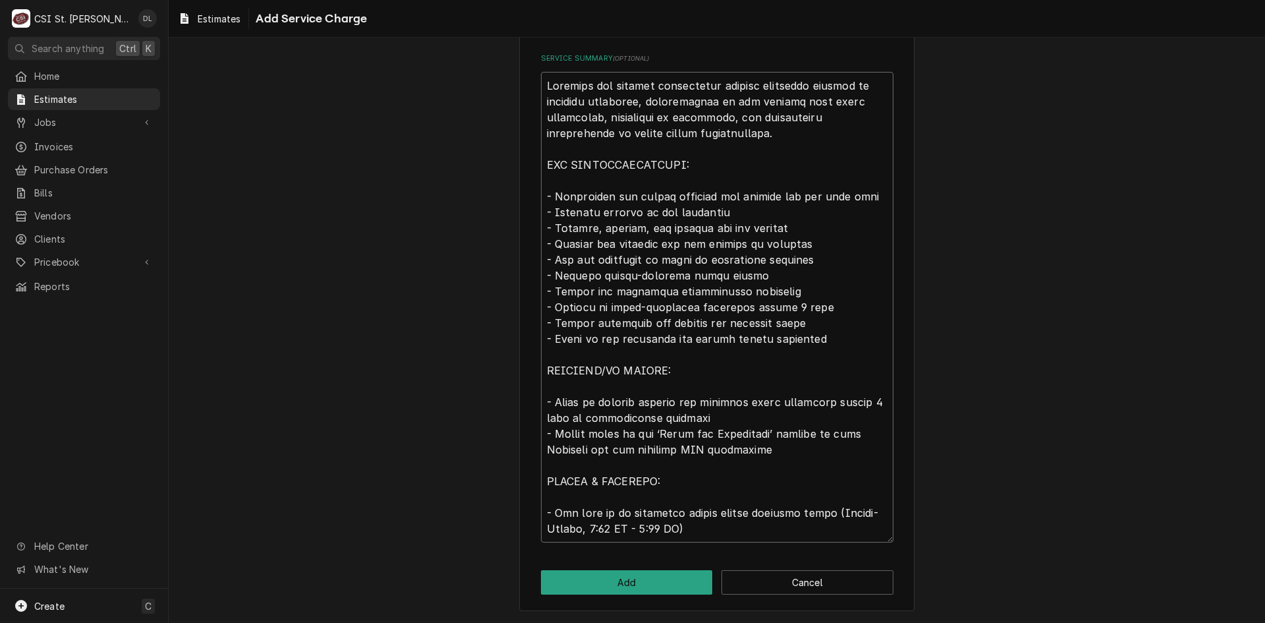
click at [588, 119] on textarea "Service Summary ( optional )" at bounding box center [717, 307] width 353 height 471
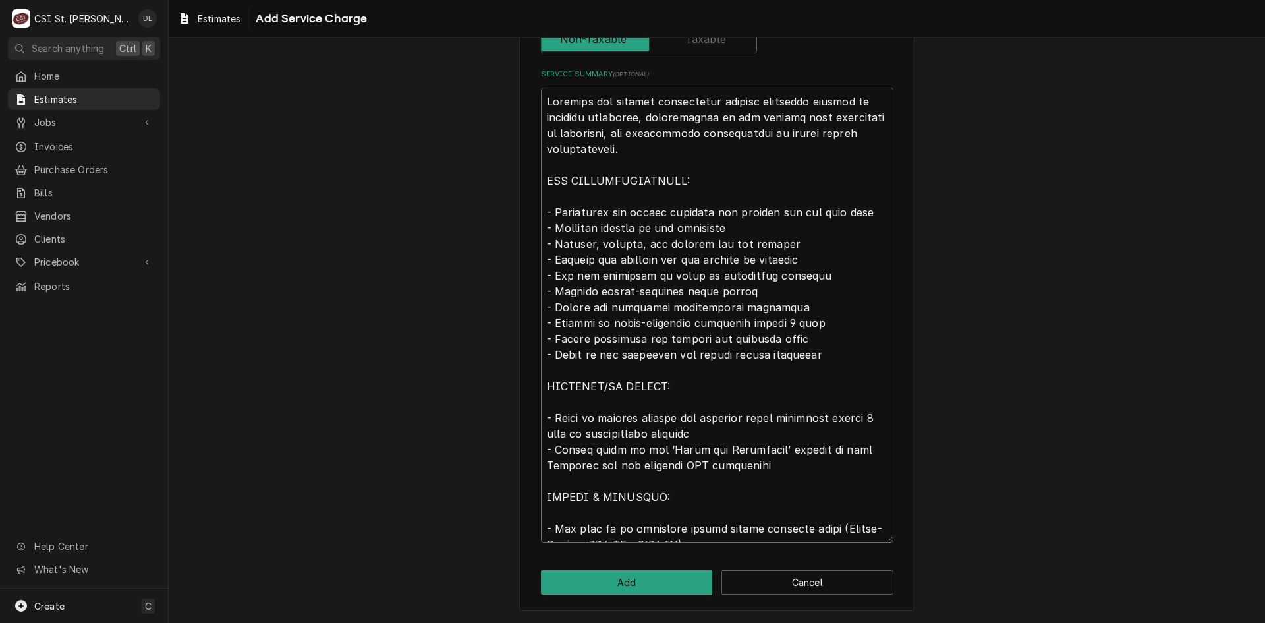
scroll to position [438, 0]
click at [865, 115] on textarea "Service Summary ( optional )" at bounding box center [717, 315] width 353 height 455
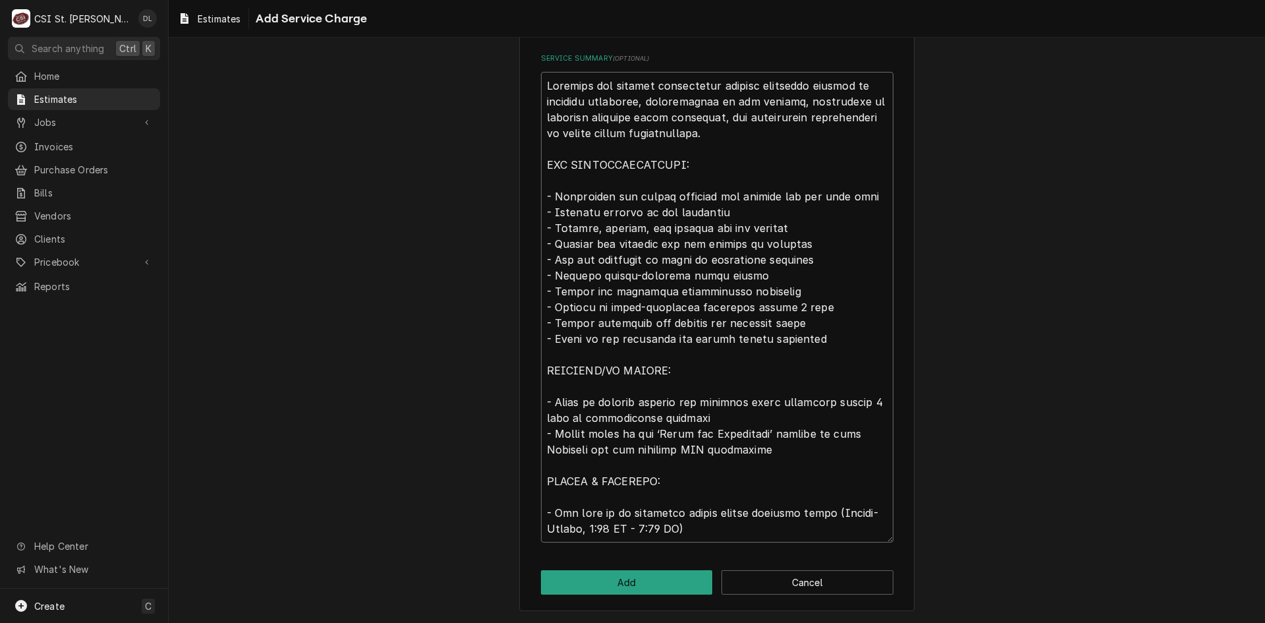
click at [697, 117] on textarea "Service Summary ( optional )" at bounding box center [717, 307] width 353 height 471
drag, startPoint x: 869, startPoint y: 194, endPoint x: 809, endPoint y: 203, distance: 60.6
click at [802, 193] on textarea "Service Summary ( optional )" at bounding box center [717, 307] width 353 height 471
click at [814, 214] on textarea "Service Summary ( optional )" at bounding box center [717, 307] width 353 height 471
drag, startPoint x: 842, startPoint y: 194, endPoint x: 809, endPoint y: 195, distance: 33.0
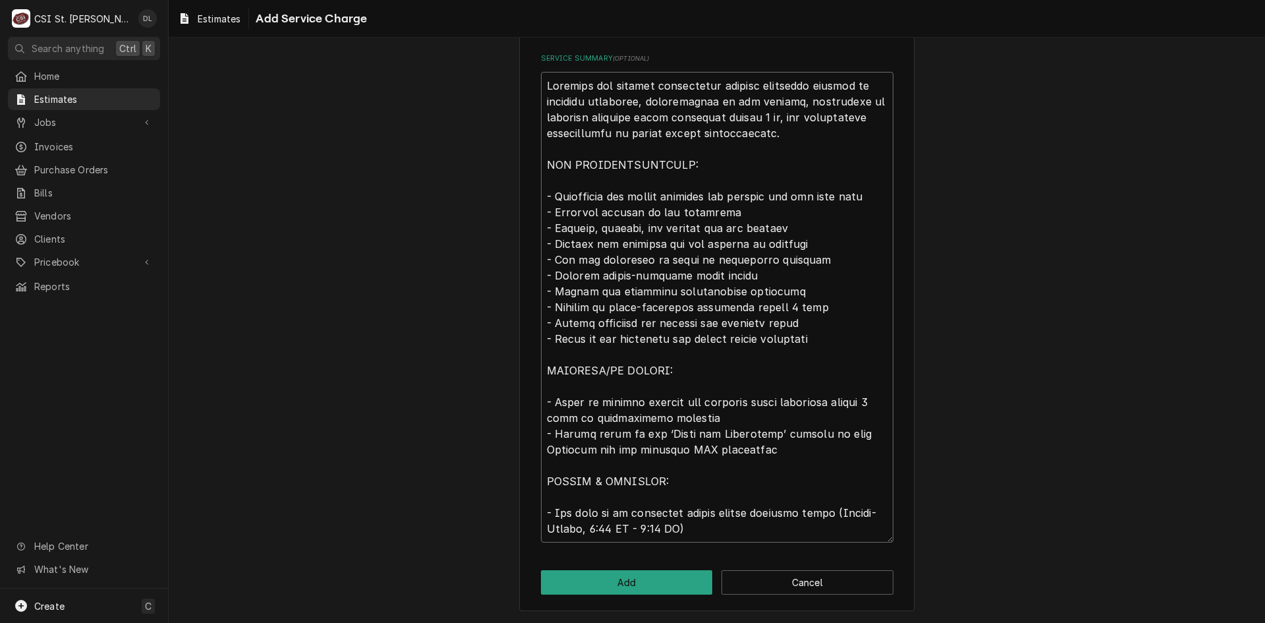
click at [809, 195] on textarea "Service Summary ( optional )" at bounding box center [717, 307] width 353 height 471
click at [820, 221] on textarea "Service Summary ( optional )" at bounding box center [717, 307] width 353 height 471
drag, startPoint x: 816, startPoint y: 192, endPoint x: 780, endPoint y: 196, distance: 36.5
click at [780, 196] on textarea "Service Summary ( optional )" at bounding box center [717, 307] width 353 height 471
drag, startPoint x: 742, startPoint y: 275, endPoint x: 550, endPoint y: 278, distance: 191.8
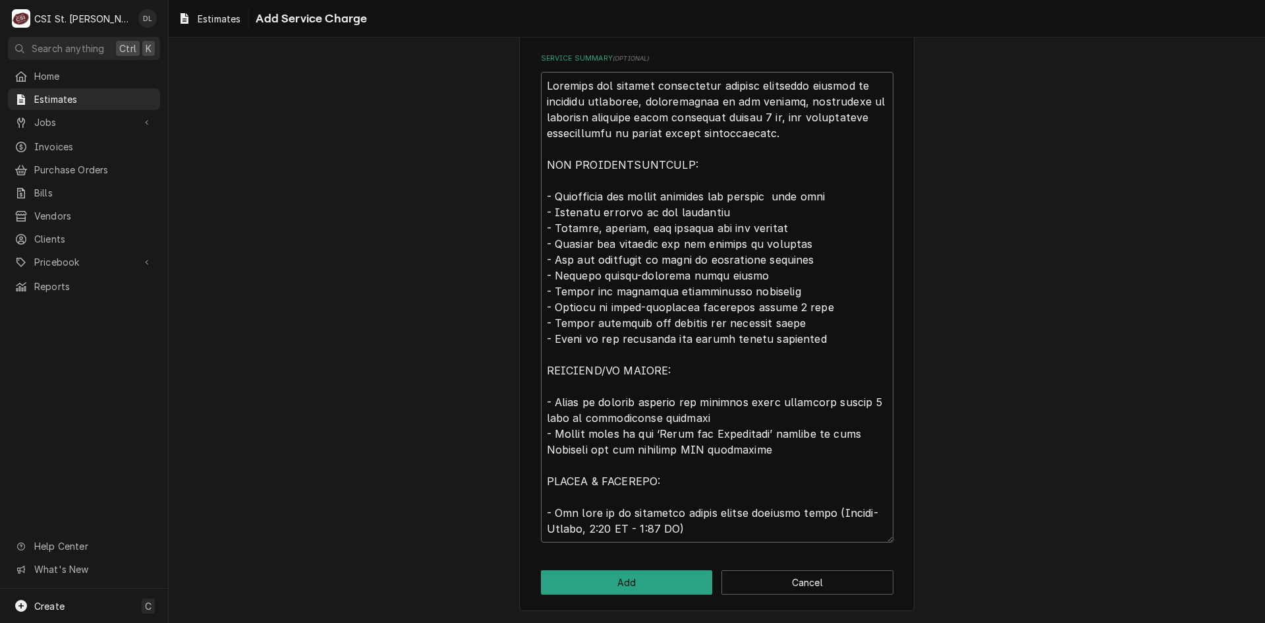
click at [550, 278] on textarea "Service Summary ( optional )" at bounding box center [717, 307] width 353 height 471
click at [643, 579] on button "Add" at bounding box center [627, 582] width 172 height 24
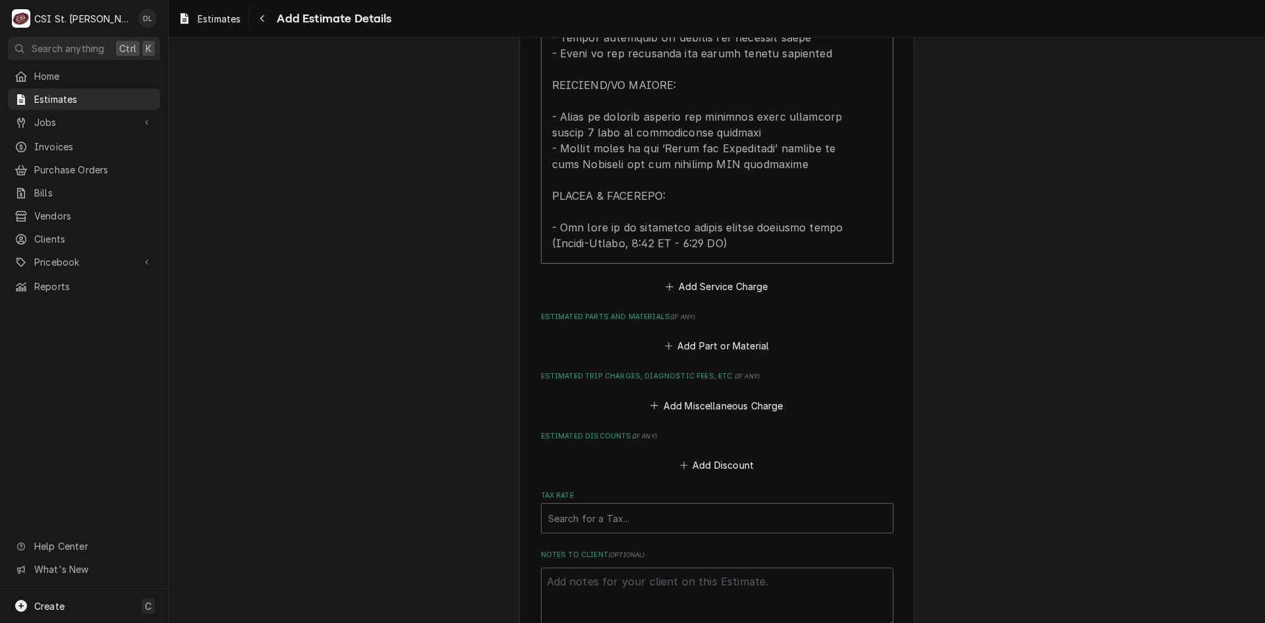
scroll to position [1697, 0]
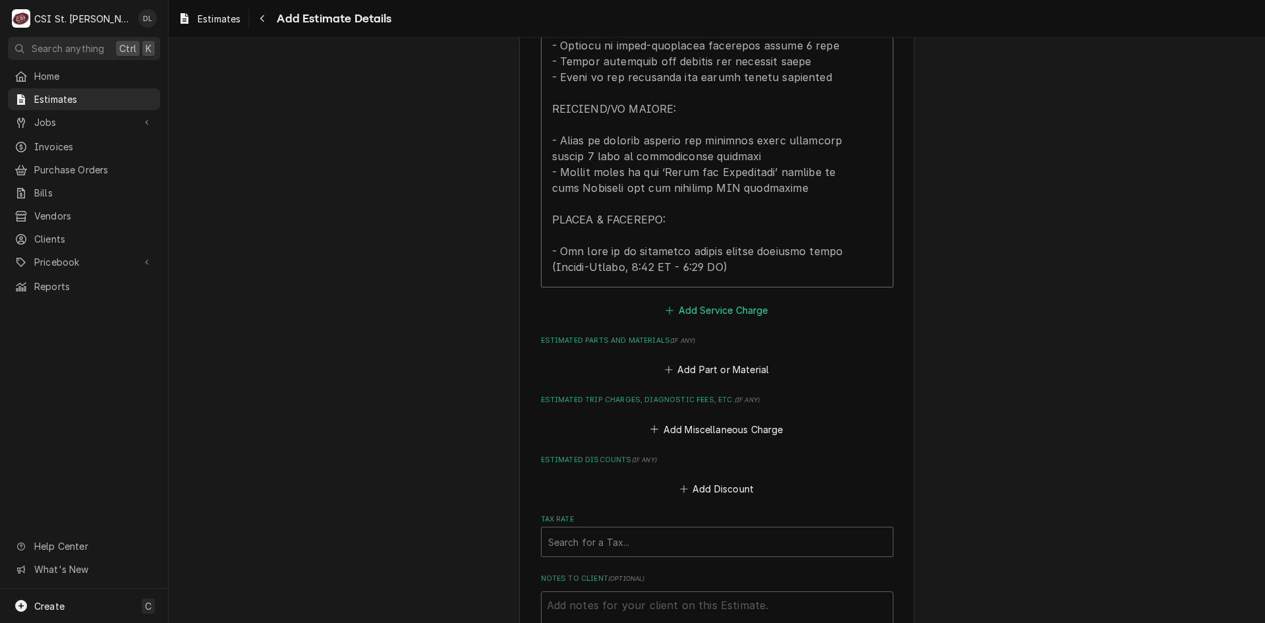
click at [666, 306] on icon "Estimated Service Charges" at bounding box center [670, 310] width 8 height 9
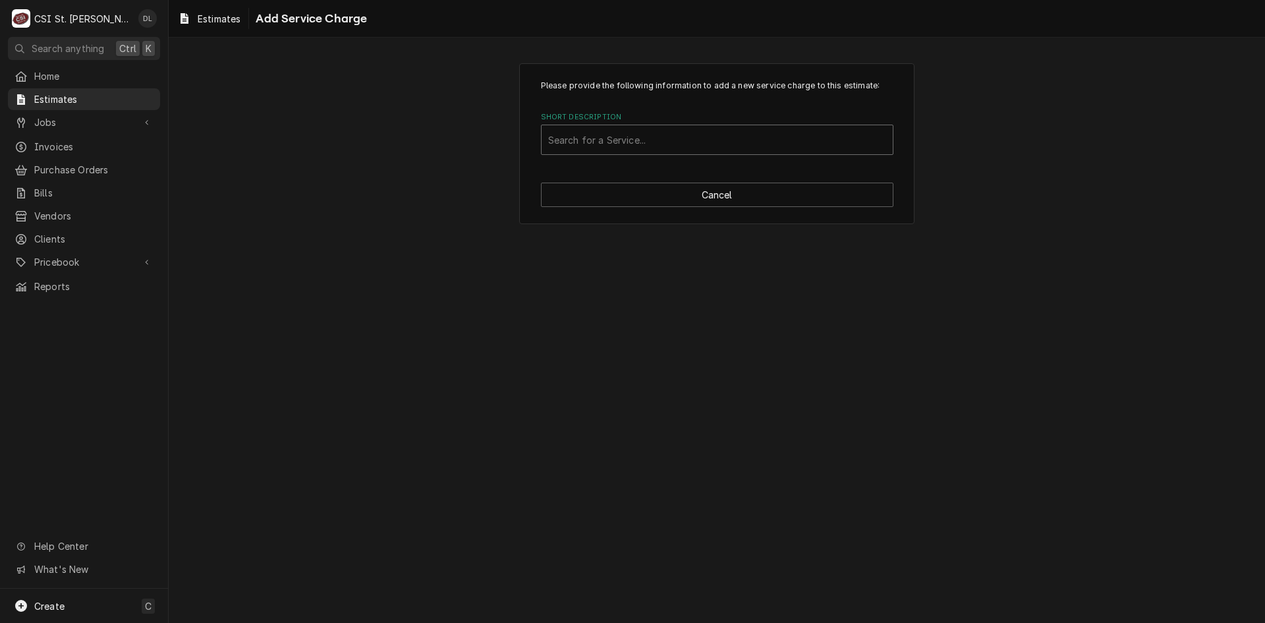
click at [637, 142] on div "Short Description" at bounding box center [717, 140] width 338 height 24
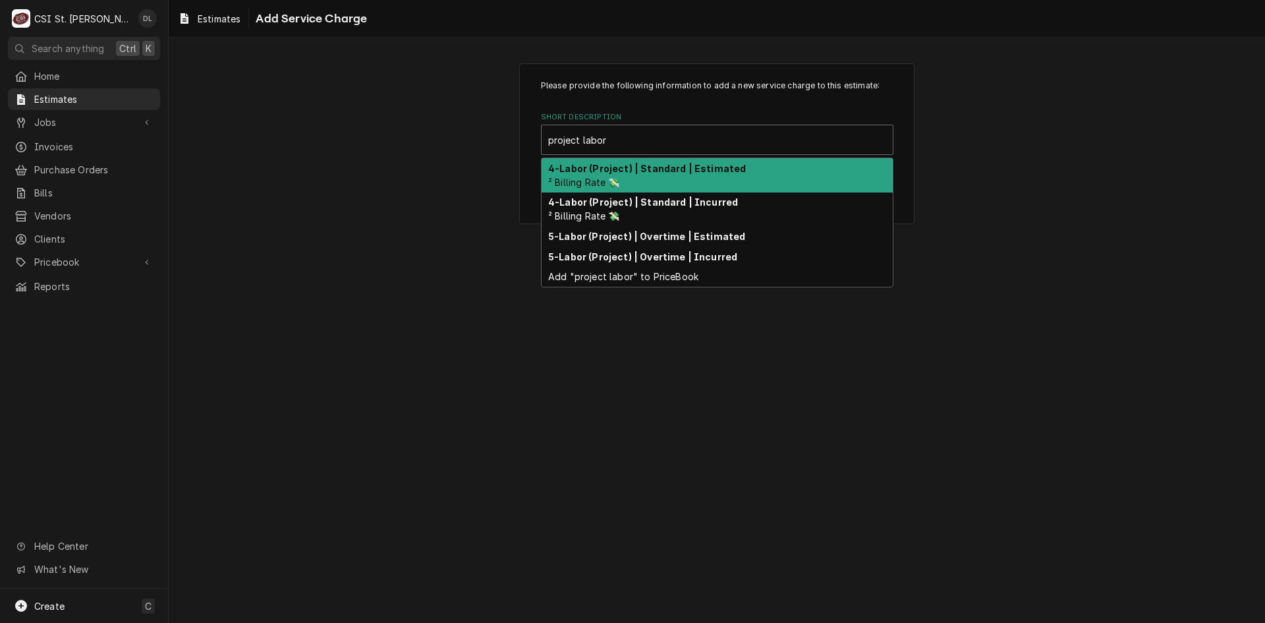
click at [650, 171] on strong "4-Labor (Project) | Standard | Estimated" at bounding box center [647, 168] width 198 height 11
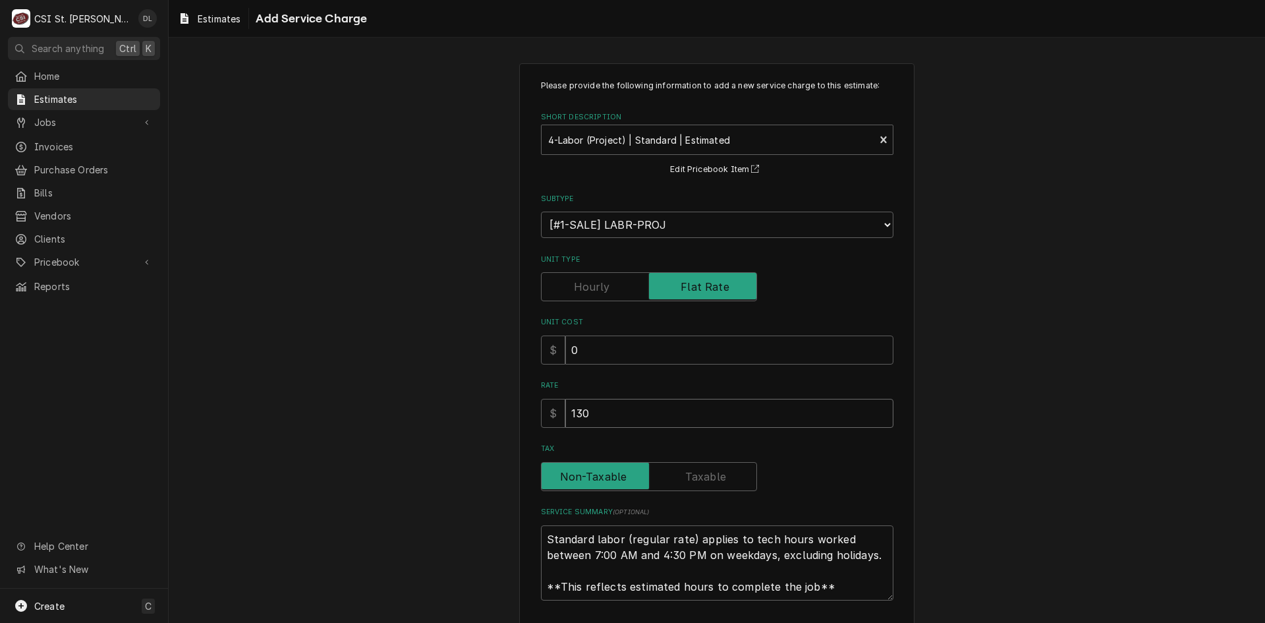
drag, startPoint x: 667, startPoint y: 419, endPoint x: 335, endPoint y: 391, distance: 333.3
click at [335, 391] on div "Please provide the following information to add a new service charge to this es…" at bounding box center [717, 365] width 1097 height 629
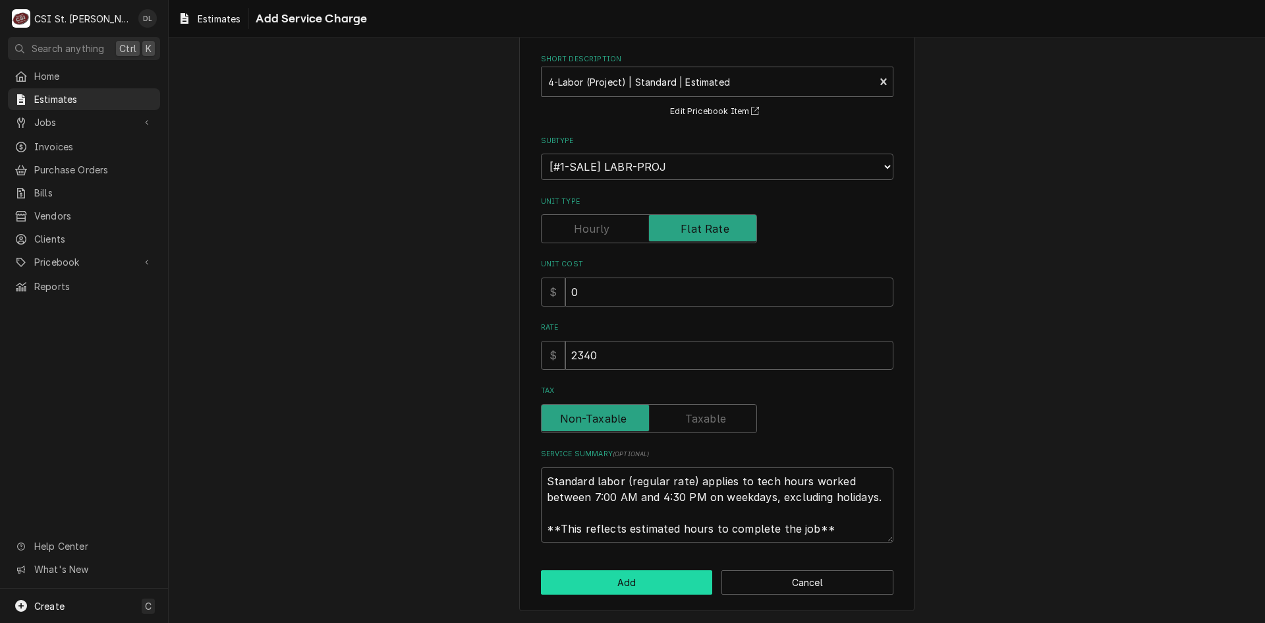
click at [639, 575] on button "Add" at bounding box center [627, 582] width 172 height 24
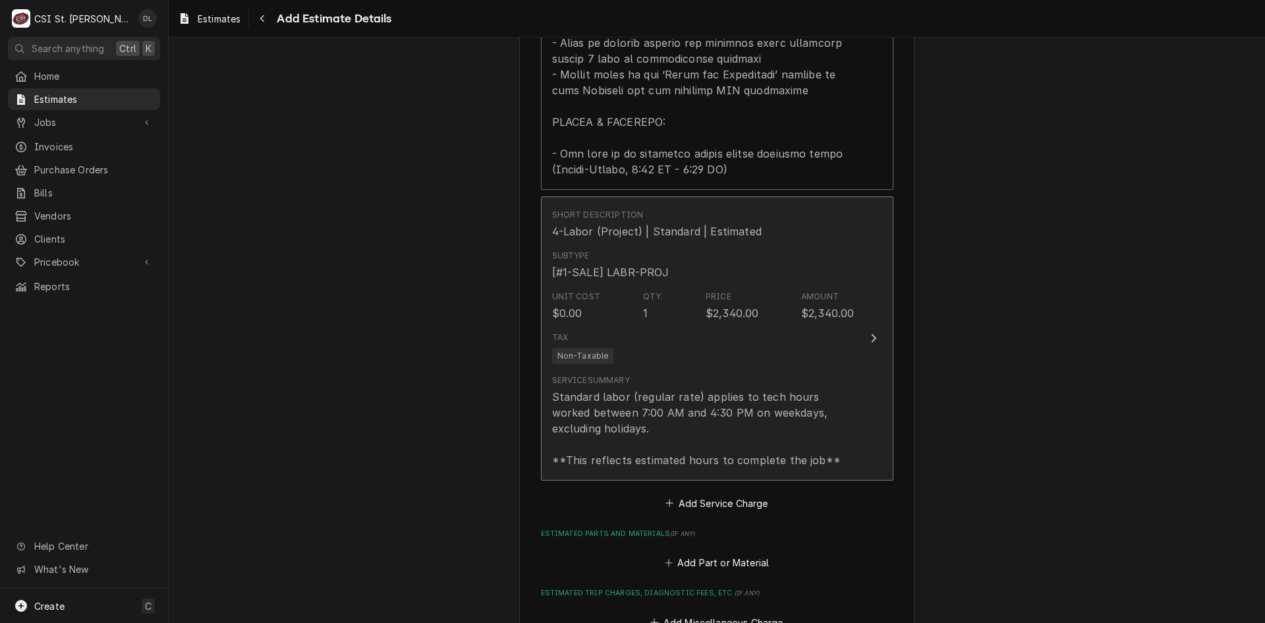
scroll to position [1920, 0]
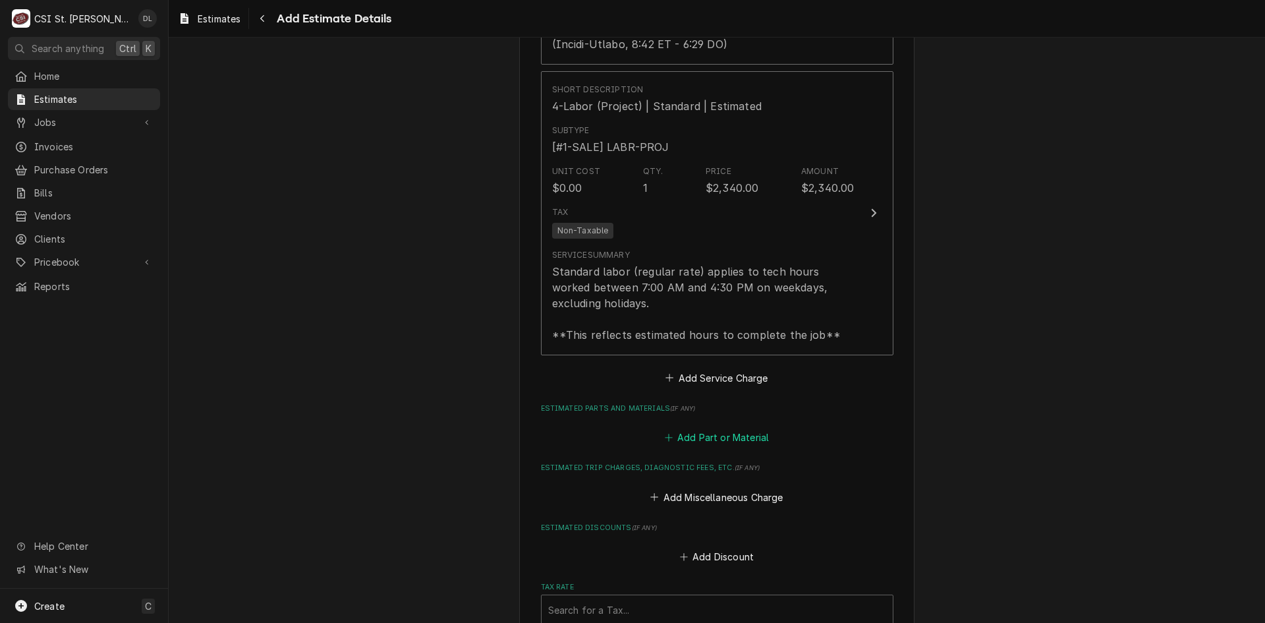
drag, startPoint x: 658, startPoint y: 417, endPoint x: 664, endPoint y: 422, distance: 7.0
click at [662, 428] on button "Add Part or Material" at bounding box center [716, 437] width 109 height 18
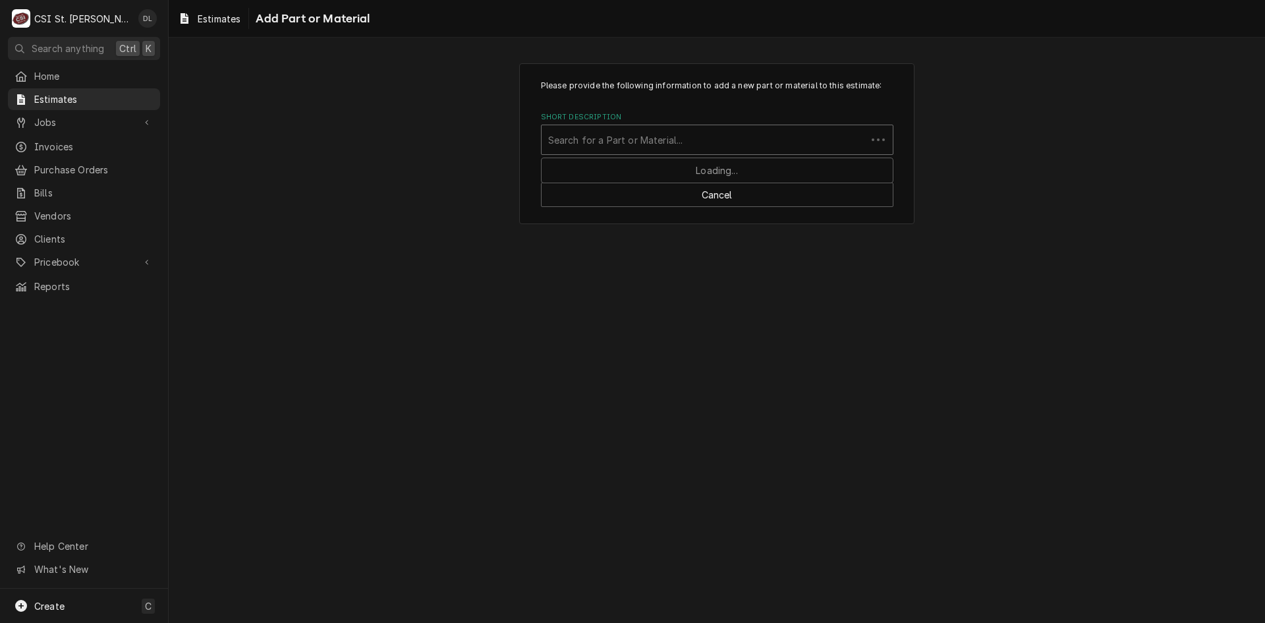
click at [625, 133] on div "Short Description" at bounding box center [704, 140] width 312 height 24
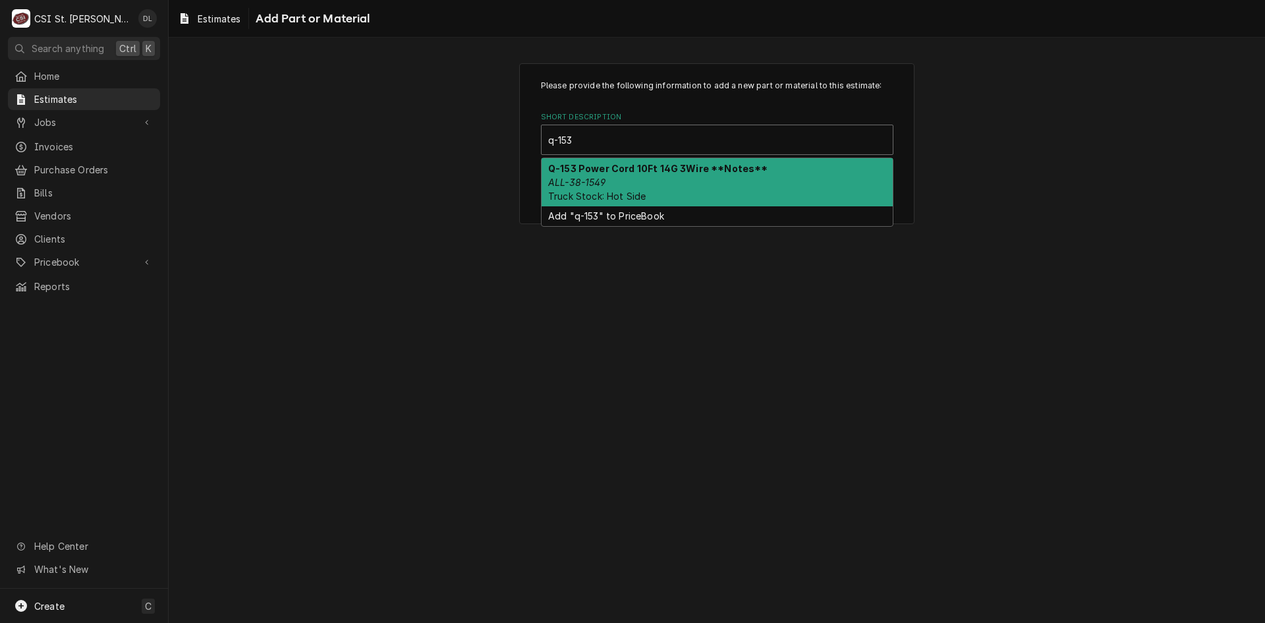
click at [669, 177] on div "Q-153 Power Cord 10Ft 14G 3Wire **Notes** ALL-38-1549 Truck Stock: Hot Side" at bounding box center [717, 182] width 351 height 48
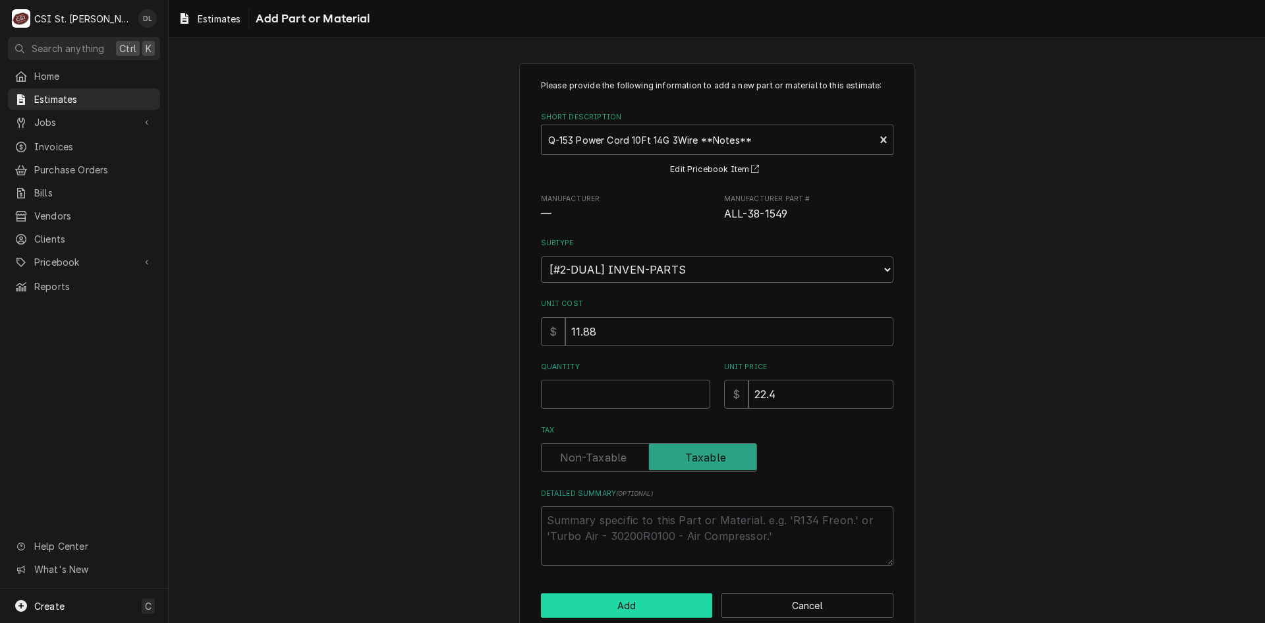
click at [646, 597] on button "Add" at bounding box center [627, 605] width 172 height 24
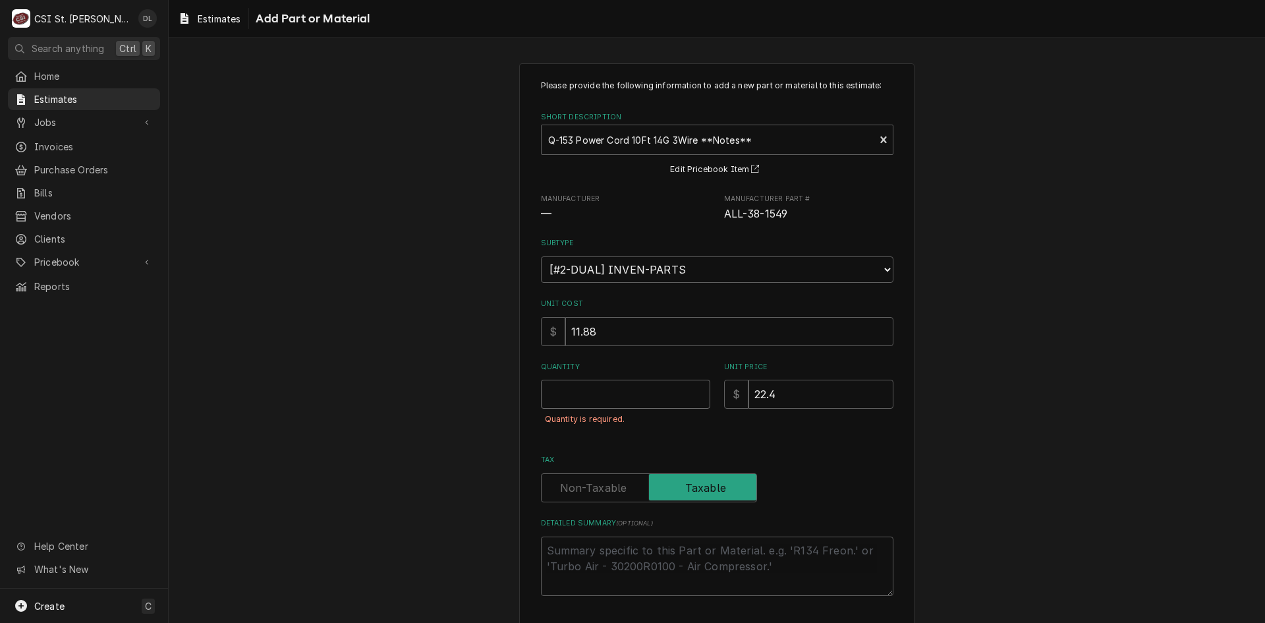
drag, startPoint x: 595, startPoint y: 395, endPoint x: 610, endPoint y: 390, distance: 16.0
click at [608, 391] on input "Quantity" at bounding box center [625, 394] width 169 height 29
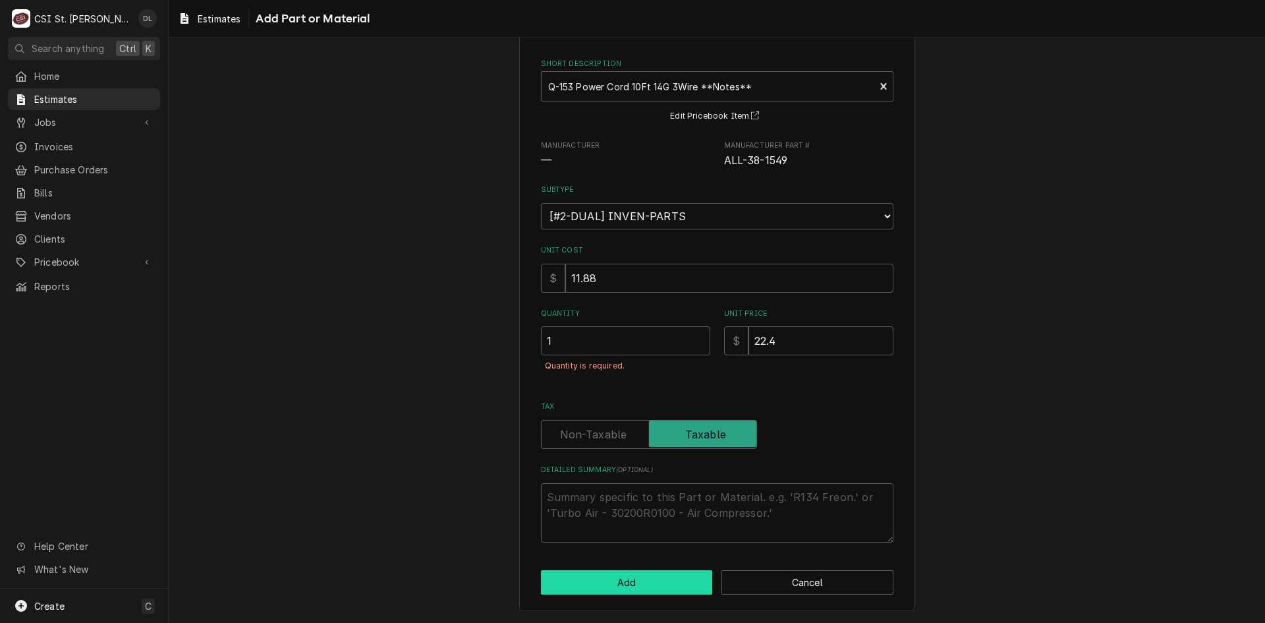
click at [649, 579] on button "Add" at bounding box center [627, 582] width 172 height 24
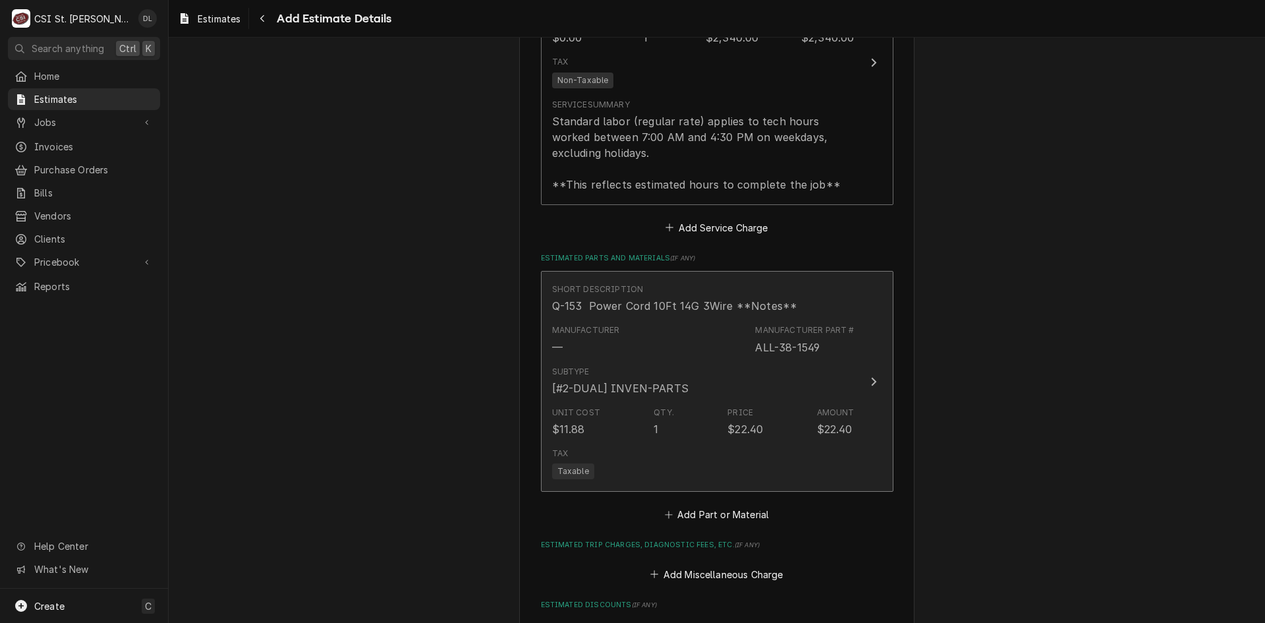
scroll to position [2209, 0]
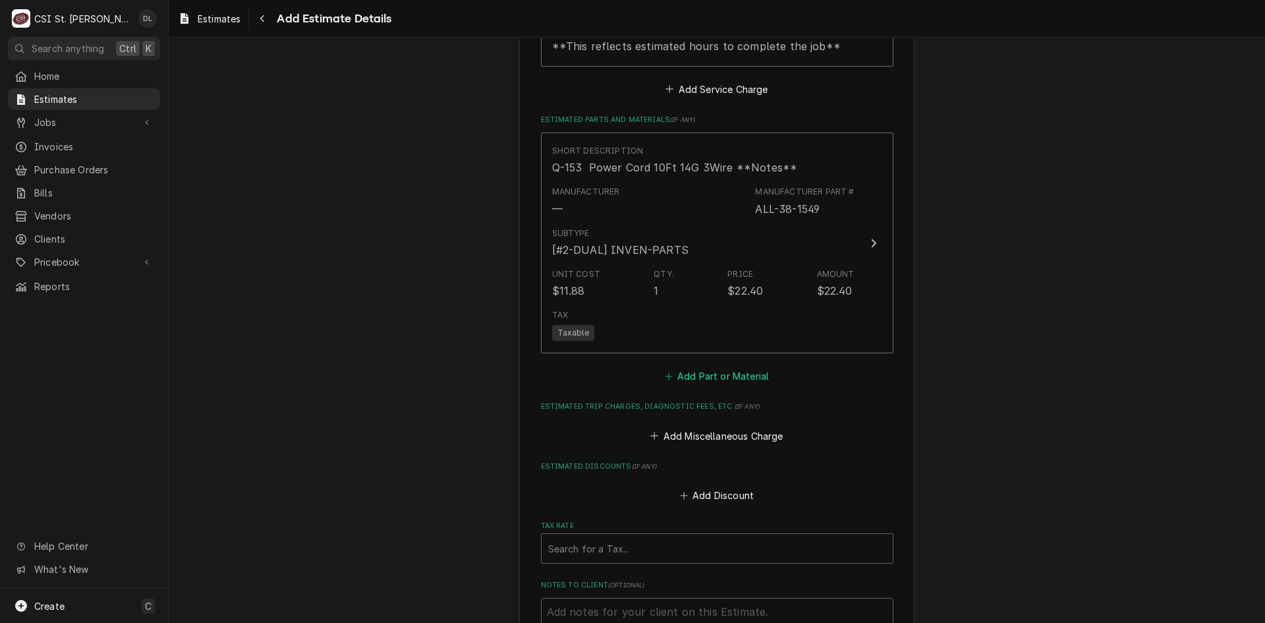
click at [665, 372] on icon "Estimated Parts and Materials" at bounding box center [669, 376] width 8 height 9
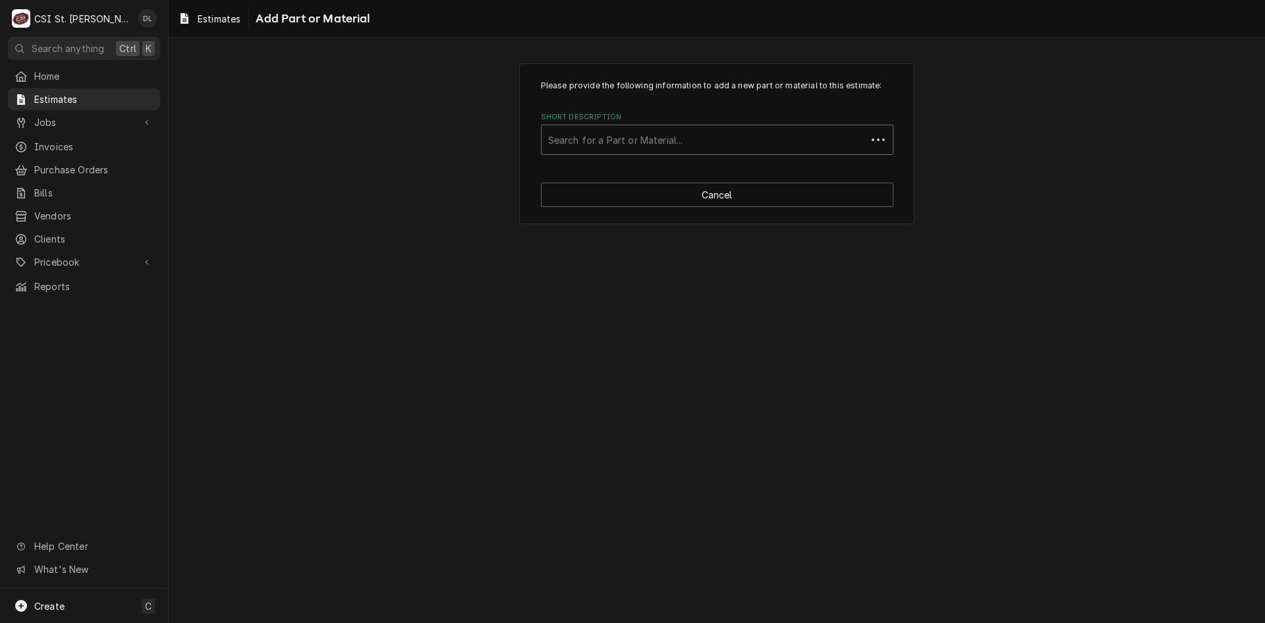
click at [666, 145] on div "Short Description" at bounding box center [704, 140] width 312 height 24
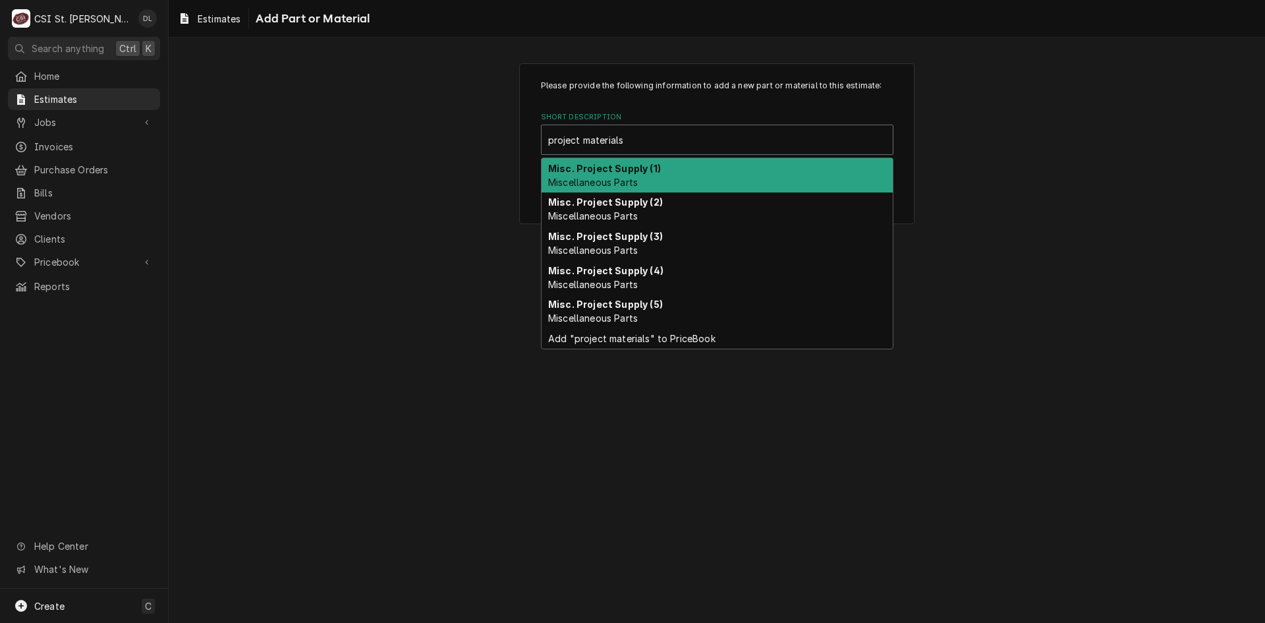
click at [614, 169] on strong "Misc. Project Supply (1)" at bounding box center [604, 168] width 113 height 11
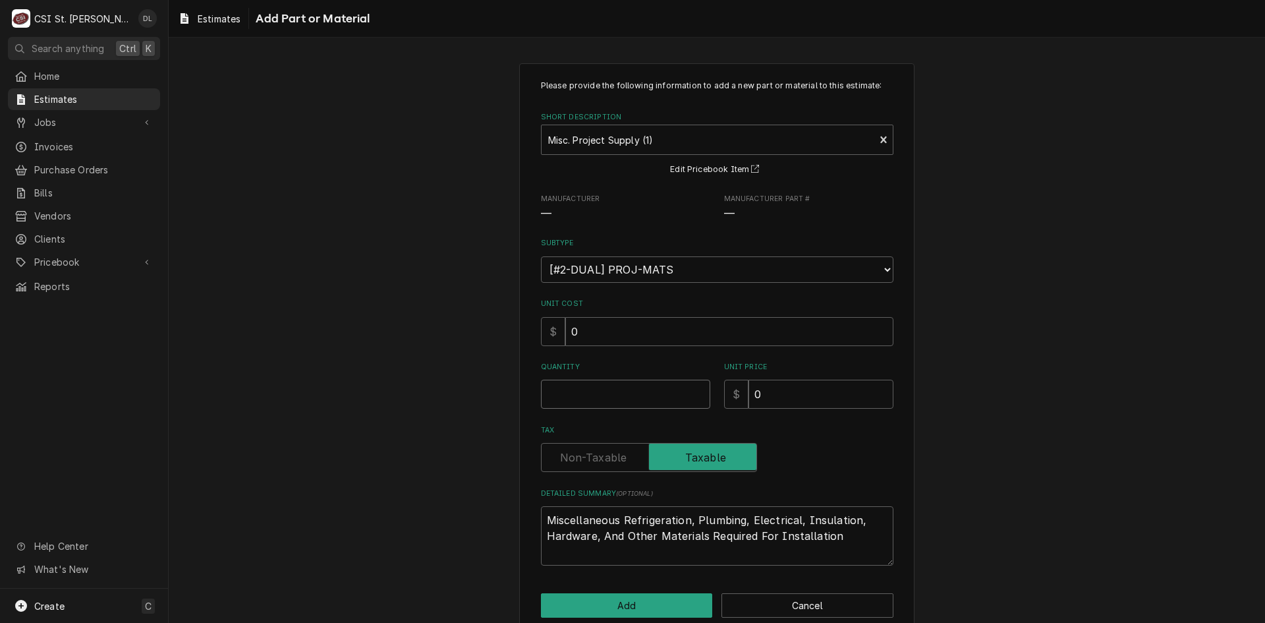
click at [664, 403] on input "Quantity" at bounding box center [625, 394] width 169 height 29
click at [640, 393] on input "2" at bounding box center [625, 394] width 169 height 29
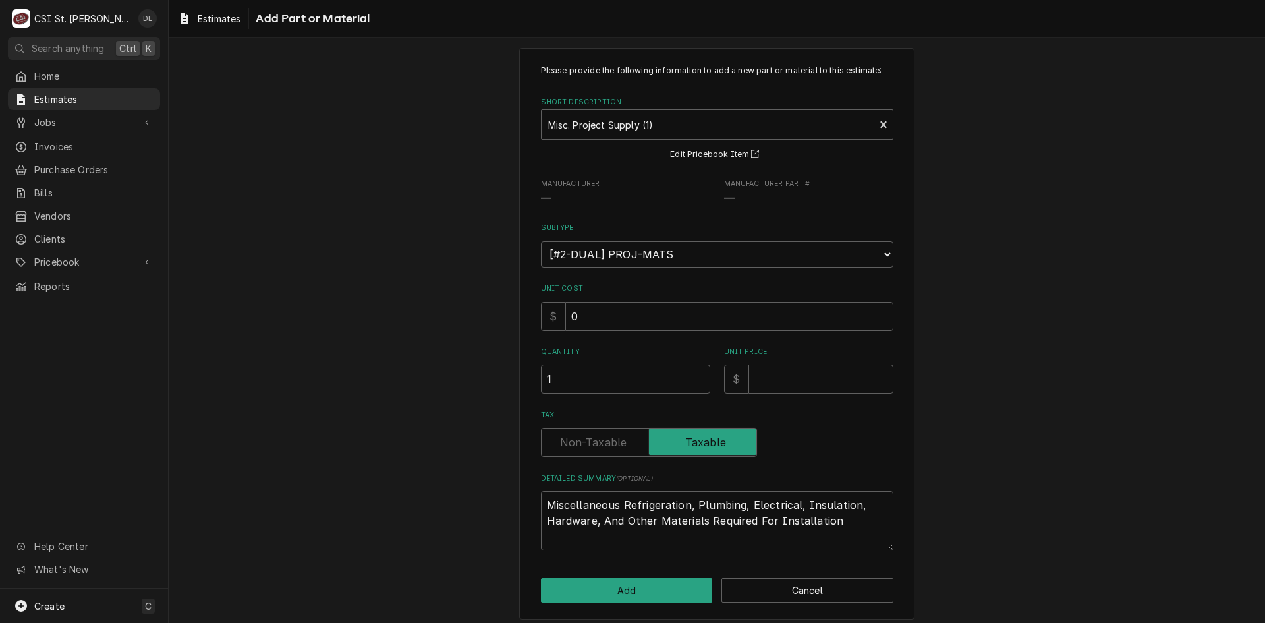
scroll to position [23, 0]
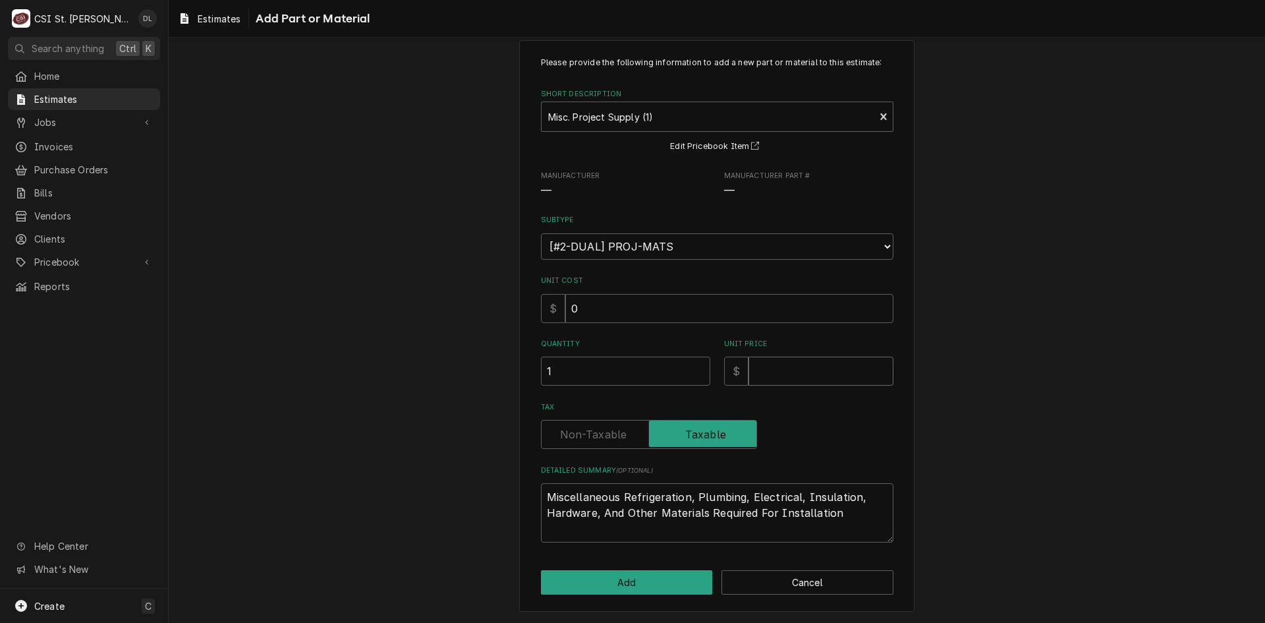
click at [766, 378] on input "Unit Price" at bounding box center [821, 371] width 145 height 29
click at [630, 589] on button "Add" at bounding box center [627, 582] width 172 height 24
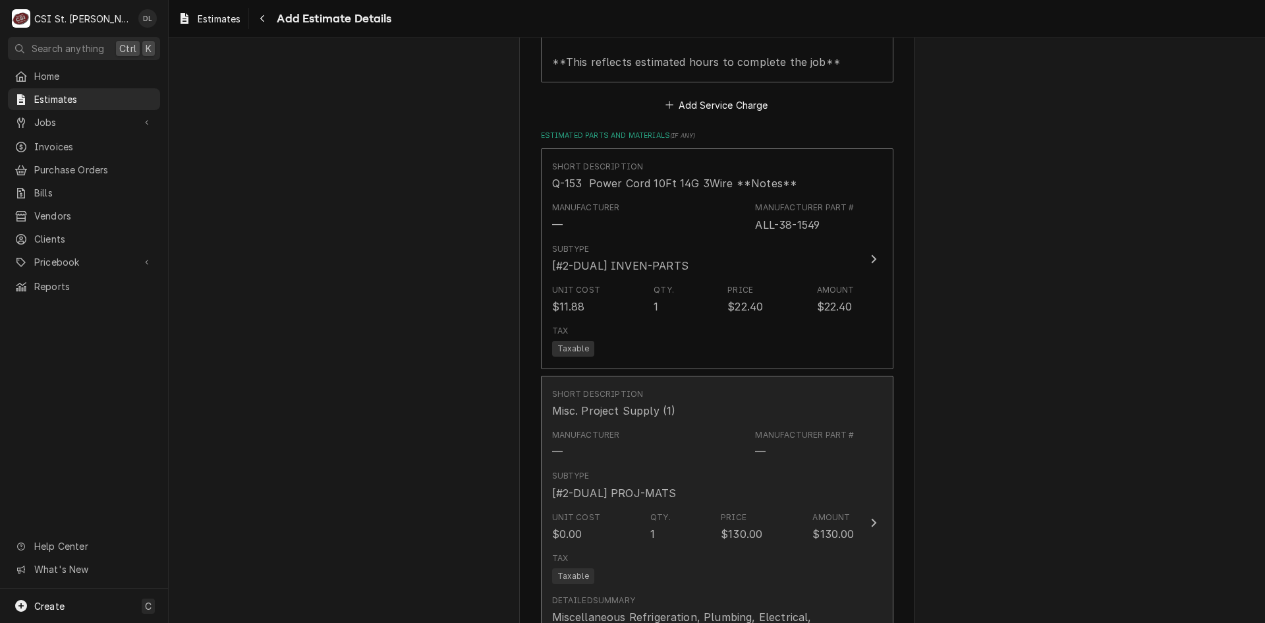
scroll to position [2275, 0]
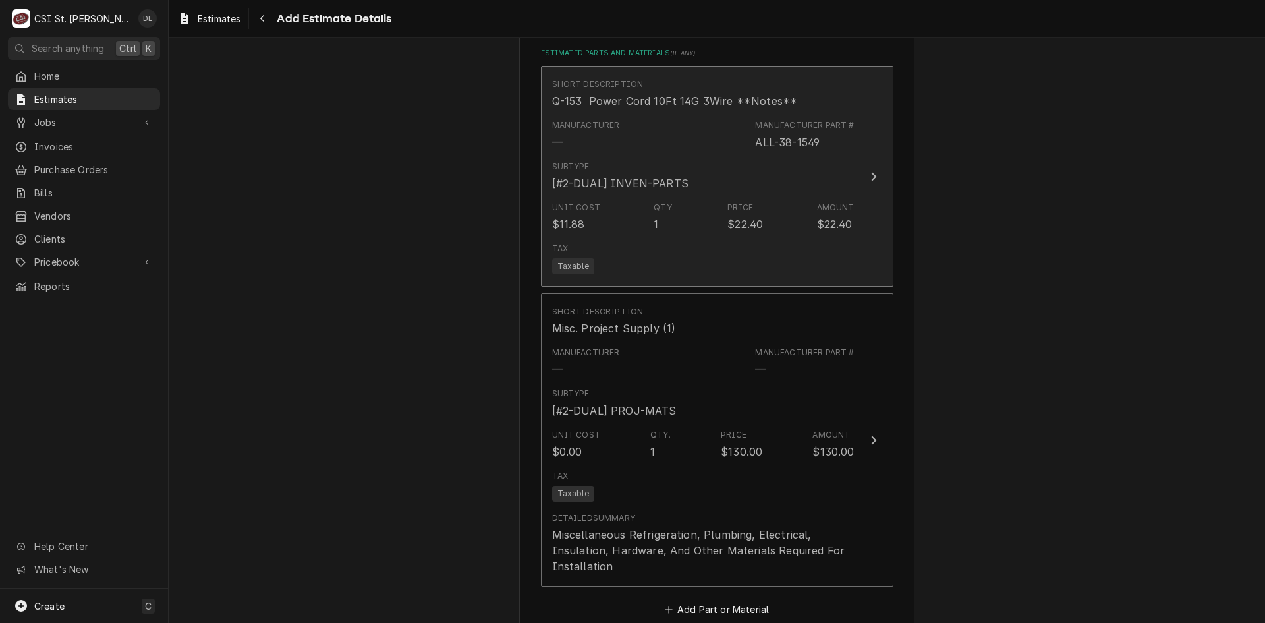
click at [809, 156] on div "Subtype [#2-DUAL] INVEN-PARTS" at bounding box center [703, 176] width 303 height 41
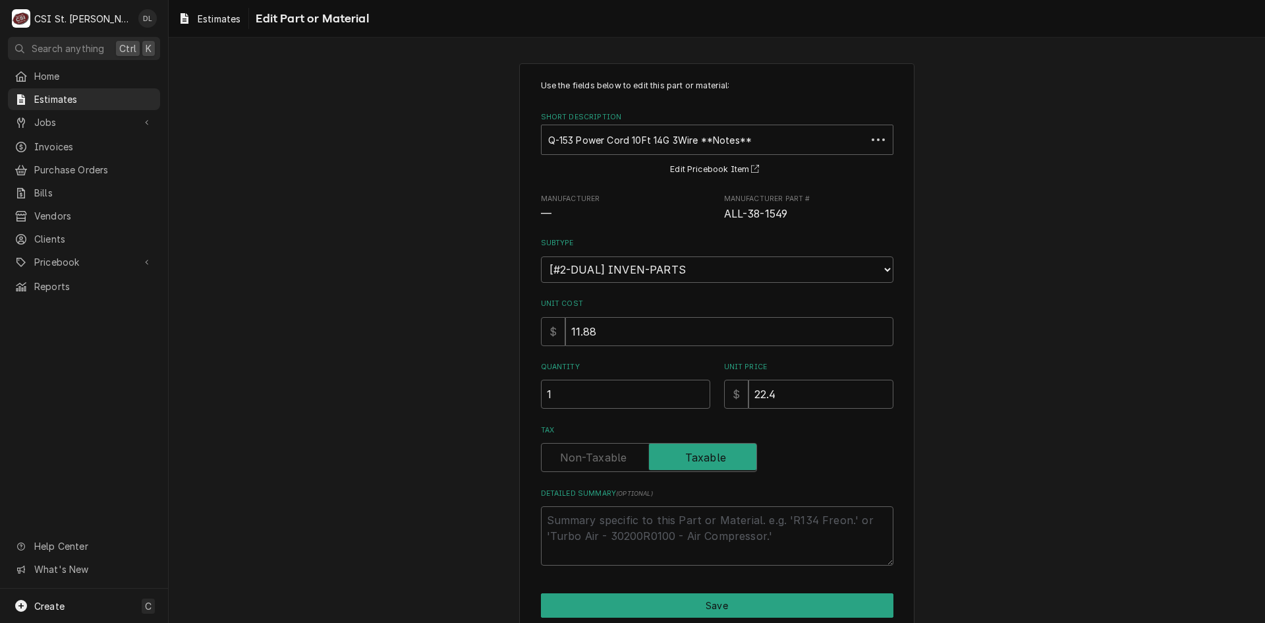
scroll to position [57, 0]
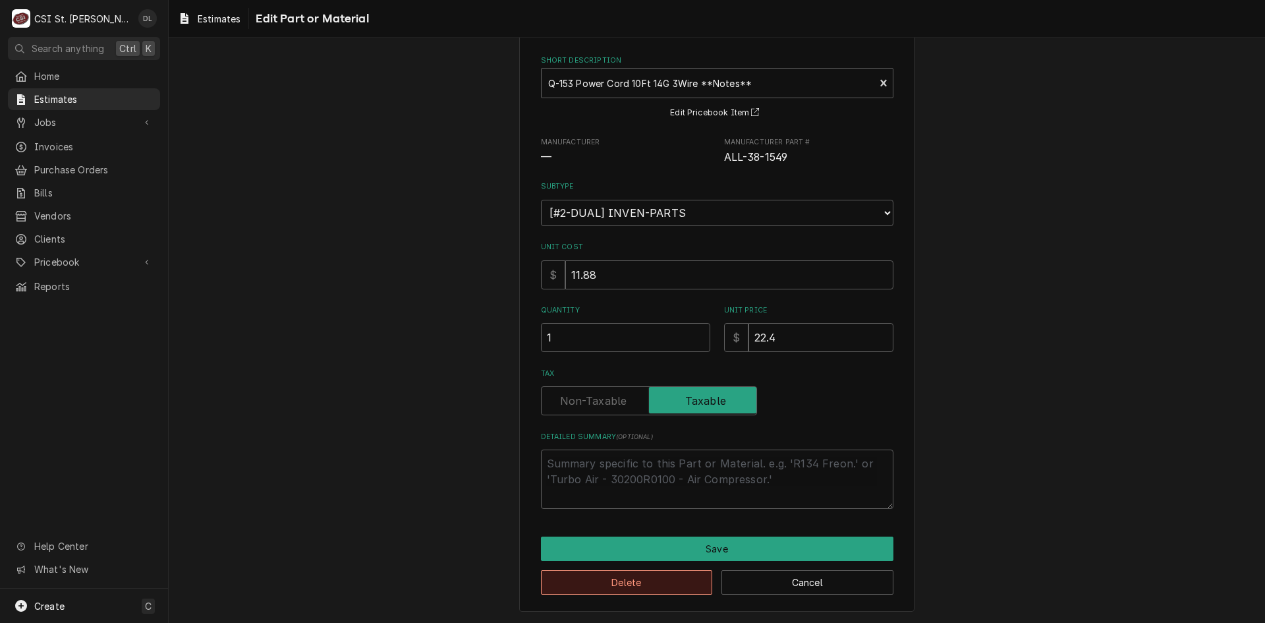
click at [668, 588] on button "Delete" at bounding box center [627, 582] width 172 height 24
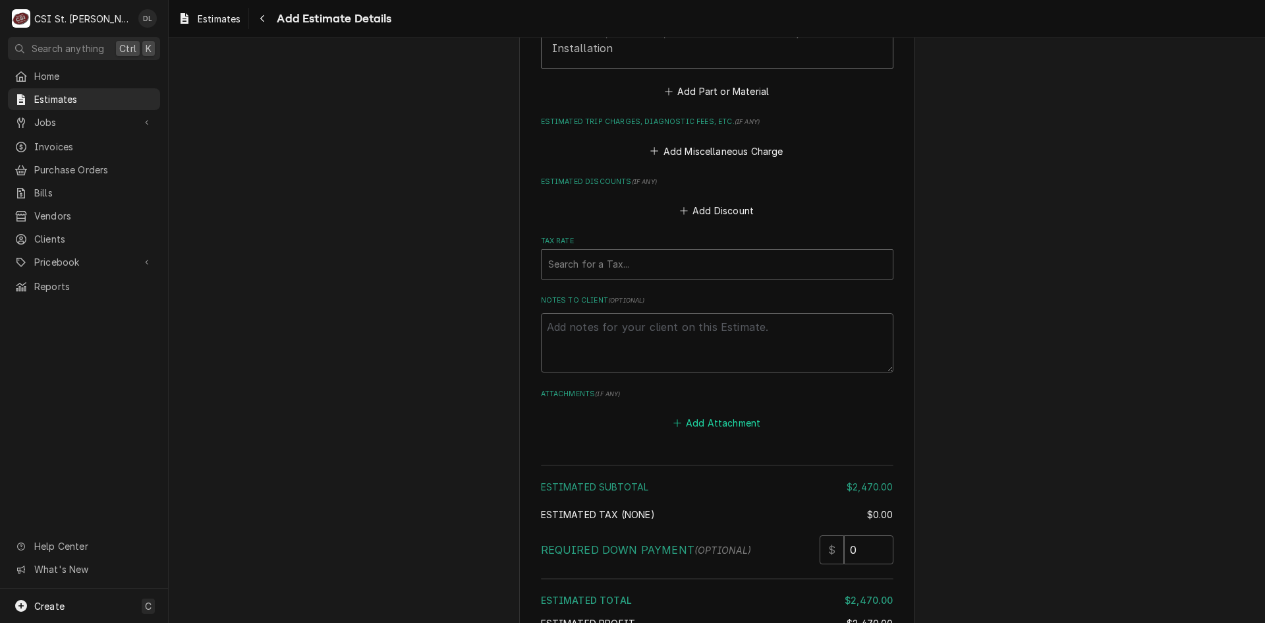
scroll to position [2681, 0]
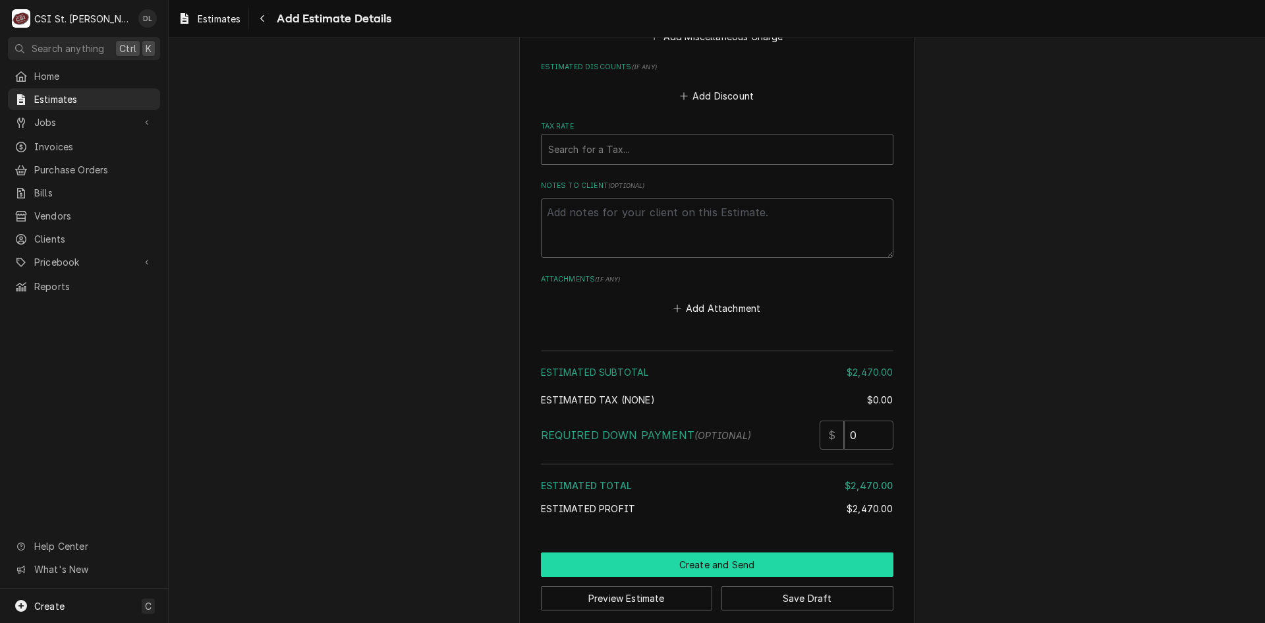
click at [741, 552] on button "Create and Send" at bounding box center [717, 564] width 353 height 24
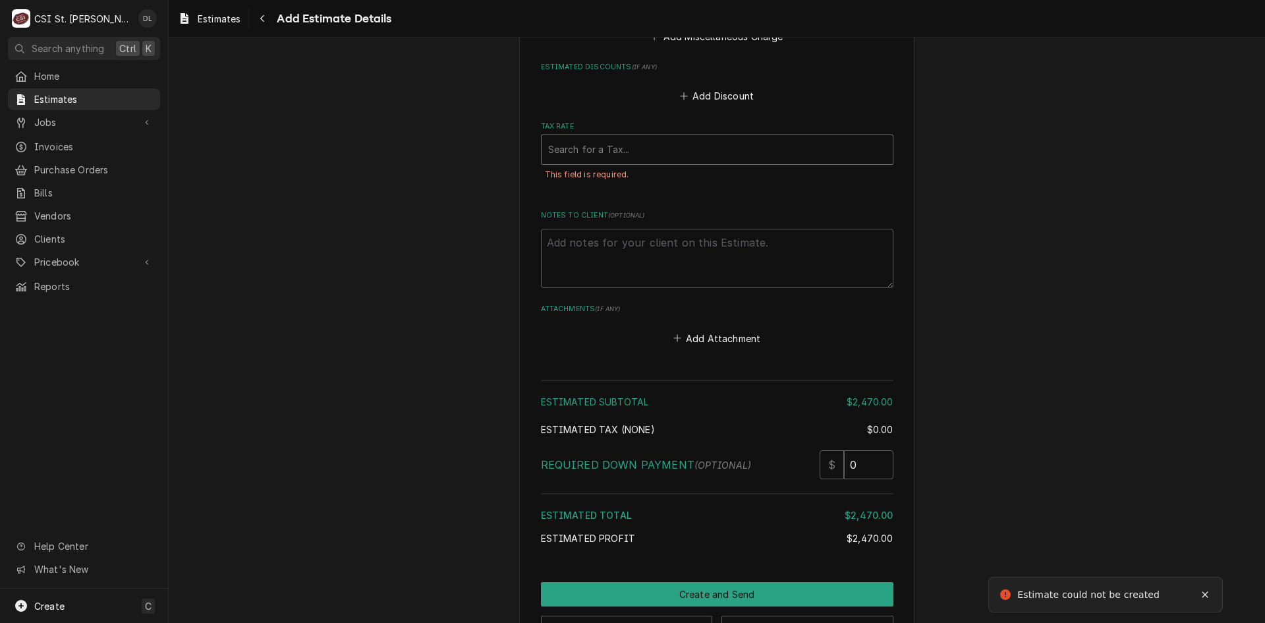
click at [616, 138] on div "Tax Rate" at bounding box center [717, 150] width 338 height 24
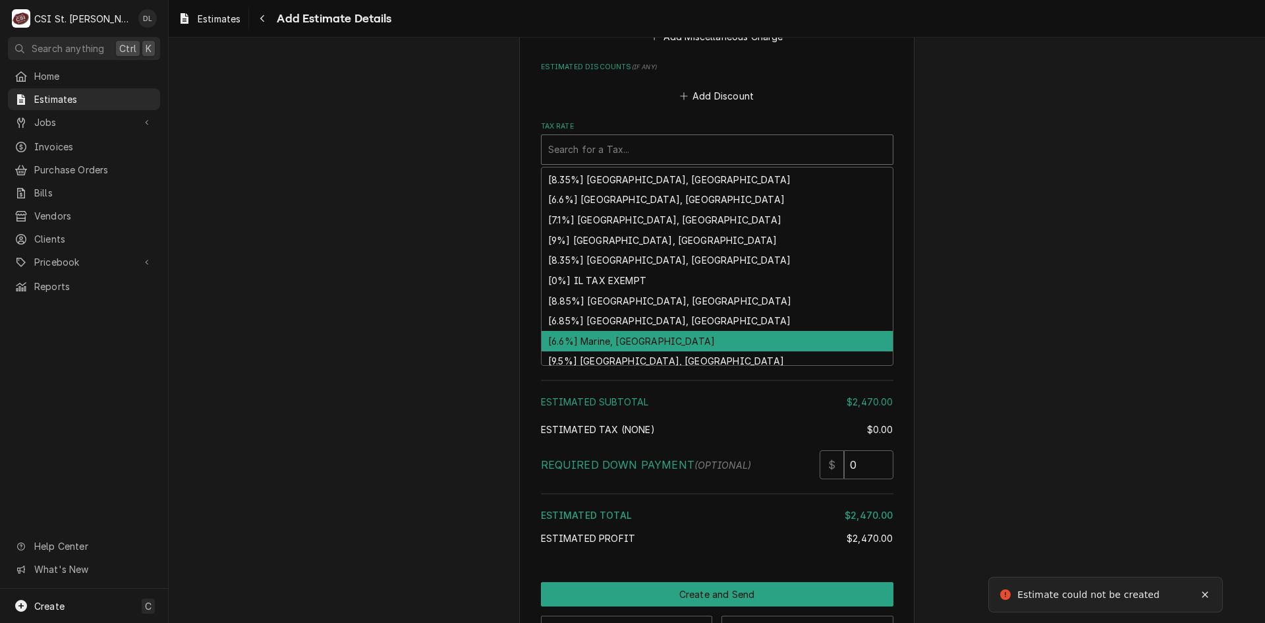
scroll to position [408, 0]
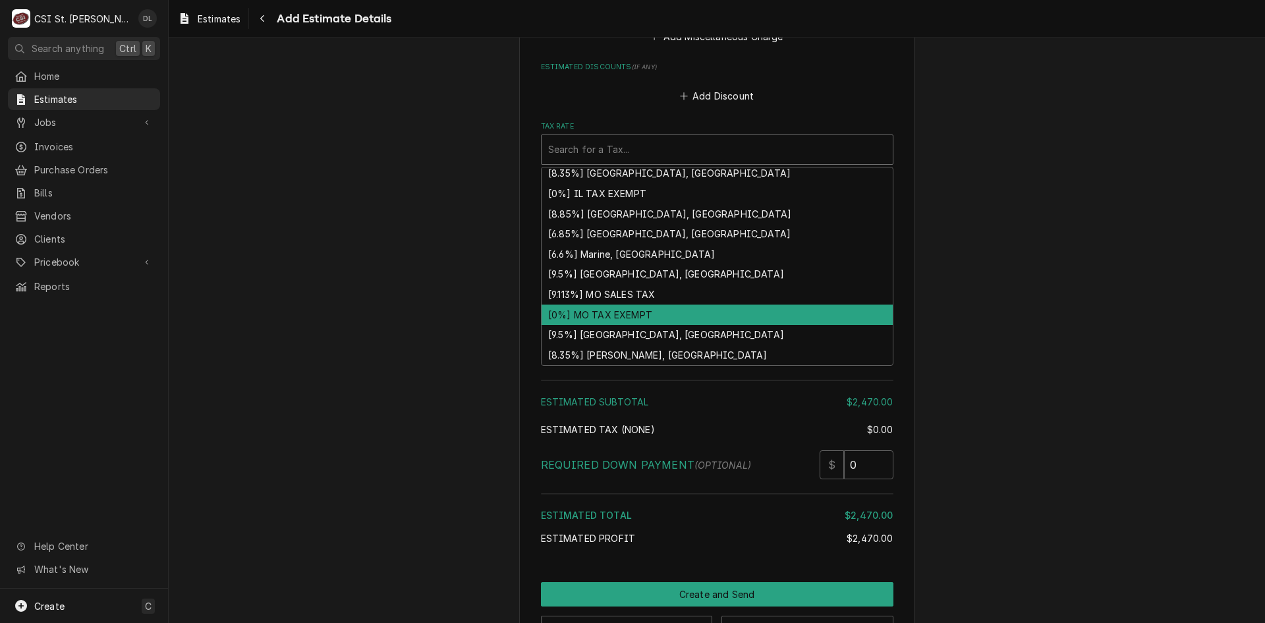
click at [616, 304] on div "[0%] MO TAX EXEMPT" at bounding box center [717, 314] width 351 height 20
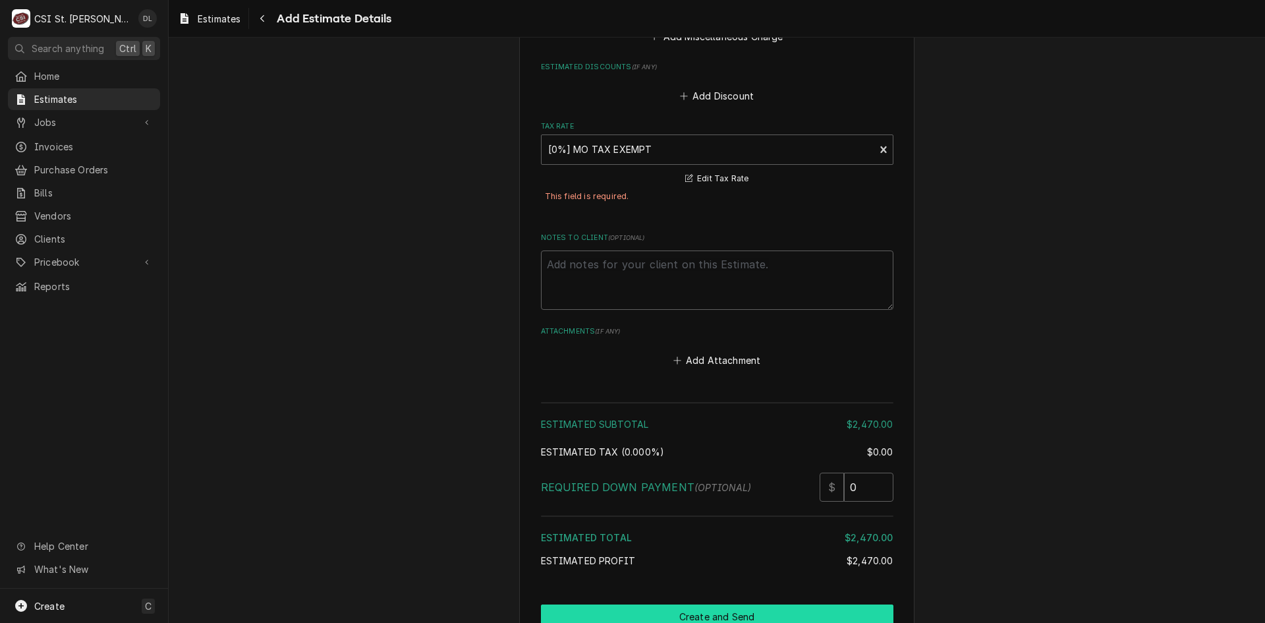
click at [730, 606] on button "Create and Send" at bounding box center [717, 616] width 353 height 24
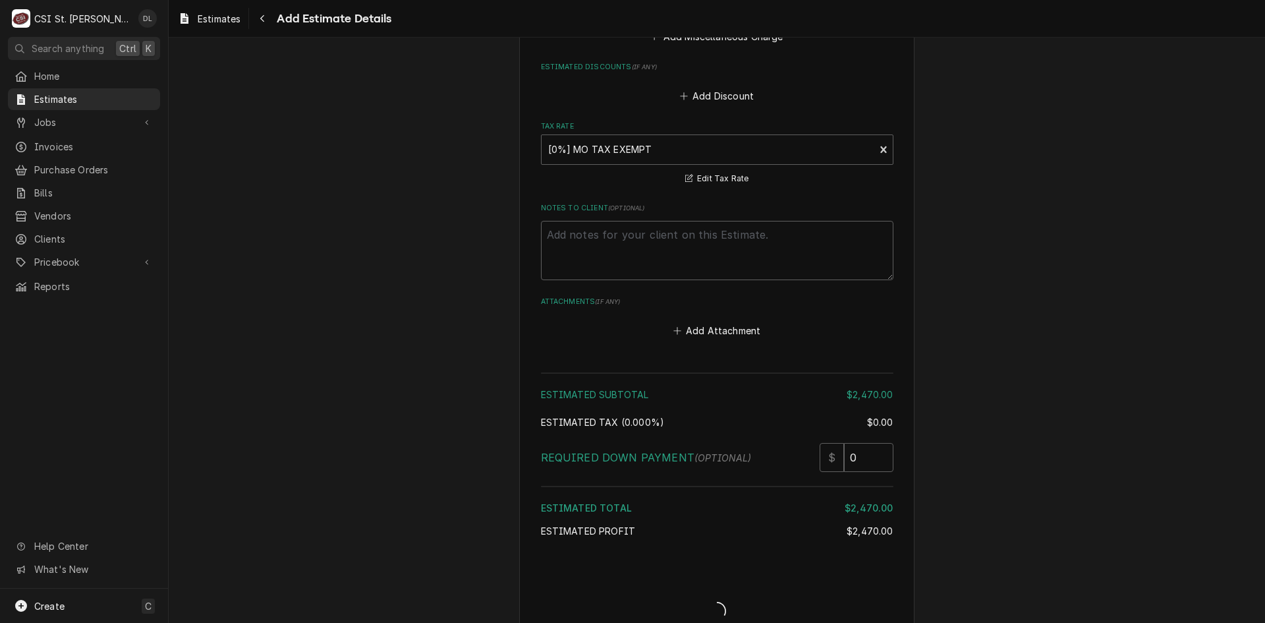
scroll to position [2696, 0]
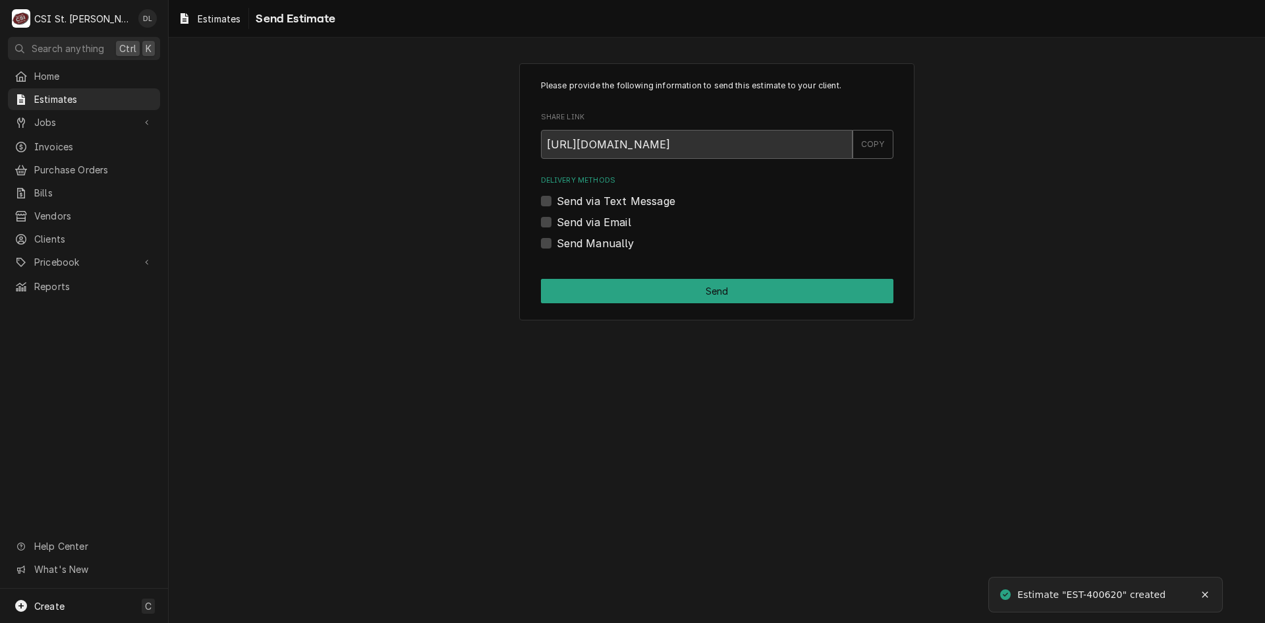
click at [557, 243] on label "Send Manually" at bounding box center [596, 243] width 78 height 16
click at [557, 243] on input "Send Manually" at bounding box center [733, 249] width 353 height 29
checkbox input "true"
click at [707, 291] on button "Send" at bounding box center [717, 291] width 353 height 24
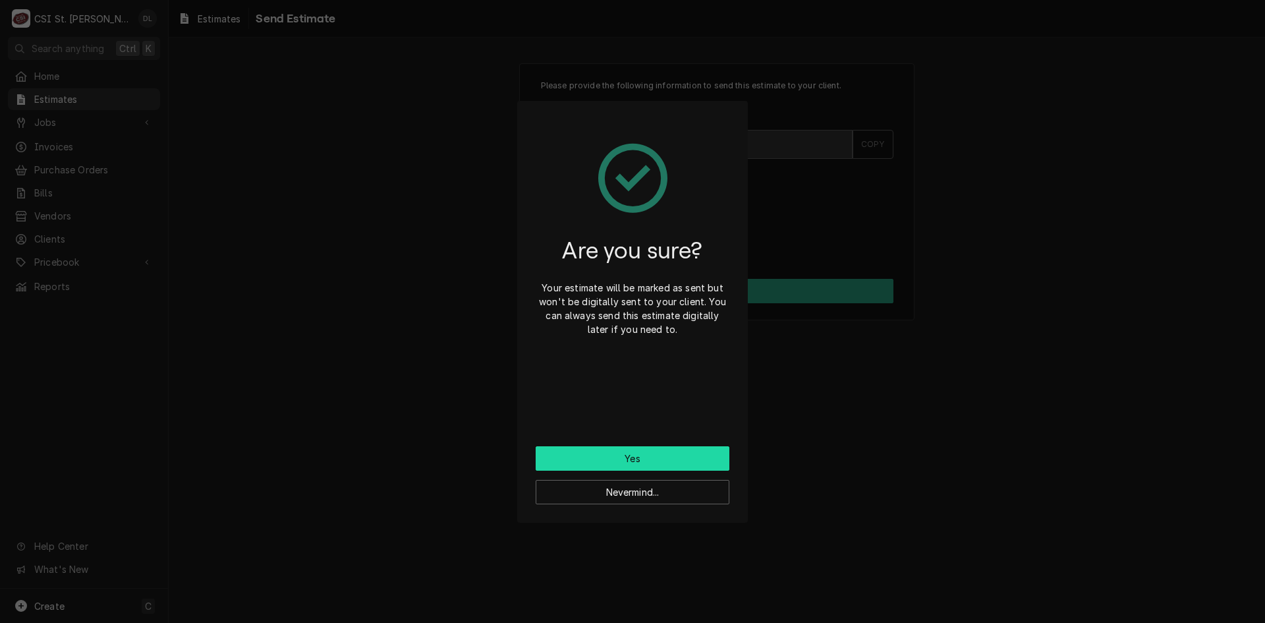
click at [657, 466] on button "Yes" at bounding box center [633, 458] width 194 height 24
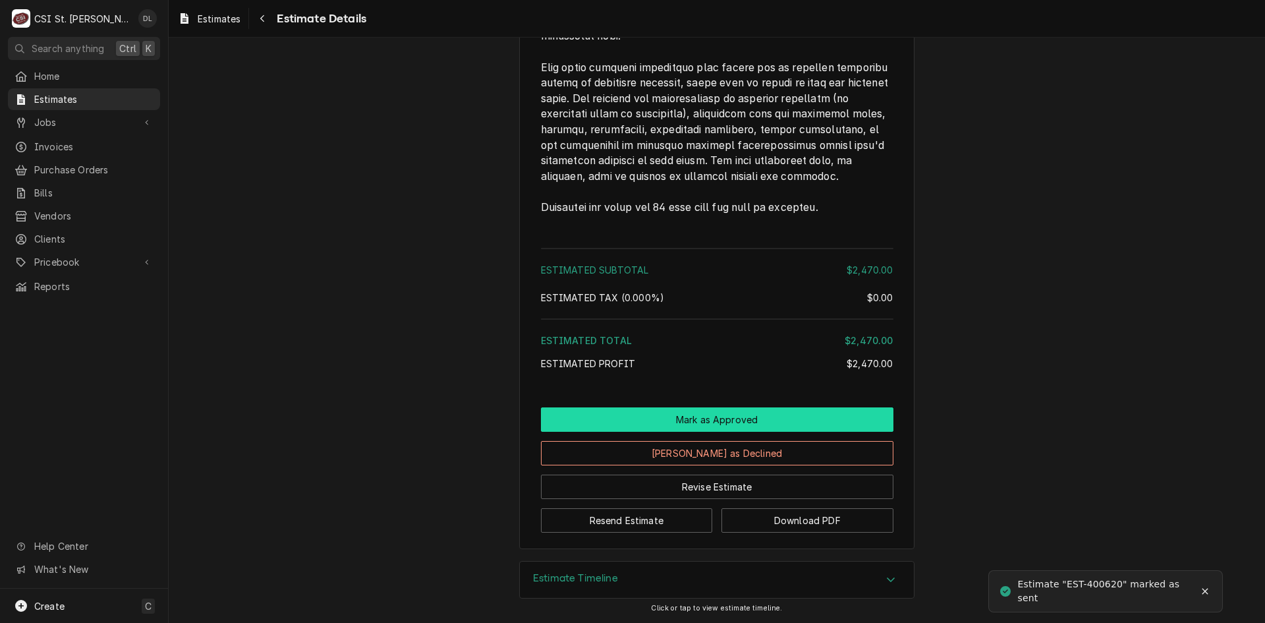
scroll to position [2466, 0]
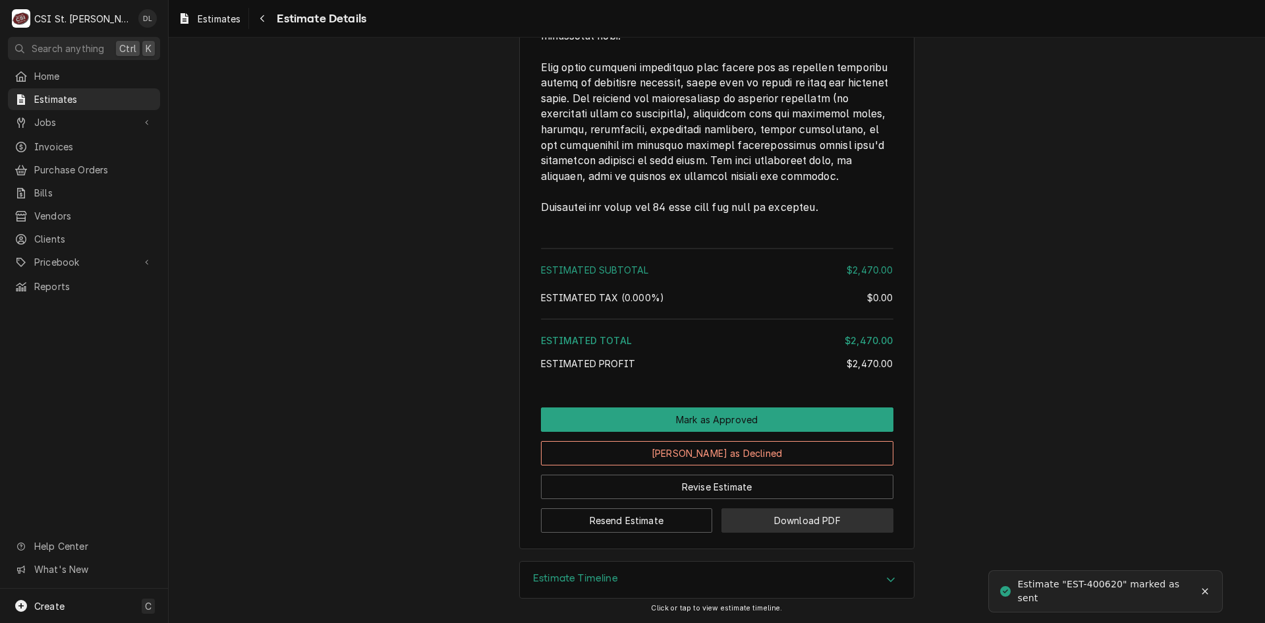
click at [800, 516] on button "Download PDF" at bounding box center [808, 520] width 172 height 24
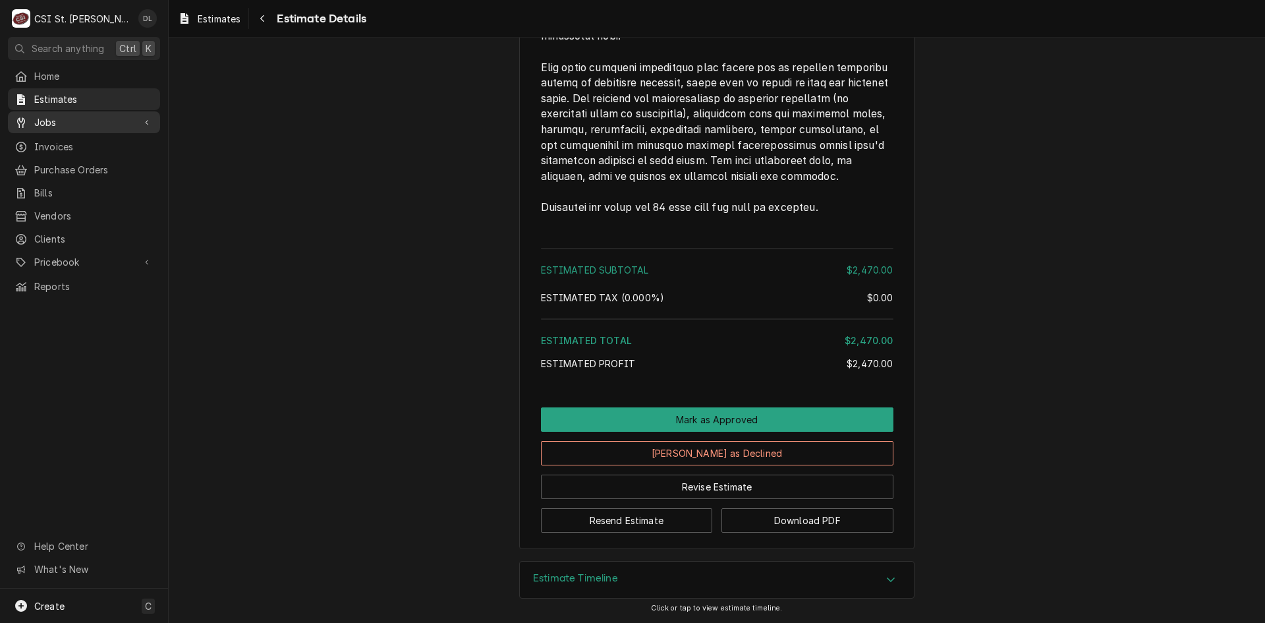
click at [28, 115] on div "Jobs" at bounding box center [73, 122] width 119 height 14
click at [51, 138] on span "Jobs" at bounding box center [93, 145] width 119 height 14
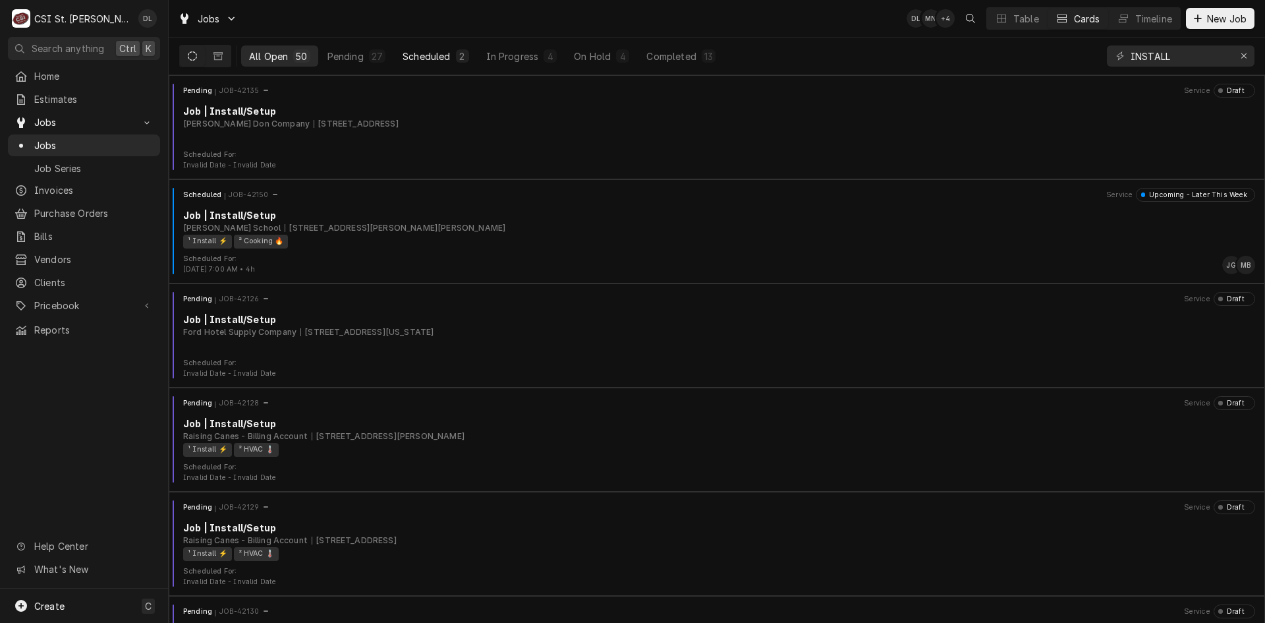
click at [411, 57] on div "Scheduled" at bounding box center [426, 56] width 47 height 14
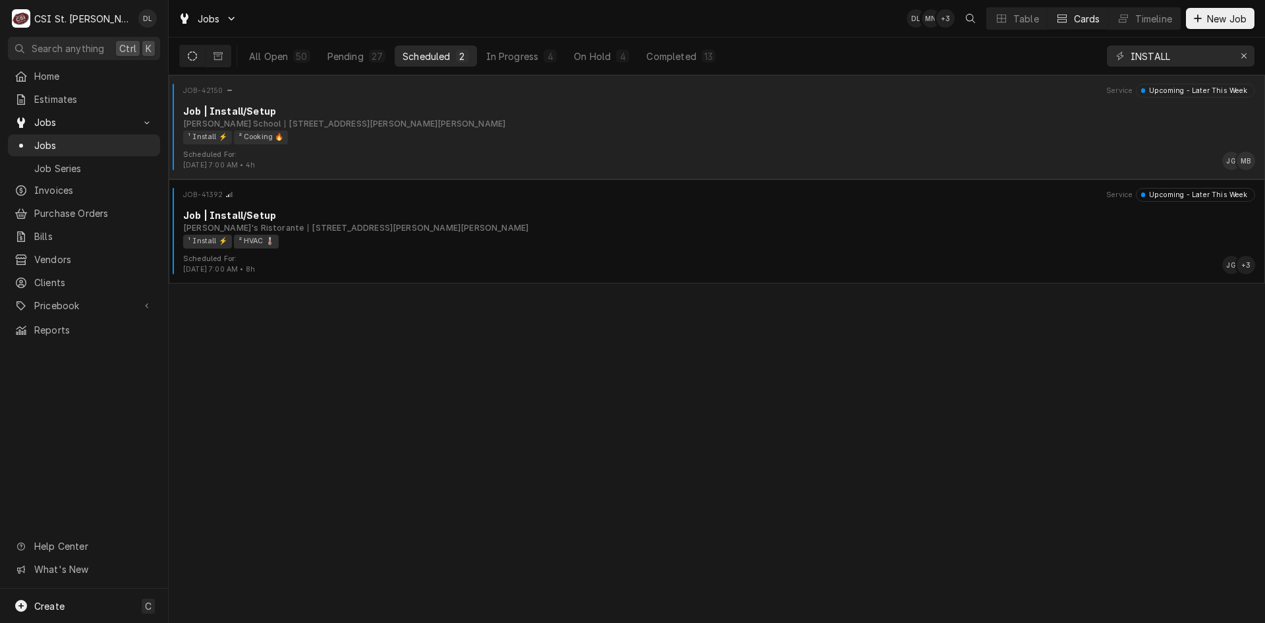
click at [368, 135] on div "¹ Install ⚡️ ² Cooking 🔥" at bounding box center [714, 137] width 1063 height 14
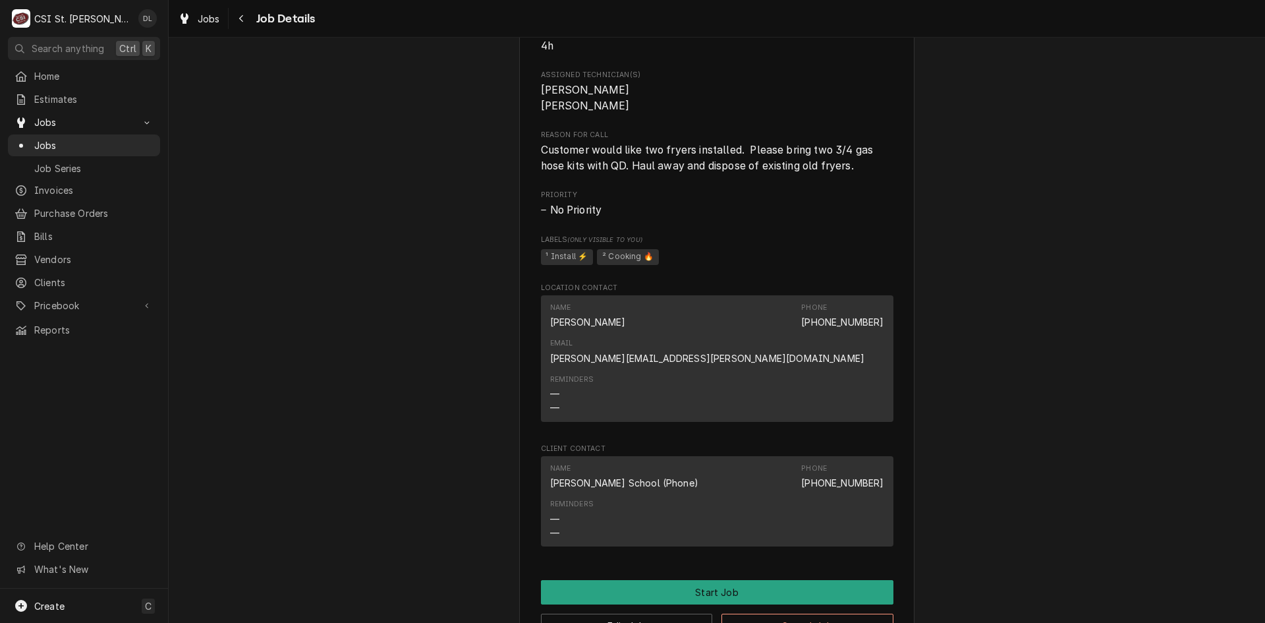
scroll to position [725, 0]
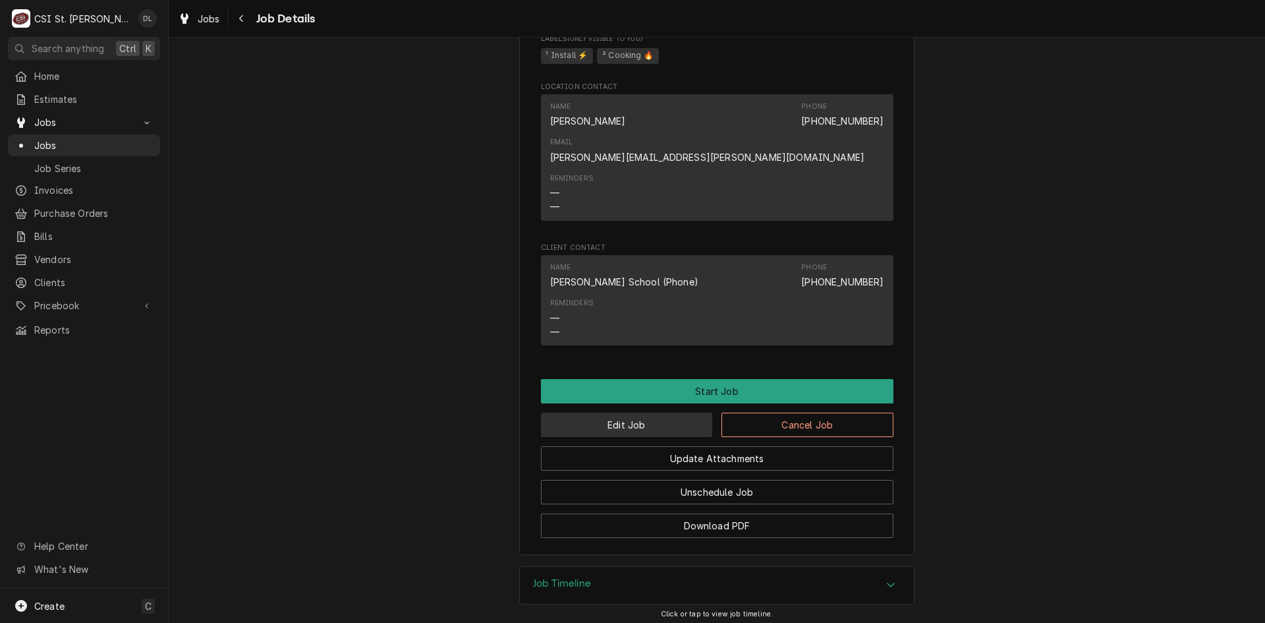
click at [680, 413] on button "Edit Job" at bounding box center [627, 425] width 172 height 24
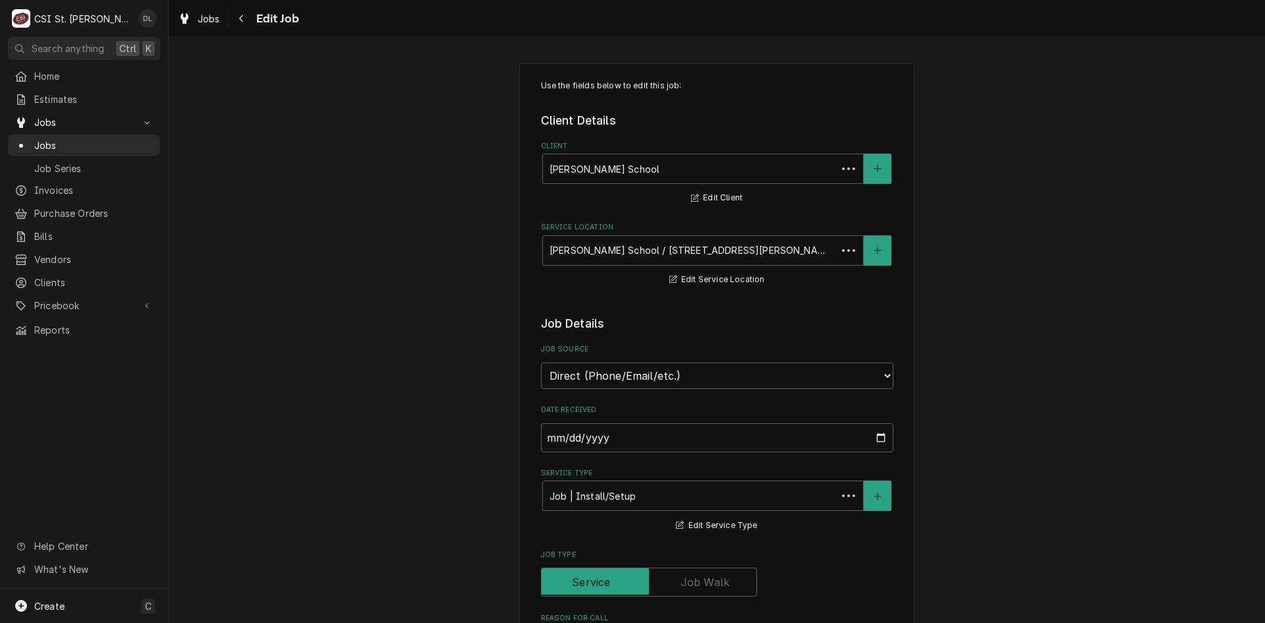
type textarea "x"
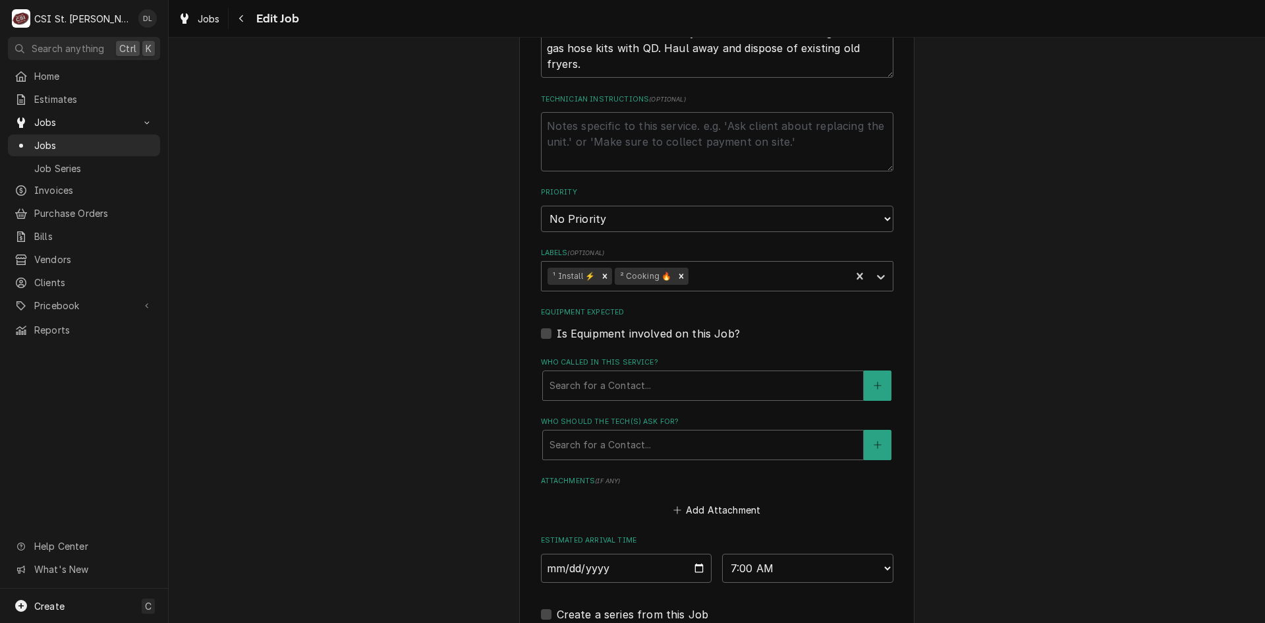
scroll to position [791, 0]
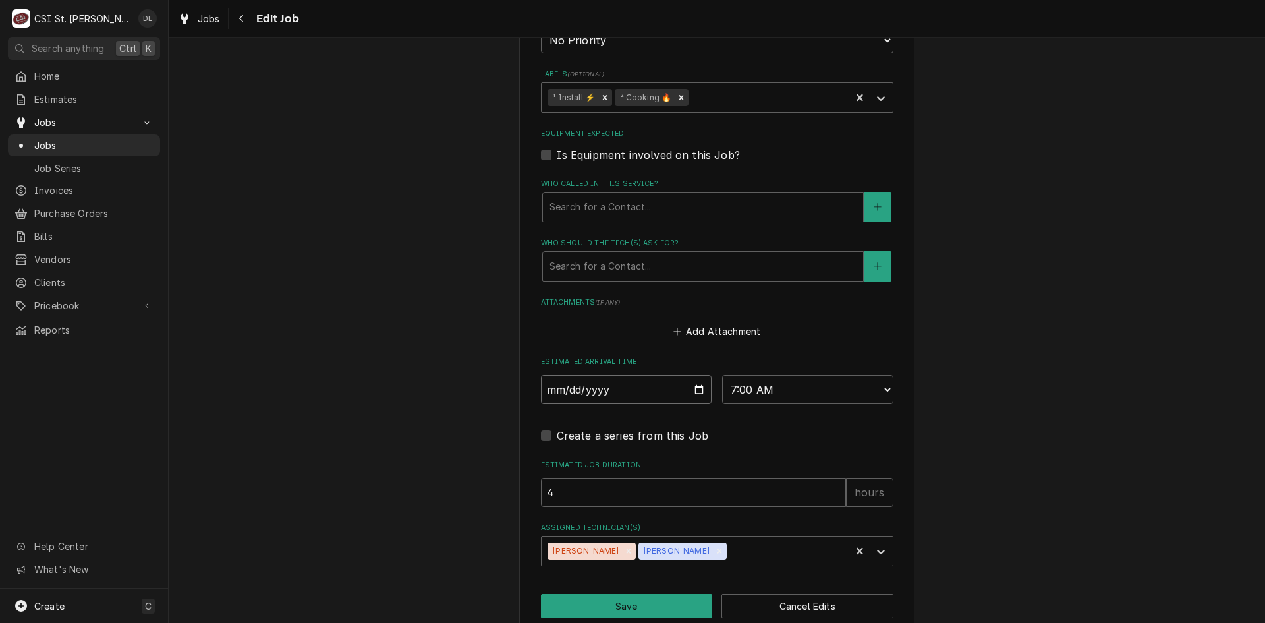
click at [693, 391] on input "2025-08-25" at bounding box center [626, 389] width 171 height 29
type input "2025-08-21"
click at [627, 549] on icon "Remove Jeff George" at bounding box center [629, 550] width 5 height 5
type textarea "x"
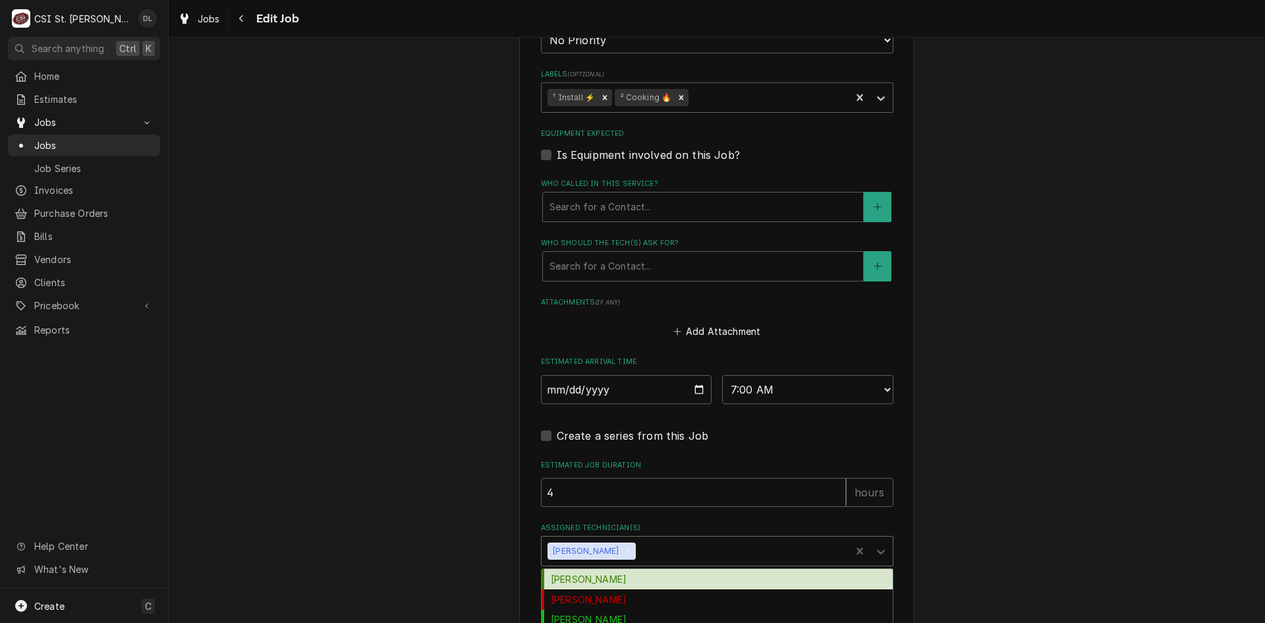
click at [645, 551] on div "Assigned Technician(s)" at bounding box center [742, 551] width 206 height 24
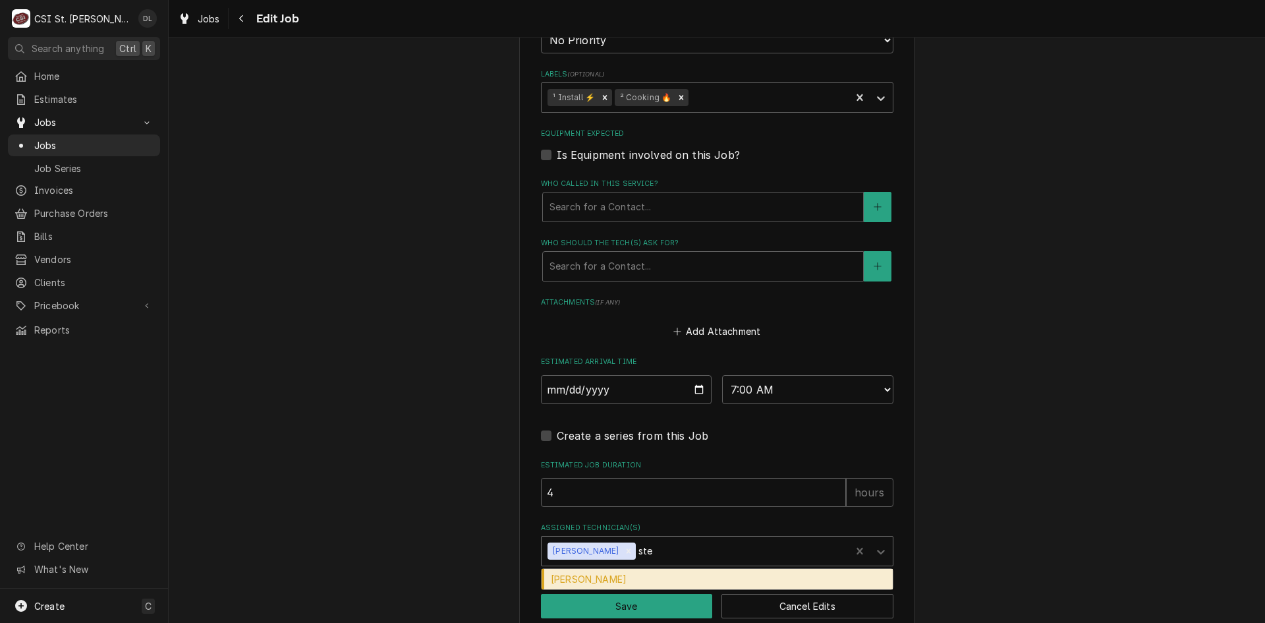
type input "stev"
type textarea "x"
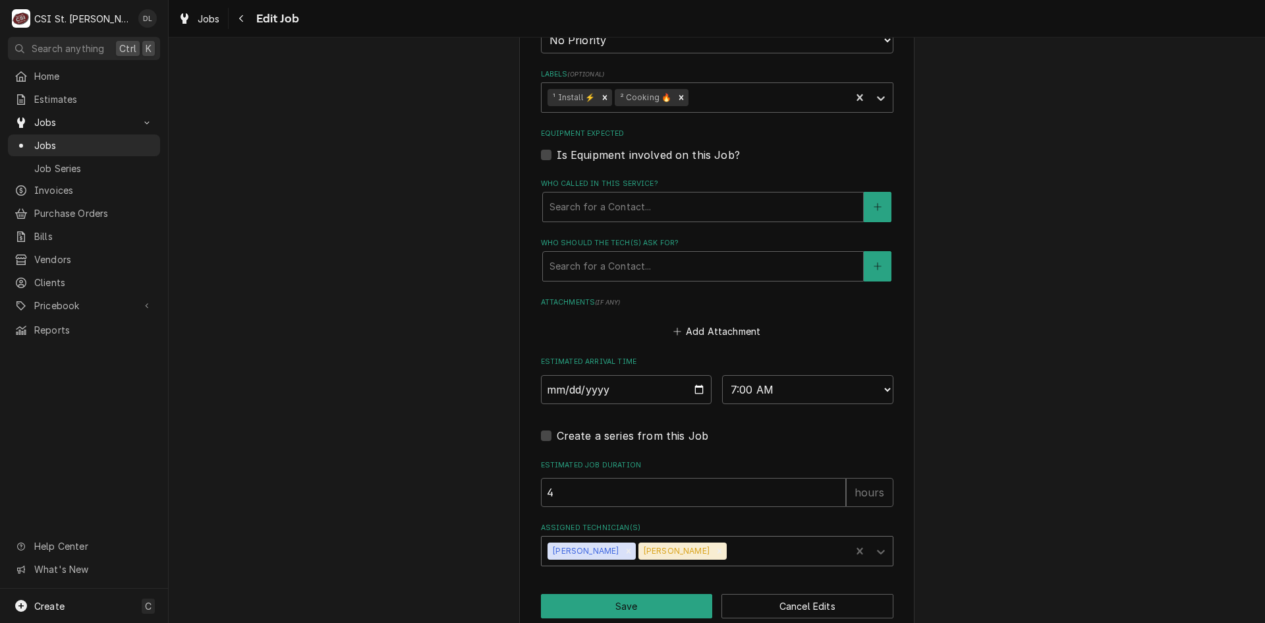
type textarea "x"
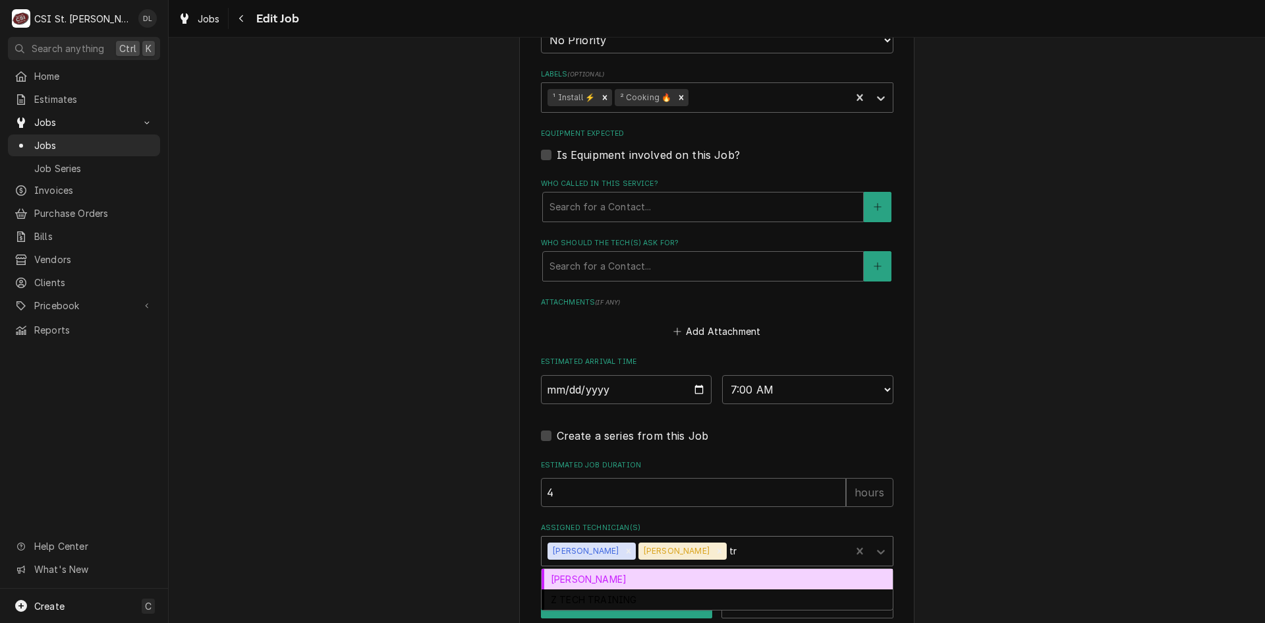
type input "tre"
type textarea "x"
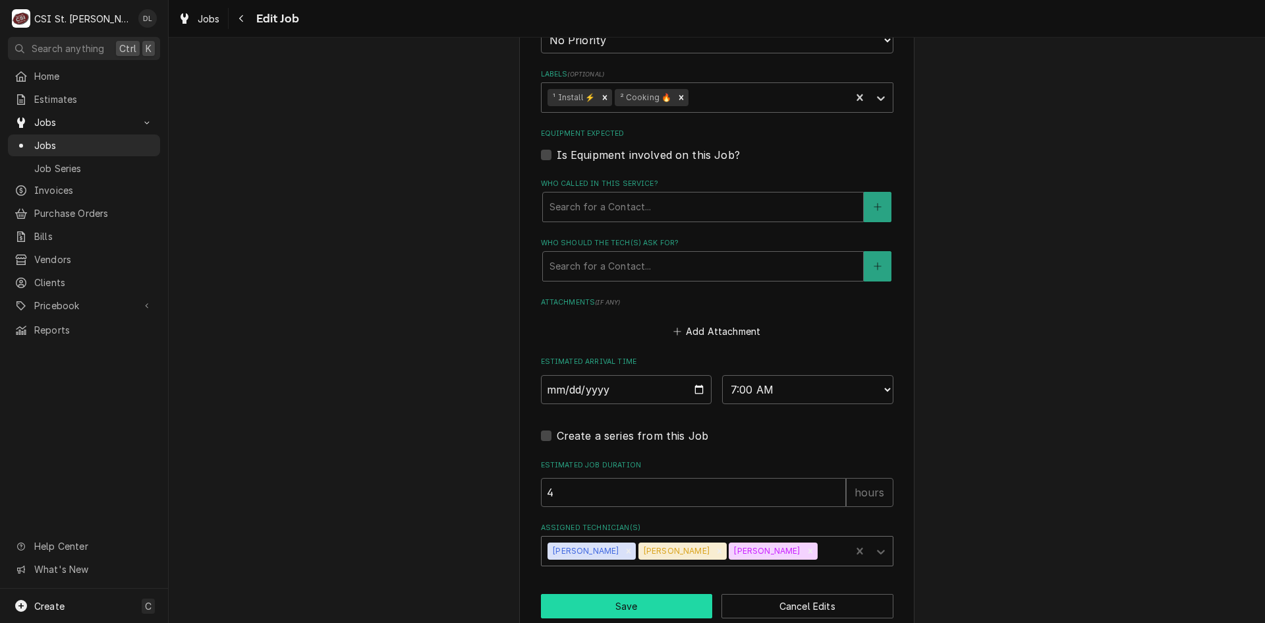
click at [629, 600] on button "Save" at bounding box center [627, 606] width 172 height 24
type textarea "x"
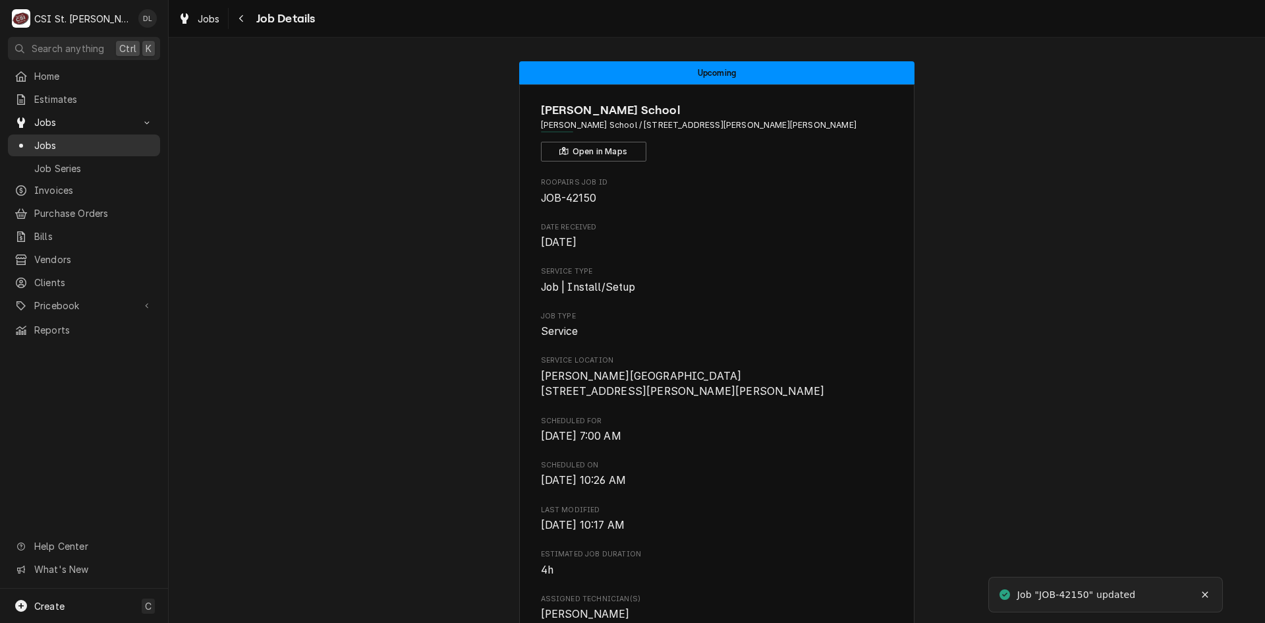
click at [64, 138] on span "Jobs" at bounding box center [93, 145] width 119 height 14
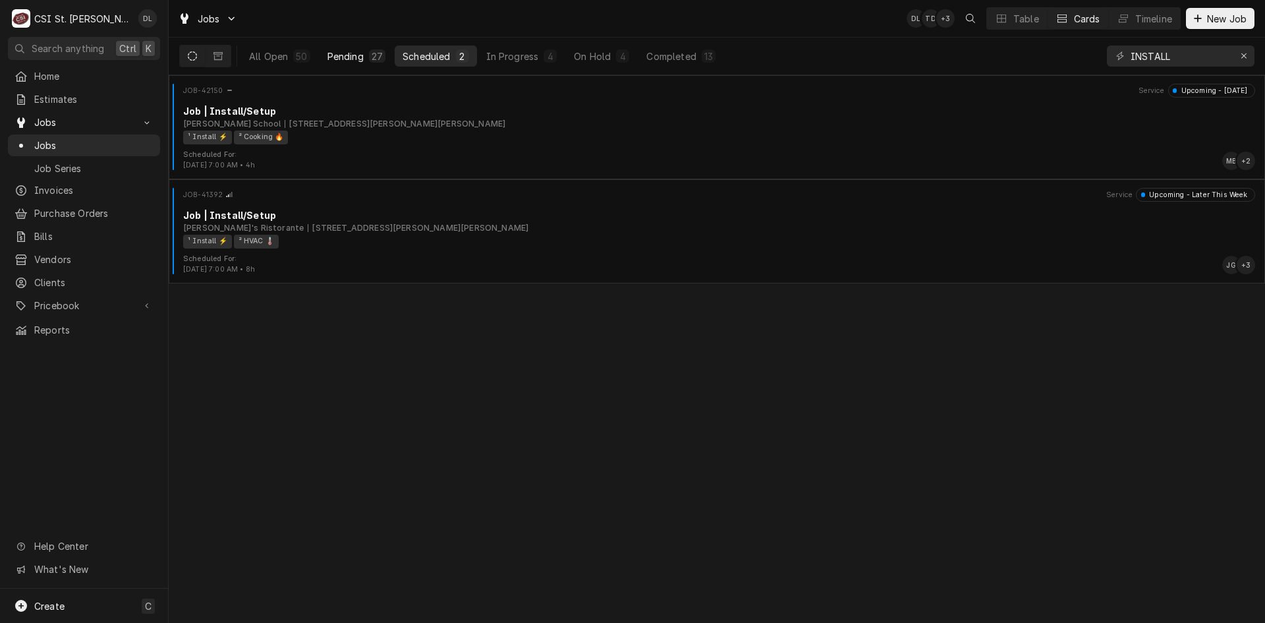
click at [364, 59] on button "Pending 27" at bounding box center [357, 55] width 74 height 21
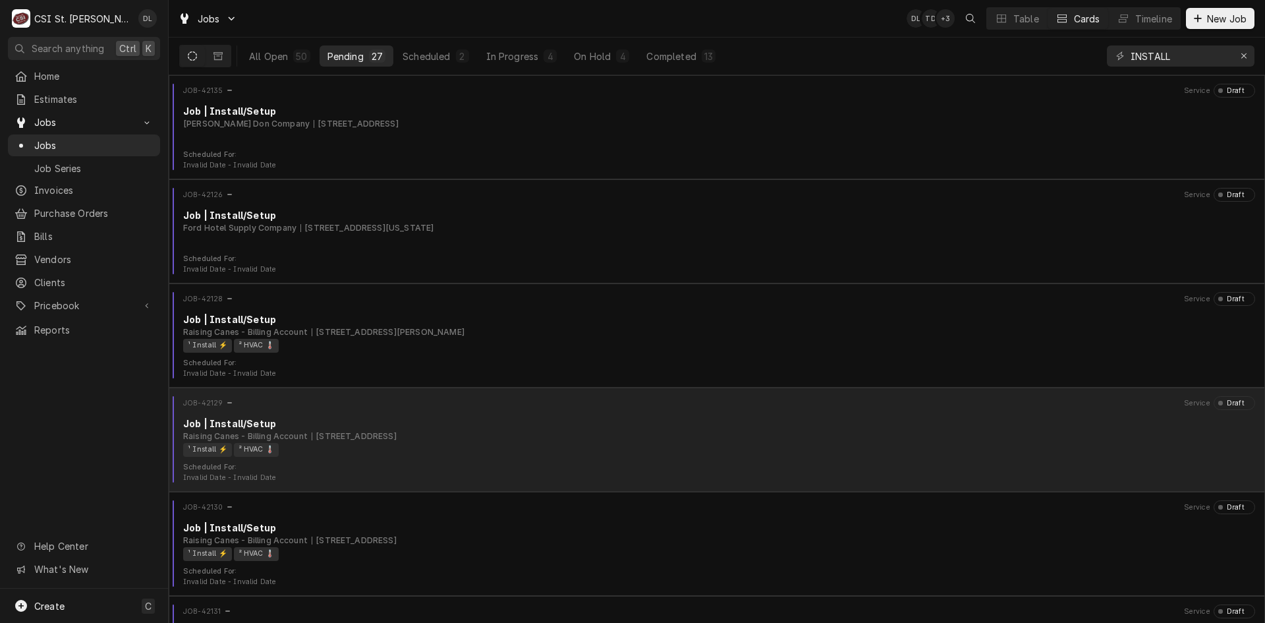
click at [533, 440] on div "Raising Canes - Billing Account [STREET_ADDRESS]" at bounding box center [719, 436] width 1072 height 12
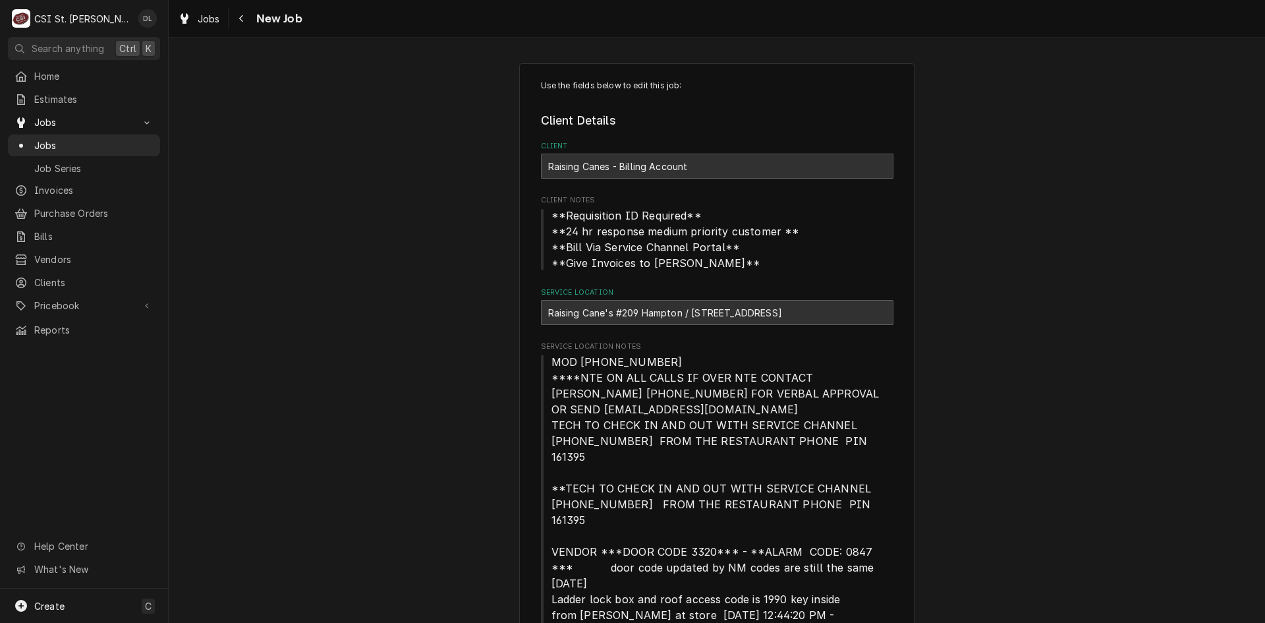
type textarea "x"
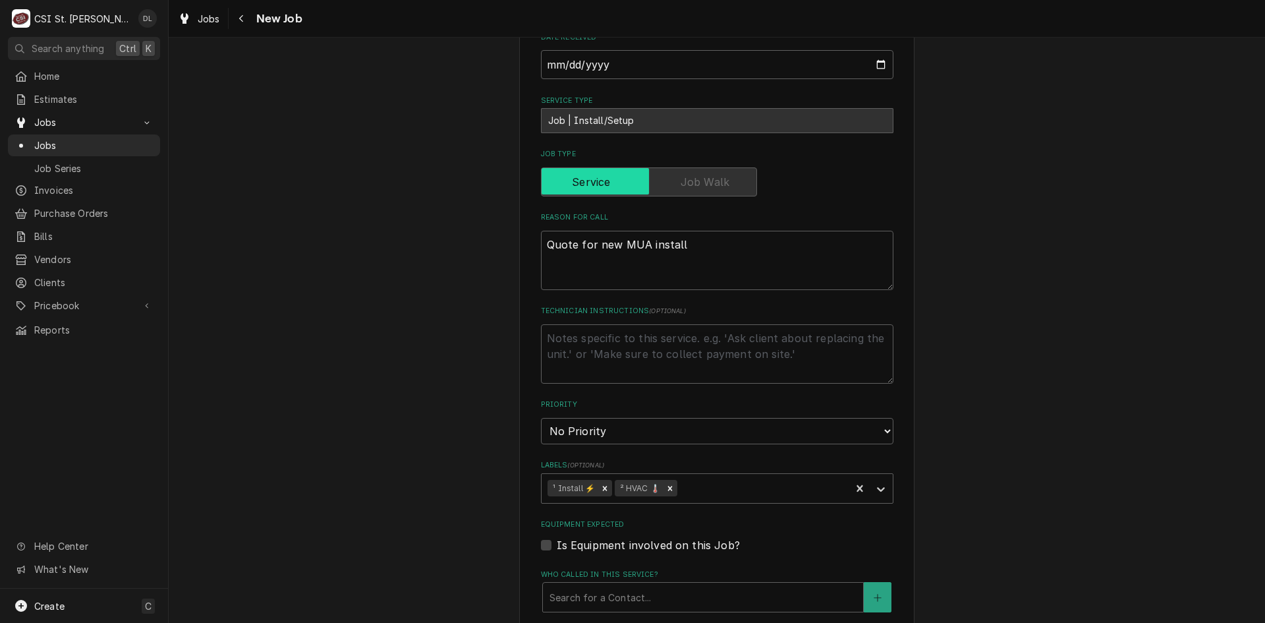
scroll to position [773, 0]
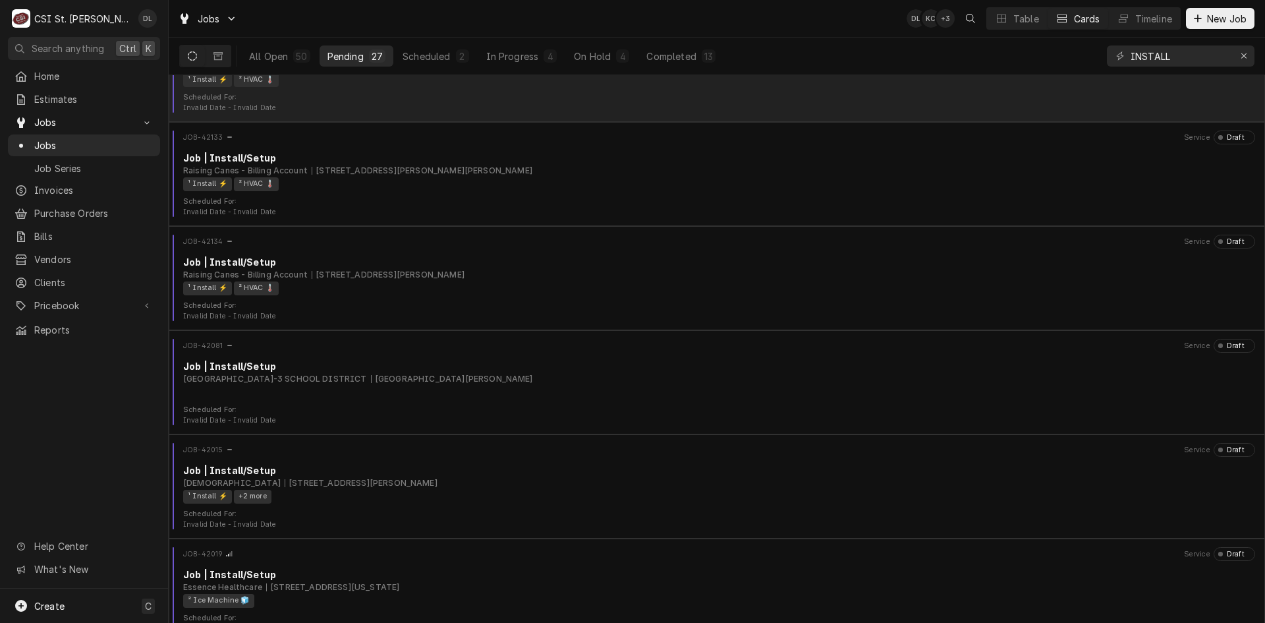
scroll to position [725, 0]
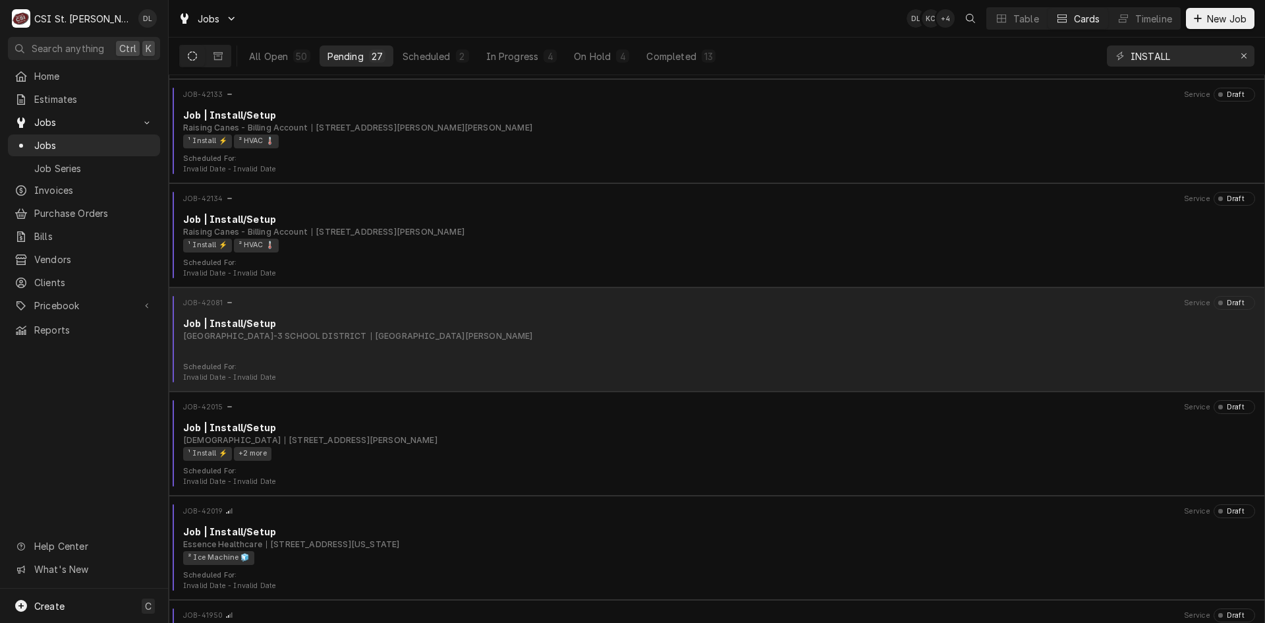
click at [493, 356] on div "JOB-42081 Service Draft Job | Install/[GEOGRAPHIC_DATA]-3 SCHOOL DISTRICT [GEOG…" at bounding box center [717, 329] width 1086 height 66
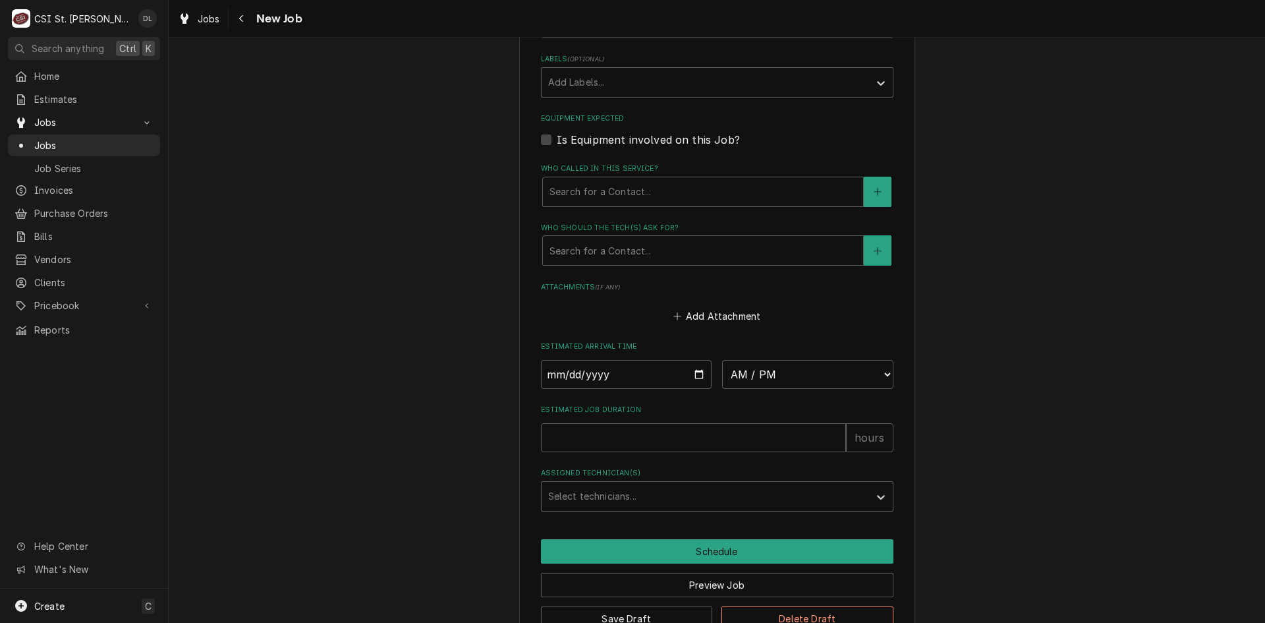
scroll to position [918, 0]
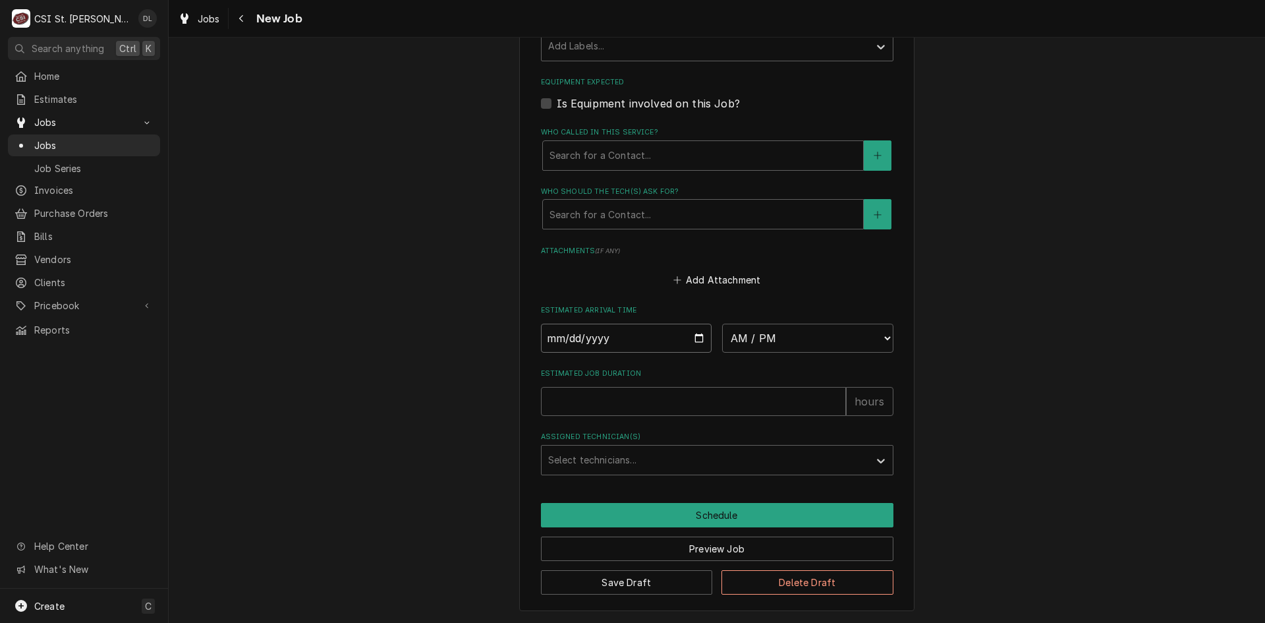
click at [689, 340] on input "Date" at bounding box center [626, 338] width 171 height 29
type textarea "x"
type input "2025-08-22"
type textarea "x"
click at [879, 336] on select "AM / PM 6:00 AM 6:15 AM 6:30 AM 6:45 AM 7:00 AM 7:15 AM 7:30 AM 7:45 AM 8:00 AM…" at bounding box center [807, 338] width 171 height 29
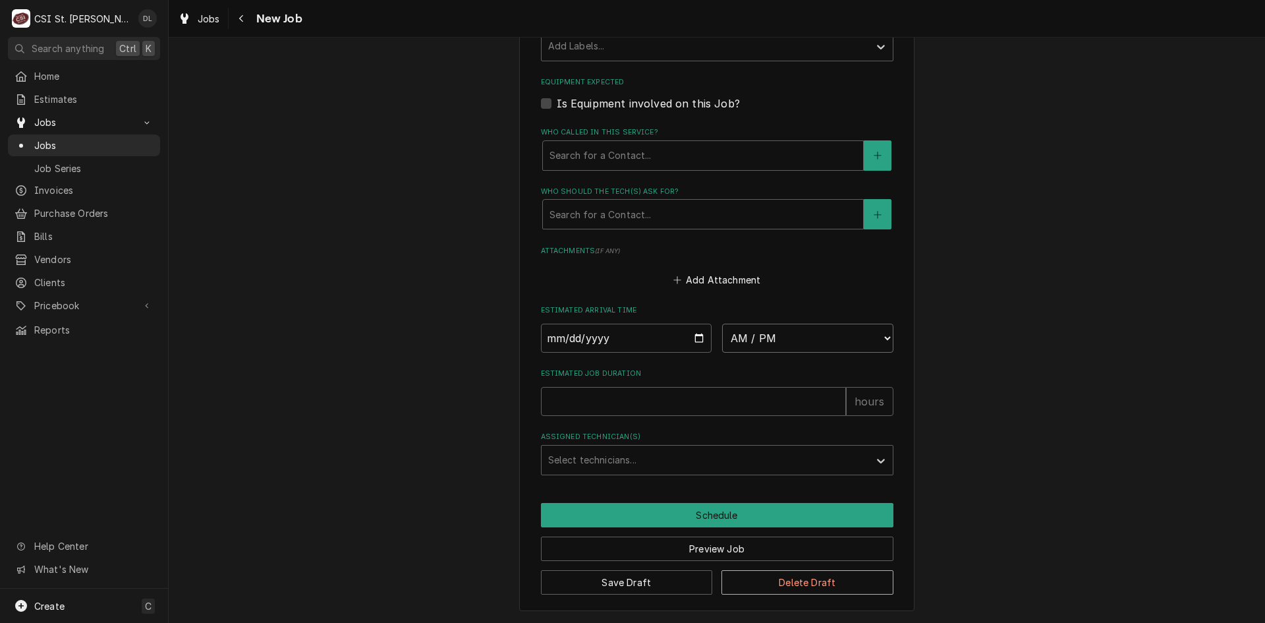
select select "07:00:00"
click at [722, 324] on select "AM / PM 6:00 AM 6:15 AM 6:30 AM 6:45 AM 7:00 AM 7:15 AM 7:30 AM 7:45 AM 8:00 AM…" at bounding box center [807, 338] width 171 height 29
type textarea "x"
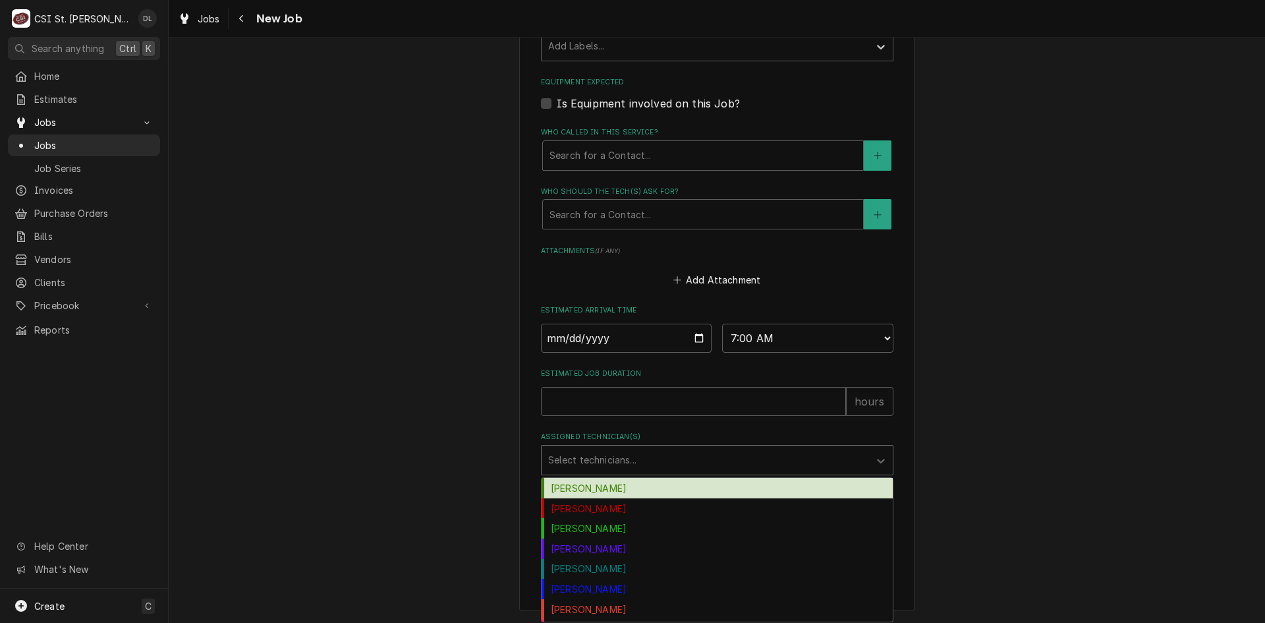
click at [623, 449] on div "Assigned Technician(s)" at bounding box center [705, 460] width 314 height 24
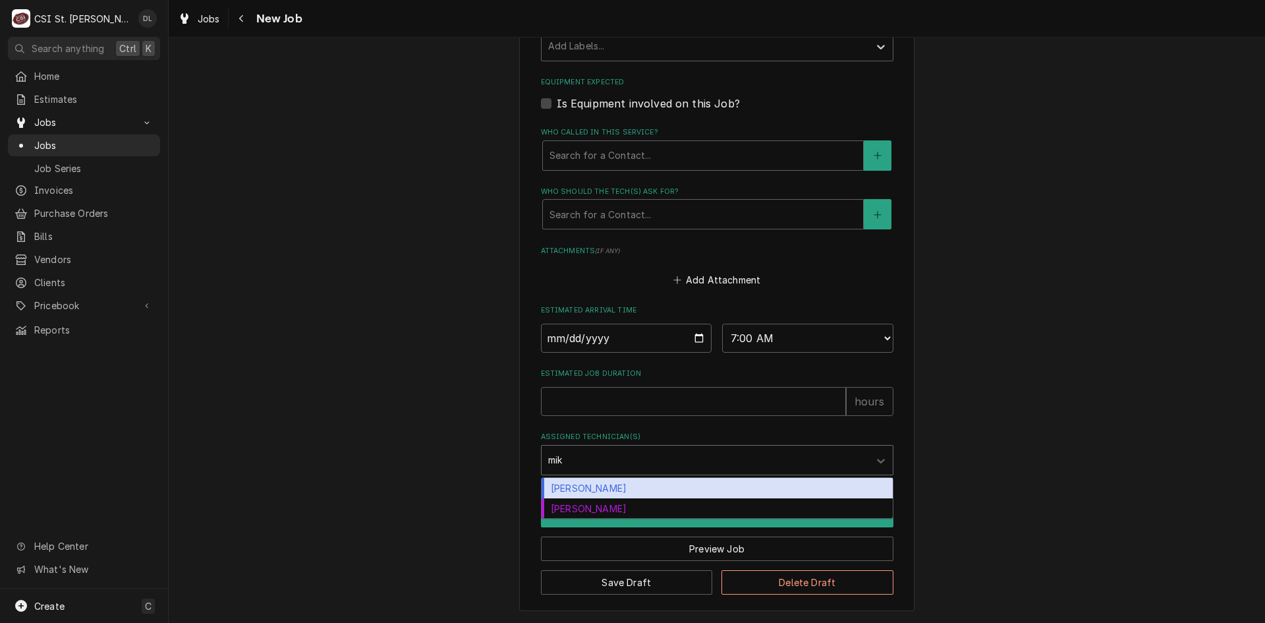
type input "mike"
type textarea "x"
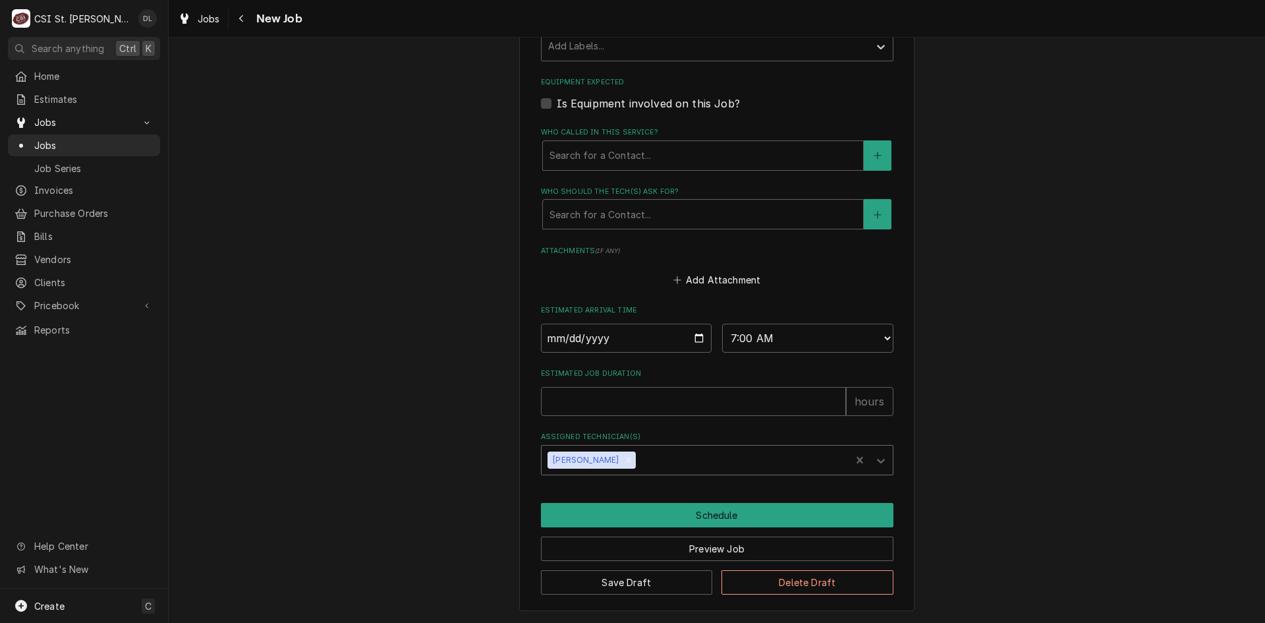
type textarea "x"
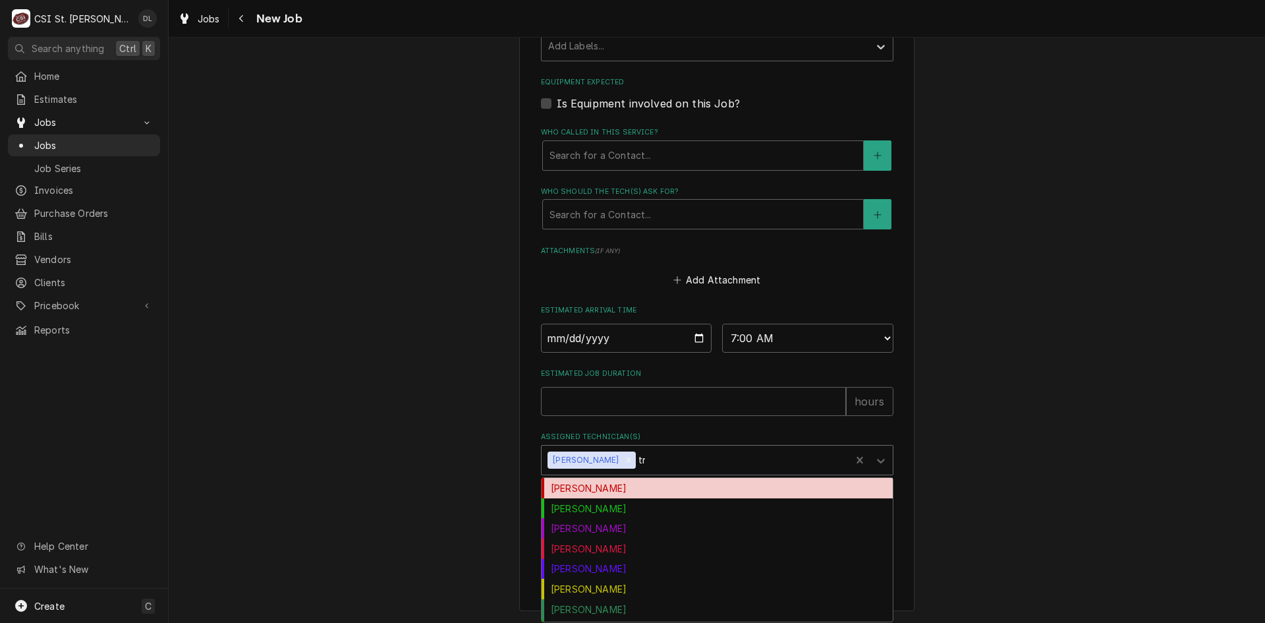
type input "tre"
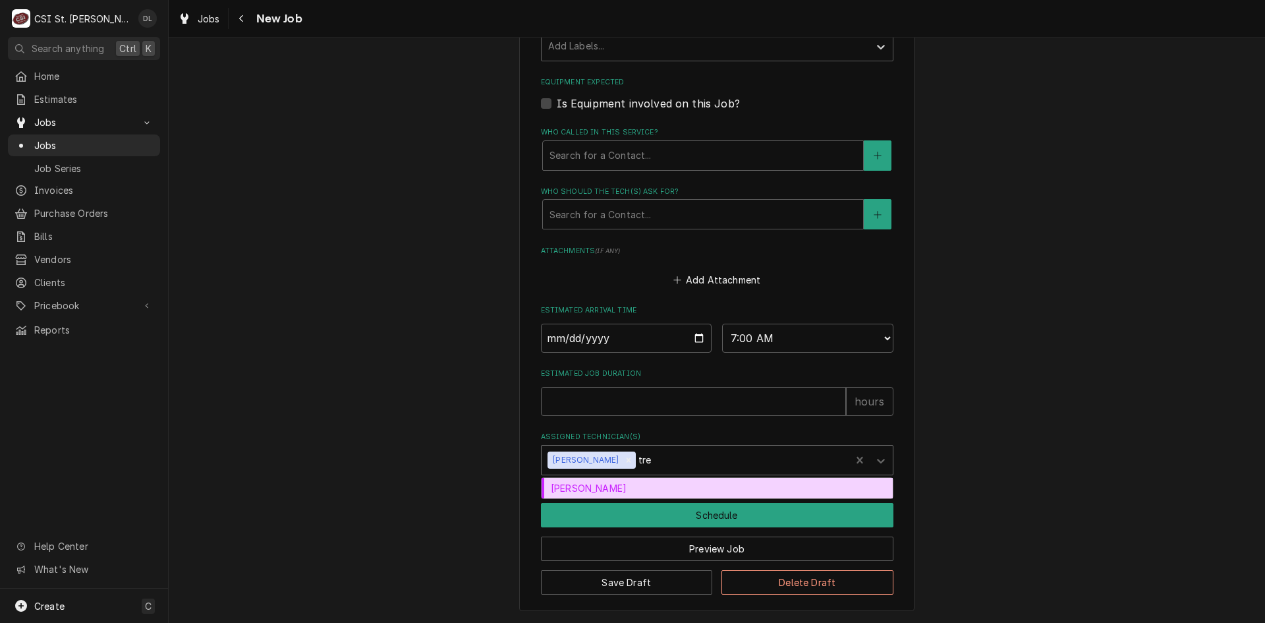
type textarea "x"
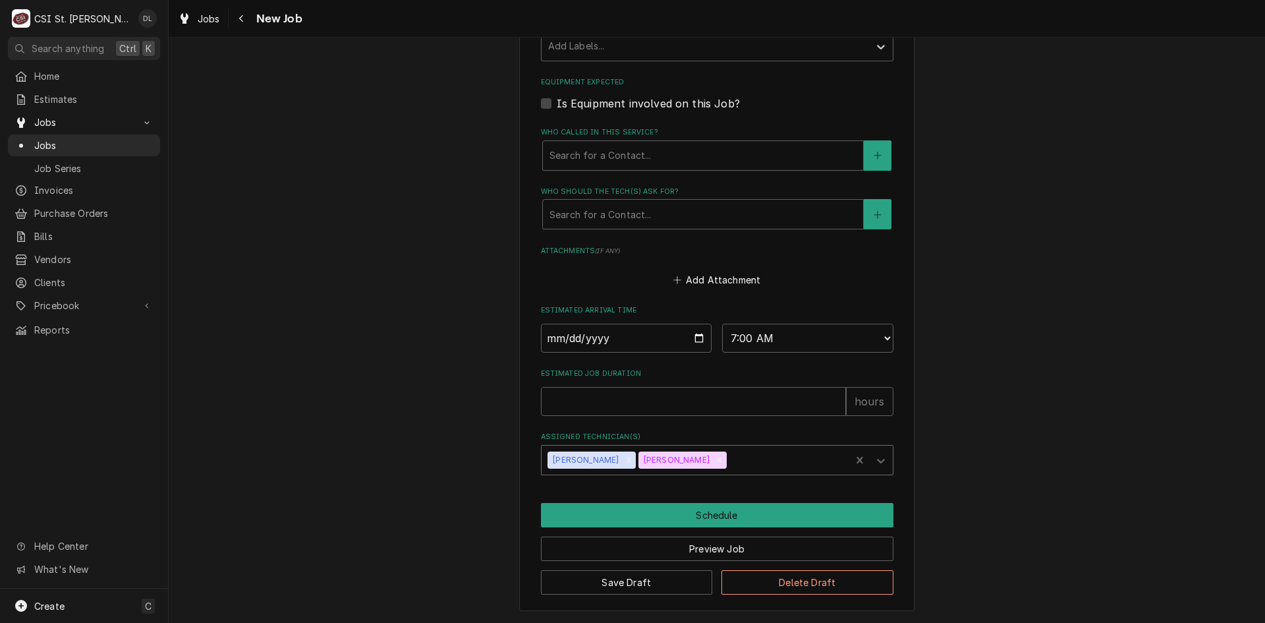
type textarea "x"
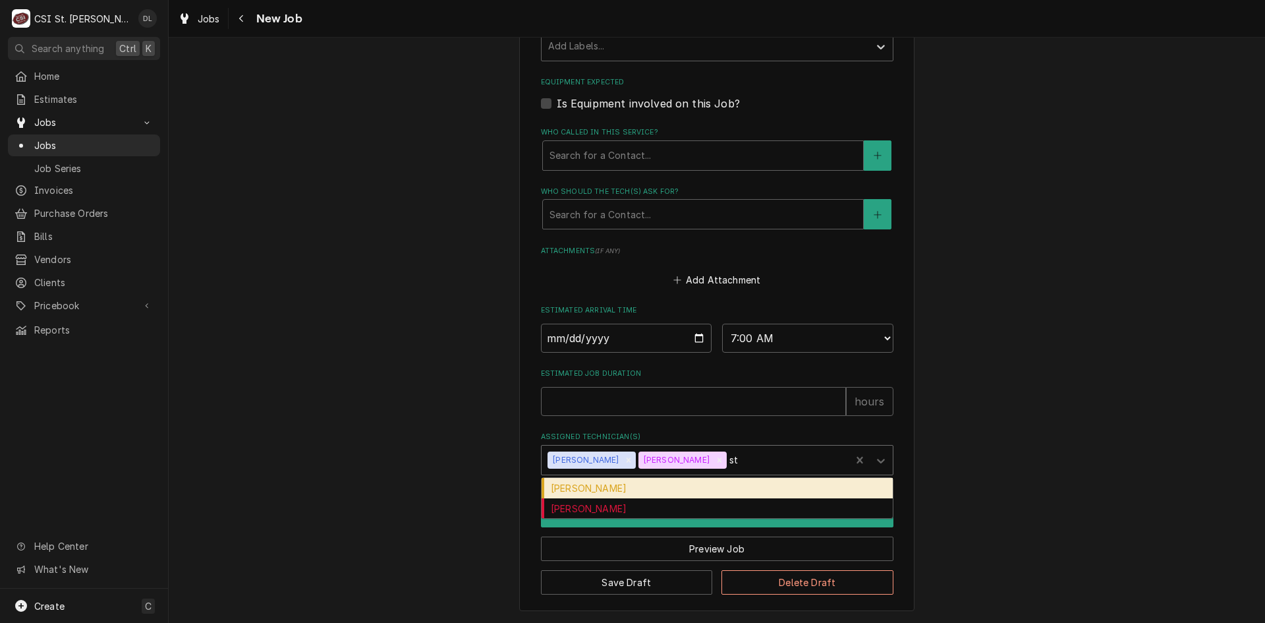
type input "ste"
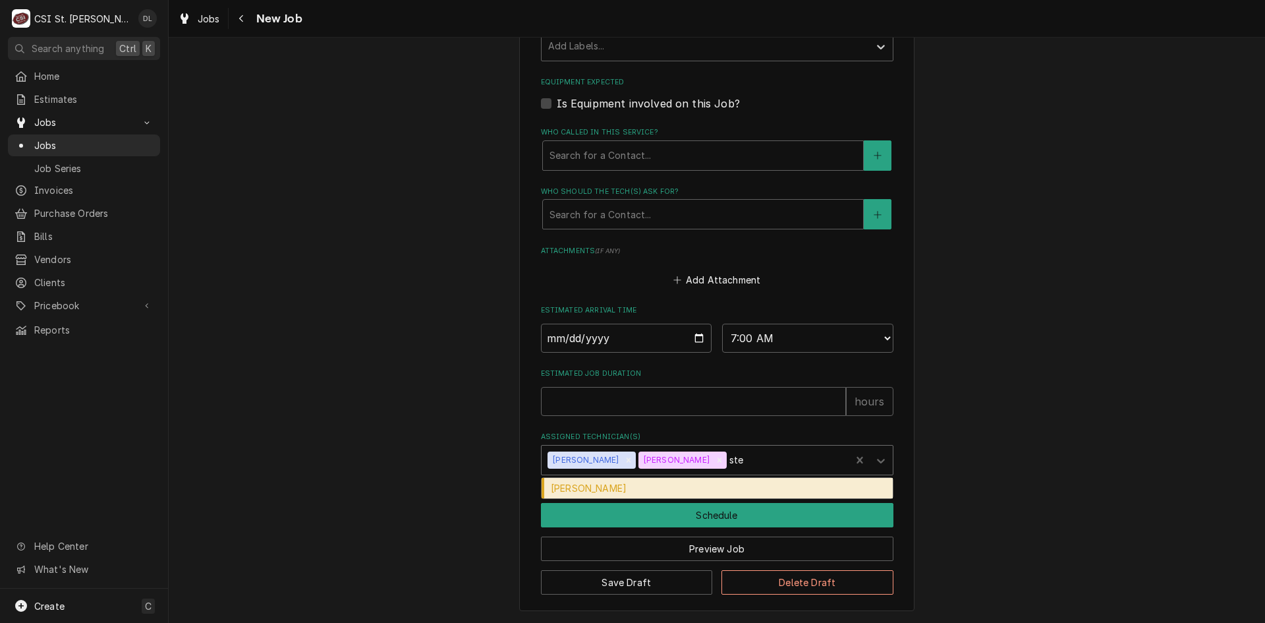
type textarea "x"
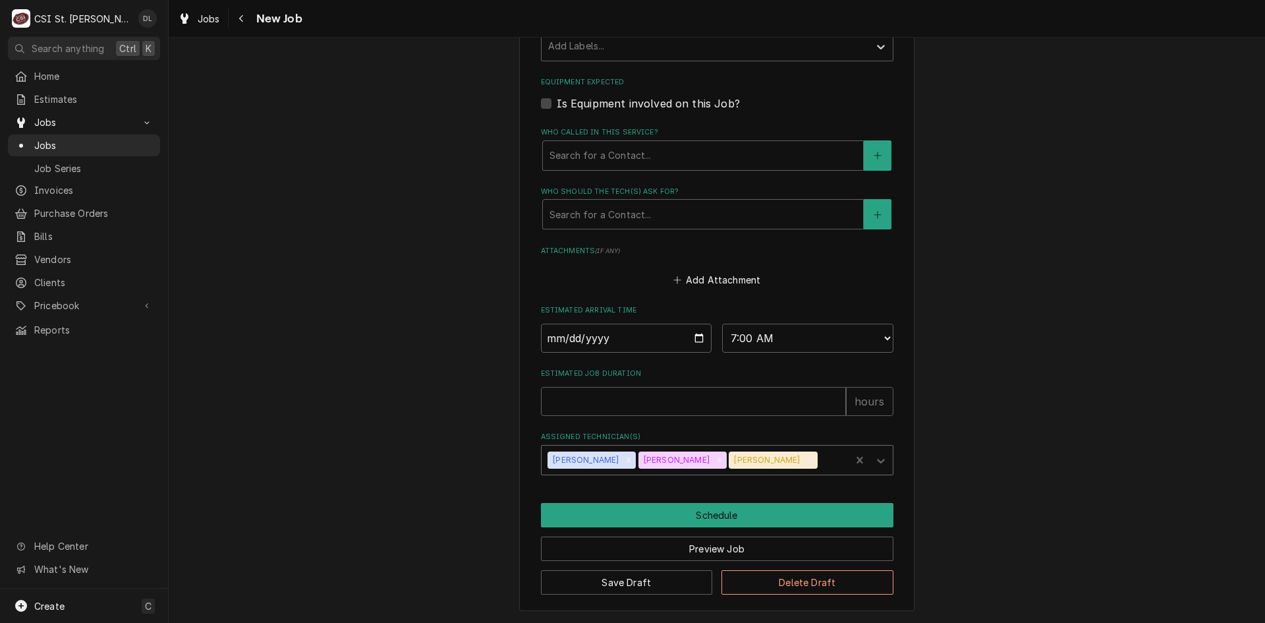
type textarea "x"
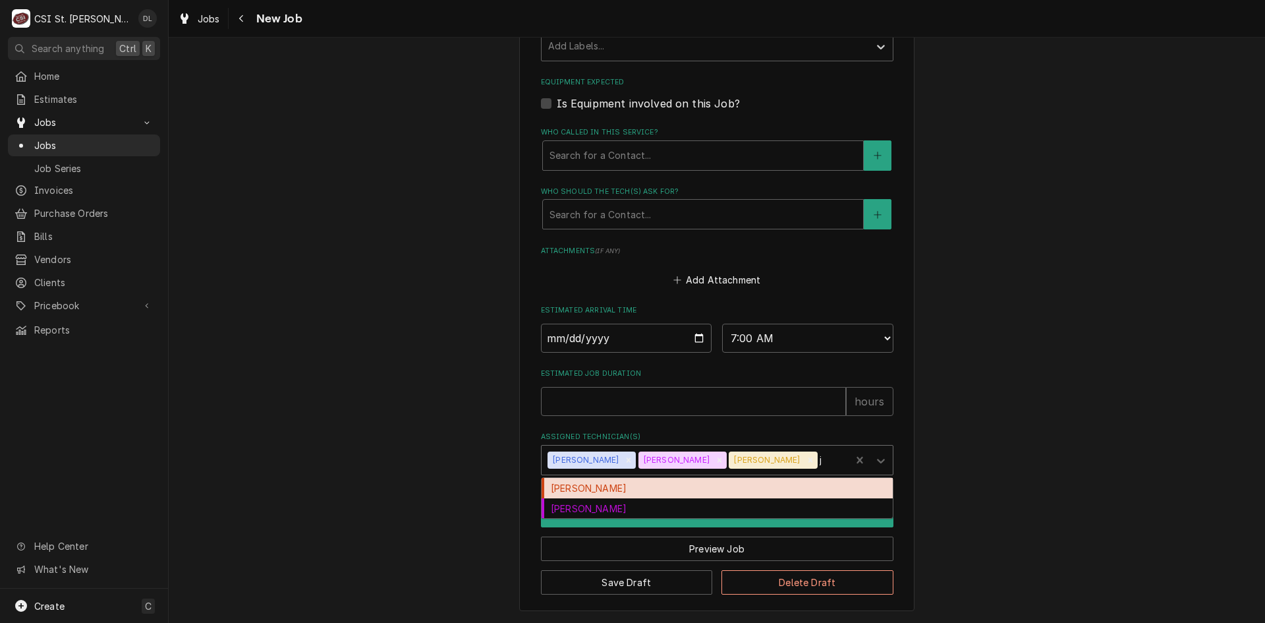
type input "je"
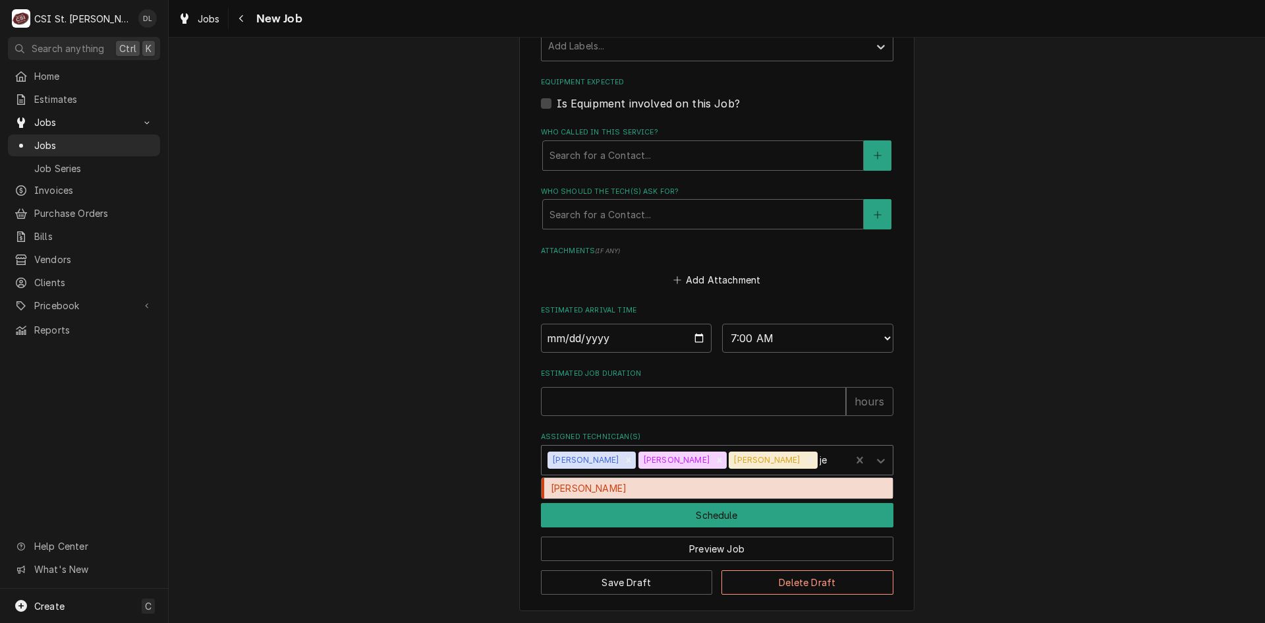
type textarea "x"
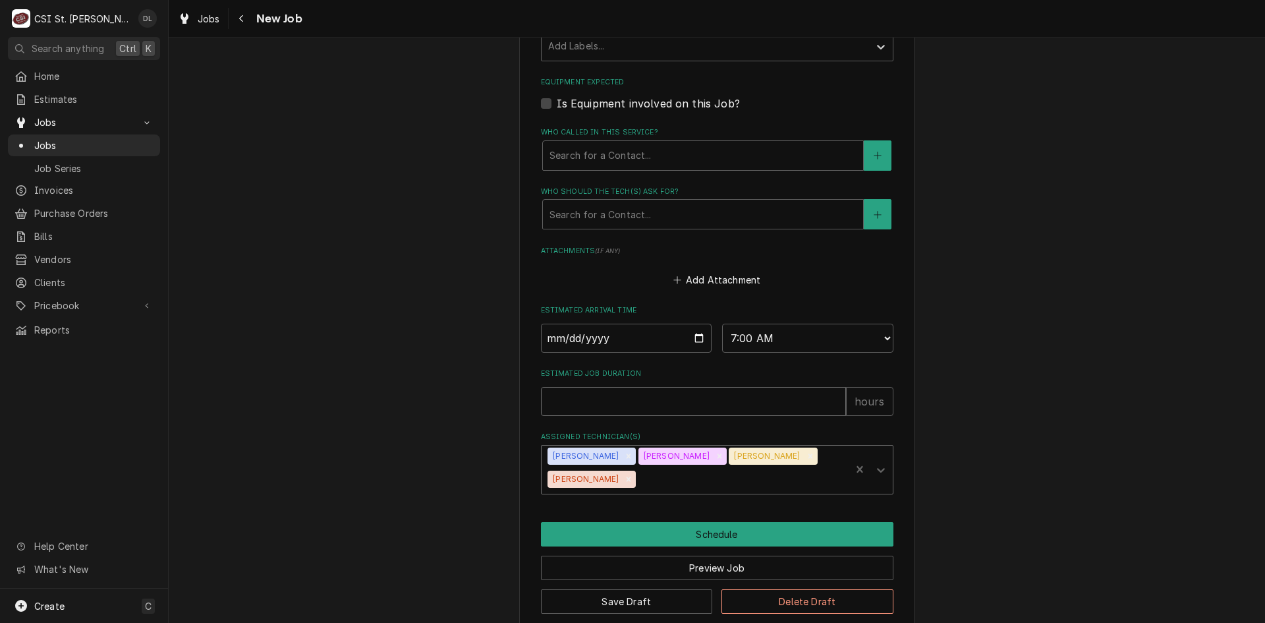
click at [619, 407] on input "Estimated Job Duration" at bounding box center [693, 401] width 305 height 29
type textarea "x"
type input "8"
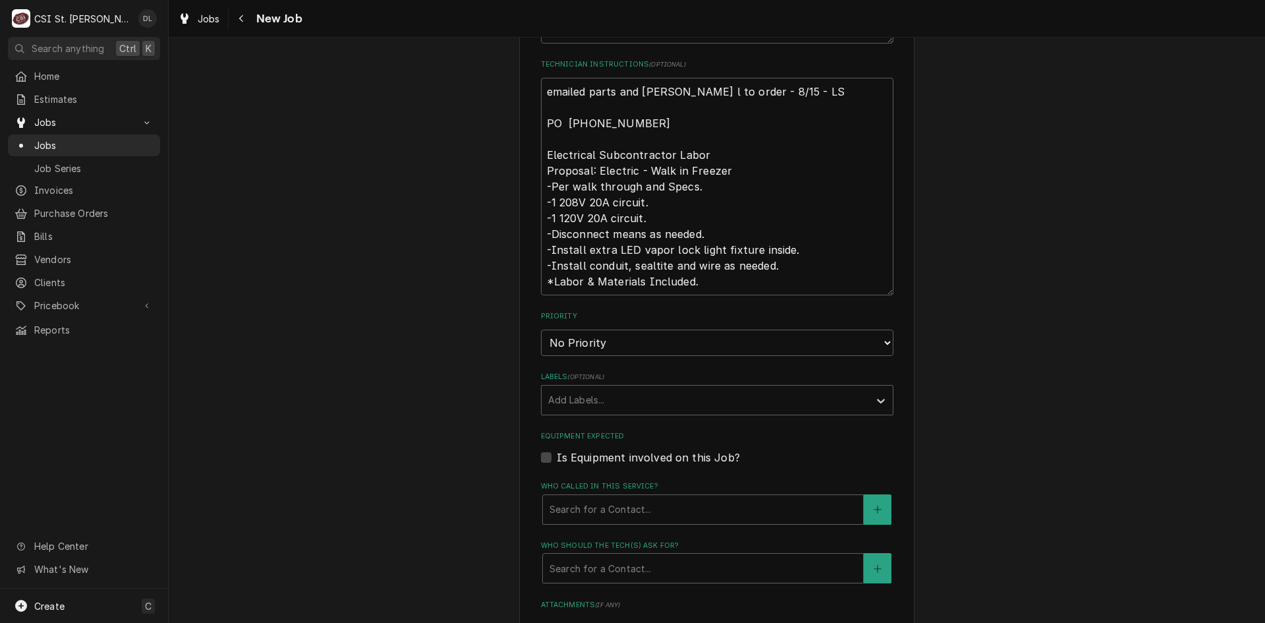
scroll to position [391, 0]
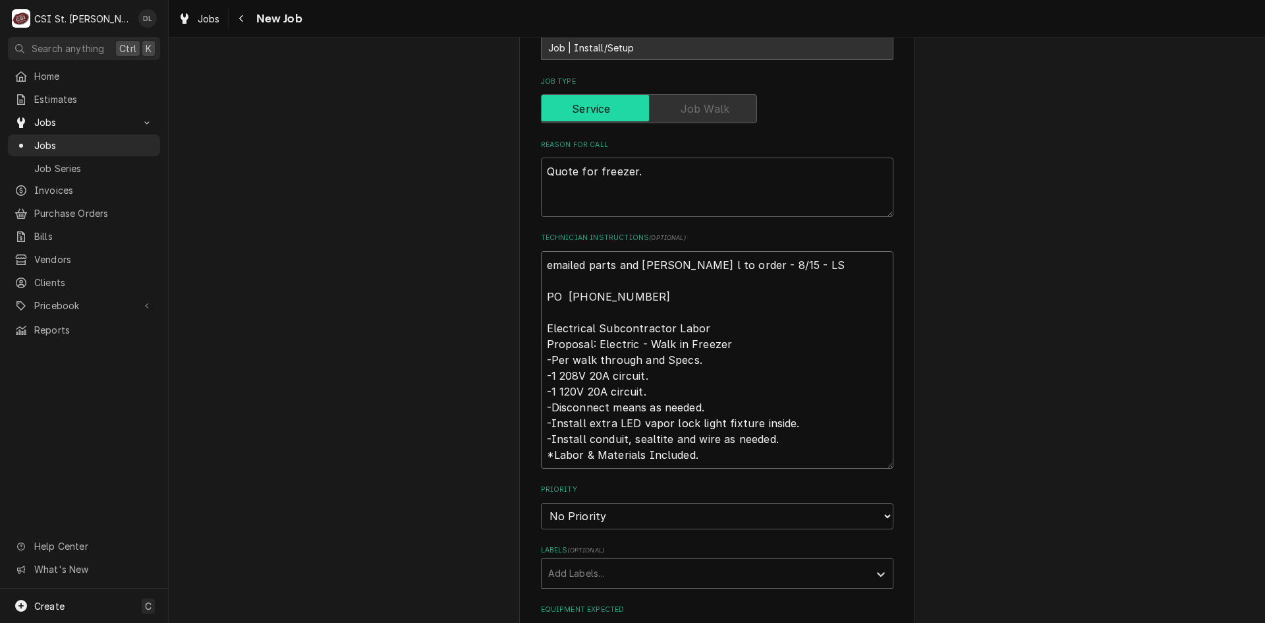
click at [541, 263] on textarea "emailed parts and dave l to order - 8/15 - LS PO 26-9360-4882 Electrical Subcon…" at bounding box center [717, 359] width 353 height 217
type textarea "x"
type textarea "emailed parts and dave l to order - 8/15 - LS PO 26-9360-4882 Electrical Subcon…"
type textarea "x"
type textarea "J emailed parts and dave l to order - 8/15 - LS PO 26-9360-4882 Electrical Subc…"
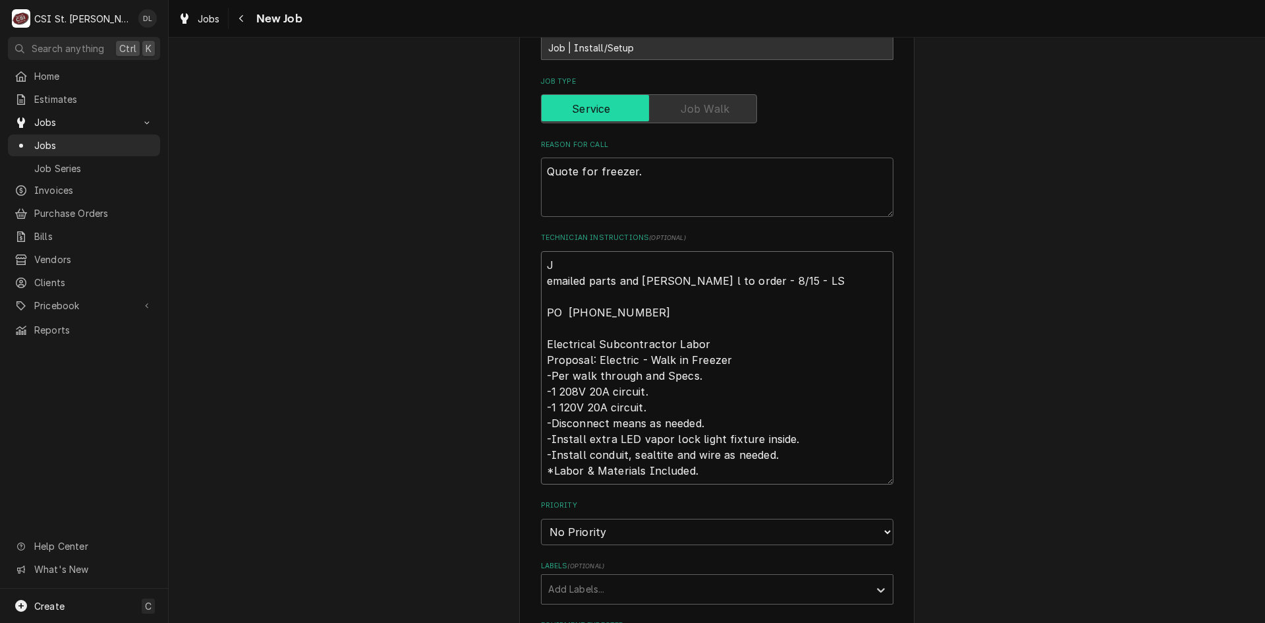
type textarea "x"
type textarea "Je emailed parts and dave l to order - 8/15 - LS PO 26-9360-4882 Electrical Sub…"
type textarea "x"
type textarea "Jef emailed parts and dave l to order - 8/15 - LS PO 26-9360-4882 Electrical Su…"
type textarea "x"
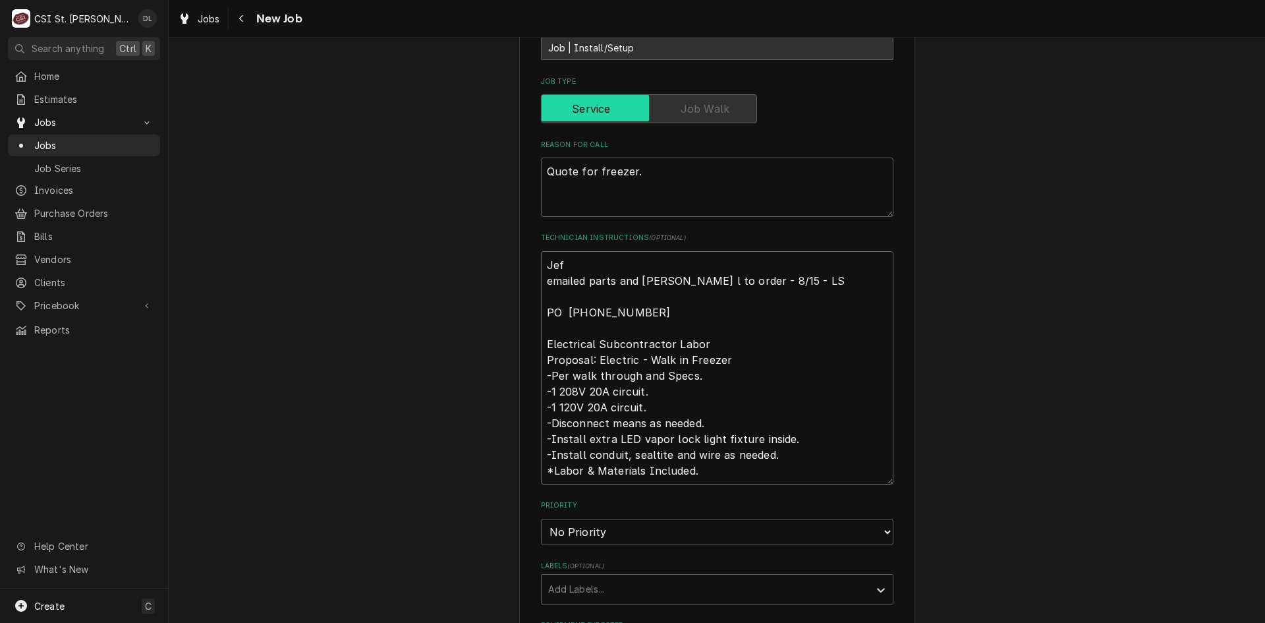
type textarea "Jeff emailed parts and dave l to order - 8/15 - LS PO 26-9360-4882 Electrical S…"
type textarea "x"
type textarea "Jeff emailed parts and dave l to order - 8/15 - LS PO 26-9360-4882 Electrical S…"
type textarea "x"
type textarea "Jeff t emailed parts and dave l to order - 8/15 - LS PO 26-9360-4882 Electrical…"
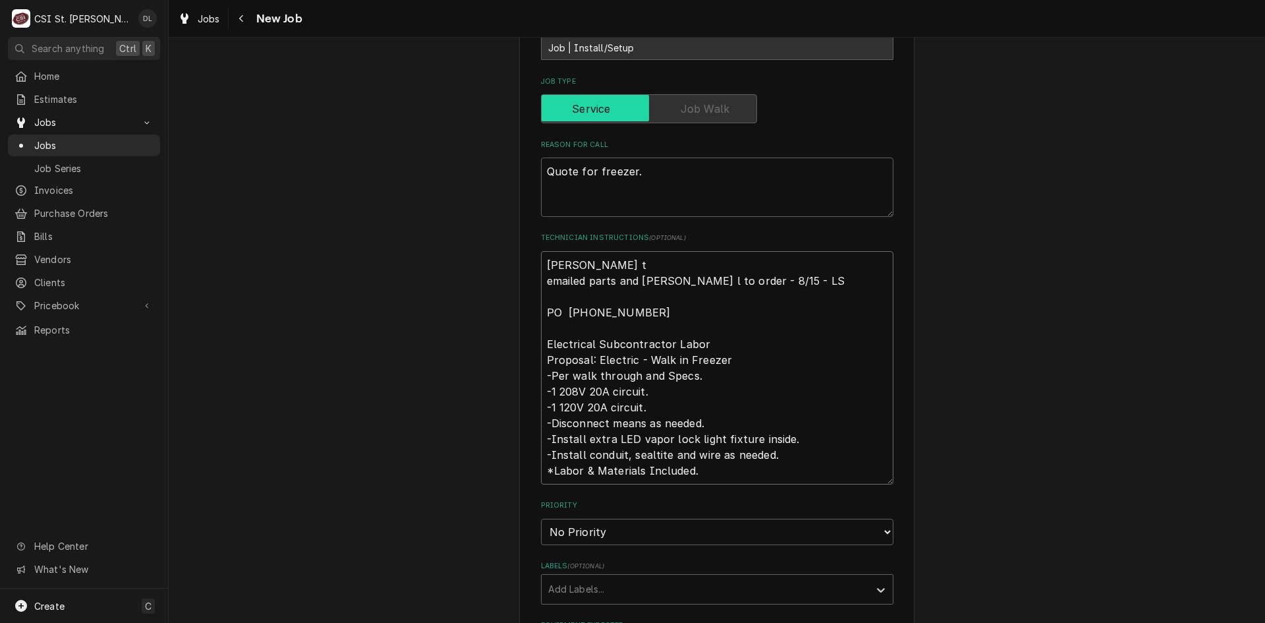
type textarea "x"
type textarea "Jeff to emailed parts and dave l to order - 8/15 - LS PO 26-9360-4882 Electrica…"
type textarea "x"
type textarea "Jeff to b emailed parts and dave l to order - 8/15 - LS PO 26-9360-4882 Electri…"
type textarea "x"
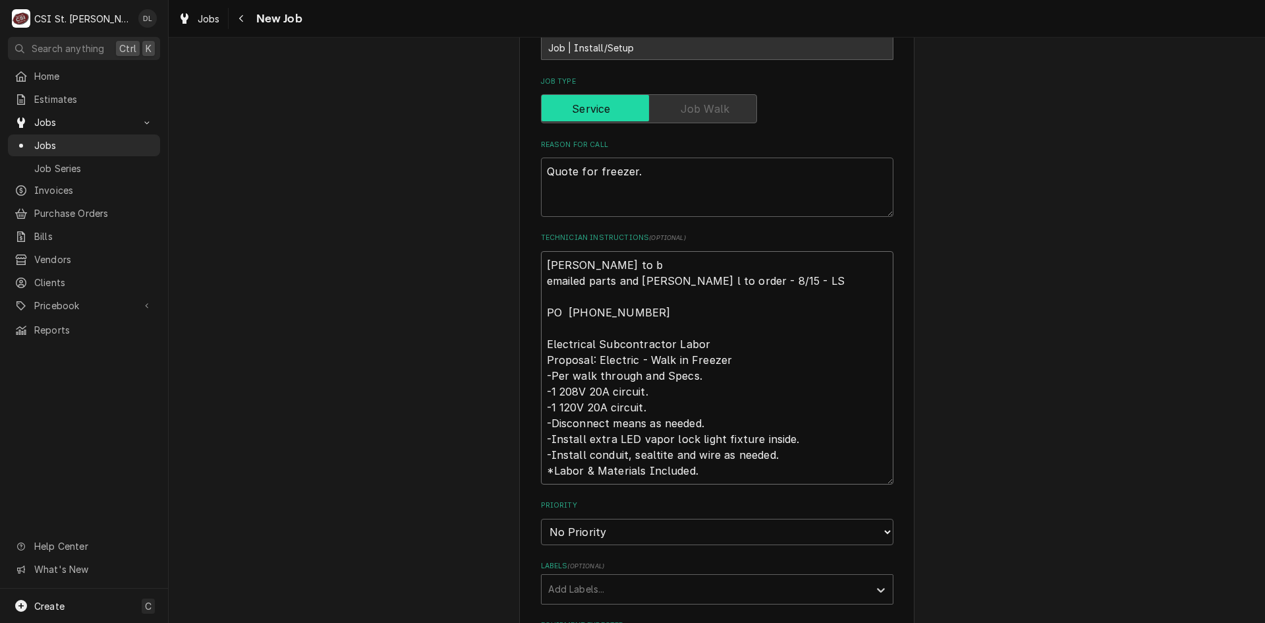
type textarea "Jeff to emailed parts and dave l to order - 8/15 - LS PO 26-9360-4882 Electrica…"
type textarea "x"
type textarea "Jeff to p emailed parts and dave l to order - 8/15 - LS PO 26-9360-4882 Electri…"
type textarea "x"
type textarea "Jeff to pi emailed parts and dave l to order - 8/15 - LS PO 26-9360-4882 Electr…"
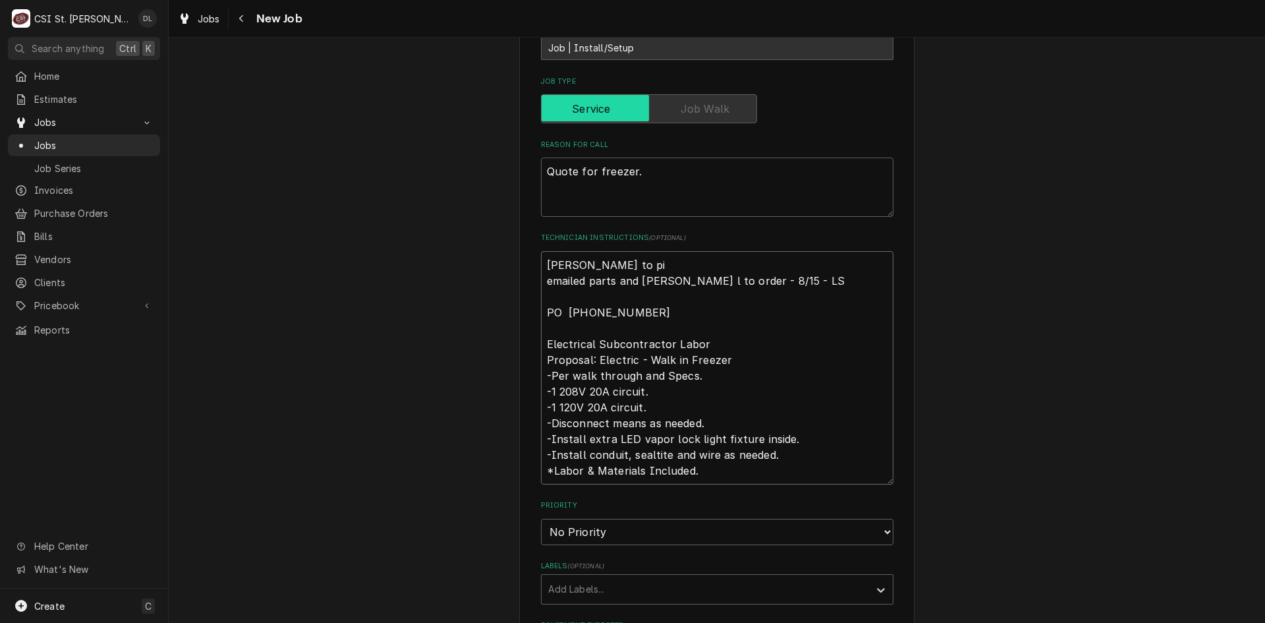
type textarea "x"
type textarea "Jeff to pic emailed parts and dave l to order - 8/15 - LS PO 26-9360-4882 Elect…"
type textarea "x"
type textarea "Jeff to pick emailed parts and dave l to order - 8/15 - LS PO 26-9360-4882 Elec…"
type textarea "x"
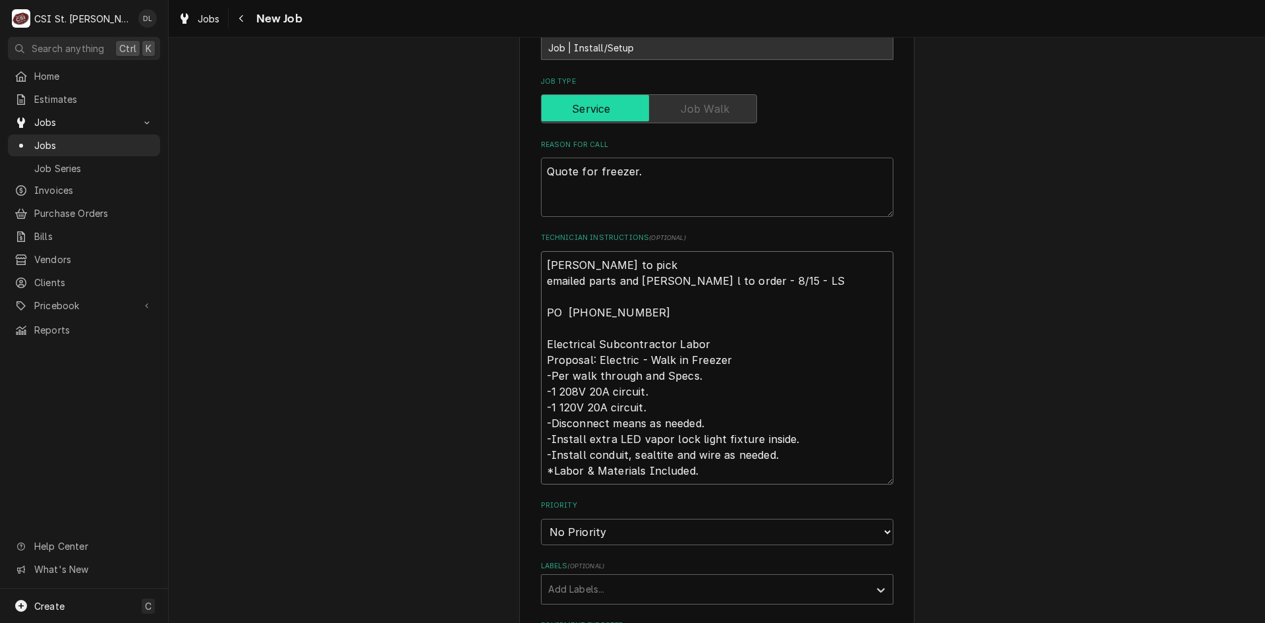
type textarea "Jeff to pick u emailed parts and dave l to order - 8/15 - LS PO 26-9360-4882 El…"
type textarea "x"
type textarea "Jeff to pick up emailed parts and dave l to order - 8/15 - LS PO 26-9360-4882 E…"
type textarea "x"
type textarea "Jeff to pick up emailed parts and dave l to order - 8/15 - LS PO 26-9360-4882 E…"
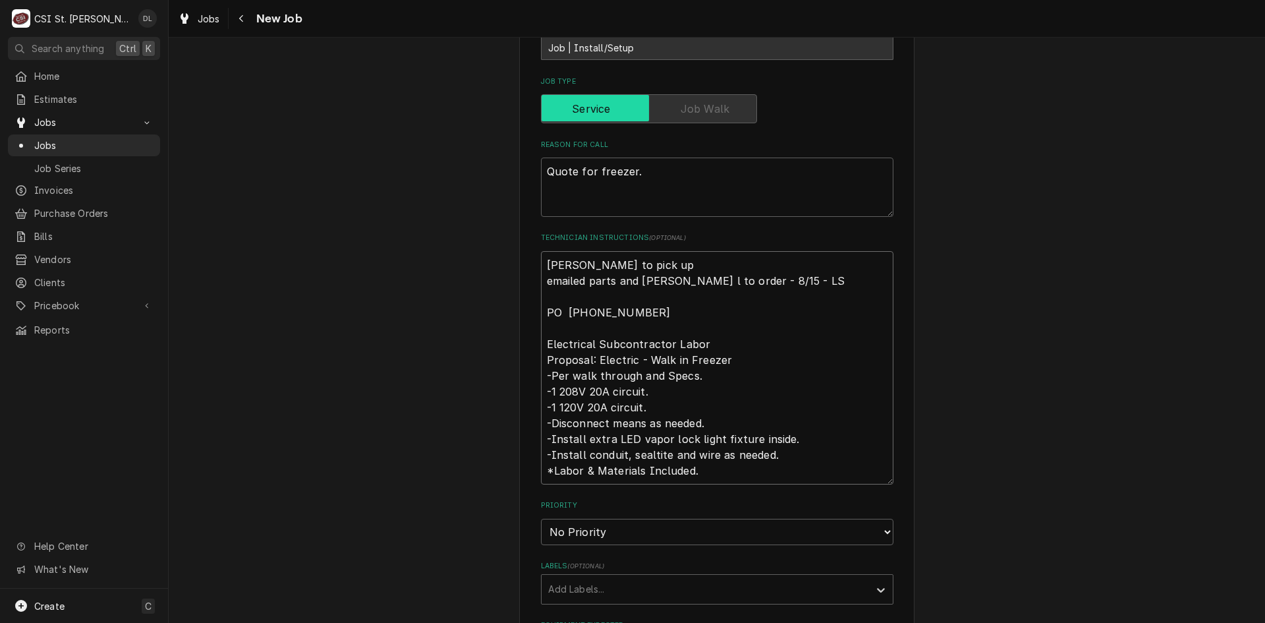
type textarea "x"
type textarea "Jeff to pick up b emailed parts and dave l to order - 8/15 - LS PO 26-9360-4882…"
type textarea "x"
type textarea "Jeff to pick up bi emailed parts and dave l to order - 8/15 - LS PO 26-9360-488…"
type textarea "x"
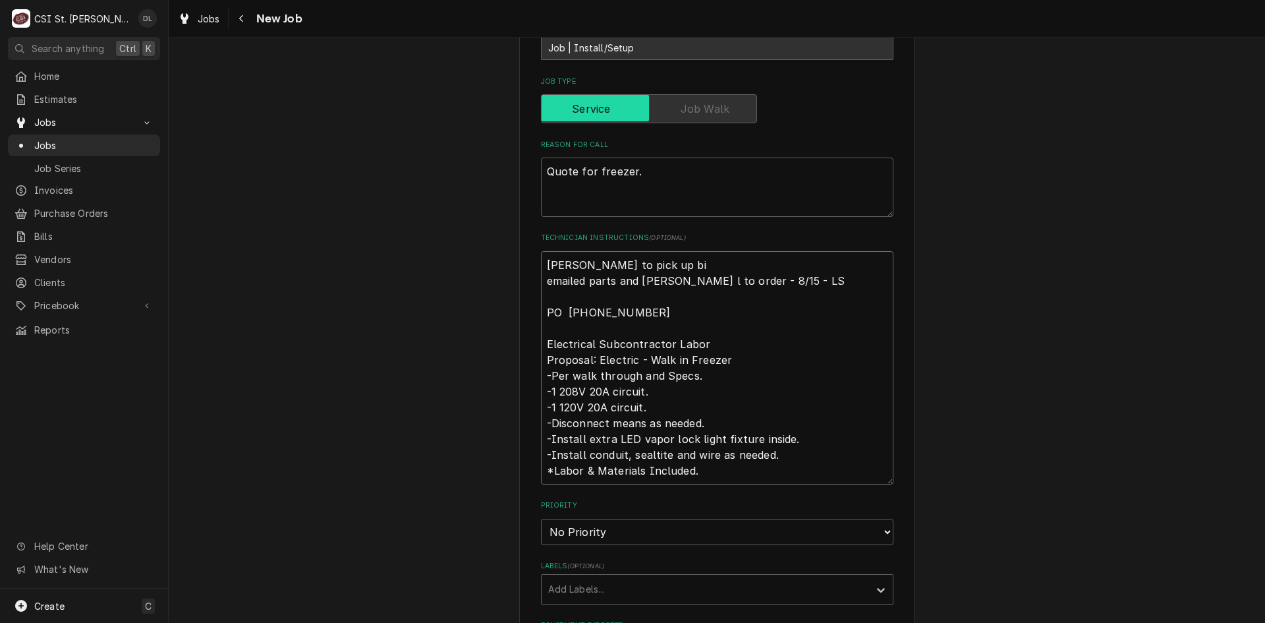
type textarea "Jeff to pick up big emailed parts and dave l to order - 8/15 - LS PO 26-9360-48…"
type textarea "x"
type textarea "Jeff to pick up big emailed parts and dave l to order - 8/15 - LS PO 26-9360-48…"
type textarea "x"
type textarea "Jeff to pick up big g emailed parts and dave l to order - 8/15 - LS PO 26-9360-…"
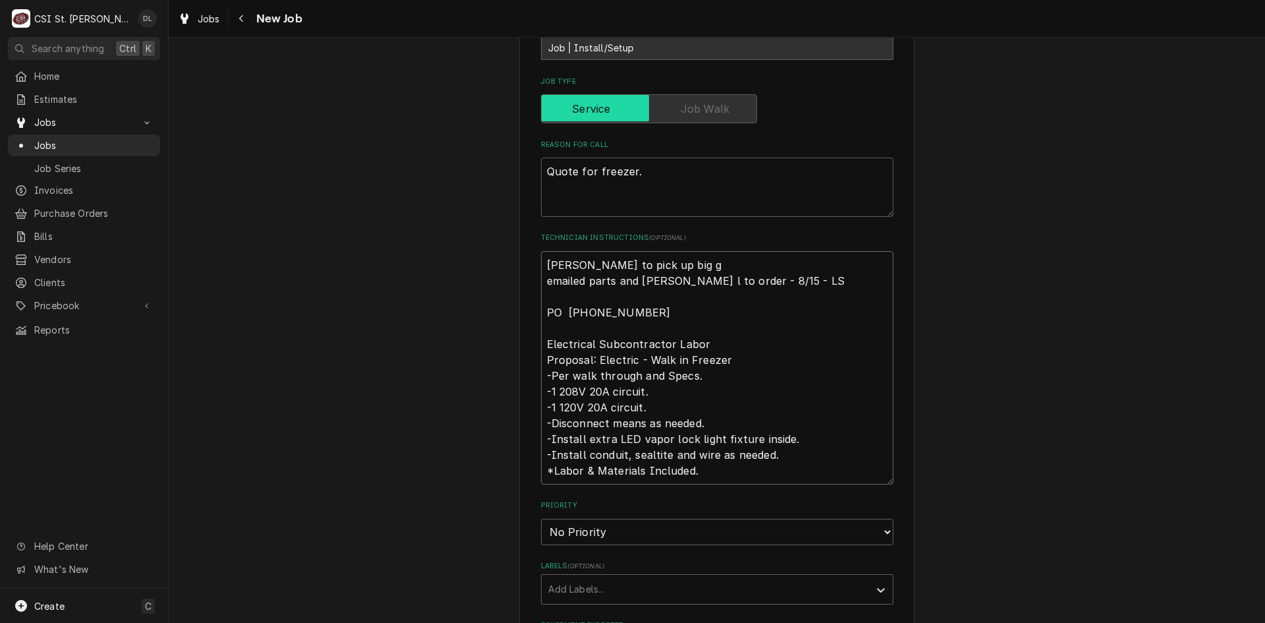
type textarea "x"
type textarea "Jeff to pick up big gr emailed parts and dave l to order - 8/15 - LS PO 26-9360…"
type textarea "x"
type textarea "Jeff to pick up big gre emailed parts and dave l to order - 8/15 - LS PO 26-936…"
type textarea "x"
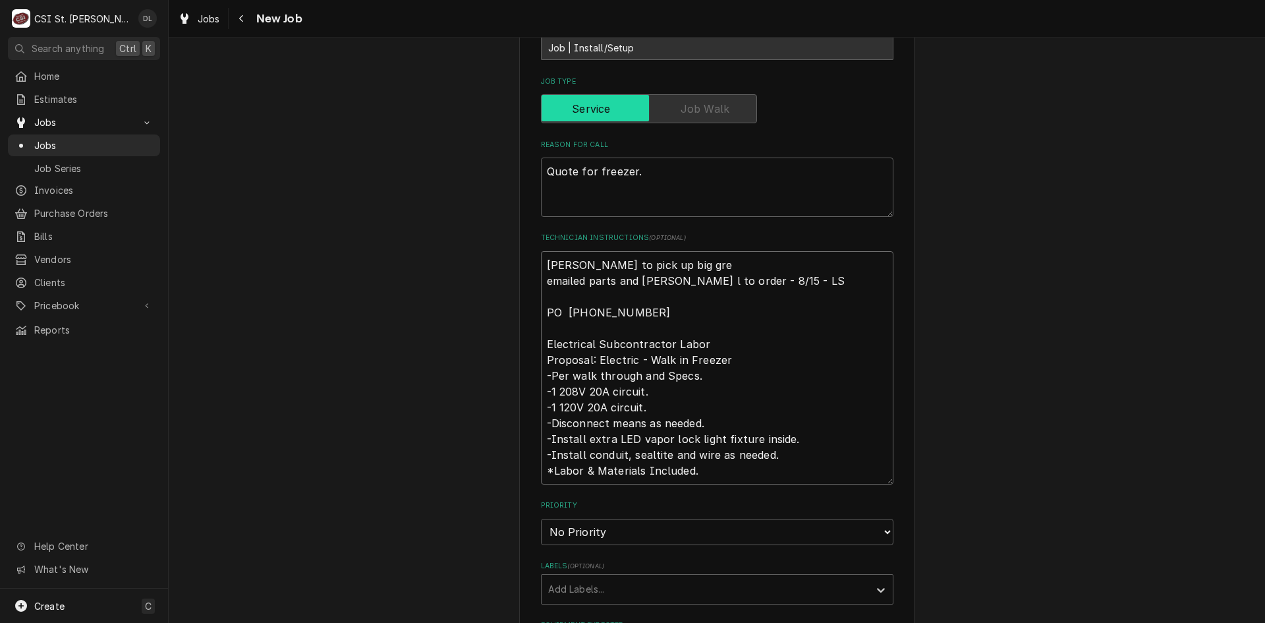
type textarea "Jeff to pick up big grey emailed parts and dave l to order - 8/15 - LS PO 26-93…"
type textarea "x"
type textarea "Jeff to pick up big grey emailed parts and dave l to order - 8/15 - LS PO 26-93…"
type textarea "x"
type textarea "Jeff to pick up big grey l emailed parts and dave l to order - 8/15 - LS PO 26-…"
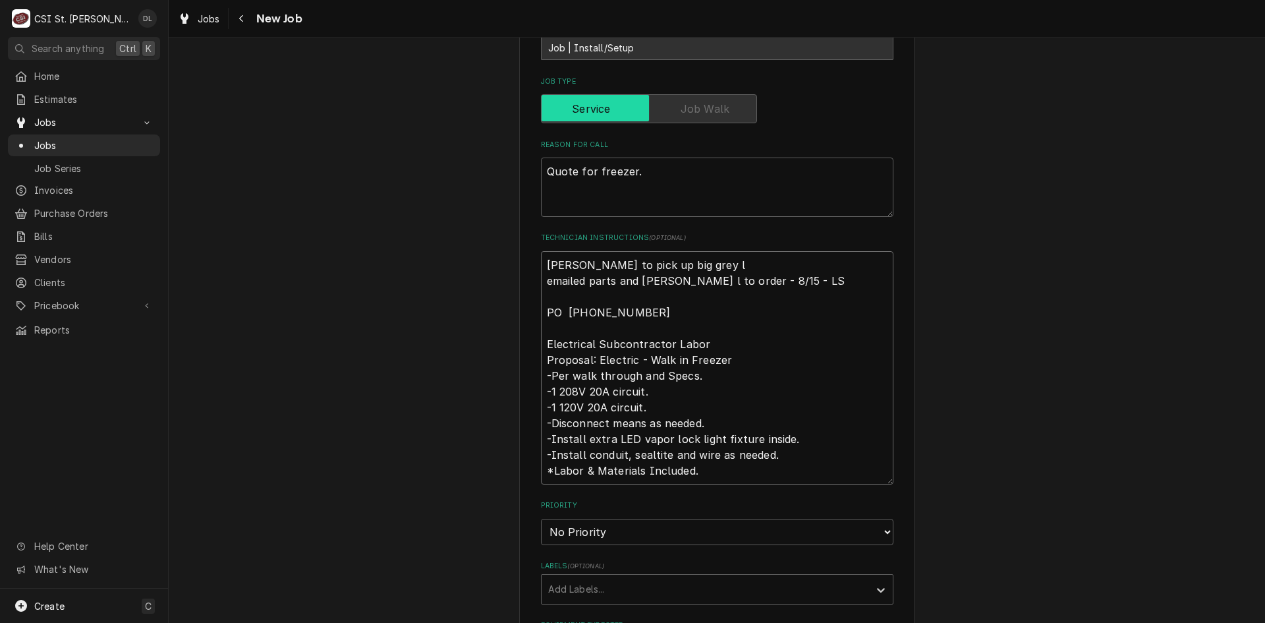
type textarea "x"
type textarea "Jeff to pick up big grey le emailed parts and dave l to order - 8/15 - LS PO 26…"
type textarea "x"
type textarea "Jeff to pick up big grey lef emailed parts and dave l to order - 8/15 - LS PO 2…"
type textarea "x"
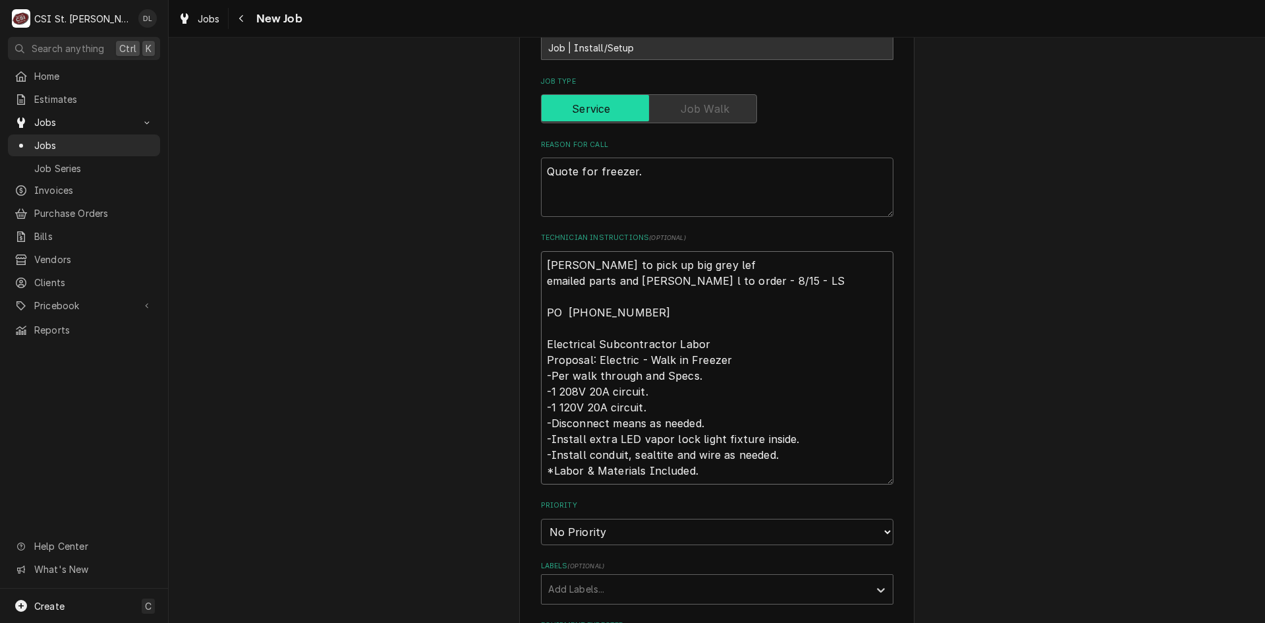
type textarea "Jeff to pick up big grey lefi emailed parts and dave l to order - 8/15 - LS PO …"
type textarea "x"
type textarea "Jeff to pick up big grey lef emailed parts and dave l to order - 8/15 - LS PO 2…"
type textarea "x"
type textarea "Jeff to pick up big grey le emailed parts and dave l to order - 8/15 - LS PO 26…"
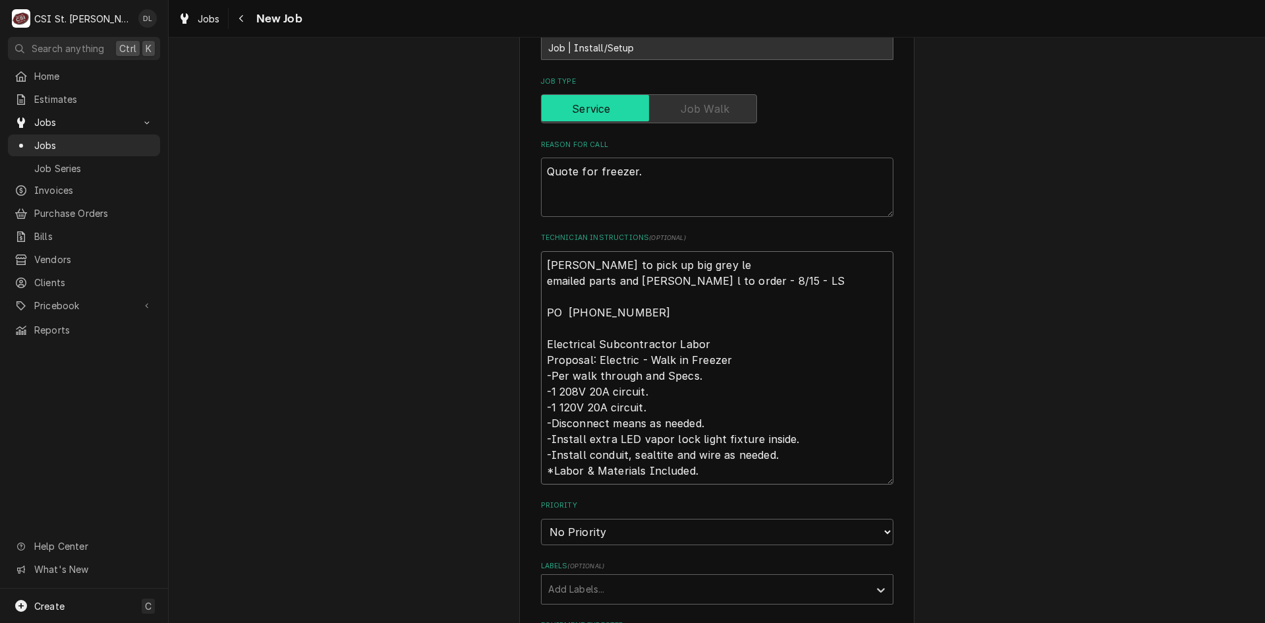
type textarea "x"
type textarea "Jeff to pick up big grey lei emailed parts and dave l to order - 8/15 - LS PO 2…"
type textarea "x"
type textarea "Jeff to pick up big grey le emailed parts and dave l to order - 8/15 - LS PO 26…"
type textarea "x"
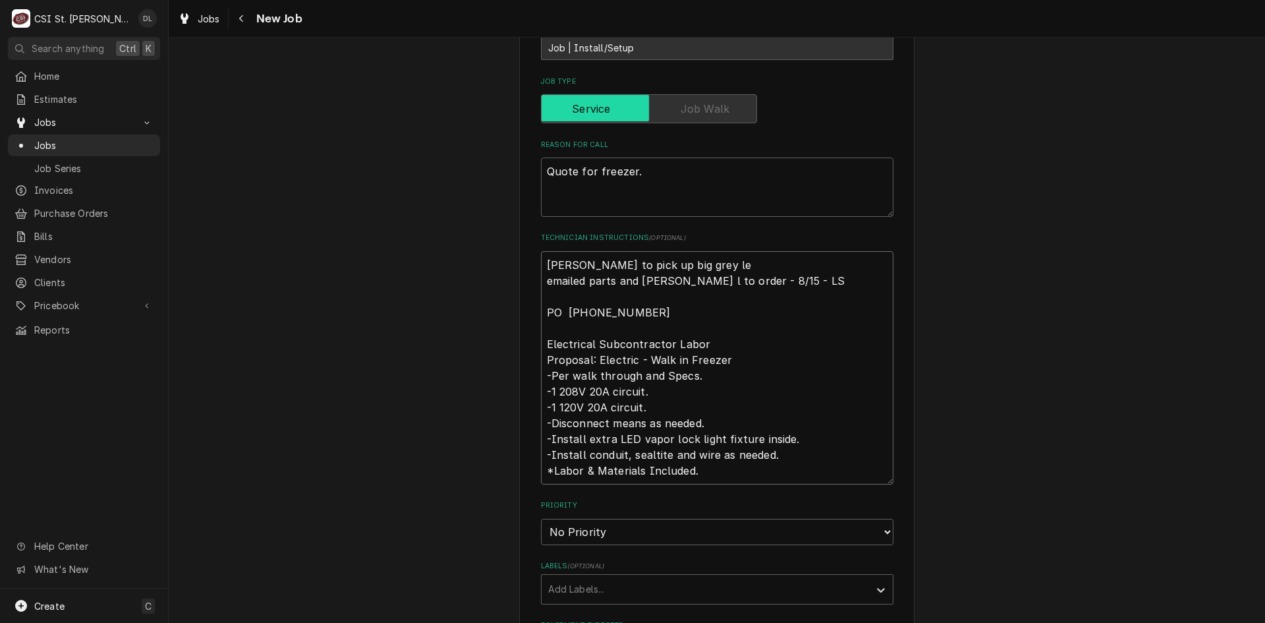
type textarea "Jeff to pick up big grey l emailed parts and dave l to order - 8/15 - LS PO 26-…"
type textarea "x"
type textarea "Jeff to pick up big grey li emailed parts and dave l to order - 8/15 - LS PO 26…"
type textarea "x"
type textarea "Jeff to pick up big grey lif emailed parts and dave l to order - 8/15 - LS PO 2…"
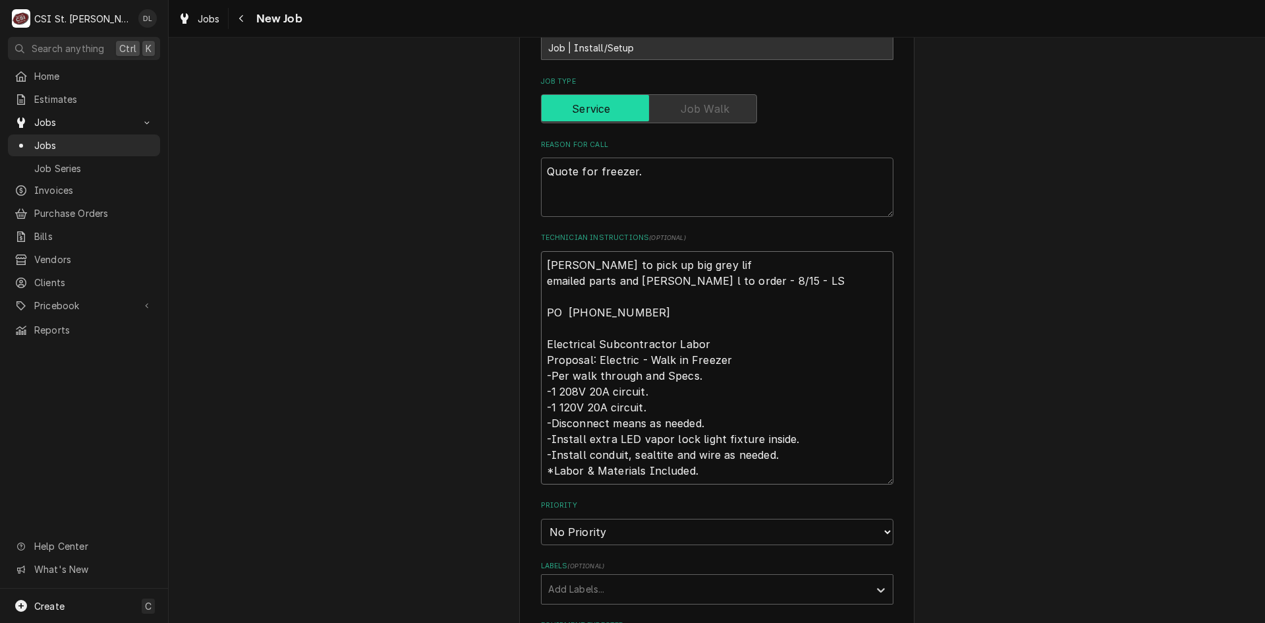
type textarea "x"
type textarea "Jeff to pick up big grey lift emailed parts and dave l to order - 8/15 - LS PO …"
type textarea "x"
type textarea "Jeff to pick up big grey lift emailed parts and dave l to order - 8/15 - LS PO …"
type textarea "x"
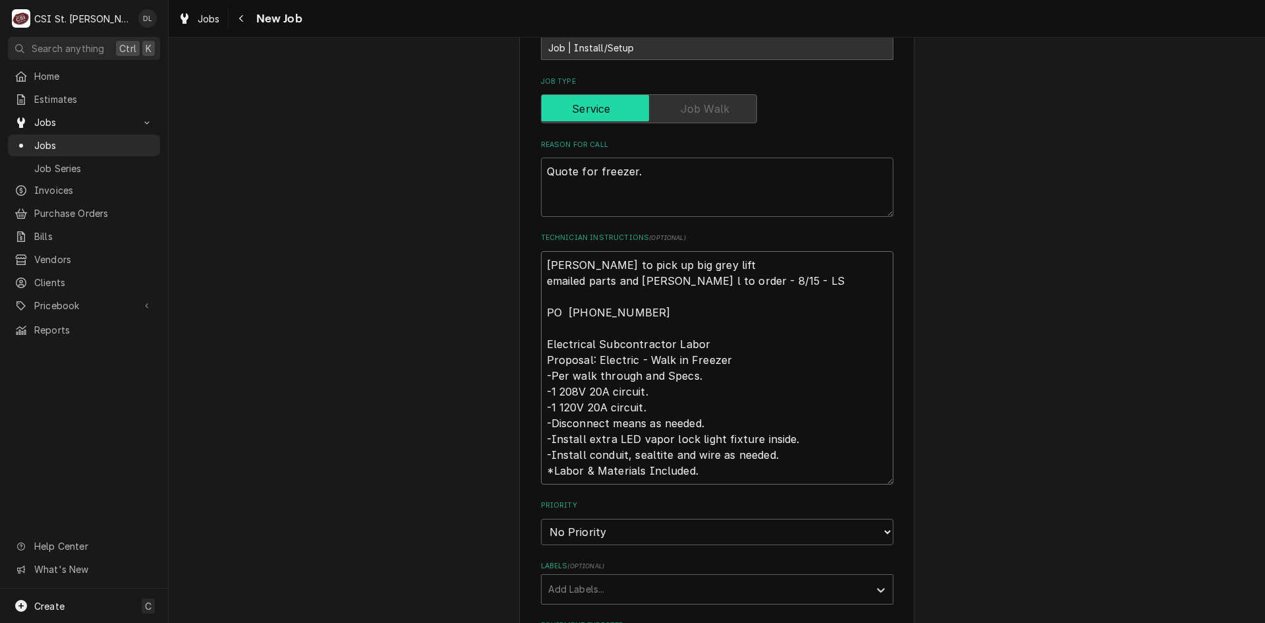
type textarea "Jeff to pick up big grey lift a emailed parts and dave l to order - 8/15 - LS P…"
type textarea "x"
type textarea "Jeff to pick up big grey lift an emailed parts and dave l to order - 8/15 - LS …"
type textarea "x"
type textarea "Jeff to pick up big grey lift and emailed parts and dave l to order - 8/15 - LS…"
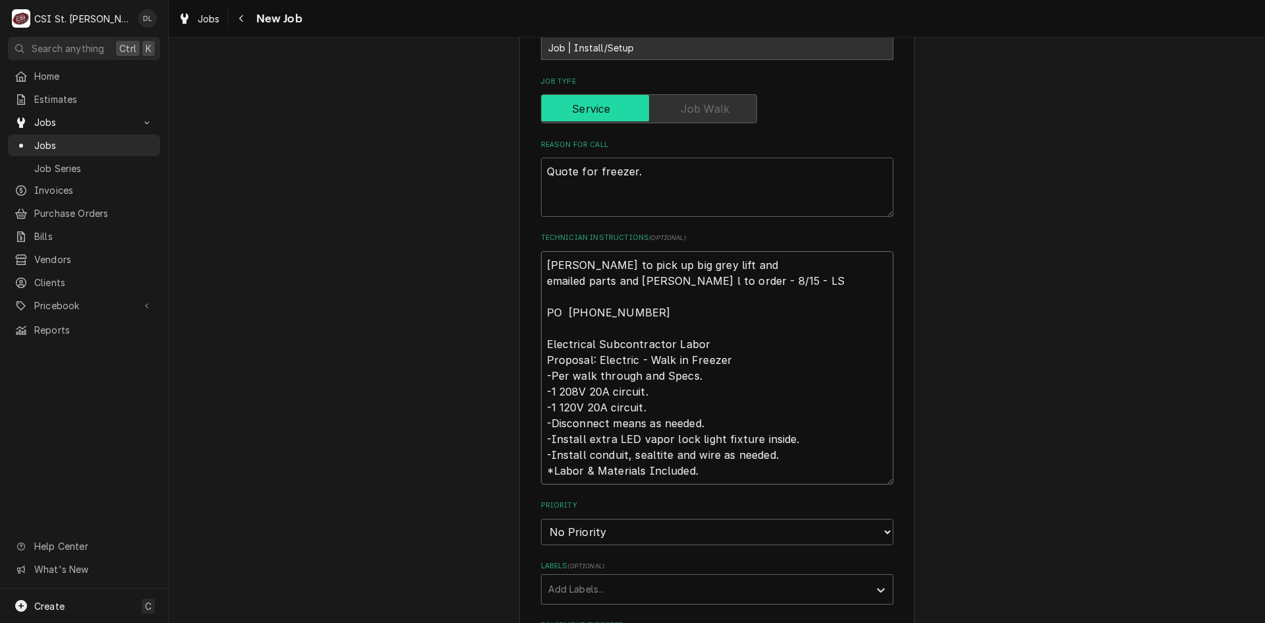
type textarea "x"
type textarea "Jeff to pick up big grey lift and b emailed parts and dave l to order - 8/15 - …"
type textarea "x"
type textarea "Jeff to pick up big grey lift and br emailed parts and dave l to order - 8/15 -…"
type textarea "x"
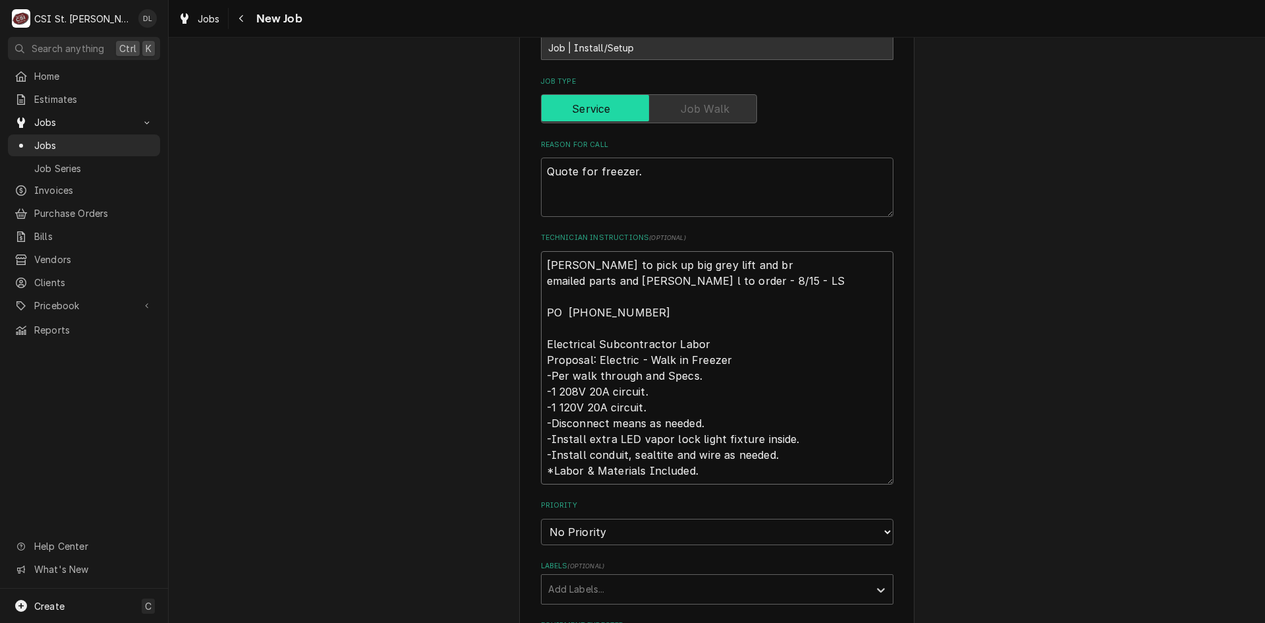
type textarea "Jeff to pick up big grey lift and bri emailed parts and dave l to order - 8/15 …"
type textarea "x"
type textarea "Jeff to pick up big grey lift and brin emailed parts and dave l to order - 8/15…"
type textarea "x"
type textarea "Jeff to pick up big grey lift and bring emailed parts and dave l to order - 8/1…"
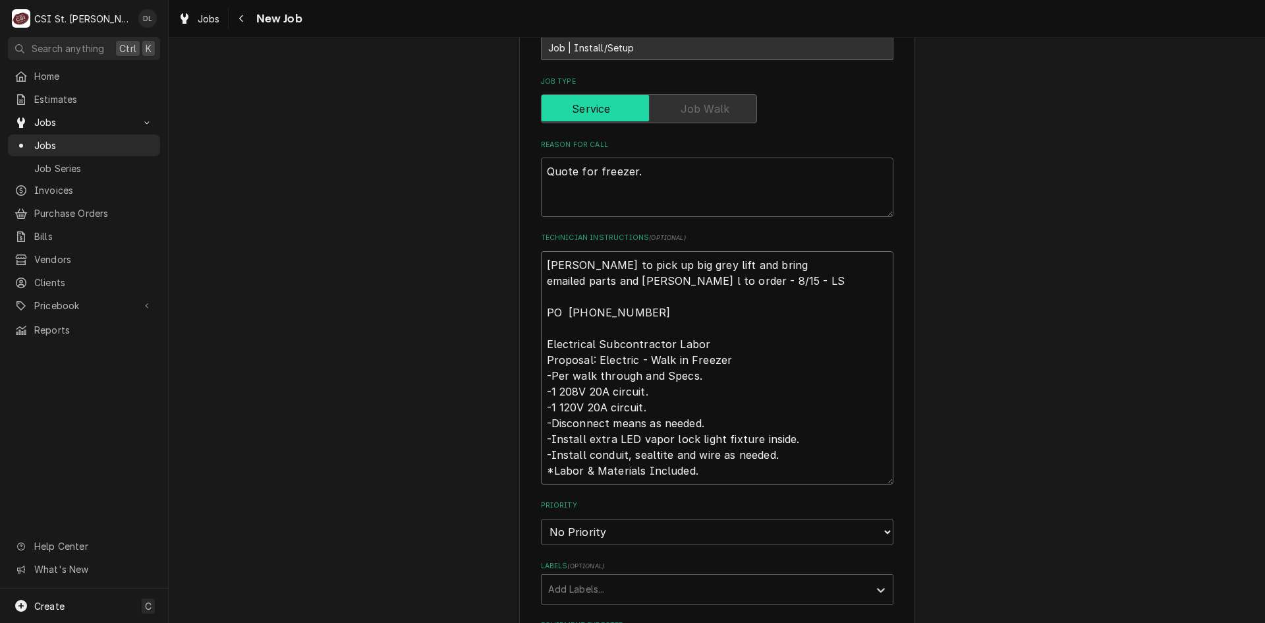
type textarea "x"
type textarea "Jeff to pick up big grey lift and bring emailed parts and dave l to order - 8/1…"
type textarea "x"
type textarea "Jeff to pick up big grey lift and bring t emailed parts and dave l to order - 8…"
type textarea "x"
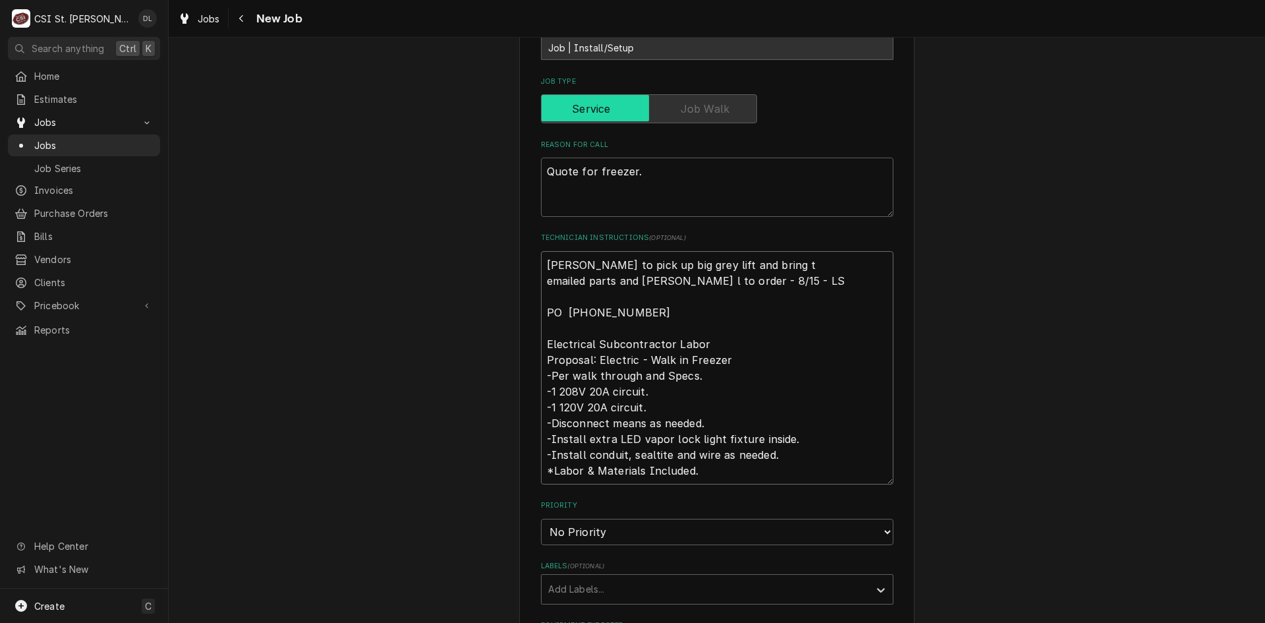
type textarea "Jeff to pick up big grey lift and bring to emailed parts and dave l to order - …"
type textarea "x"
type textarea "Jeff to pick up big grey lift and bring to emailed parts and dave l to order - …"
type textarea "x"
type textarea "Jeff to pick up big grey lift and bring to j emailed parts and dave l to order …"
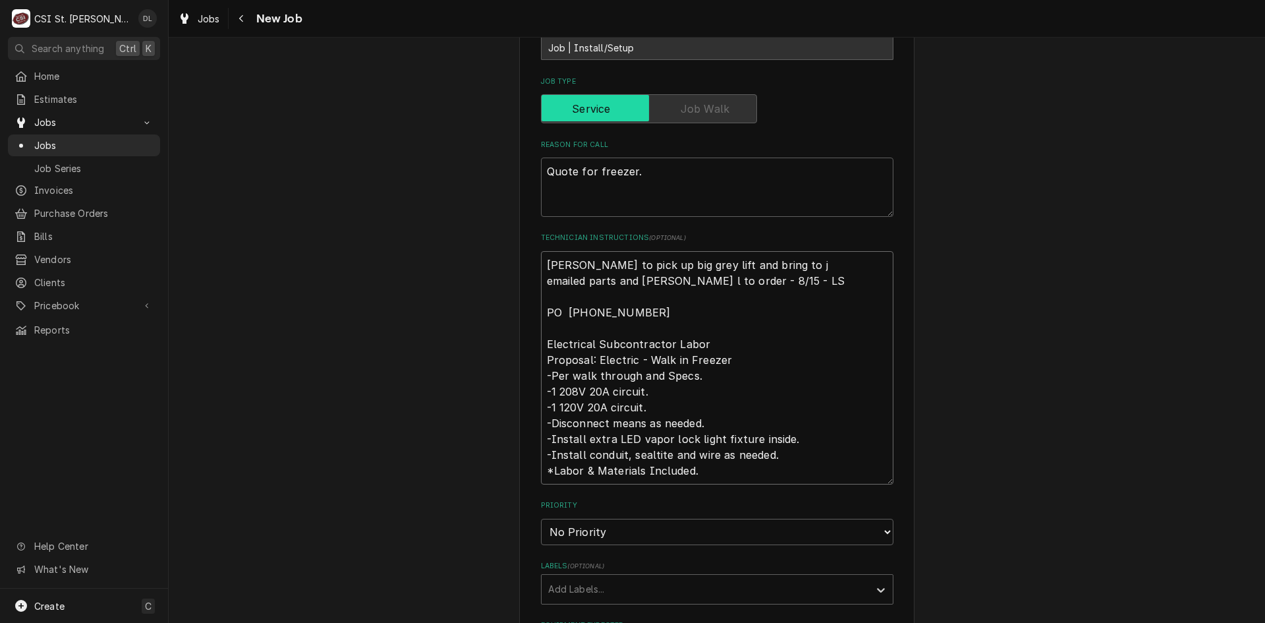
type textarea "x"
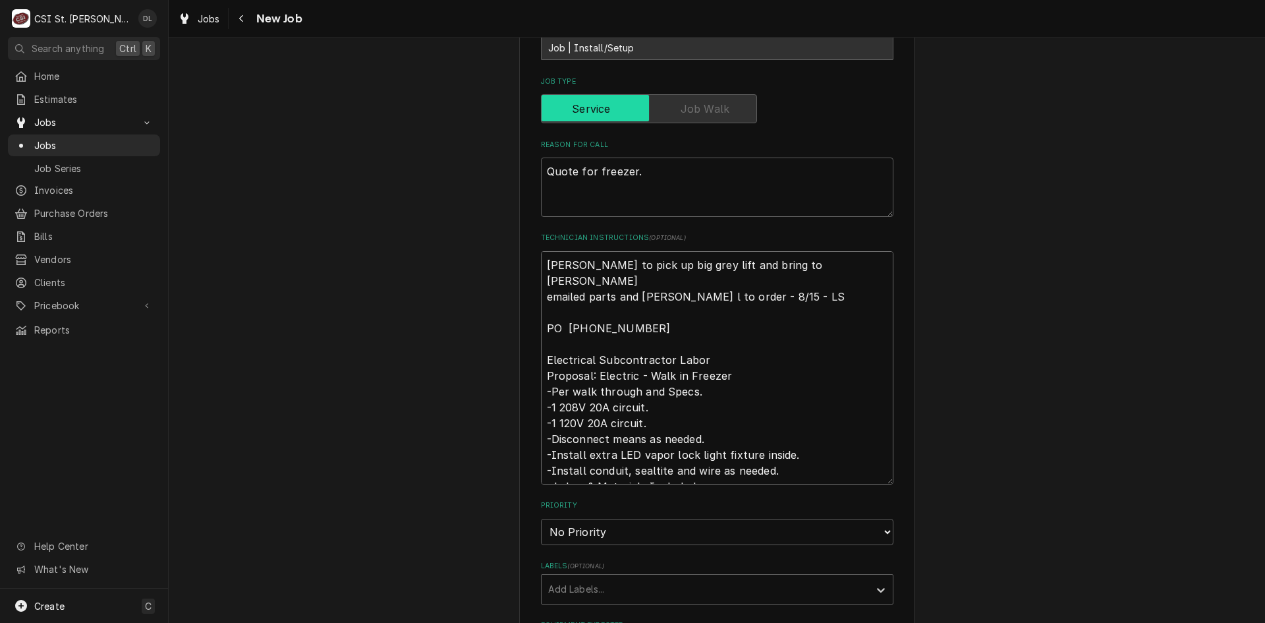
type textarea "Jeff to pick up big grey lift and bring to job emailed parts and dave l to orde…"
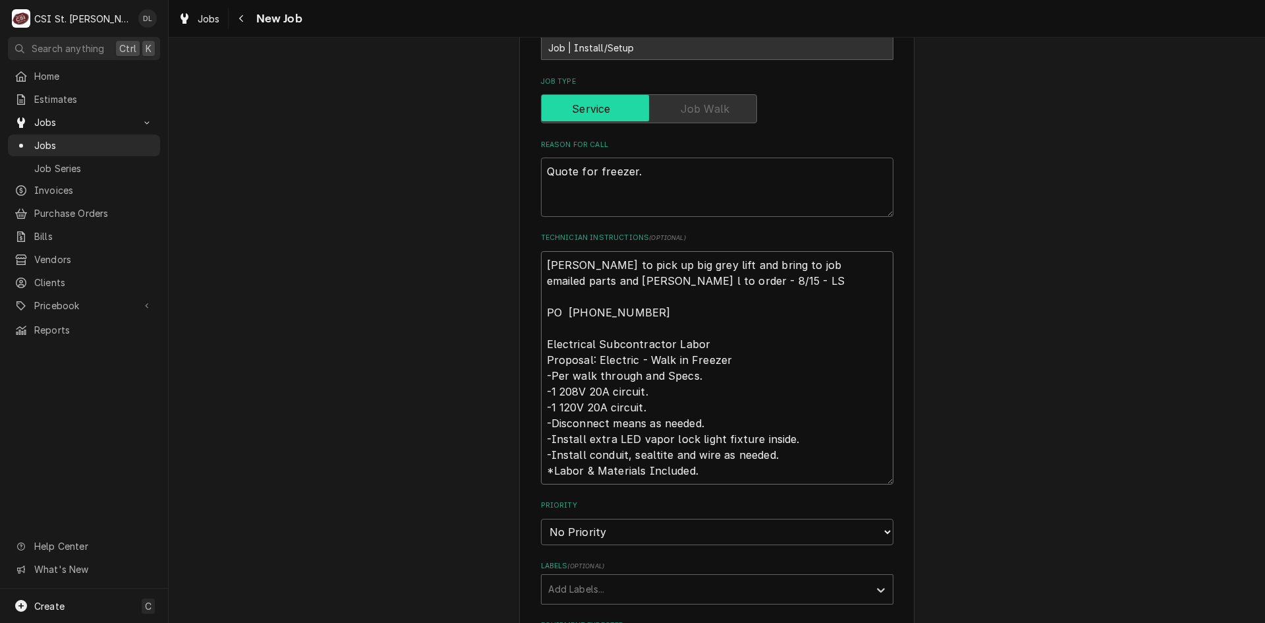
type textarea "x"
type textarea "Jeff to pick up big grey lift and bring to job emailed parts and dave l to orde…"
type textarea "x"
type textarea "Jeff to pick up big grey lift and bring to job s emailed parts and dave l to or…"
type textarea "x"
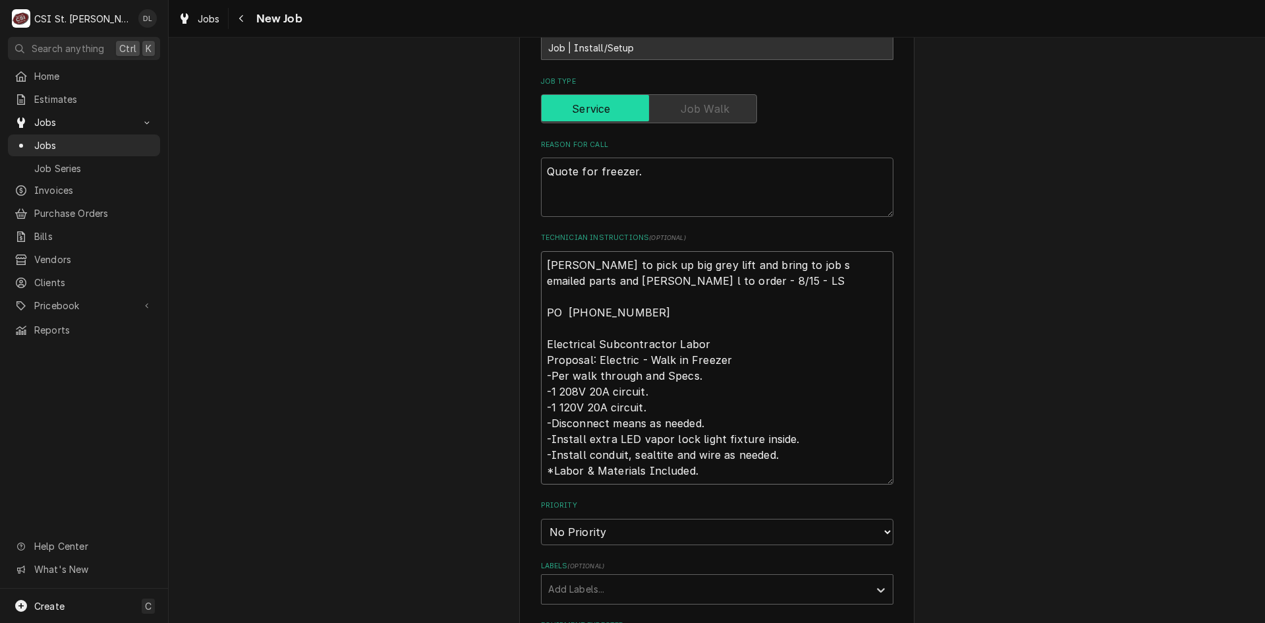
type textarea "Jeff to pick up big grey lift and bring to job si emailed parts and dave l to o…"
type textarea "x"
type textarea "Jeff to pick up big grey lift and bring to job sit emailed parts and dave l to …"
type textarea "x"
type textarea "Jeff to pick up big grey lift and bring to job site emailed parts and dave l to…"
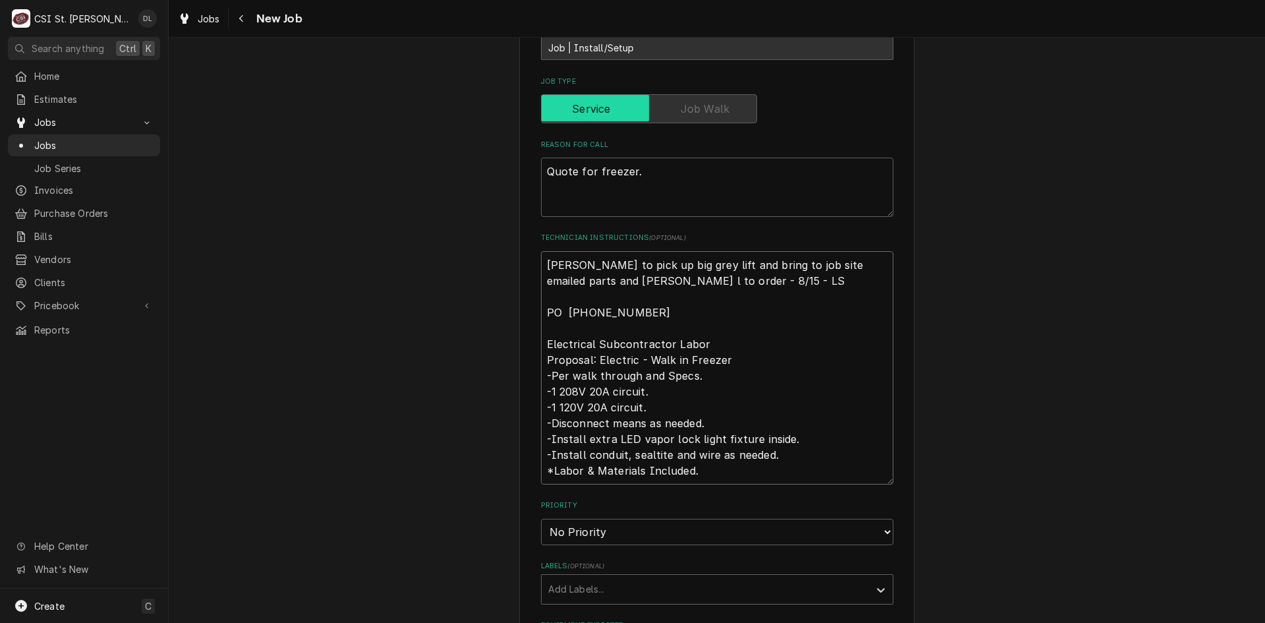
type textarea "x"
type textarea "Jeff to pick up big grey lift and bring to job site. emailed parts and dave l t…"
type textarea "x"
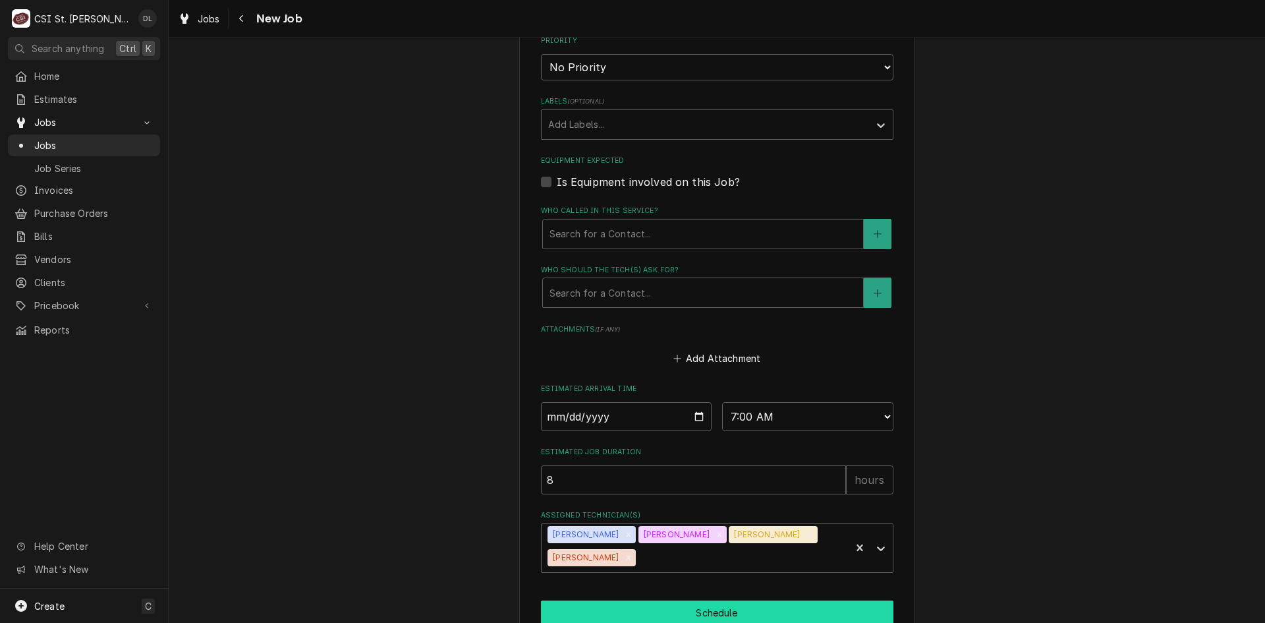
scroll to position [953, 0]
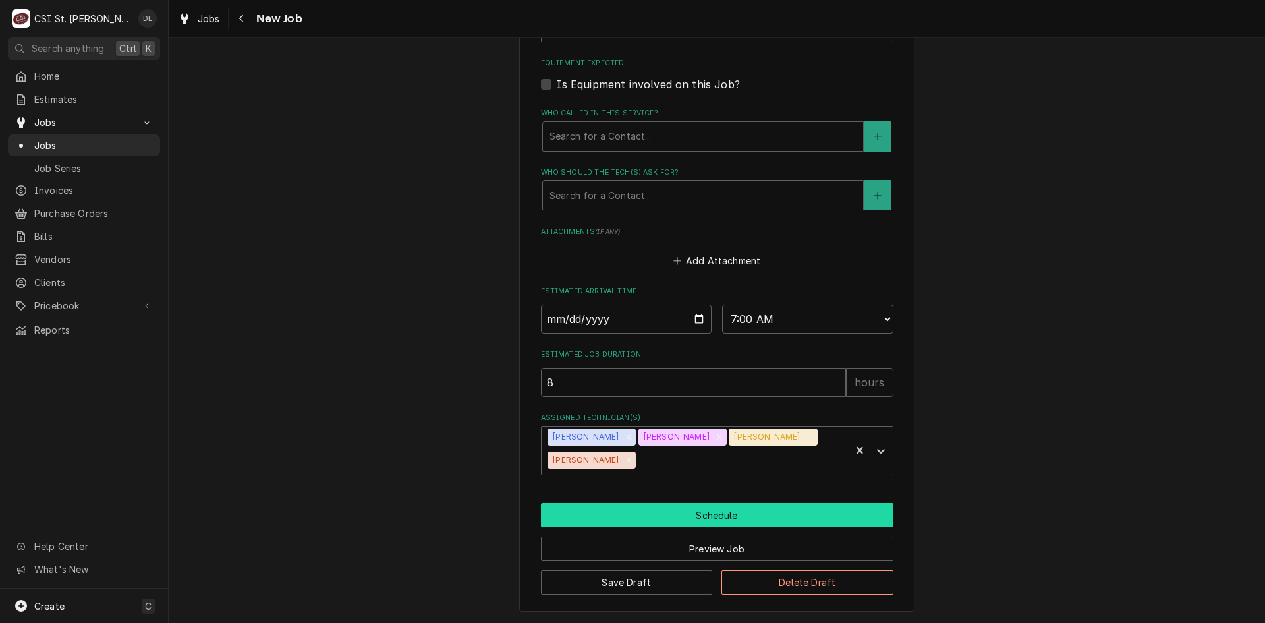
type textarea "Jeff to pick up big grey lift and bring to job site. emailed parts and dave l t…"
click at [710, 519] on button "Schedule" at bounding box center [717, 515] width 353 height 24
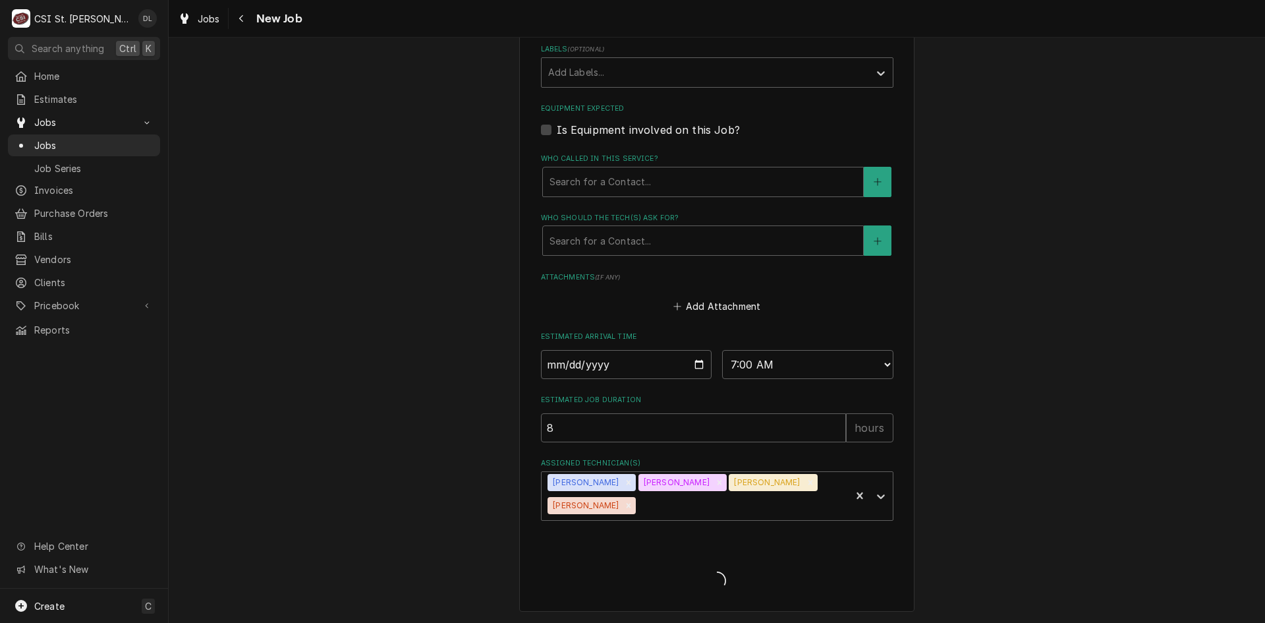
type textarea "x"
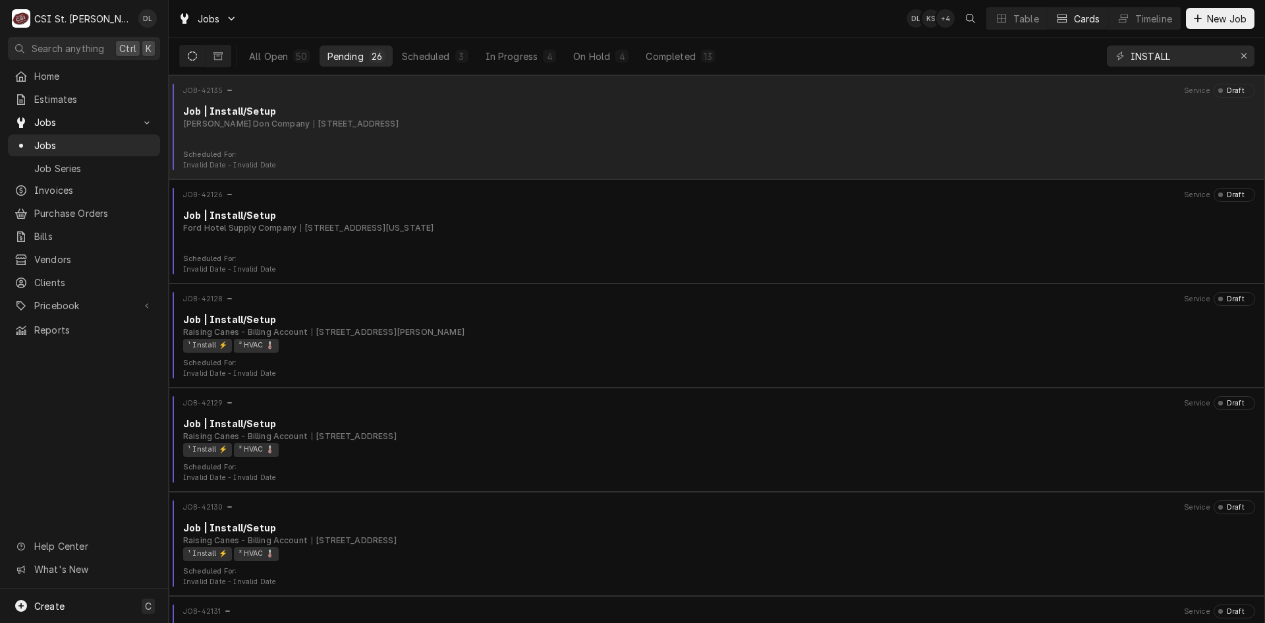
click at [579, 144] on div "JOB-42135 Service Draft Job | Install/Setup [PERSON_NAME] Company [STREET_ADDRE…" at bounding box center [717, 117] width 1086 height 66
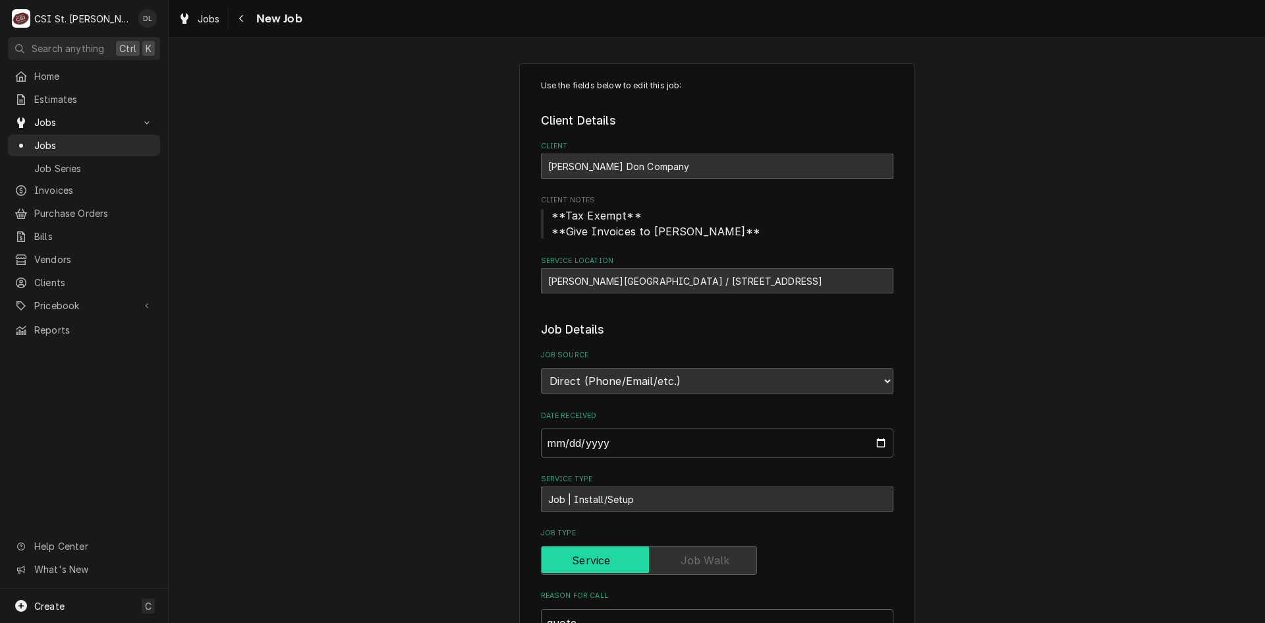
type textarea "x"
